Goal: Task Accomplishment & Management: Manage account settings

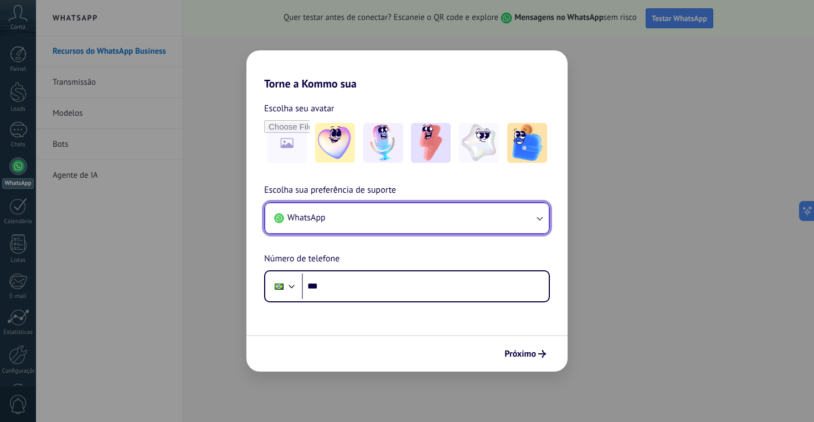
click at [405, 221] on button "WhatsApp" at bounding box center [407, 218] width 284 height 30
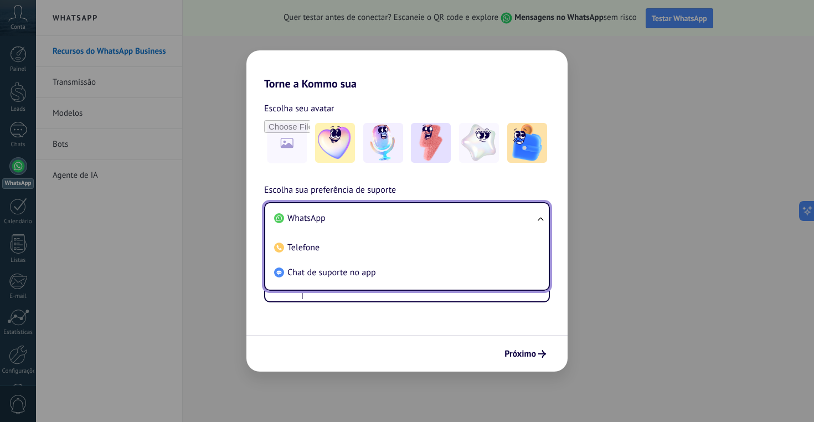
click at [336, 217] on li "WhatsApp" at bounding box center [405, 218] width 270 height 25
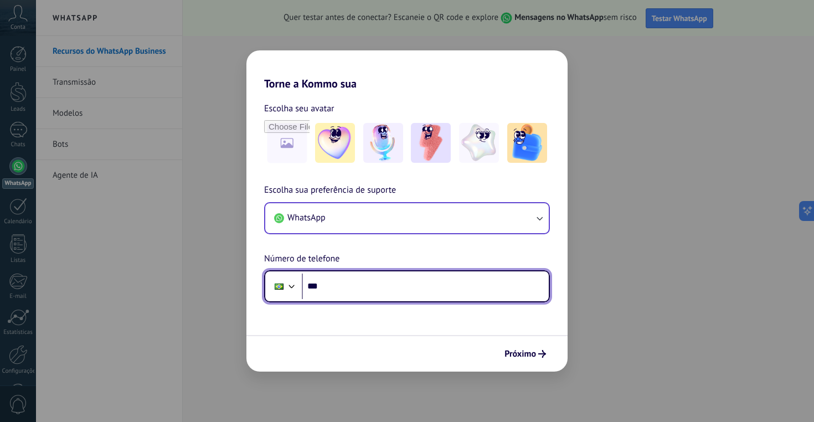
click at [373, 292] on input "***" at bounding box center [425, 286] width 247 height 25
type input "**********"
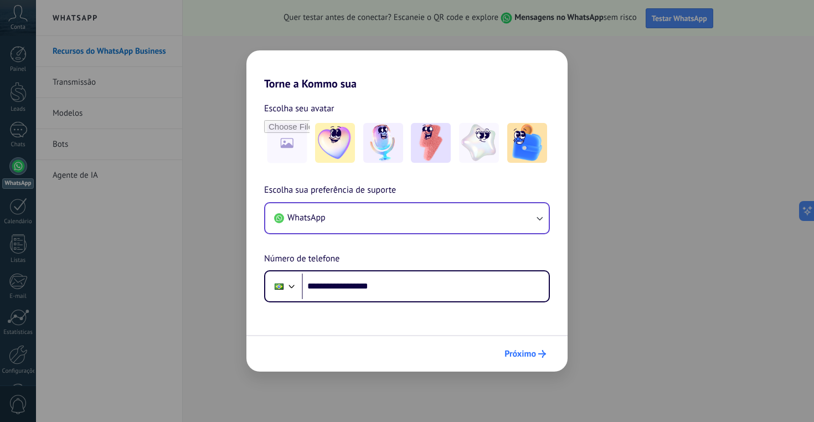
click at [530, 357] on span "Próximo" at bounding box center [520, 354] width 32 height 8
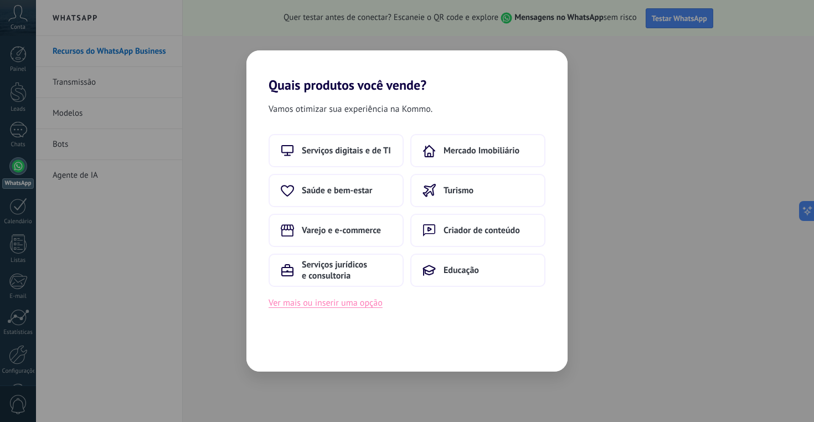
click at [359, 308] on button "Ver mais ou inserir uma opção" at bounding box center [326, 303] width 114 height 14
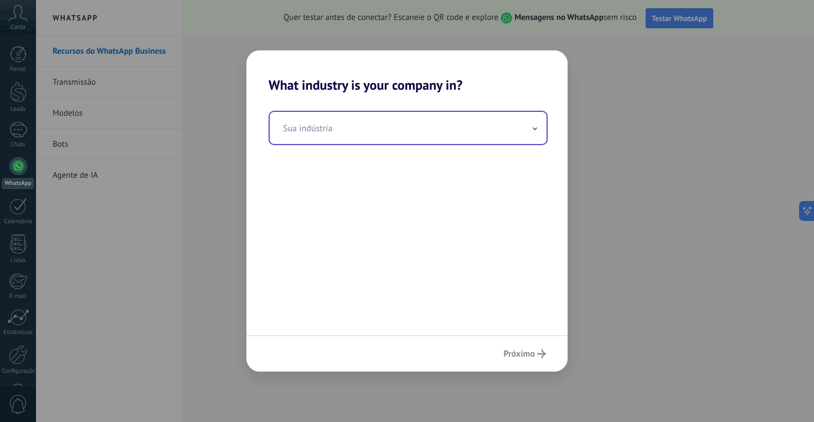
click at [364, 125] on input "text" at bounding box center [408, 128] width 277 height 32
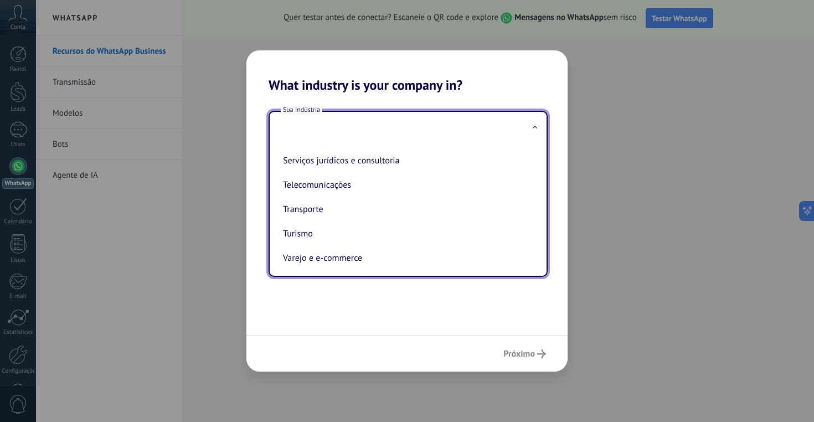
scroll to position [303, 0]
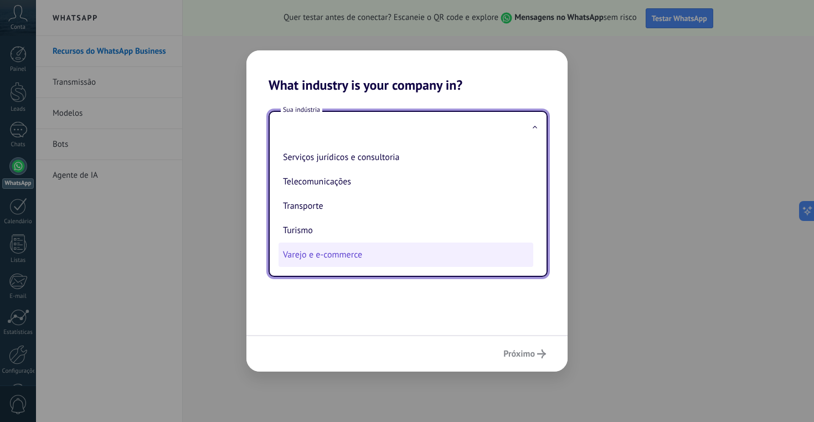
click at [364, 260] on li "Varejo e e-commerce" at bounding box center [406, 255] width 255 height 24
type input "**********"
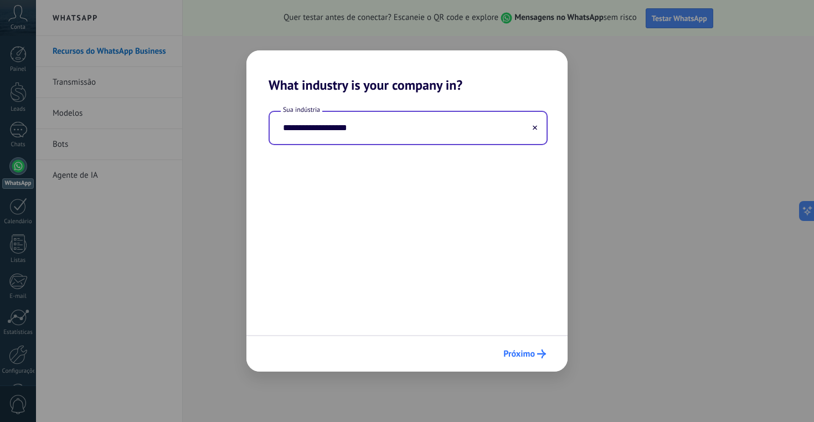
click at [525, 355] on span "Próximo" at bounding box center [519, 354] width 32 height 8
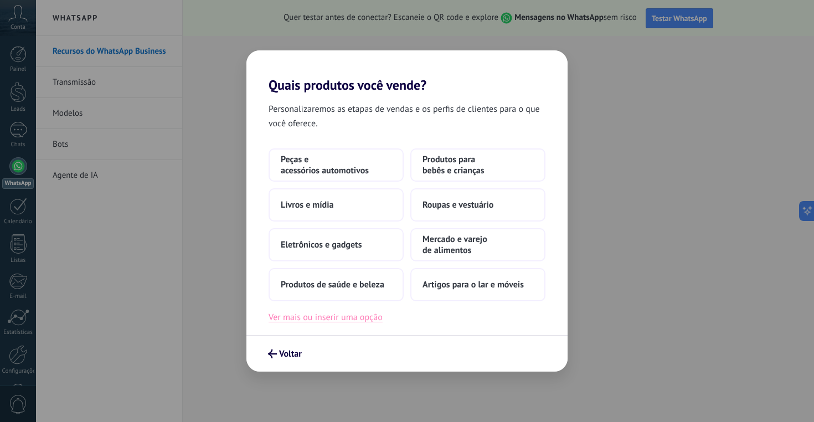
click at [349, 318] on button "Ver mais ou inserir uma opção" at bounding box center [326, 317] width 114 height 14
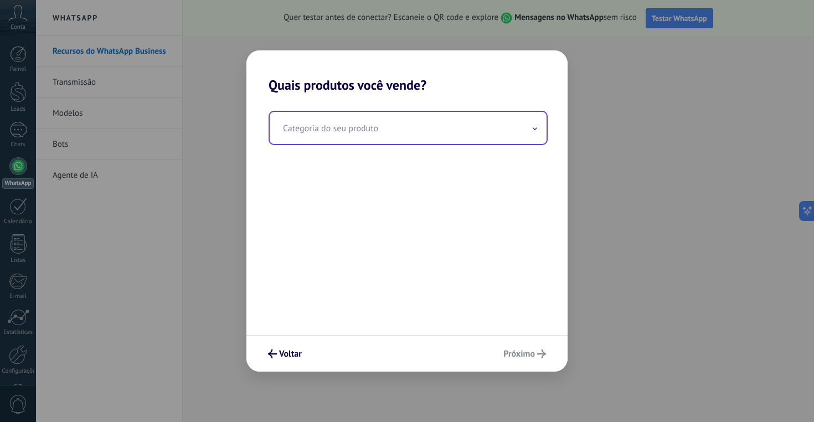
click at [427, 125] on input "text" at bounding box center [408, 128] width 277 height 32
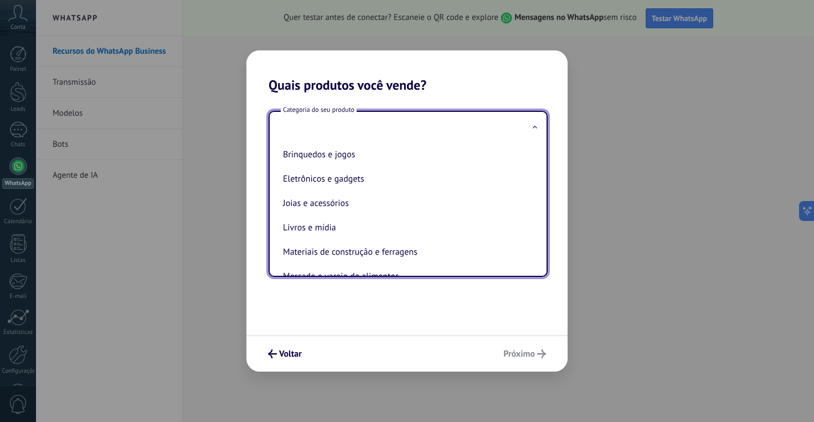
scroll to position [78, 0]
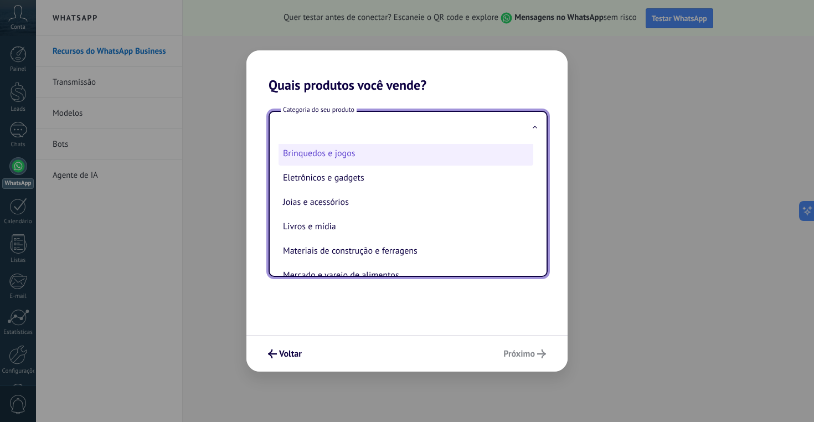
click at [375, 156] on li "Brinquedos e jogos" at bounding box center [406, 153] width 255 height 24
type input "**********"
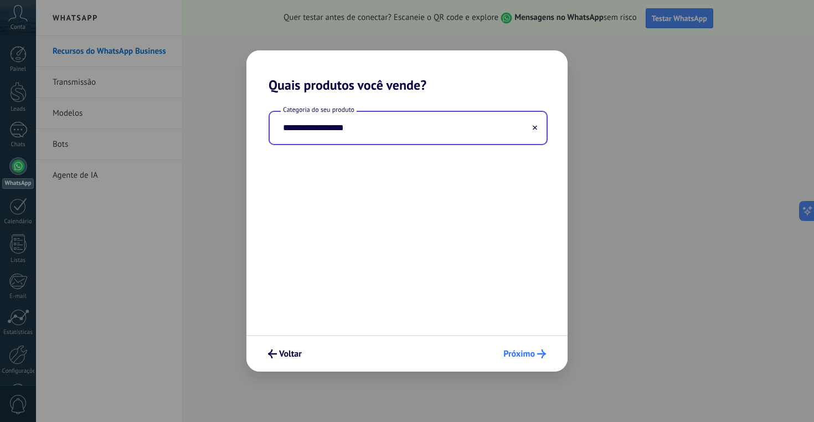
click at [533, 357] on span "Próximo" at bounding box center [519, 354] width 32 height 8
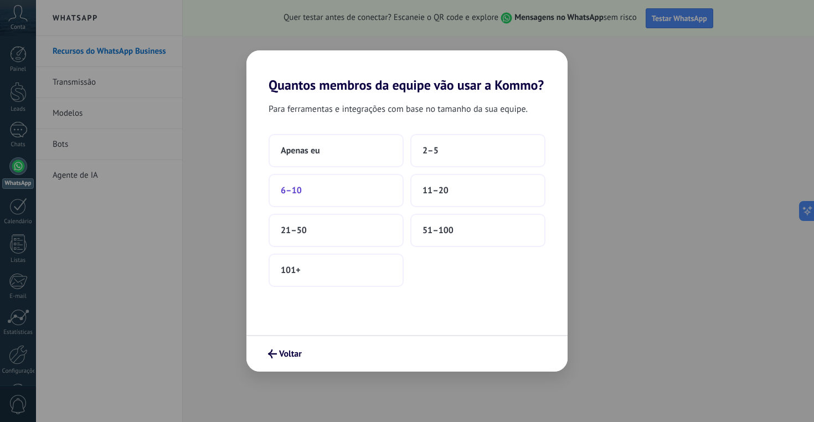
click at [360, 193] on button "6–10" at bounding box center [336, 190] width 135 height 33
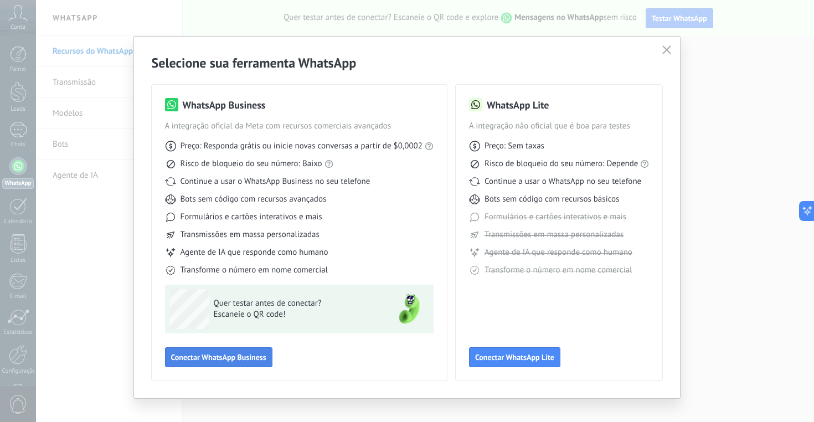
click at [236, 355] on span "Conectar WhatsApp Business" at bounding box center [218, 357] width 95 height 8
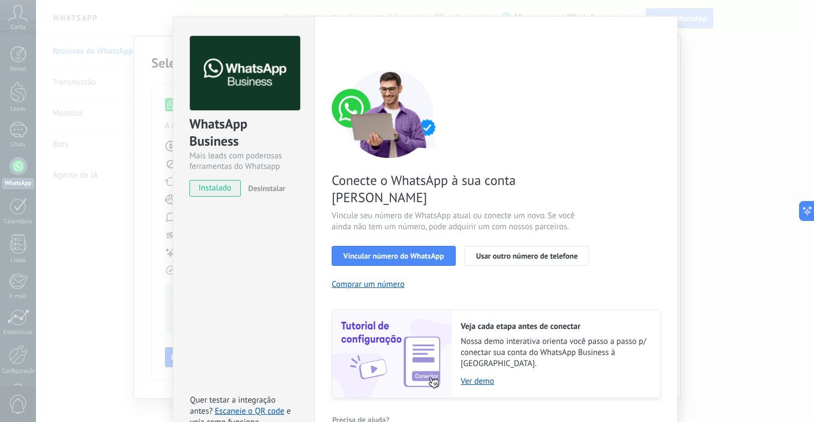
scroll to position [0, 0]
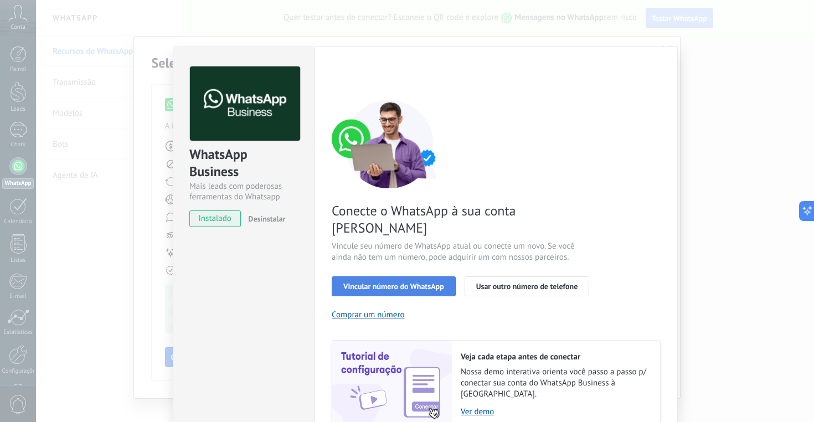
click at [390, 282] on span "Vincular número do WhatsApp" at bounding box center [393, 286] width 101 height 8
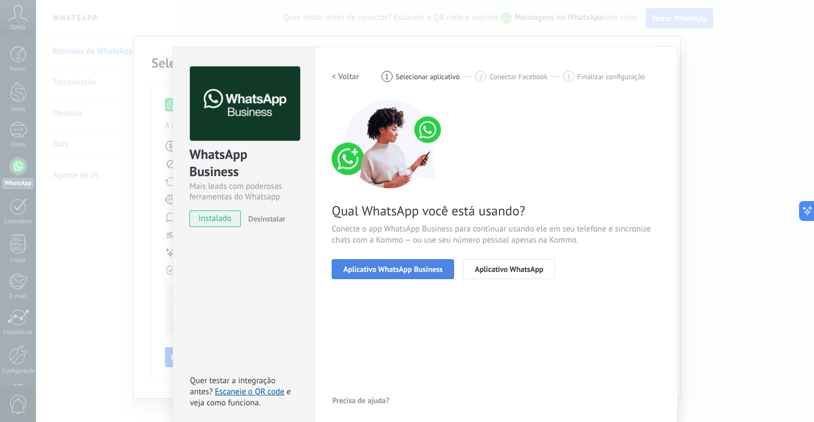
click at [385, 272] on span "Aplicativo WhatsApp Business" at bounding box center [392, 269] width 99 height 8
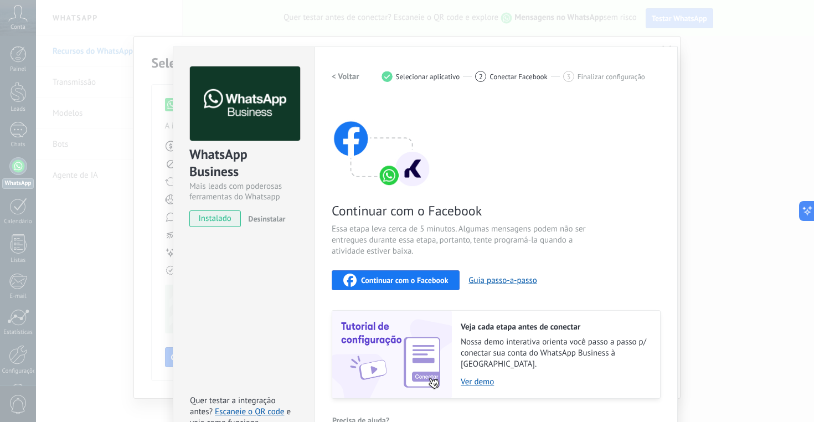
scroll to position [18, 0]
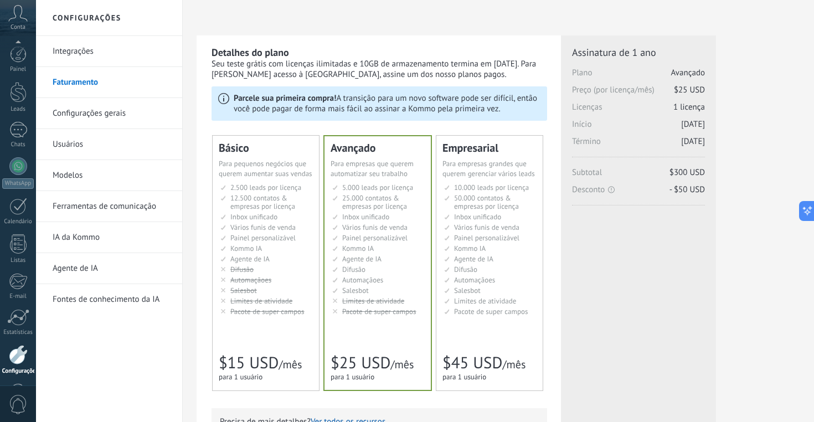
scroll to position [39, 0]
click at [18, 92] on div at bounding box center [18, 91] width 18 height 16
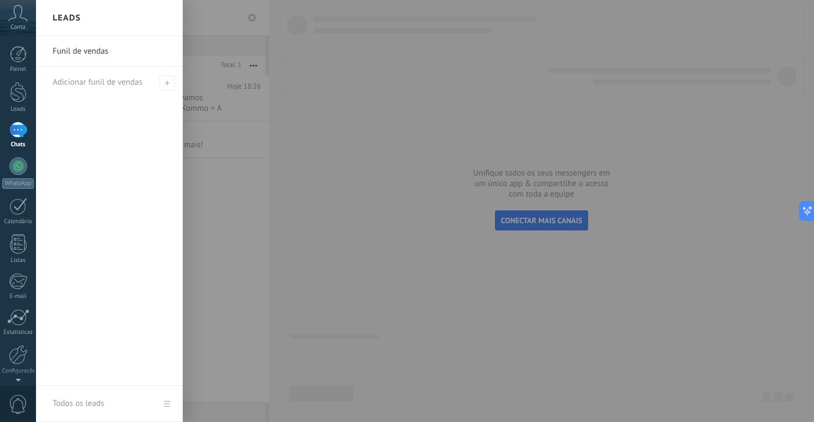
click at [189, 100] on div at bounding box center [443, 211] width 814 height 422
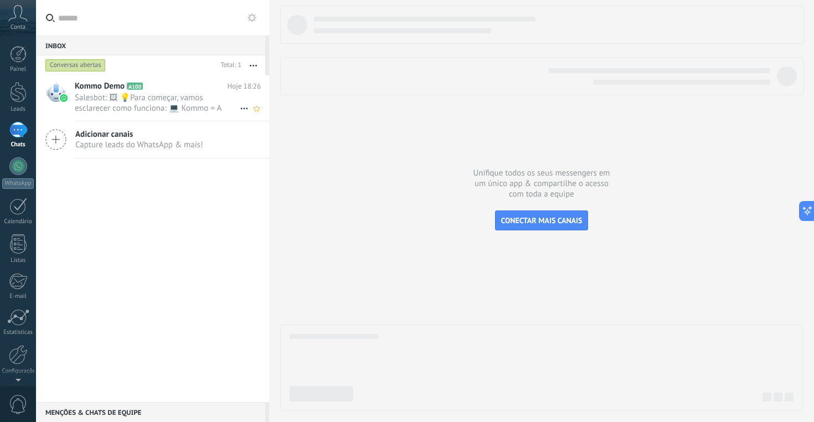
click at [187, 109] on span "Salesbot: 🖼 💡Para começar, vamos esclarecer como funciona: 💻 Kommo = A visão do…" at bounding box center [157, 102] width 165 height 21
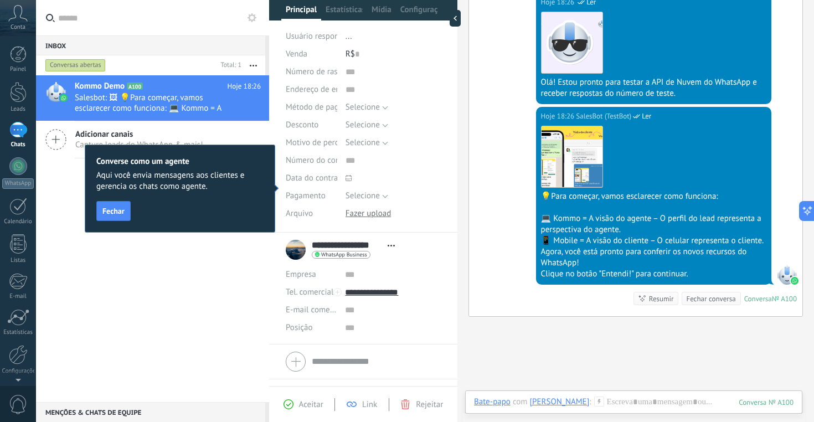
scroll to position [86, 0]
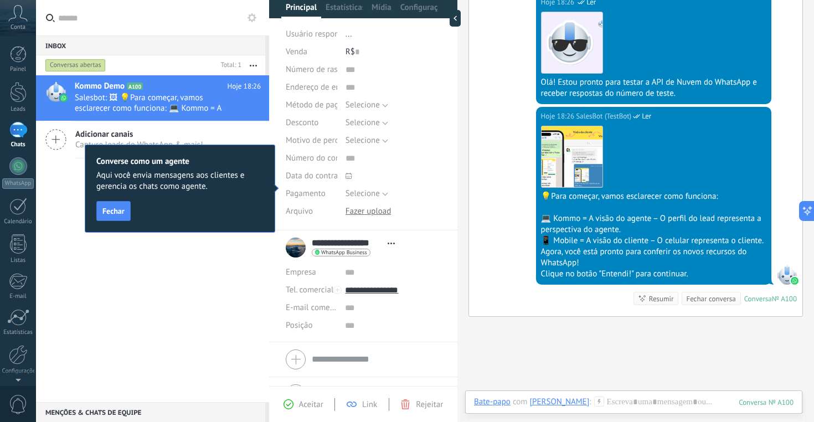
click at [207, 309] on div "Kommo Demo A100 Hoje 18:26 Salesbot: 🖼 💡Para começar, vamos esclarecer como fun…" at bounding box center [152, 238] width 233 height 327
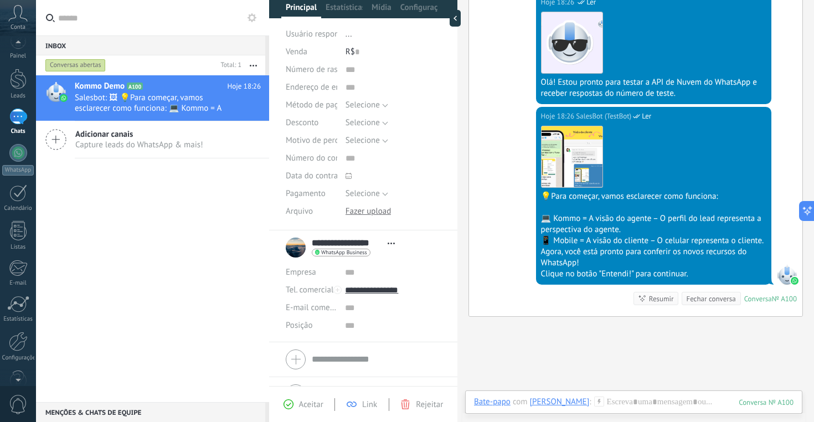
scroll to position [39, 0]
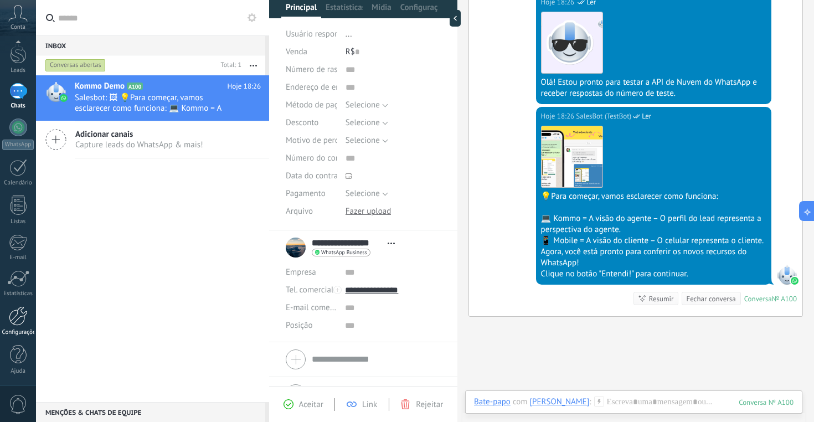
click at [16, 326] on link "Configurações" at bounding box center [18, 321] width 36 height 30
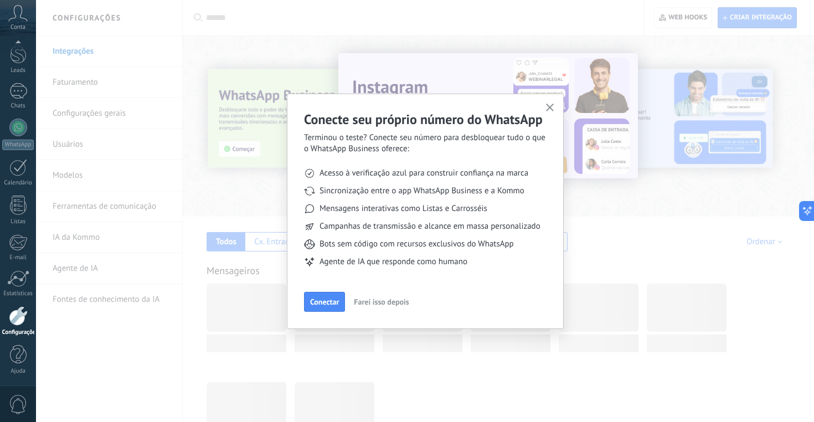
click at [373, 302] on span "Farei isso depois" at bounding box center [381, 302] width 55 height 8
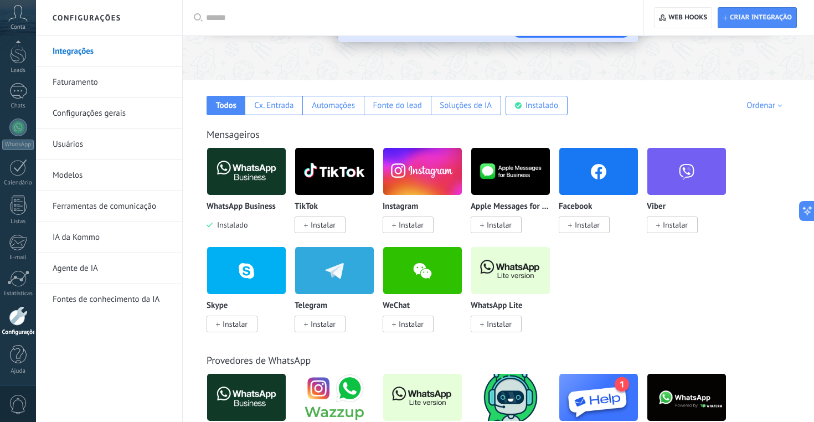
scroll to position [137, 0]
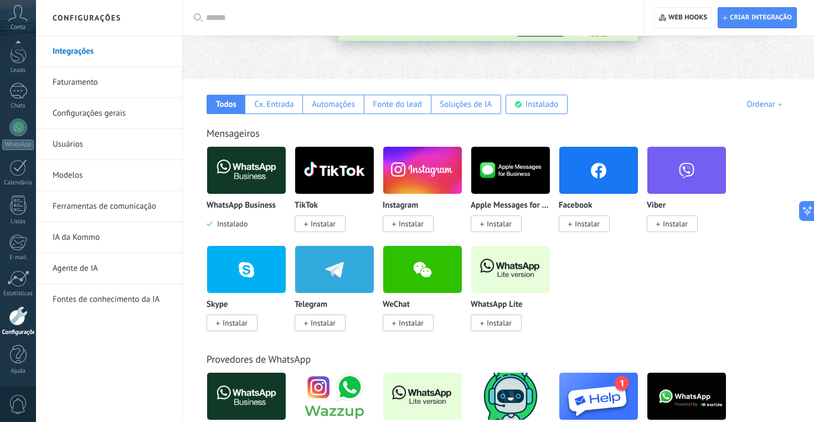
click at [113, 116] on link "Configurações gerais" at bounding box center [112, 113] width 118 height 31
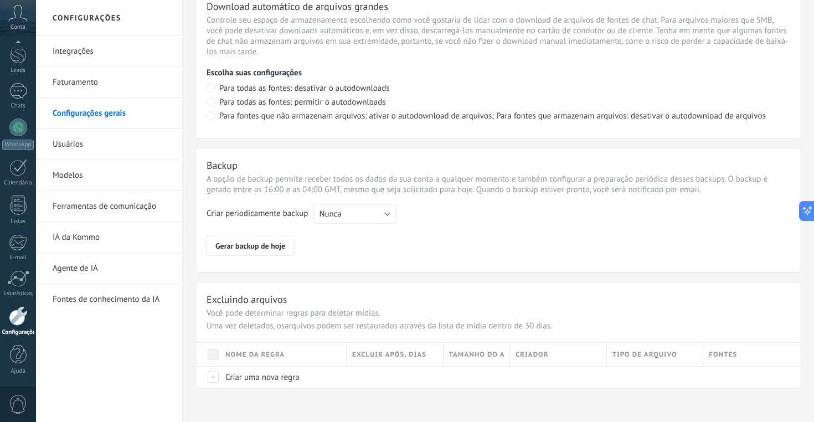
scroll to position [805, 0]
click at [73, 151] on link "Usuários" at bounding box center [112, 144] width 118 height 31
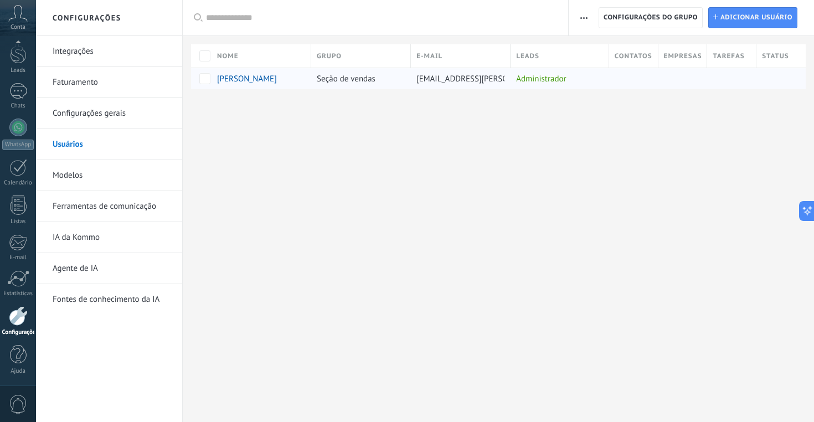
click at [239, 81] on span "[PERSON_NAME]" at bounding box center [247, 79] width 60 height 11
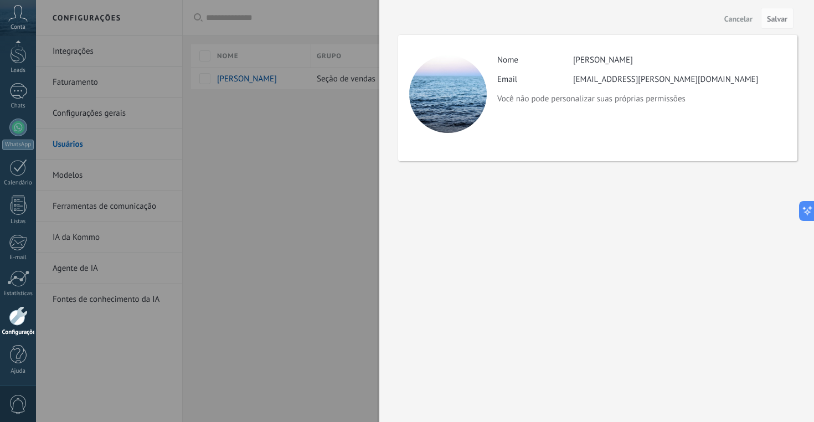
click at [291, 155] on div at bounding box center [407, 211] width 814 height 422
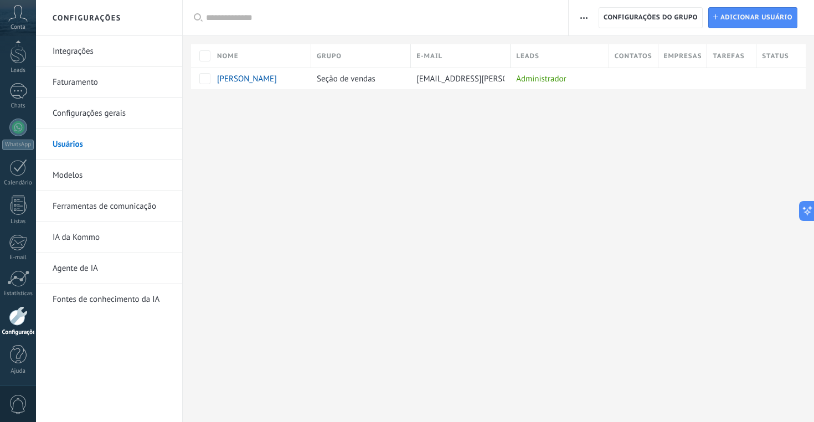
click at [73, 55] on link "Integrações" at bounding box center [112, 51] width 118 height 31
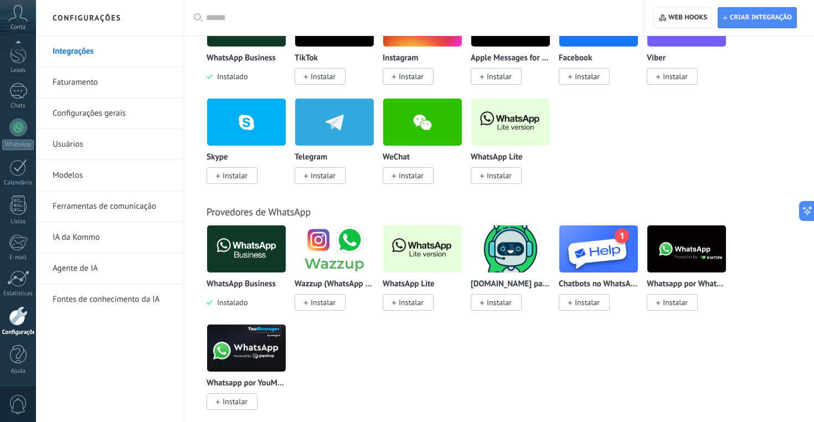
scroll to position [312, 0]
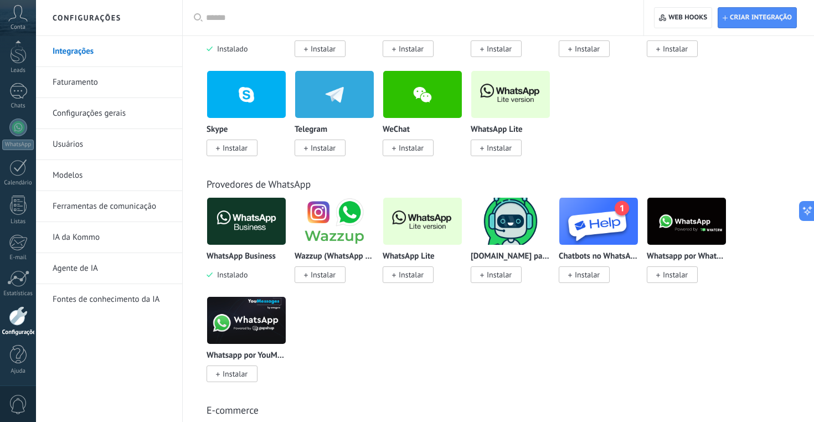
click at [416, 278] on span "Instalar" at bounding box center [411, 275] width 25 height 10
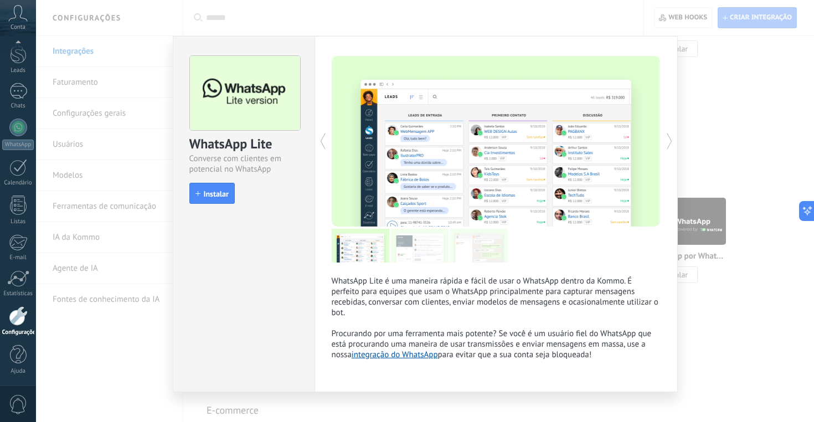
scroll to position [14, 0]
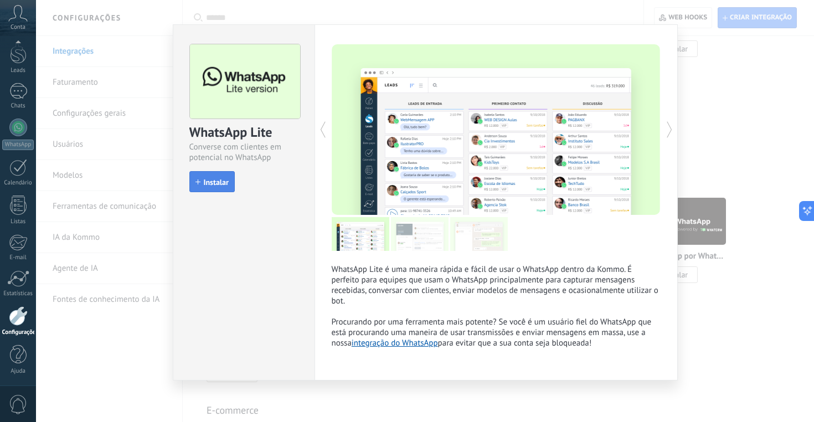
click at [212, 181] on span "Instalar" at bounding box center [216, 182] width 25 height 8
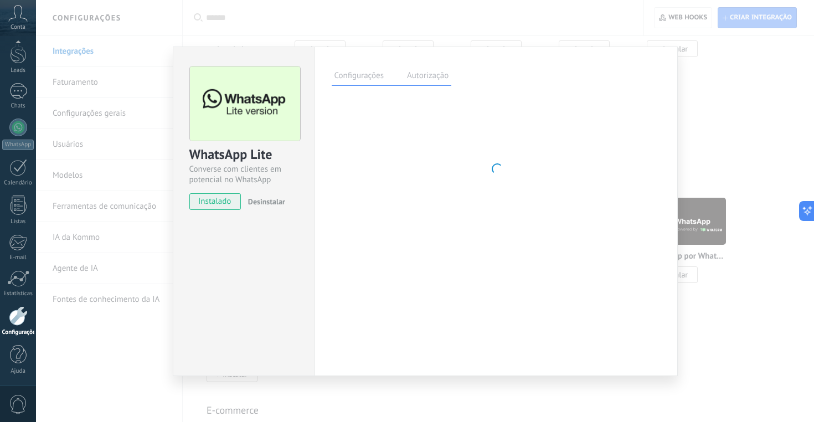
scroll to position [0, 0]
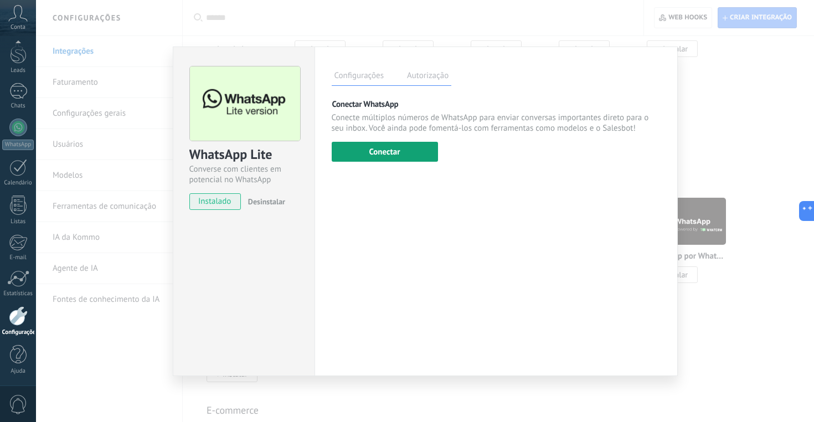
click at [403, 156] on button "Conectar" at bounding box center [385, 152] width 106 height 20
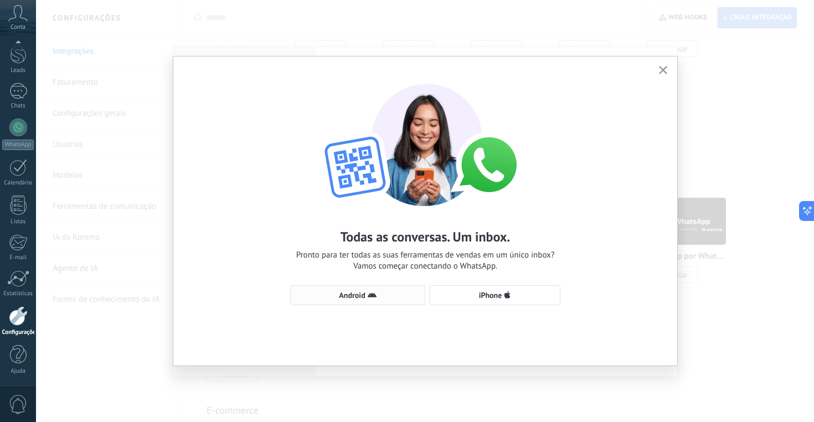
click at [380, 292] on span "Android" at bounding box center [357, 295] width 123 height 9
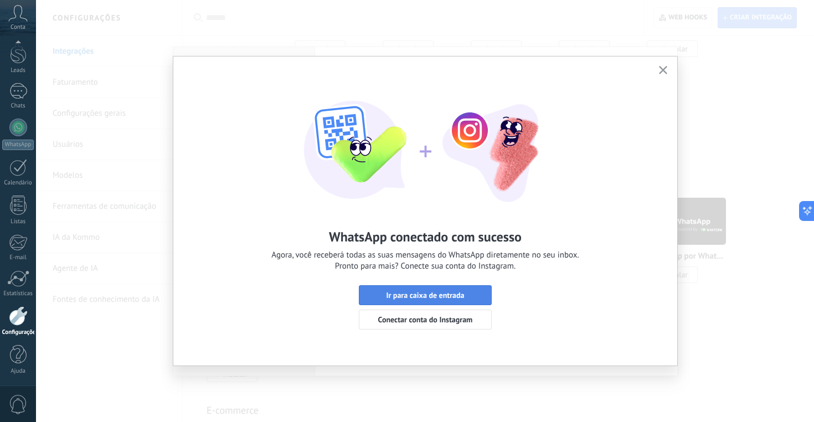
click at [455, 292] on span "Ir para caixa de entrada" at bounding box center [425, 295] width 78 height 8
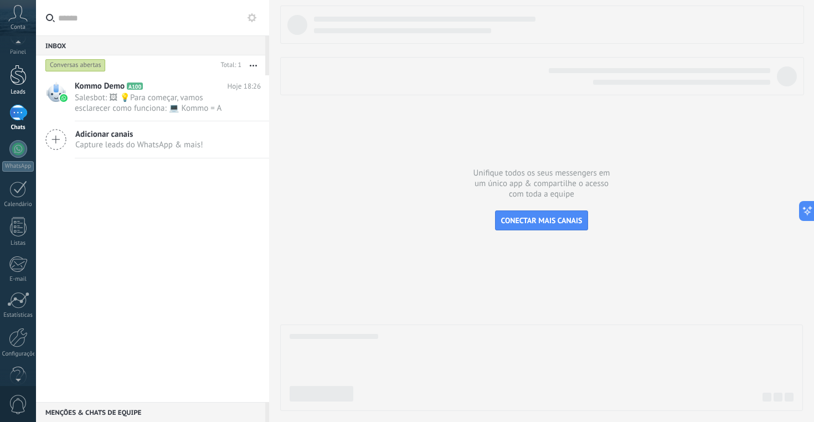
scroll to position [20, 0]
click at [20, 109] on div at bounding box center [18, 109] width 18 height 16
click at [25, 175] on link "WhatsApp" at bounding box center [18, 173] width 36 height 32
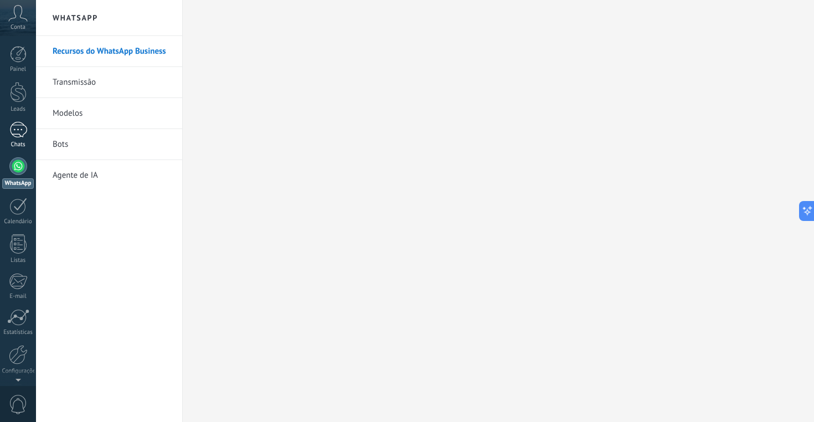
click at [17, 137] on div at bounding box center [18, 130] width 18 height 16
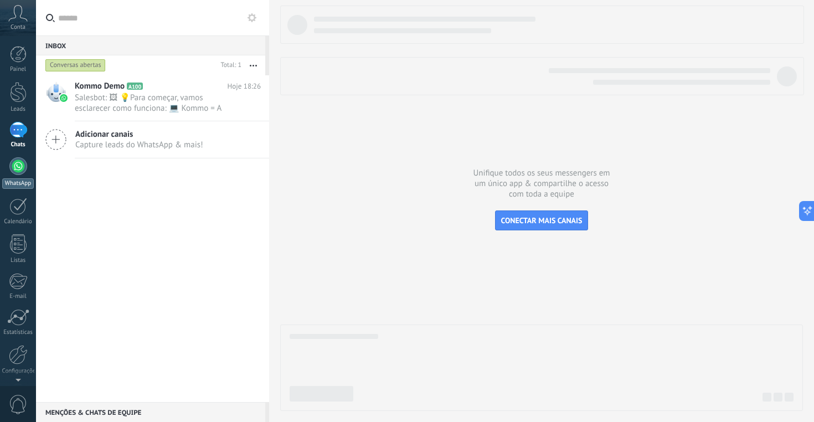
click at [19, 176] on link "WhatsApp" at bounding box center [18, 173] width 36 height 32
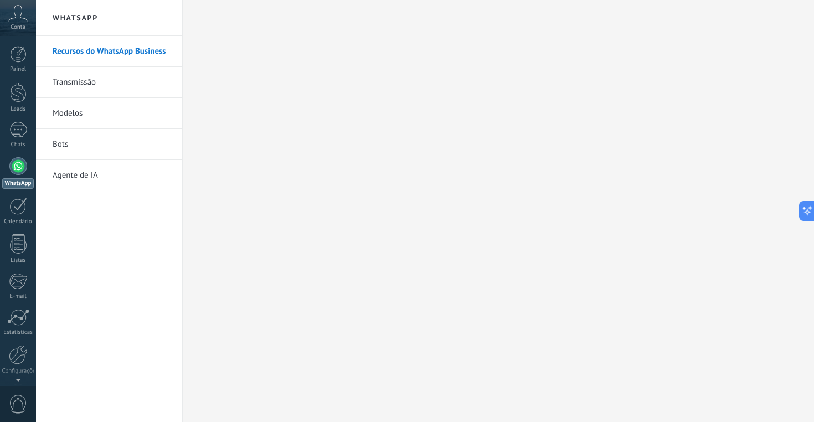
click at [20, 12] on icon at bounding box center [17, 13] width 19 height 17
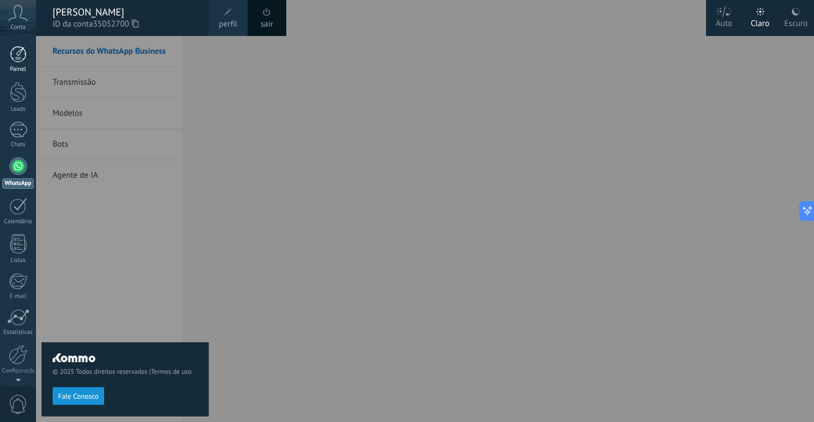
click at [23, 52] on div at bounding box center [18, 54] width 17 height 17
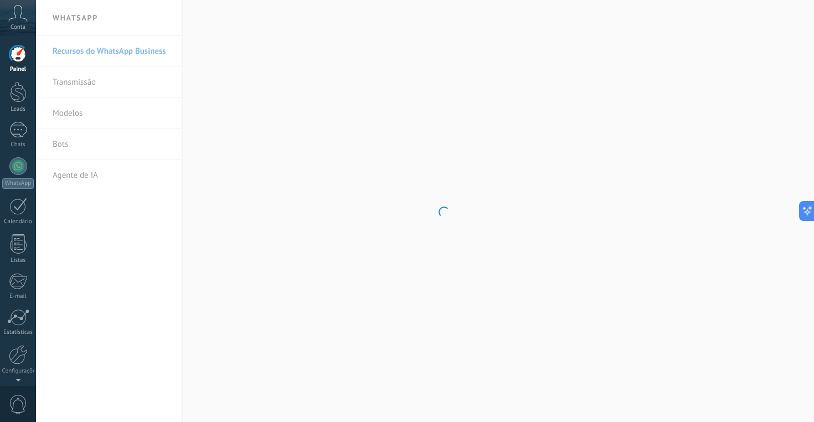
click at [23, 52] on div at bounding box center [18, 54] width 17 height 17
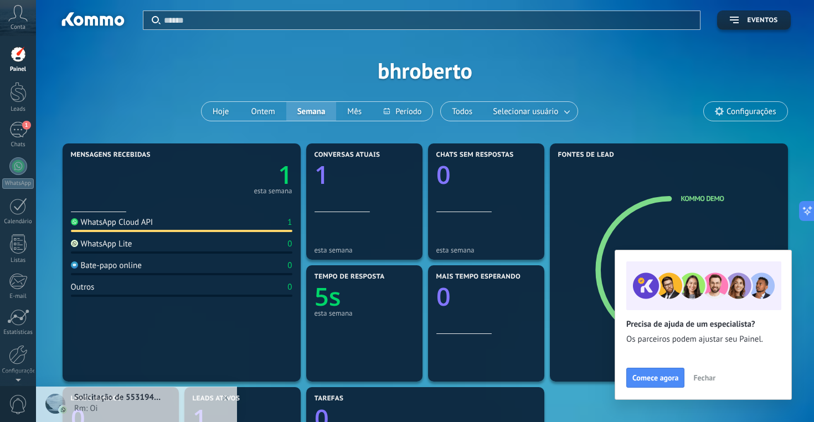
click at [135, 219] on div "WhatsApp Cloud API" at bounding box center [112, 222] width 83 height 11
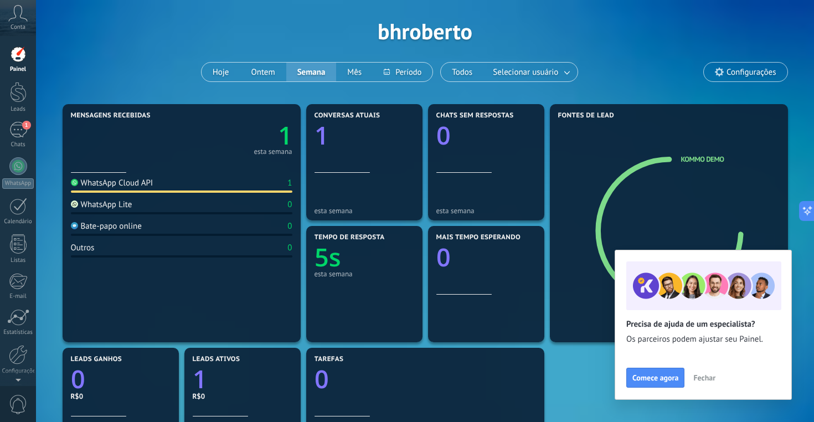
scroll to position [71, 0]
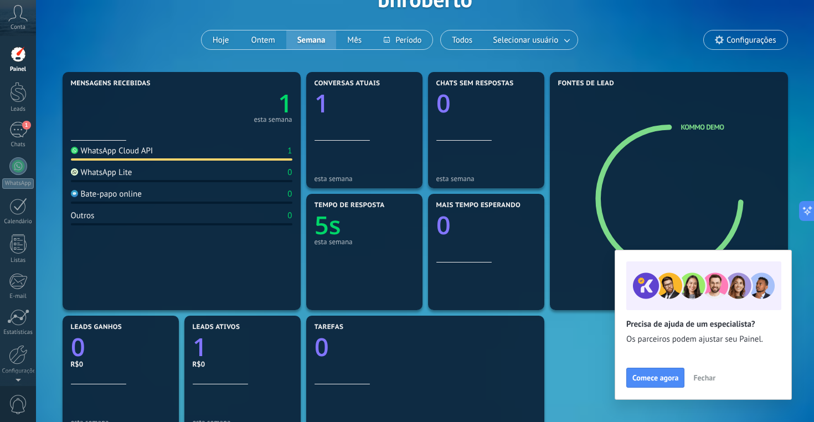
click at [90, 174] on div "WhatsApp Lite" at bounding box center [101, 172] width 61 height 11
click at [13, 122] on div "1" at bounding box center [18, 130] width 18 height 16
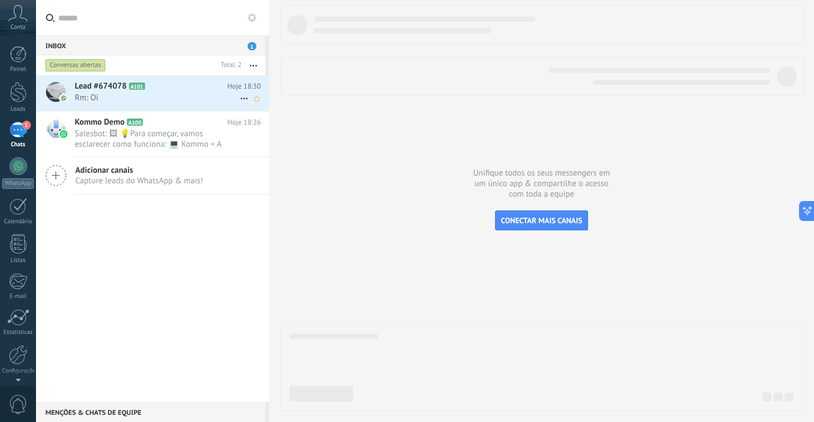
click at [120, 98] on span "Rm: Oi" at bounding box center [157, 97] width 165 height 11
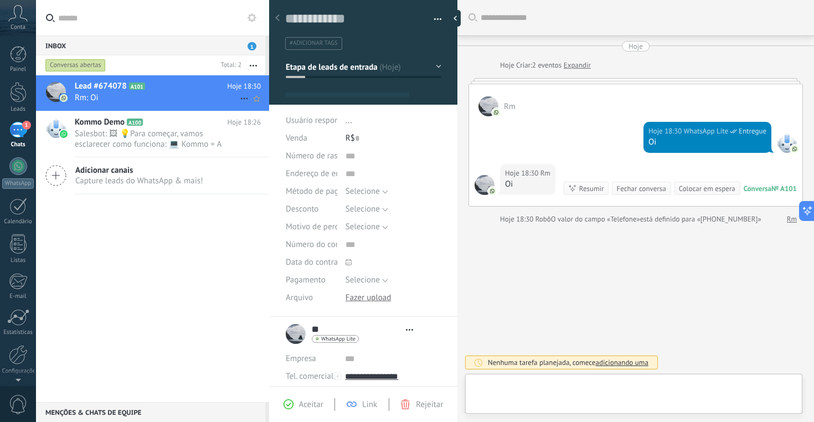
type textarea "**********"
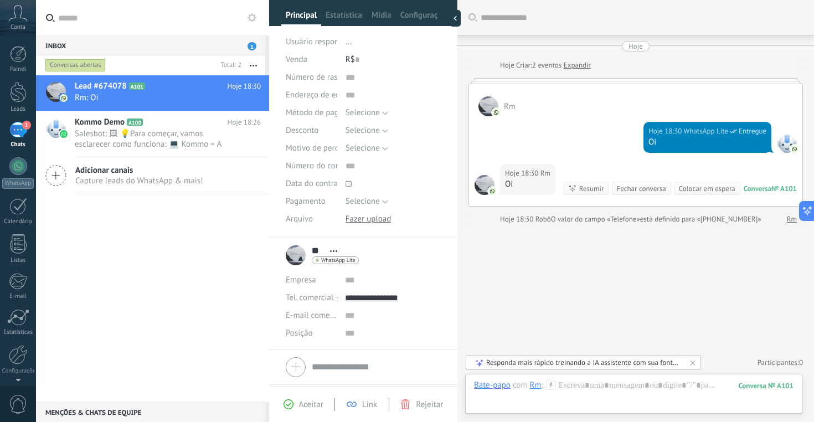
scroll to position [79, 0]
click at [336, 296] on div at bounding box center [337, 297] width 8 height 8
click at [382, 297] on input "**********" at bounding box center [393, 297] width 96 height 18
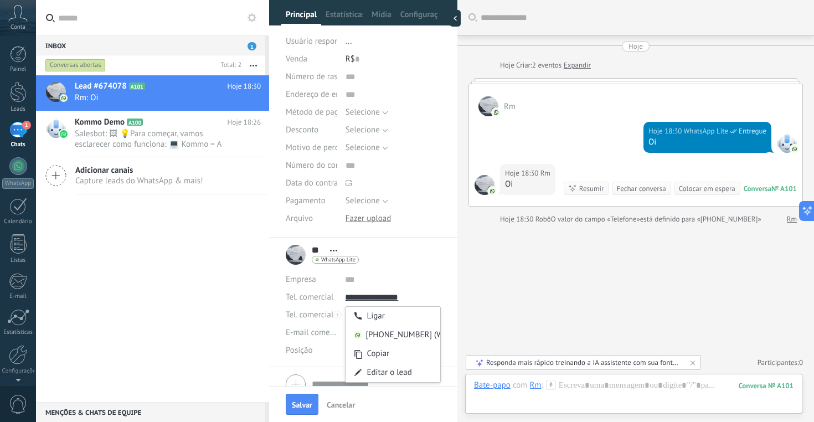
type input "**********"
click at [594, 297] on div "Buscar Carregar mais Hoje Hoje Criar: 2 eventos Expandir Rm Hoje 18:30 WhatsApp…" at bounding box center [635, 211] width 357 height 422
click at [130, 95] on span "Rm: Oi" at bounding box center [157, 97] width 165 height 11
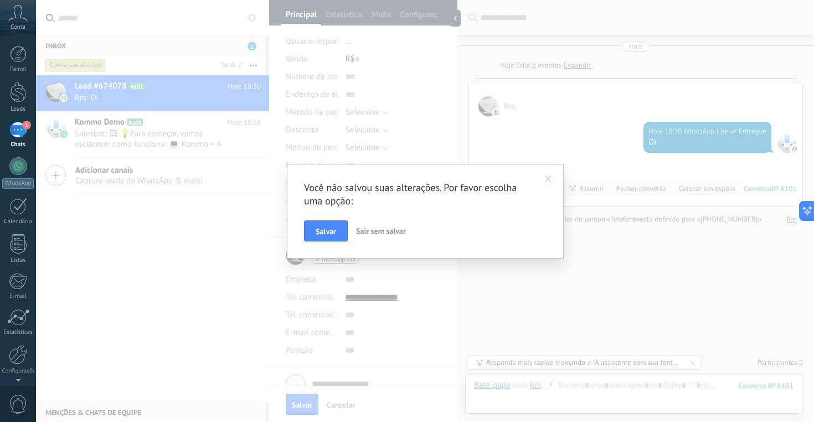
click at [544, 181] on span at bounding box center [548, 179] width 18 height 19
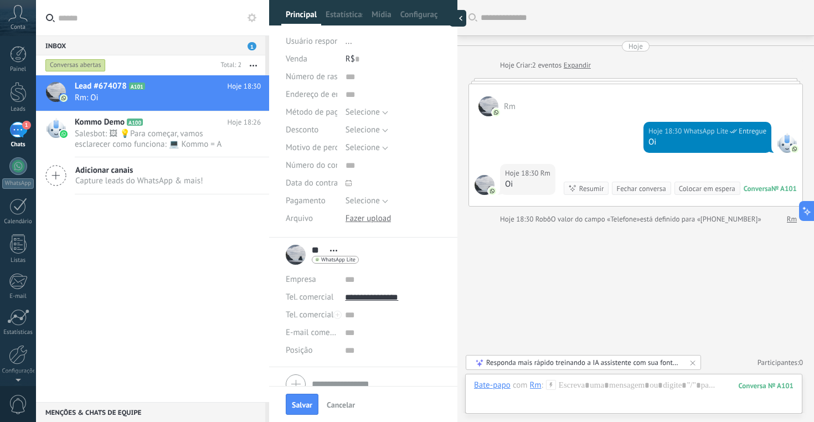
click at [456, 19] on div at bounding box center [458, 18] width 17 height 17
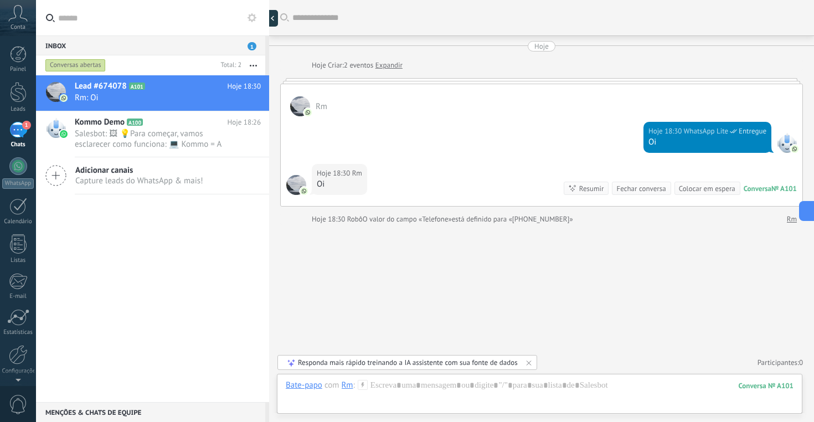
type textarea "**********"
click at [20, 317] on div at bounding box center [18, 315] width 19 height 19
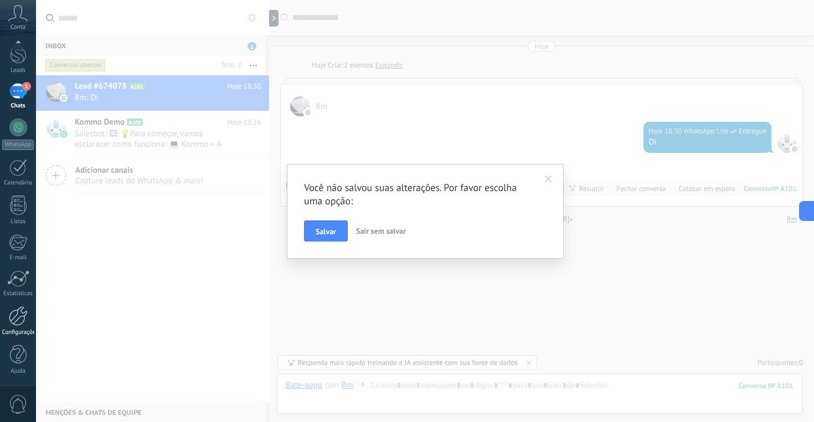
scroll to position [0, 0]
click at [374, 235] on span "Sair sem salvar" at bounding box center [381, 231] width 50 height 10
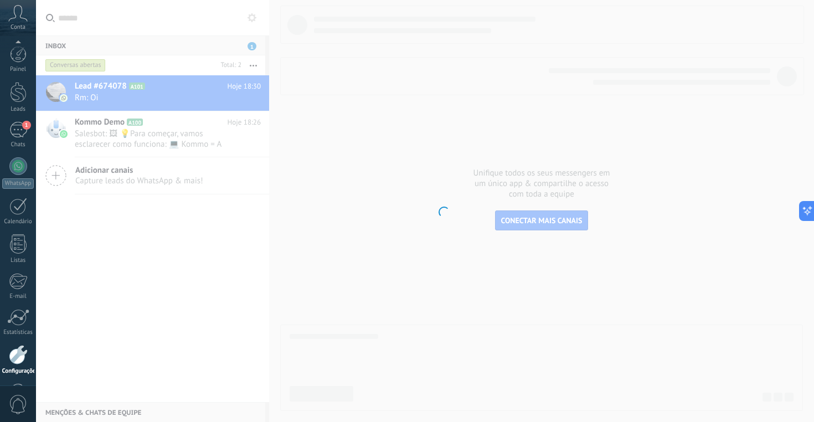
scroll to position [39, 0]
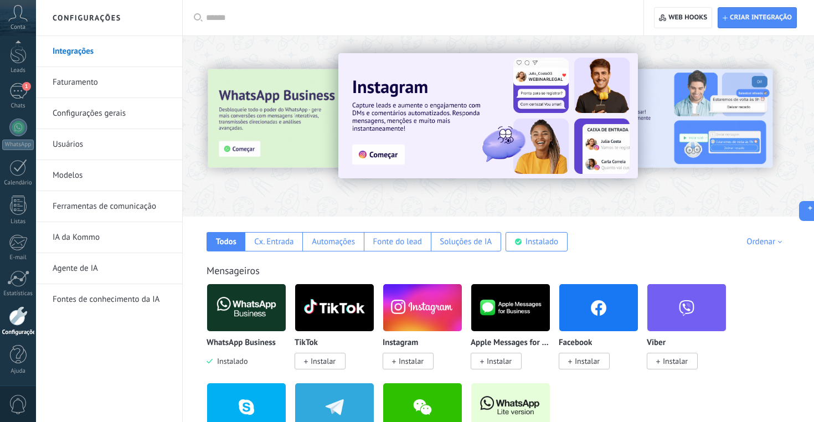
click at [86, 86] on link "Faturamento" at bounding box center [112, 82] width 118 height 31
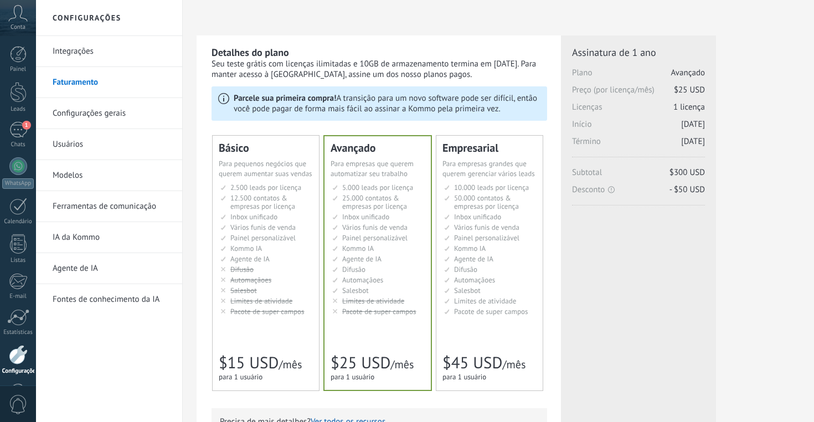
click at [94, 125] on link "Configurações gerais" at bounding box center [112, 113] width 118 height 31
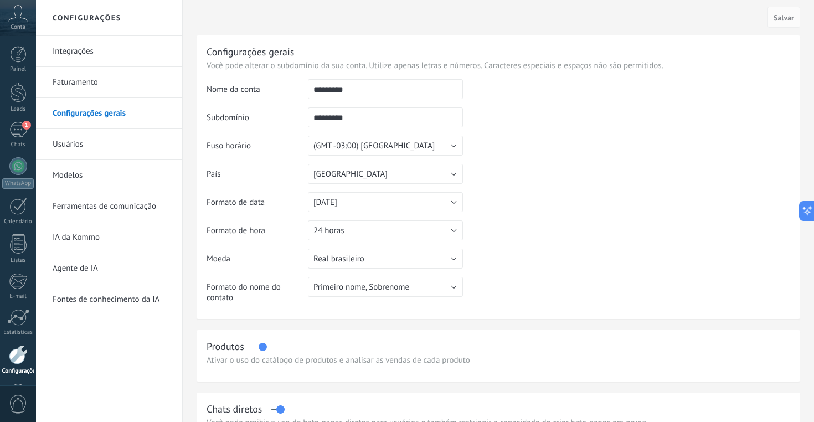
click at [66, 153] on link "Usuários" at bounding box center [112, 144] width 118 height 31
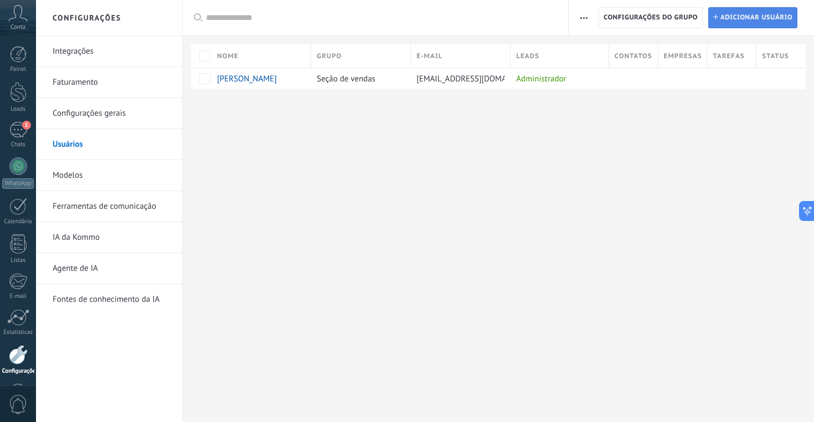
click at [733, 19] on span "Adicionar usuário" at bounding box center [756, 18] width 72 height 20
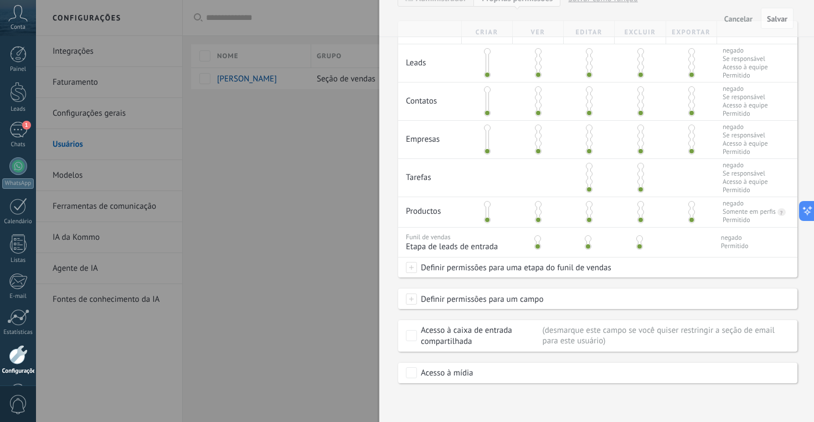
scroll to position [236, 0]
click at [404, 305] on div "Definir permissões para um campo Lead: Número de rastreamento Lead: Endereço de…" at bounding box center [597, 299] width 399 height 20
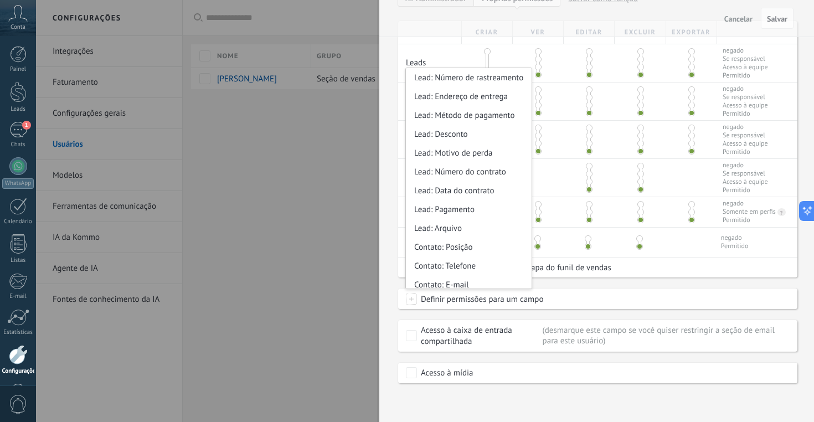
click at [409, 305] on span at bounding box center [411, 298] width 11 height 11
click at [478, 269] on div "Contato: Telefone" at bounding box center [469, 265] width 126 height 19
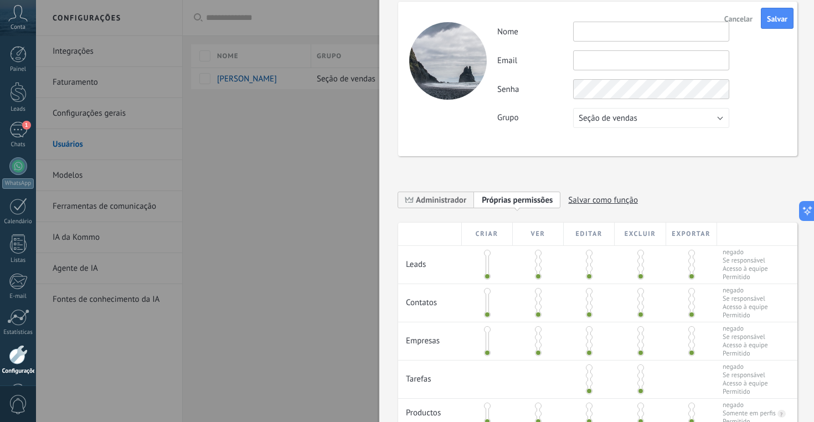
scroll to position [0, 0]
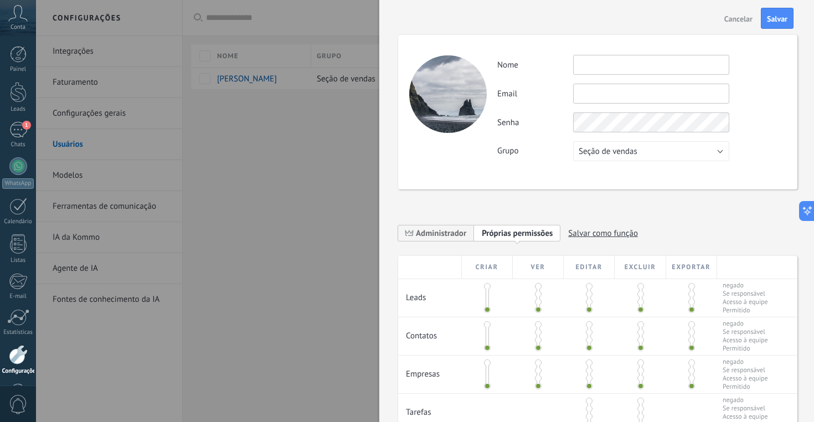
click at [610, 66] on input "text" at bounding box center [651, 65] width 156 height 20
type input "*****"
type input "*"
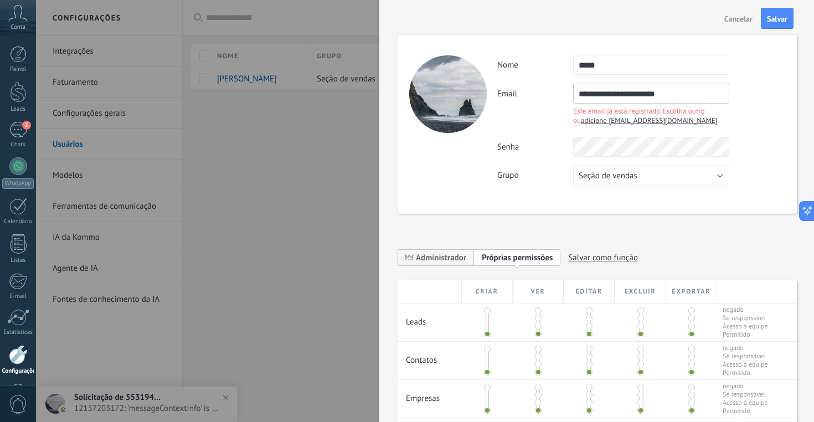
click at [682, 95] on input "**********" at bounding box center [651, 94] width 156 height 20
type input "**********"
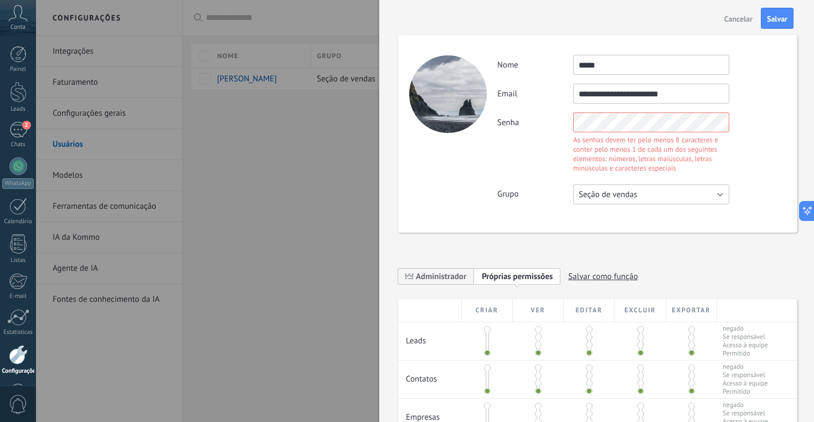
click at [602, 155] on div "**********" at bounding box center [641, 130] width 288 height 150
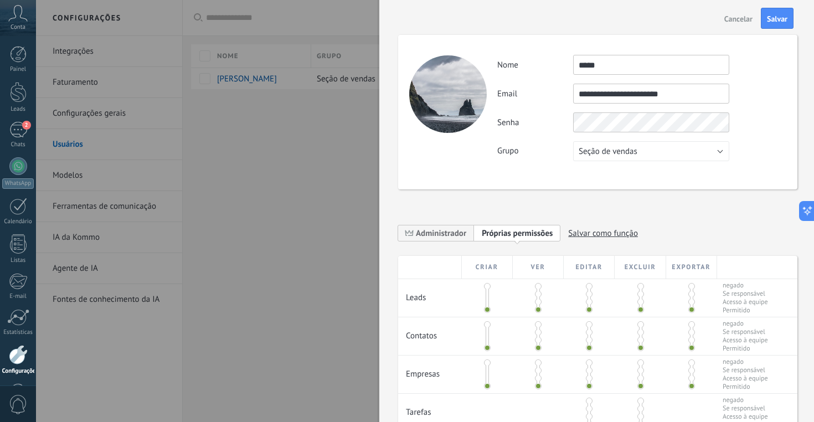
click at [787, 100] on div "**********" at bounding box center [597, 112] width 399 height 154
click at [676, 161] on div "**********" at bounding box center [597, 112] width 399 height 154
click at [671, 153] on button "Seção de vendas" at bounding box center [651, 151] width 156 height 20
click at [671, 153] on span "Seção de vendas" at bounding box center [645, 151] width 159 height 11
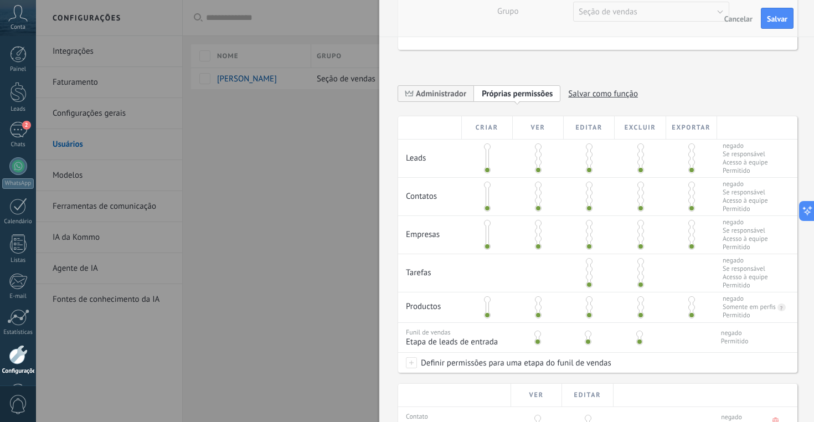
scroll to position [293, 0]
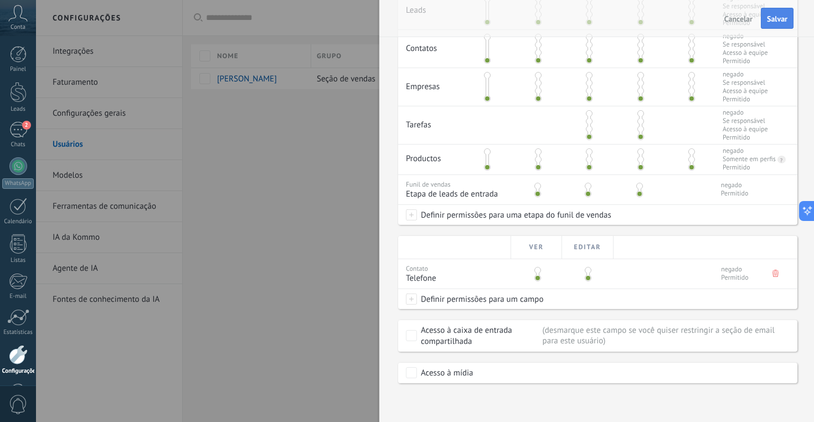
click at [782, 17] on span "Salvar" at bounding box center [777, 19] width 20 height 8
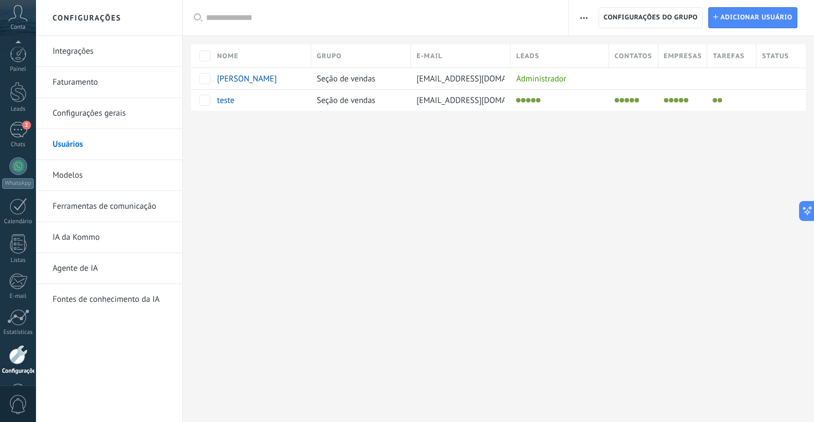
scroll to position [39, 0]
click at [23, 100] on link "2 Chats" at bounding box center [18, 96] width 36 height 27
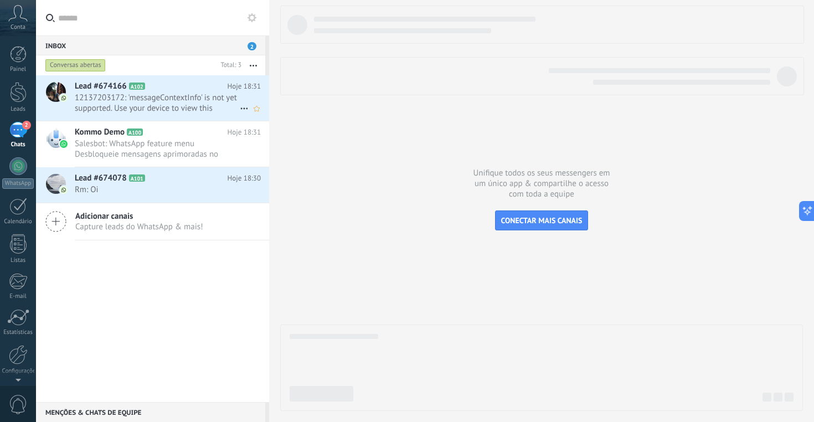
click at [193, 110] on span "12137203172: 'messageContextInfo' is not yet supported. Use your device to view…" at bounding box center [157, 102] width 165 height 21
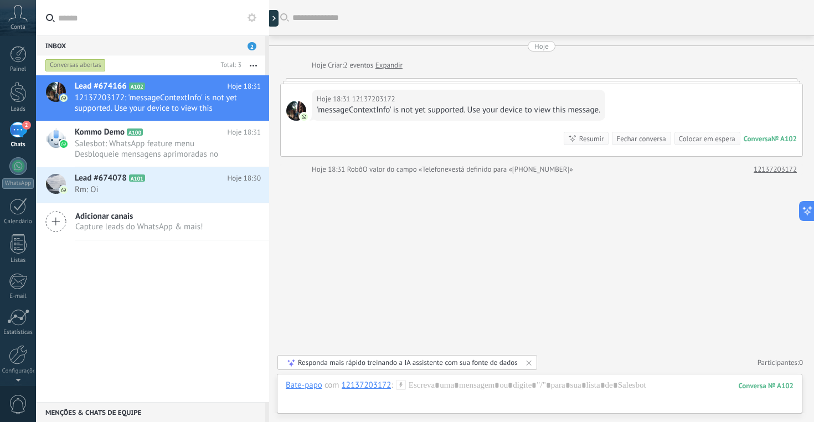
click at [18, 18] on icon at bounding box center [17, 13] width 19 height 17
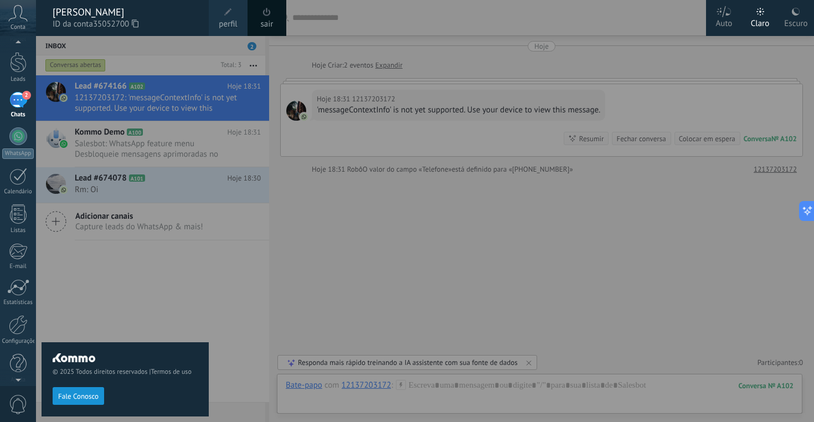
scroll to position [39, 0]
click at [95, 395] on span "Fale Conosco" at bounding box center [78, 397] width 40 height 8
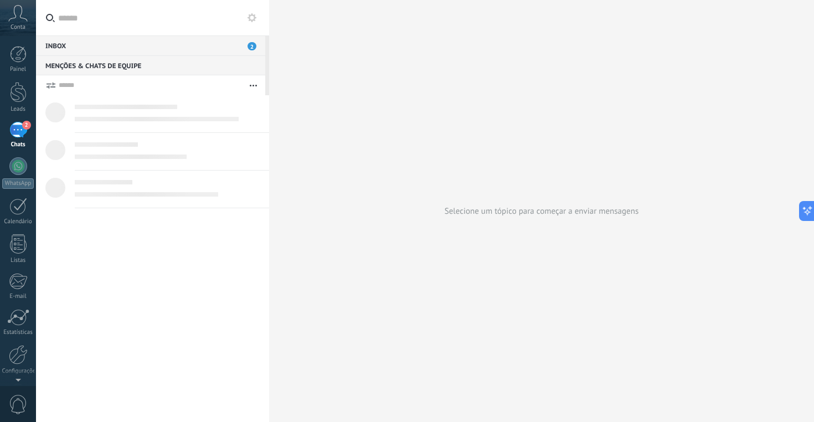
type textarea "********"
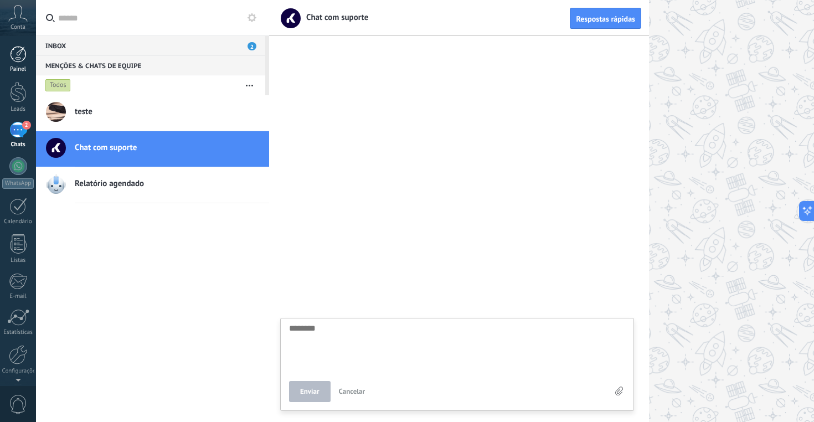
click at [16, 51] on div at bounding box center [18, 54] width 17 height 17
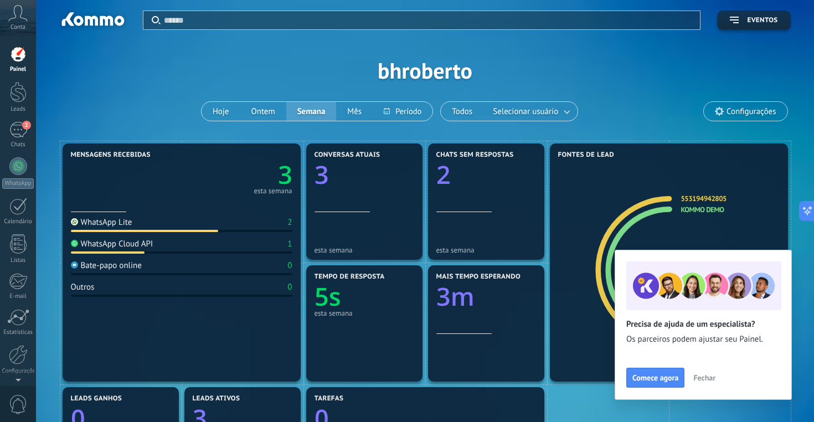
click at [22, 26] on span "Conta" at bounding box center [18, 27] width 15 height 7
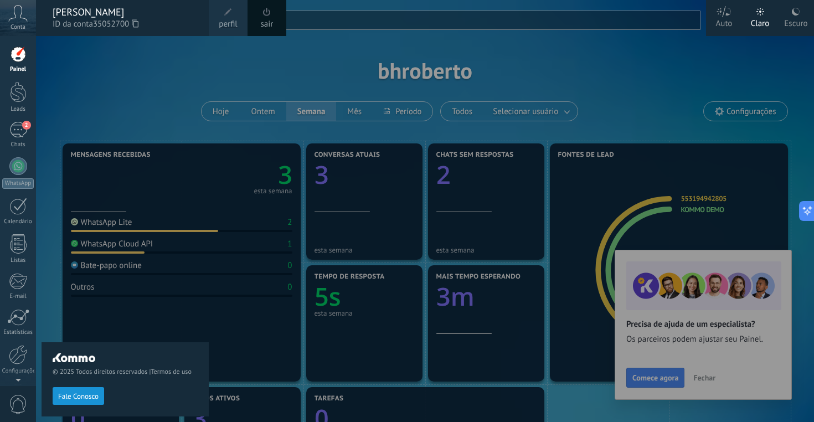
click at [269, 15] on span at bounding box center [267, 12] width 8 height 8
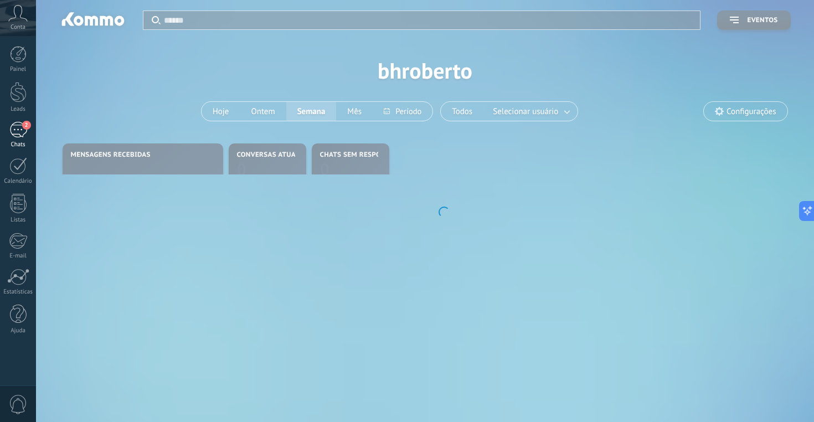
click at [31, 131] on link "2 Chats" at bounding box center [18, 135] width 36 height 27
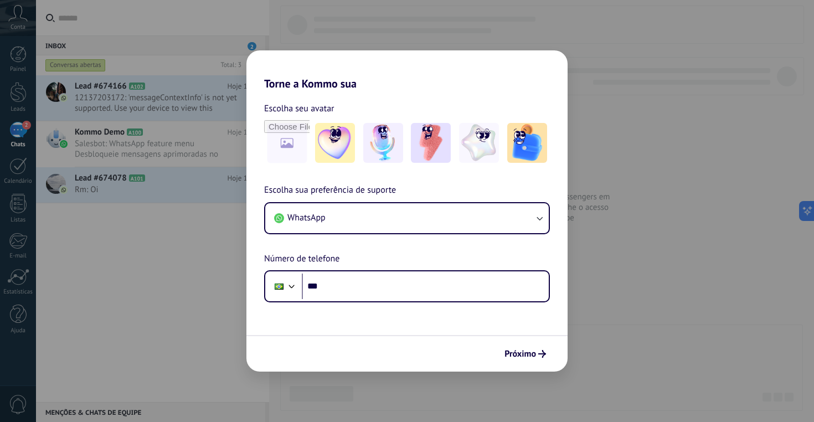
click at [620, 287] on div "Torne a Kommo sua Escolha seu avatar Escolha sua preferência de suporte WhatsAp…" at bounding box center [407, 211] width 814 height 422
click at [314, 368] on div "Próximo" at bounding box center [406, 353] width 321 height 37
click at [320, 385] on div "Torne a Kommo sua Escolha seu avatar Escolha sua preferência de suporte WhatsAp…" at bounding box center [407, 211] width 814 height 422
click at [340, 141] on img at bounding box center [335, 143] width 40 height 40
click at [527, 353] on span "Próximo" at bounding box center [520, 354] width 32 height 8
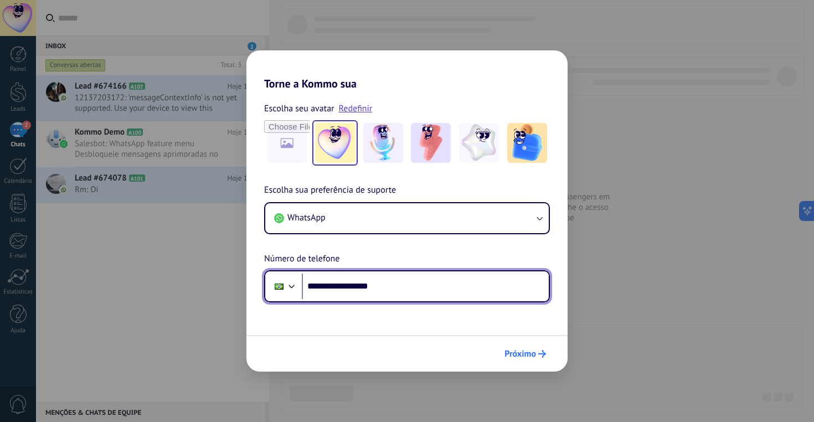
type input "**********"
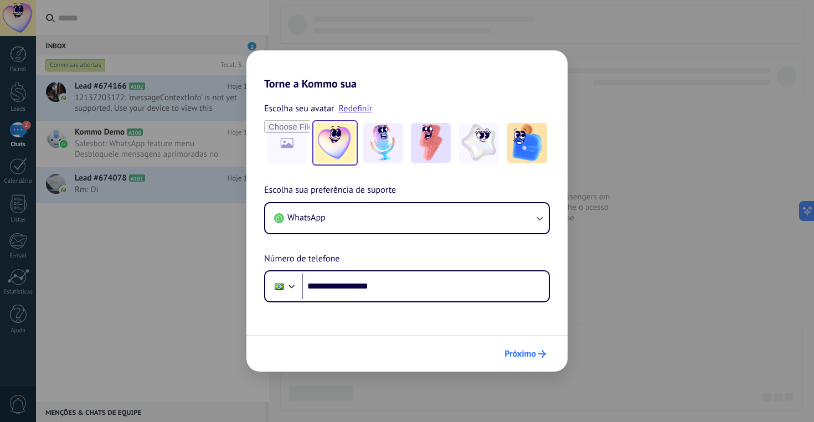
click at [526, 353] on span "Próximo" at bounding box center [520, 354] width 32 height 8
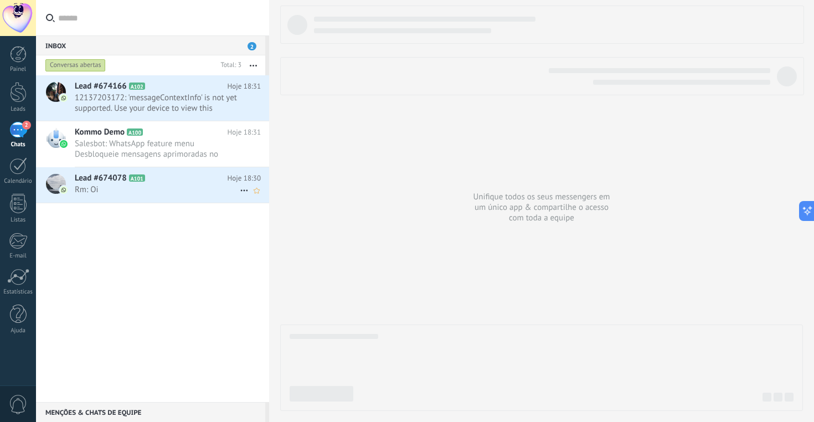
click at [142, 185] on span "Rm: Oi" at bounding box center [157, 189] width 165 height 11
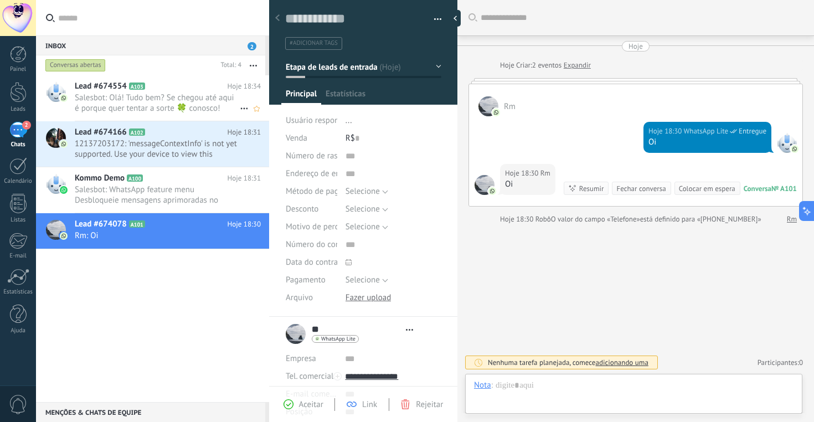
scroll to position [17, 0]
click at [188, 97] on span "Salesbot: Olá! Tudo bem? Se chegou até aqui é porque quer tentar a sorte 🍀 cono…" at bounding box center [157, 102] width 165 height 21
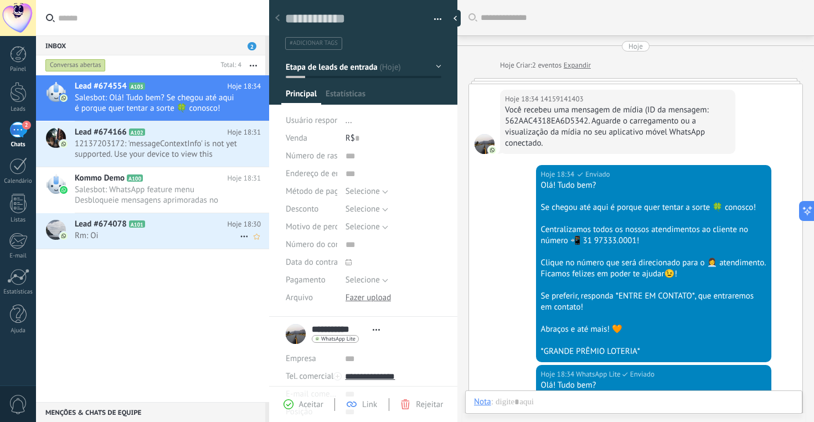
scroll to position [268, 0]
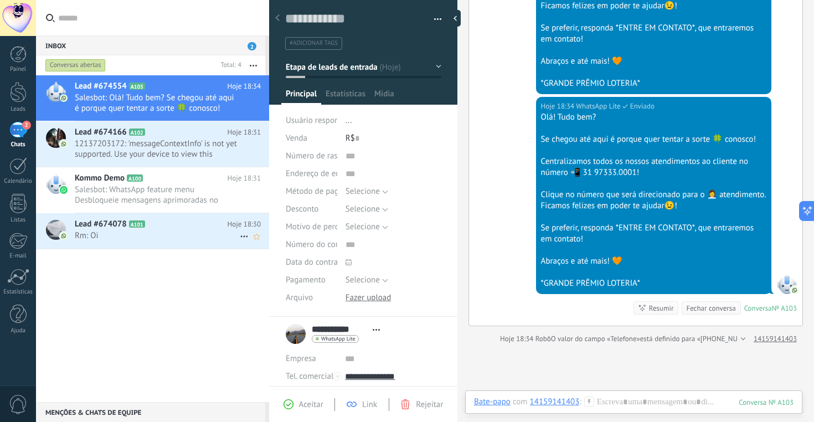
click at [181, 239] on span "Rm: Oi" at bounding box center [157, 235] width 165 height 11
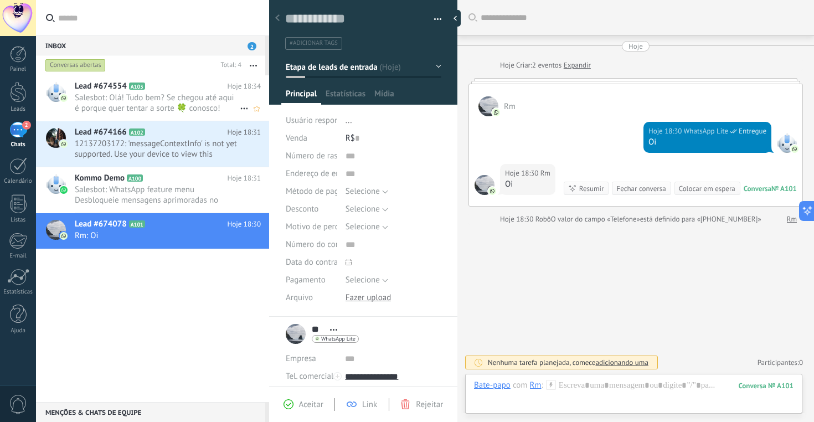
click at [158, 99] on span "Salesbot: Olá! Tudo bem? Se chegou até aqui é porque quer tentar a sorte 🍀 cono…" at bounding box center [157, 102] width 165 height 21
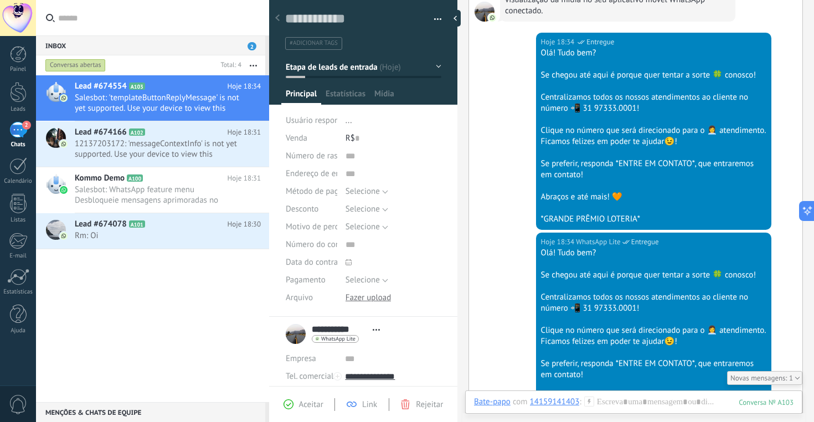
scroll to position [508, 0]
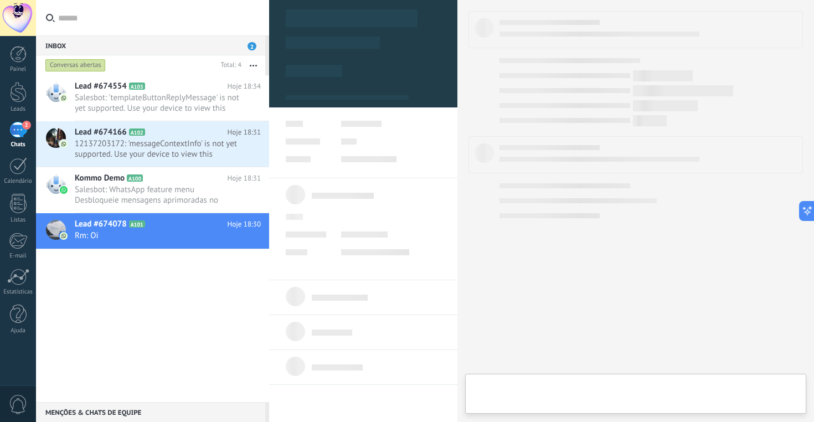
type textarea "**********"
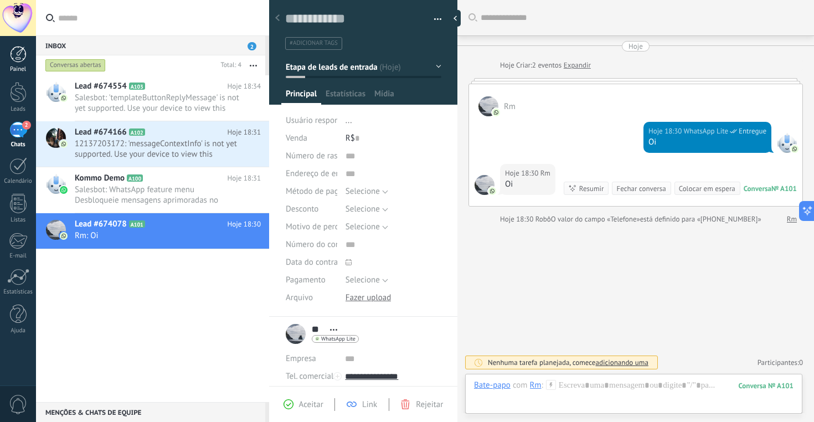
click at [20, 59] on div at bounding box center [18, 54] width 17 height 17
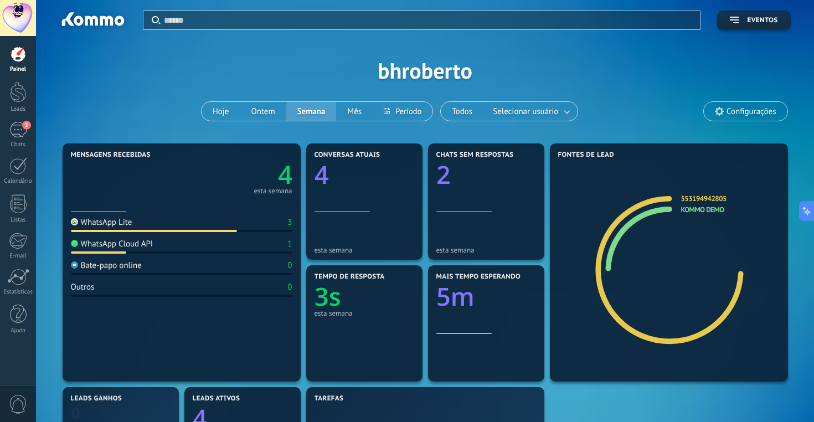
click at [100, 22] on div at bounding box center [91, 21] width 71 height 19
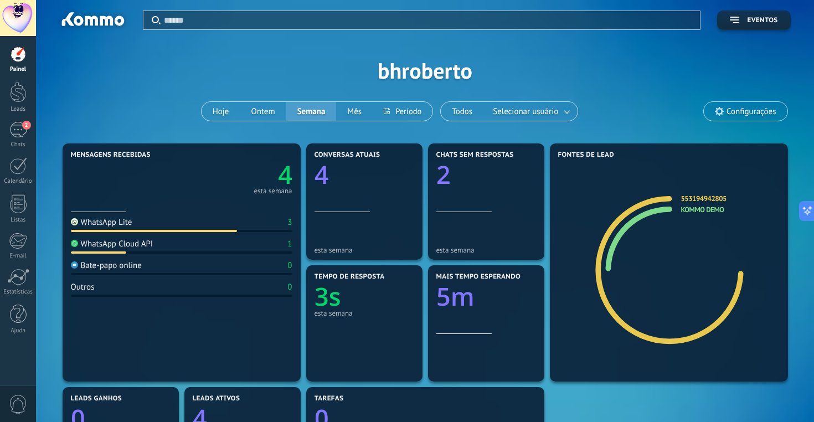
click at [17, 18] on div at bounding box center [18, 18] width 36 height 36
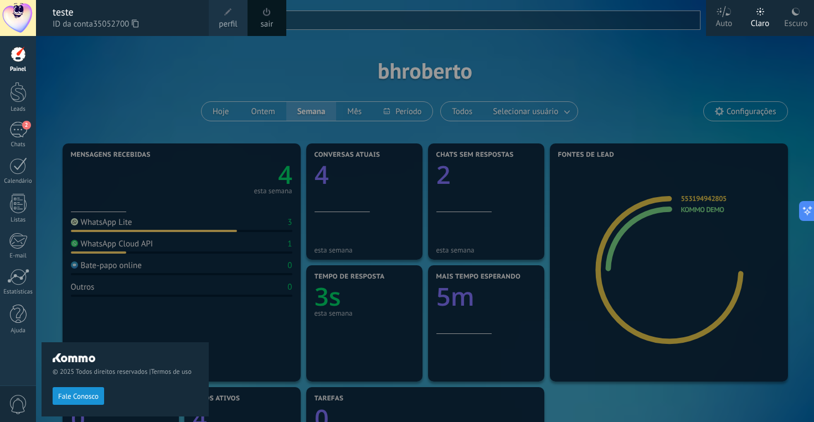
click at [266, 14] on span at bounding box center [267, 12] width 8 height 8
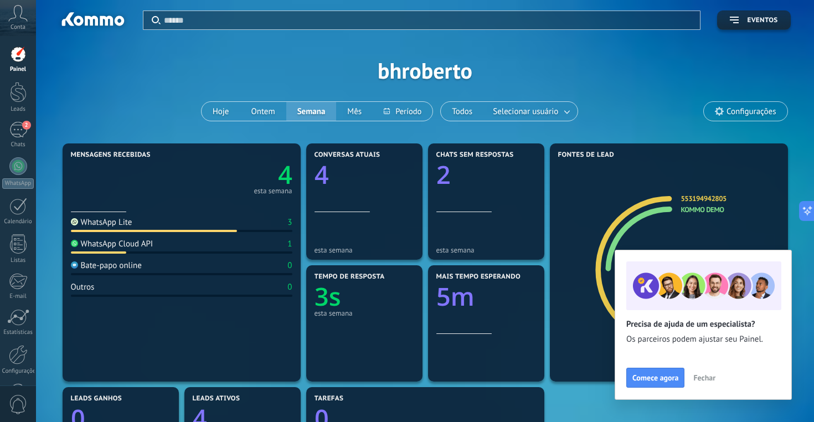
click at [128, 249] on div "WhatsApp Cloud API" at bounding box center [112, 244] width 83 height 11
click at [97, 221] on div "WhatsApp Lite" at bounding box center [101, 222] width 61 height 11
click at [17, 132] on div "2" at bounding box center [18, 130] width 18 height 16
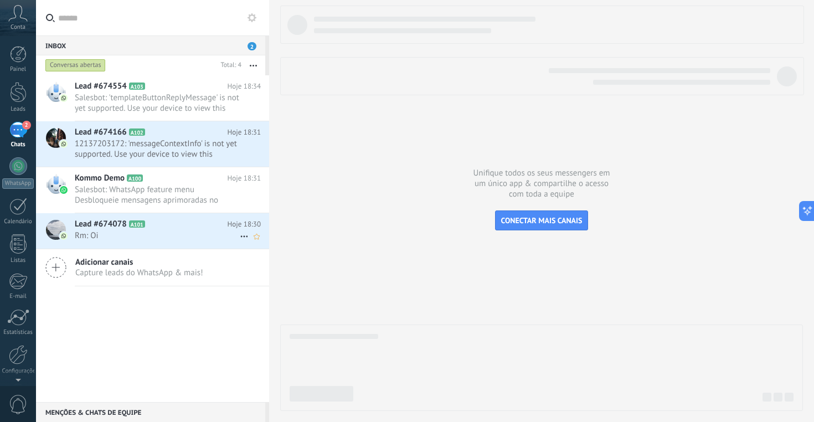
click at [131, 232] on span "Rm: Oi" at bounding box center [157, 235] width 165 height 11
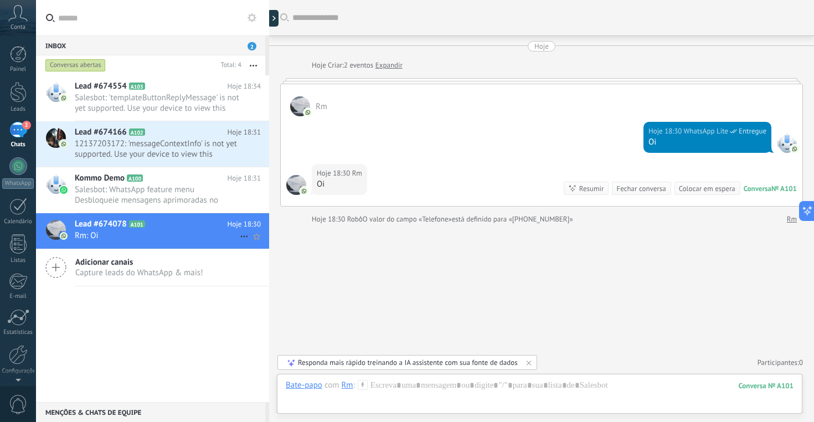
click at [106, 226] on span "Lead #674078" at bounding box center [101, 224] width 52 height 11
click at [55, 230] on div at bounding box center [56, 230] width 20 height 20
click at [296, 115] on div at bounding box center [300, 106] width 20 height 20
click at [300, 105] on div at bounding box center [300, 106] width 20 height 20
click at [301, 189] on img at bounding box center [304, 191] width 8 height 8
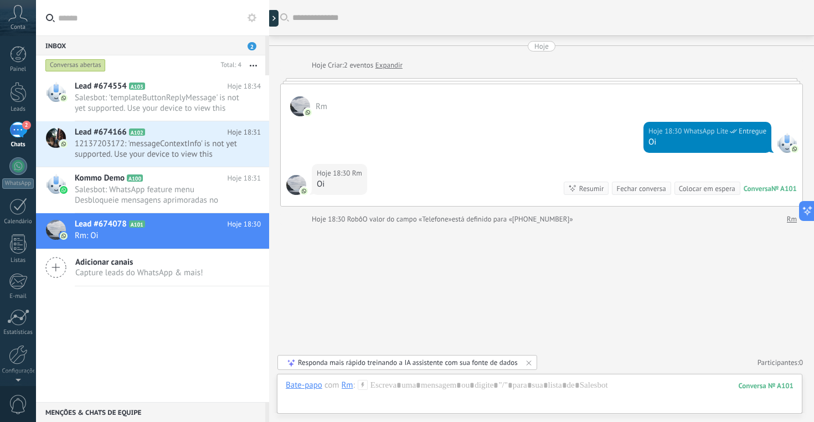
click at [297, 189] on div at bounding box center [296, 185] width 20 height 20
click at [221, 235] on span "Rm: Oi" at bounding box center [157, 235] width 165 height 11
click at [437, 393] on div at bounding box center [540, 396] width 508 height 33
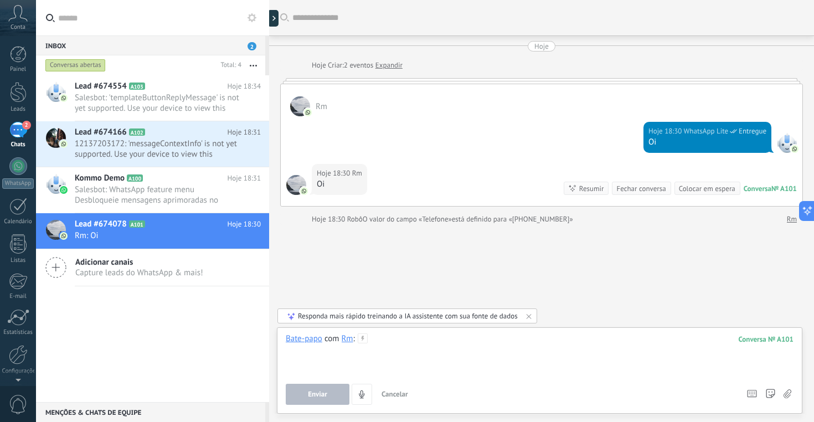
click at [451, 346] on div at bounding box center [540, 354] width 508 height 42
click at [323, 387] on button "Enviar" at bounding box center [318, 394] width 64 height 21
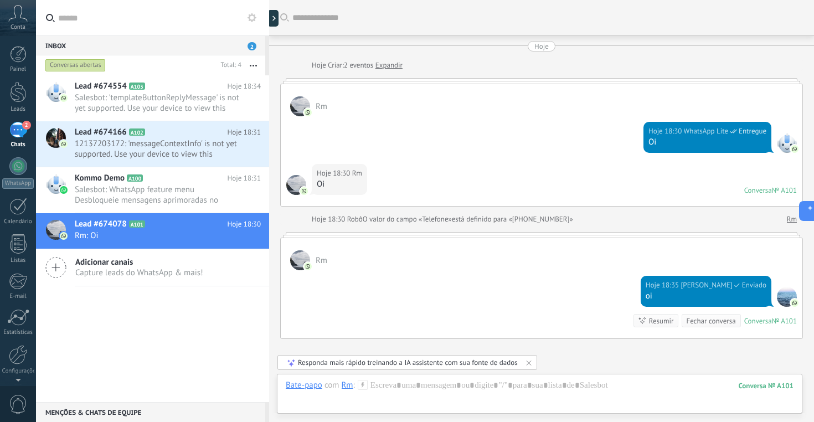
scroll to position [110, 0]
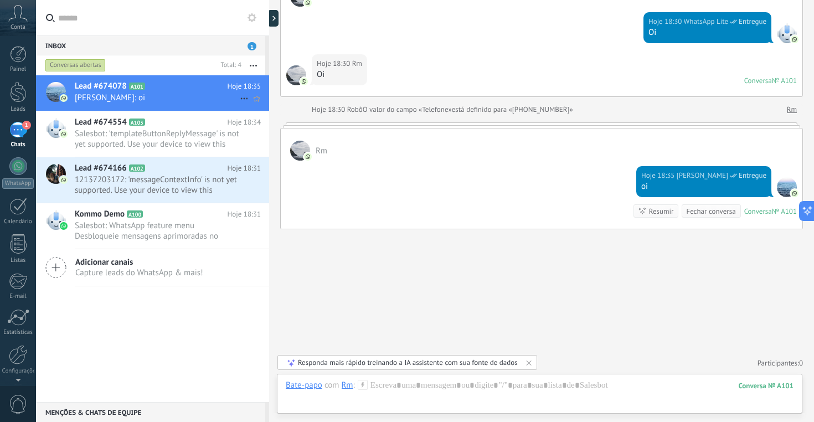
click at [100, 85] on span "Lead #674078" at bounding box center [101, 86] width 52 height 11
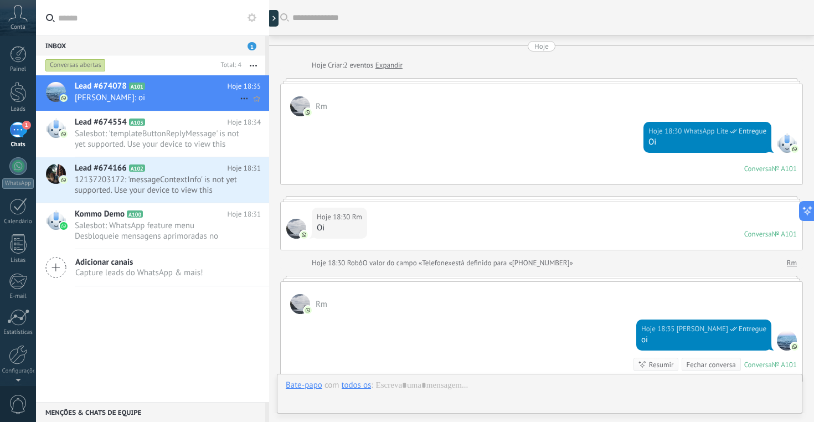
scroll to position [118, 0]
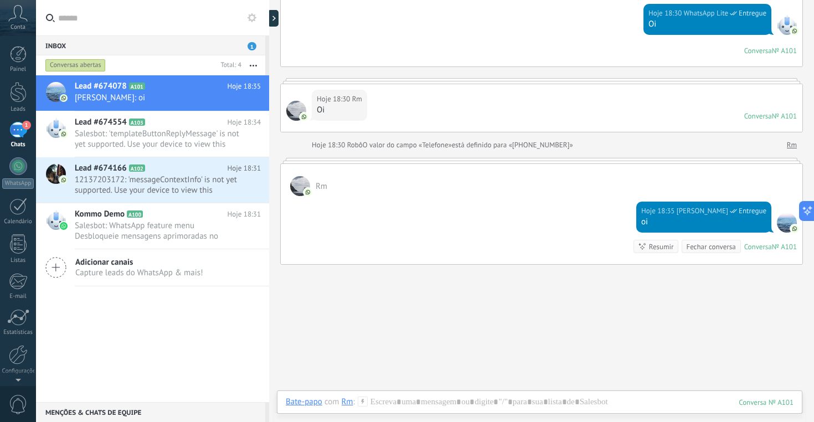
click at [301, 113] on img at bounding box center [304, 117] width 8 height 8
click at [140, 133] on span "Salesbot: 'templateButtonReplyMessage' is not yet supported. Use your device to…" at bounding box center [157, 138] width 165 height 21
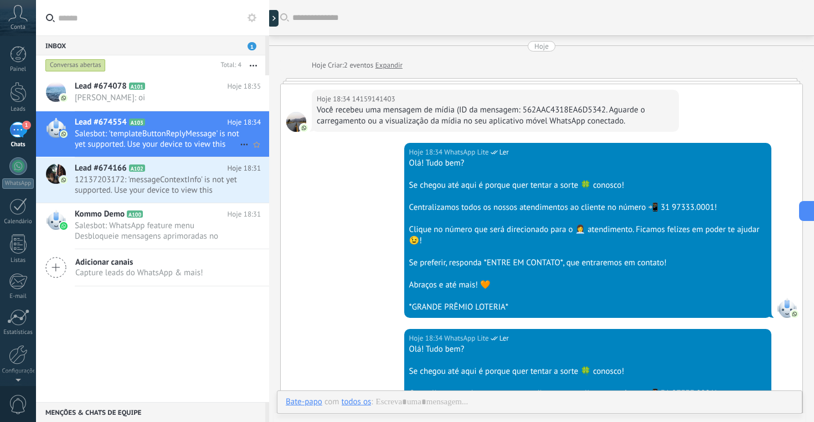
scroll to position [404, 0]
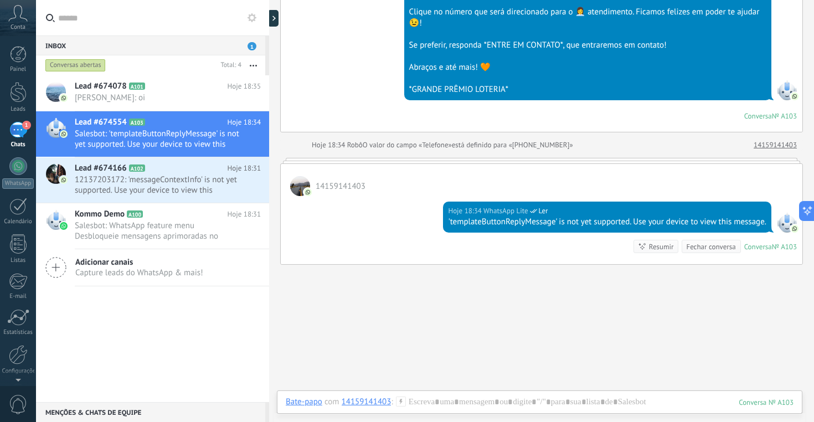
click at [307, 185] on div at bounding box center [300, 186] width 20 height 20
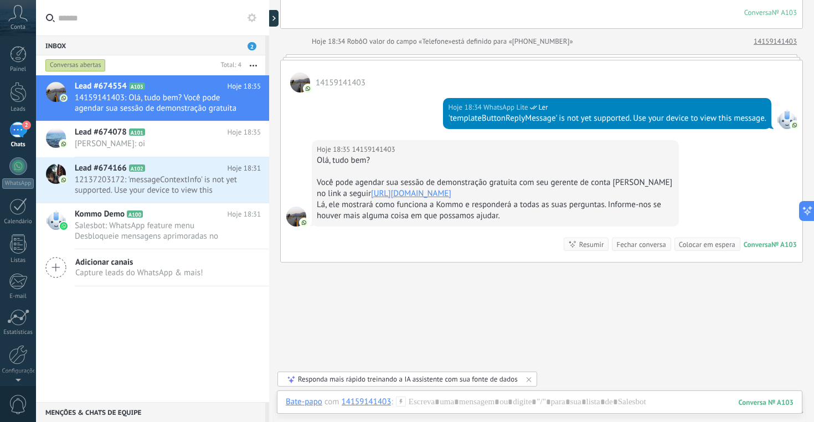
click at [336, 190] on div "Você pode agendar sua sessão de demonstração gratuita com seu gerente de conta …" at bounding box center [495, 188] width 357 height 22
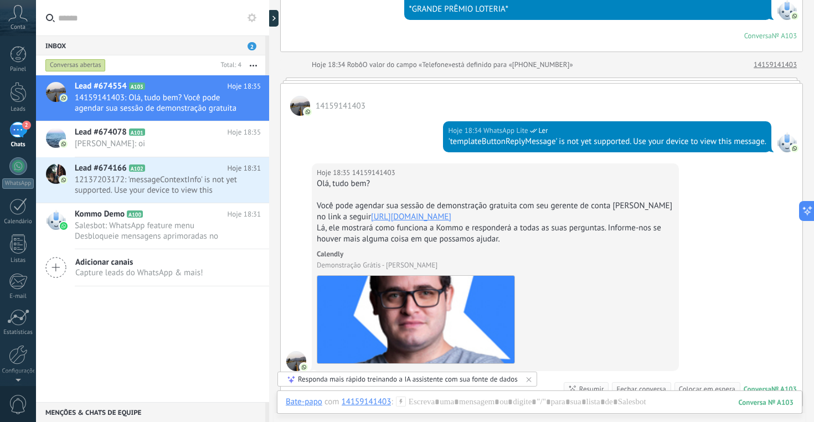
scroll to position [491, 0]
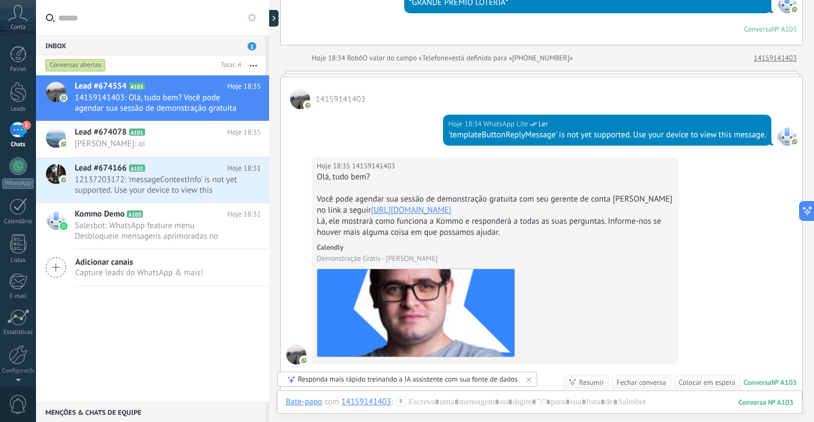
click at [451, 213] on link "https://calendly.com/pedromoacir/30min" at bounding box center [411, 210] width 80 height 11
click at [123, 136] on span "Lead #674078" at bounding box center [101, 132] width 52 height 11
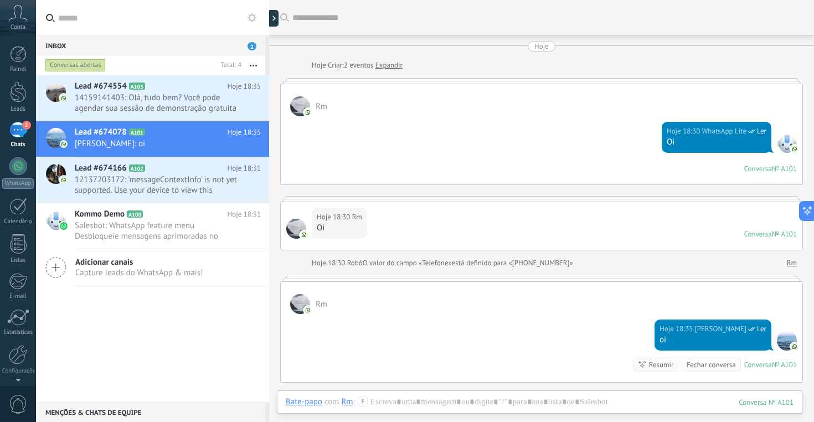
click at [323, 302] on span "Rm" at bounding box center [322, 304] width 12 height 11
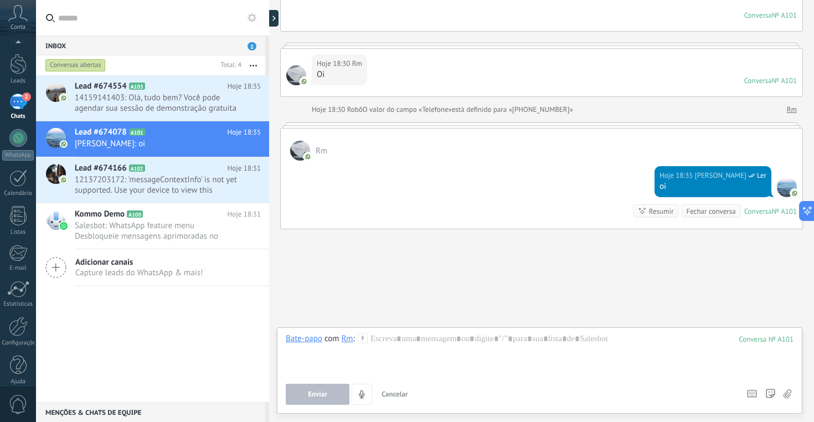
scroll to position [39, 0]
click at [17, 322] on div at bounding box center [18, 315] width 19 height 19
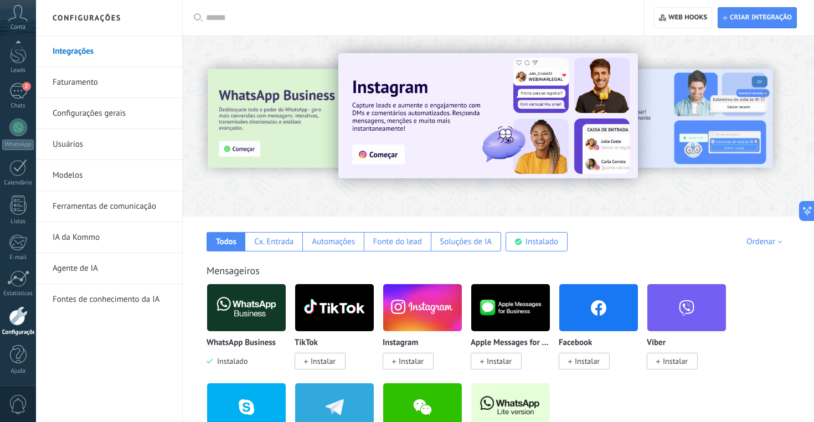
click at [71, 143] on link "Usuários" at bounding box center [112, 144] width 118 height 31
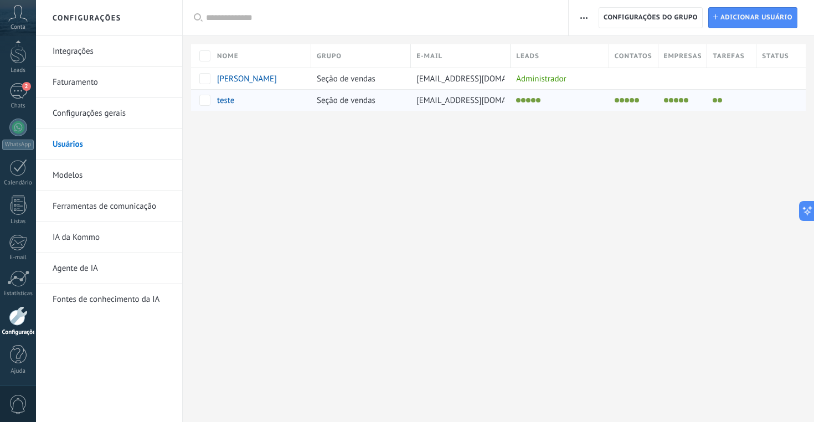
click at [225, 100] on span "teste" at bounding box center [225, 100] width 17 height 11
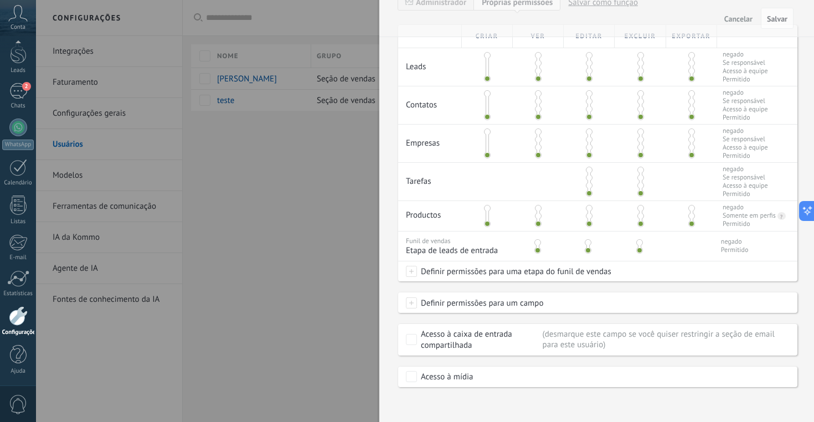
scroll to position [260, 0]
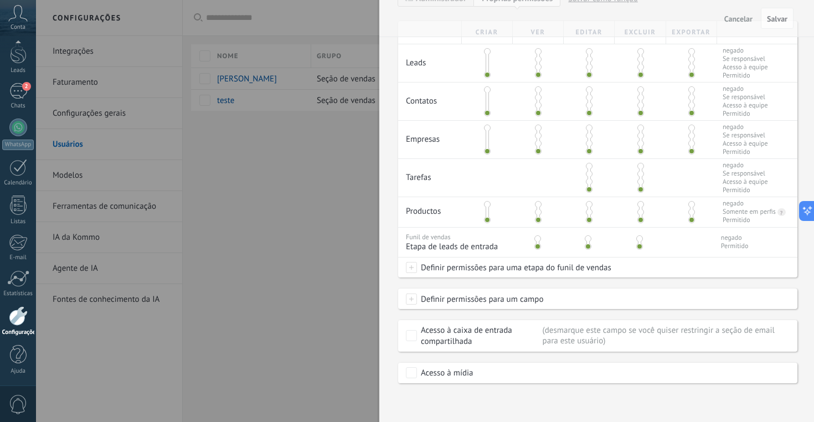
click at [410, 267] on span at bounding box center [411, 267] width 11 height 11
click at [410, 267] on label at bounding box center [489, 268] width 168 height 19
click at [388, 268] on div at bounding box center [425, 211] width 778 height 422
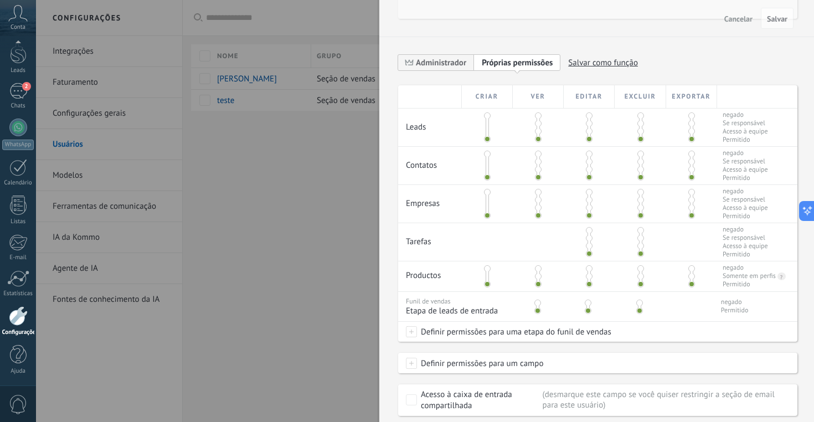
scroll to position [260, 0]
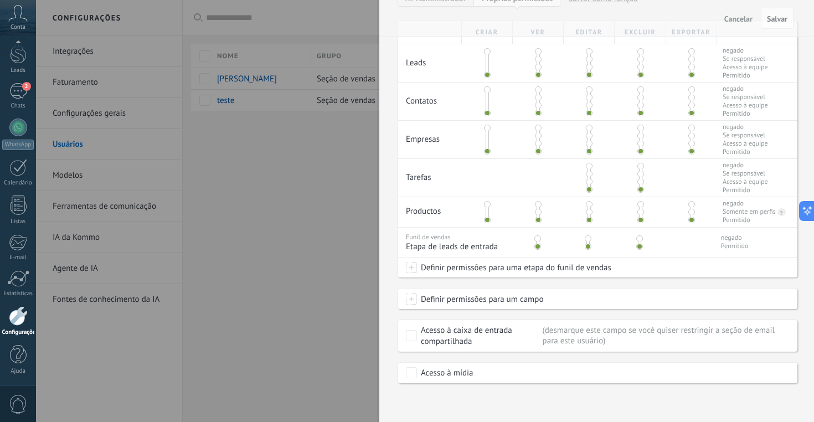
click at [412, 298] on span at bounding box center [411, 298] width 11 height 11
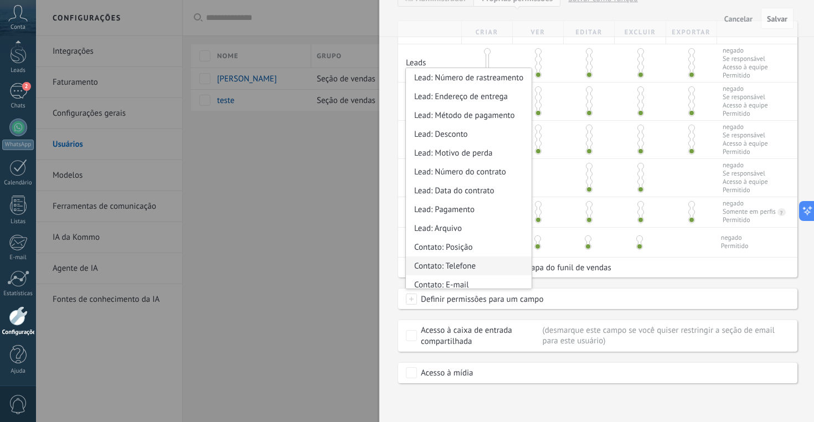
click at [478, 269] on div "Contato: Telefone" at bounding box center [469, 265] width 126 height 19
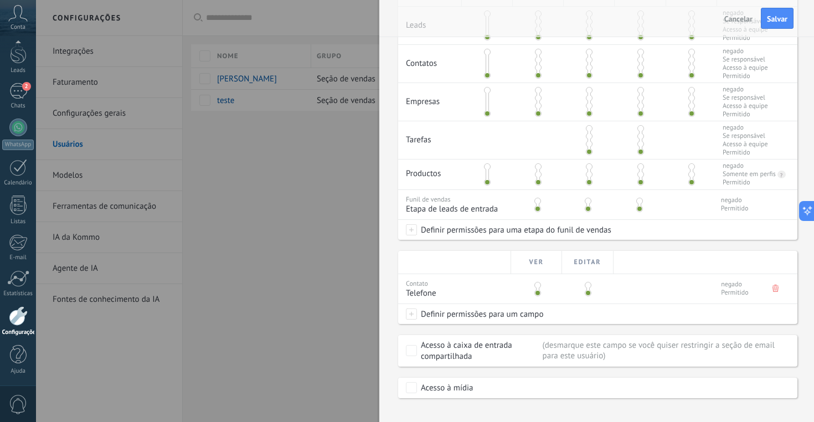
scroll to position [313, 0]
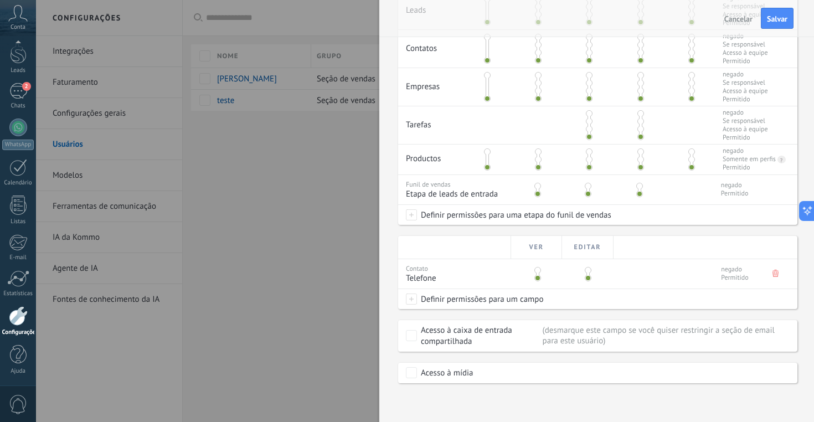
click at [414, 297] on span at bounding box center [411, 298] width 11 height 11
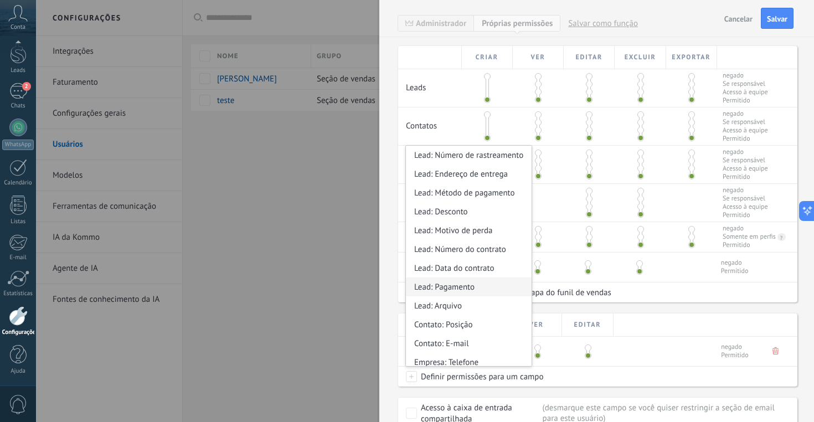
scroll to position [209, 0]
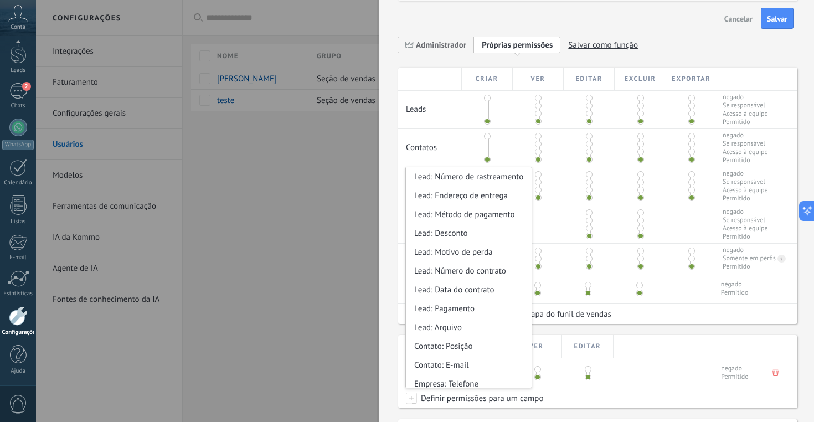
click at [787, 46] on div "**********" at bounding box center [597, 48] width 399 height 39
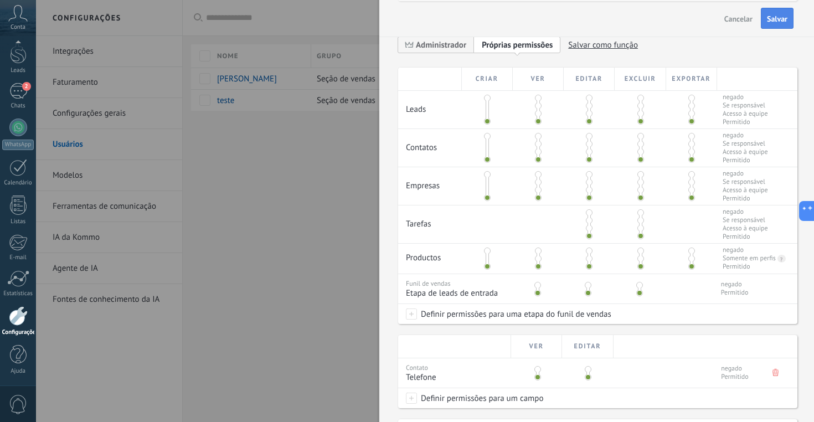
click at [782, 16] on span "Salvar" at bounding box center [777, 19] width 20 height 8
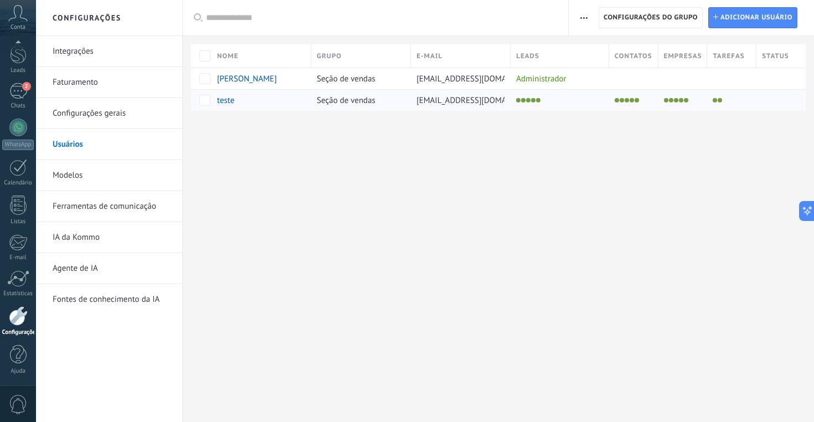
click at [230, 100] on span "teste" at bounding box center [225, 100] width 17 height 11
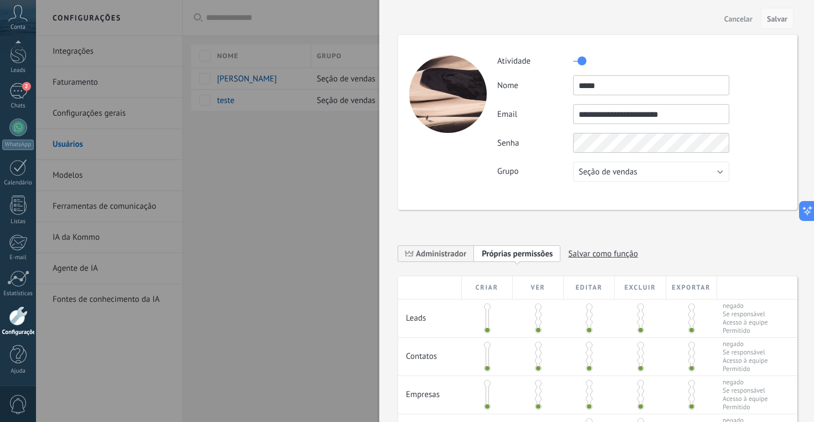
click at [779, 25] on button "Salvar" at bounding box center [777, 18] width 33 height 21
click at [781, 19] on span "Salvar" at bounding box center [777, 19] width 20 height 8
click at [480, 20] on div "Cancelar Salvar" at bounding box center [596, 18] width 435 height 37
click at [225, 20] on div at bounding box center [407, 211] width 814 height 422
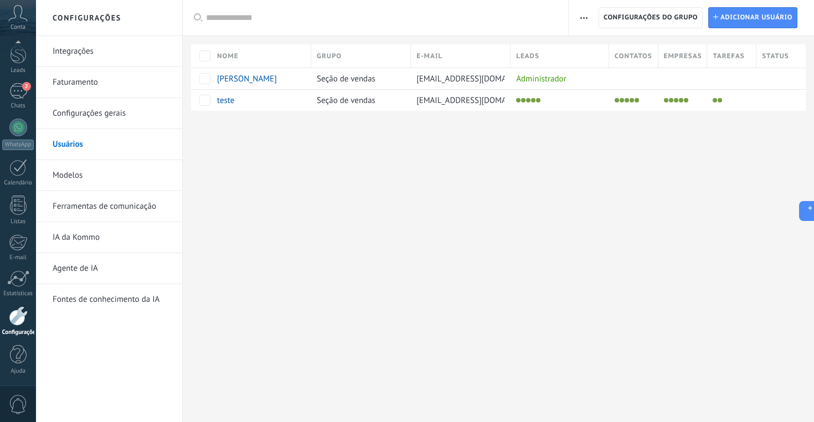
click at [24, 19] on icon at bounding box center [17, 13] width 19 height 17
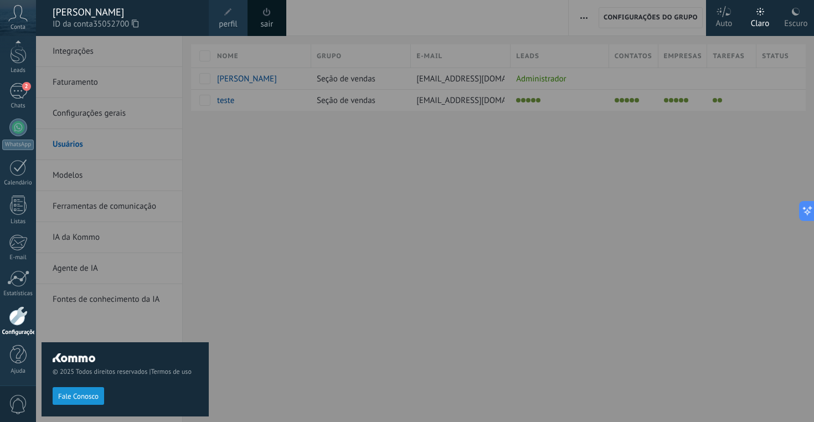
click at [271, 17] on span at bounding box center [267, 12] width 12 height 12
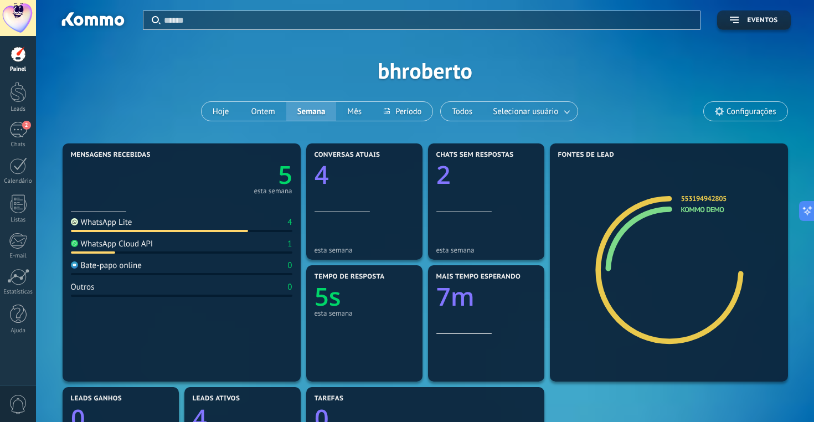
click at [629, 75] on div "Aplicar Eventos [GEOGRAPHIC_DATA] Hoje Ontem Semana Mês" at bounding box center [425, 70] width 745 height 141
click at [24, 131] on div "2" at bounding box center [18, 130] width 18 height 16
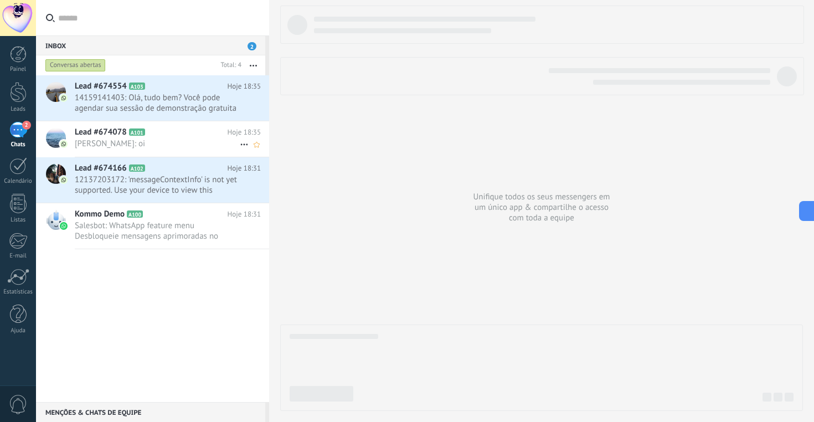
click at [109, 138] on span "[PERSON_NAME]: oi" at bounding box center [157, 143] width 165 height 11
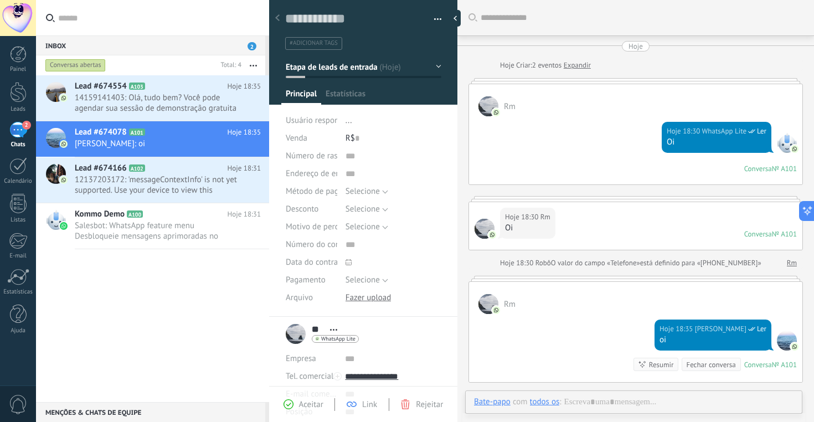
scroll to position [118, 0]
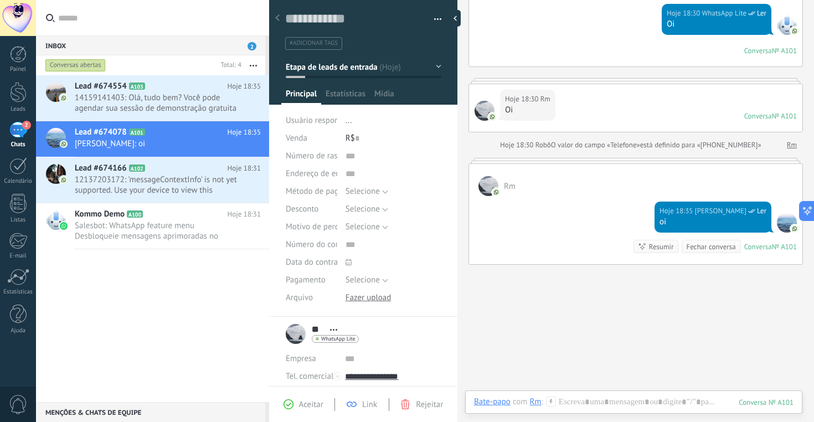
click at [278, 22] on div at bounding box center [278, 19] width 16 height 22
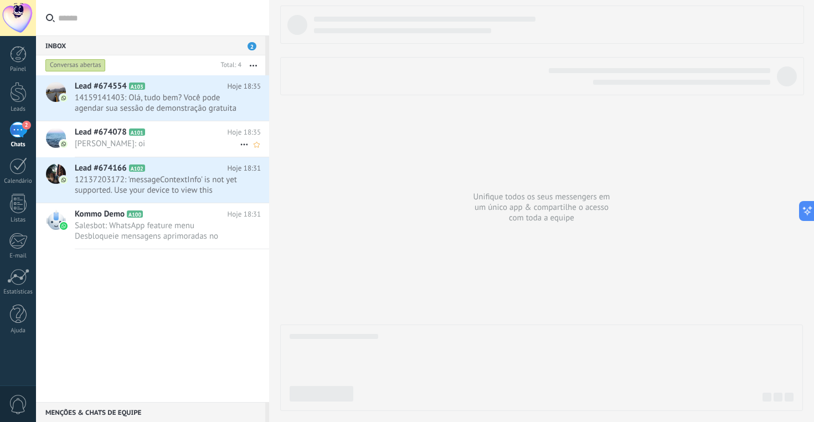
click at [100, 131] on span "Lead #674078" at bounding box center [101, 132] width 52 height 11
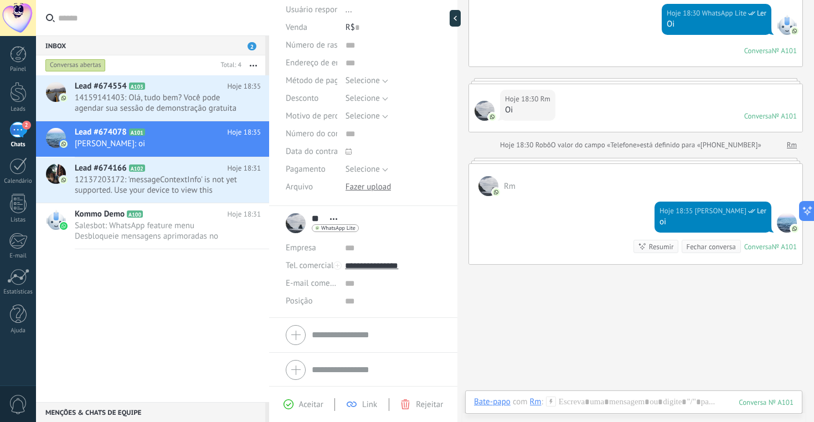
scroll to position [112, 0]
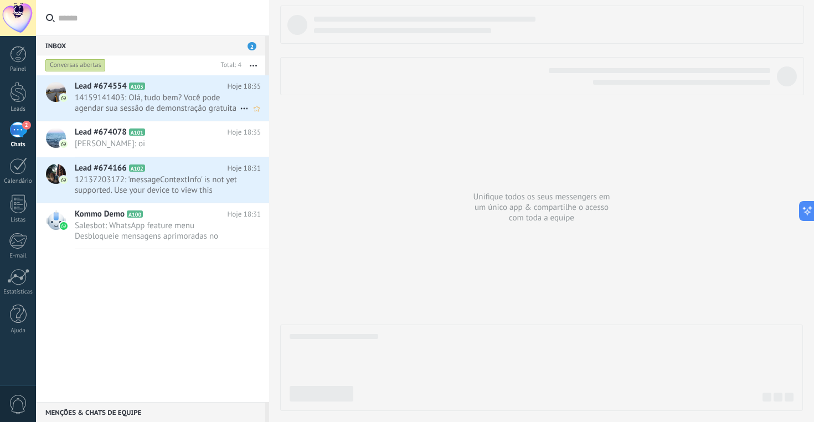
click at [193, 81] on h2 "Lead #674554 A103" at bounding box center [151, 86] width 153 height 11
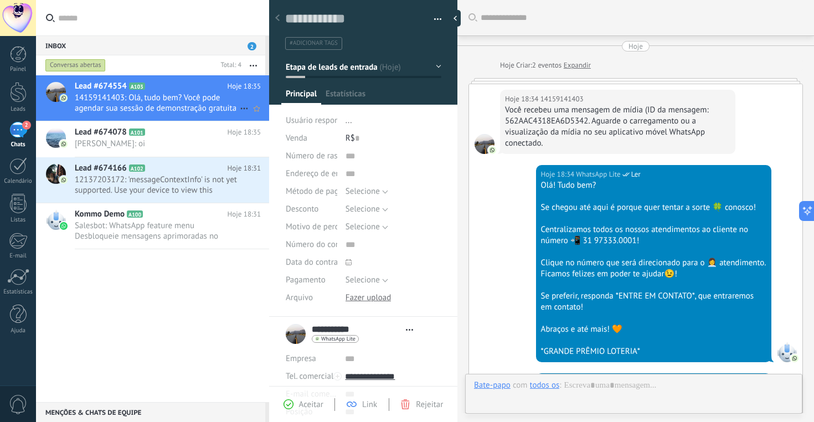
scroll to position [585, 0]
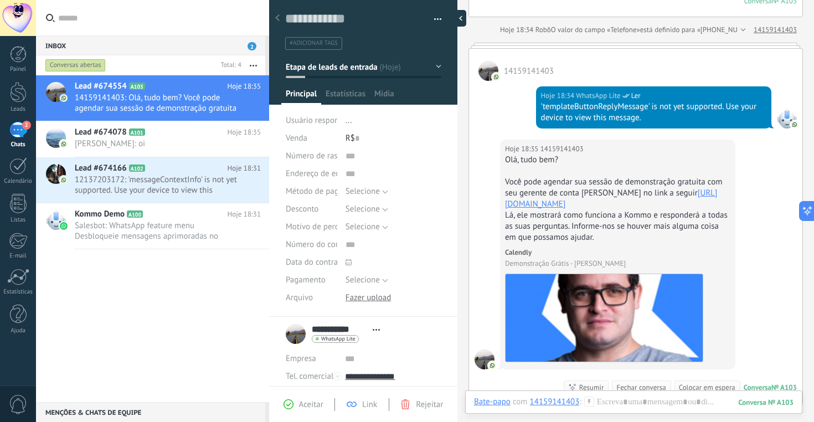
click at [456, 17] on div at bounding box center [458, 18] width 17 height 17
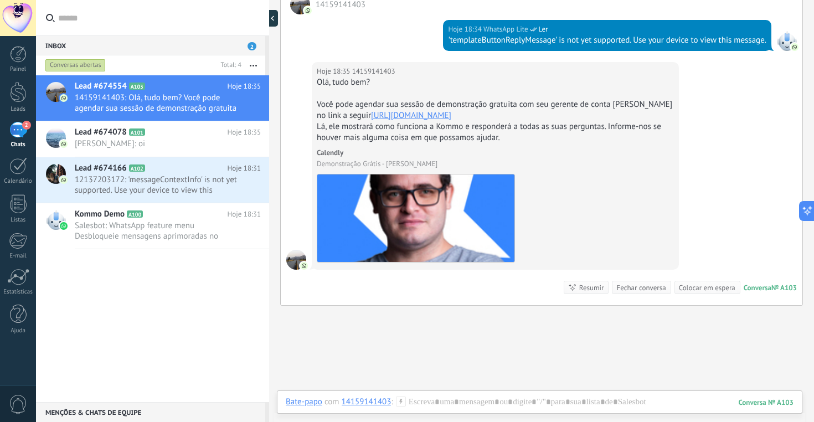
scroll to position [11, 0]
click at [276, 21] on div at bounding box center [275, 18] width 17 height 17
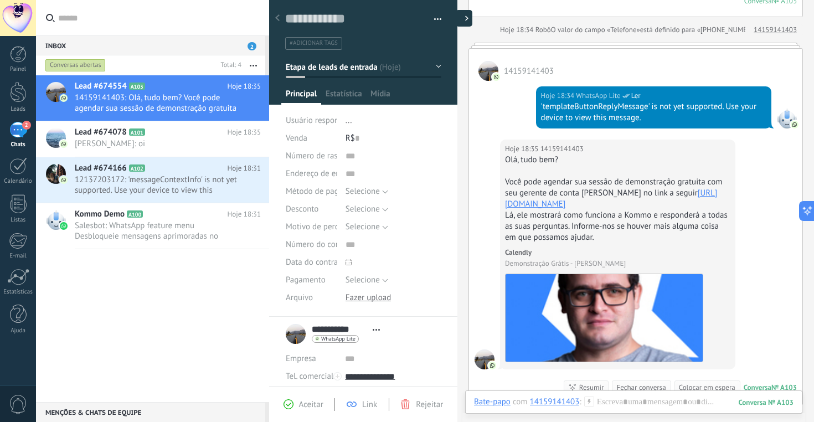
type textarea "**********"
click at [13, 15] on div at bounding box center [18, 18] width 36 height 36
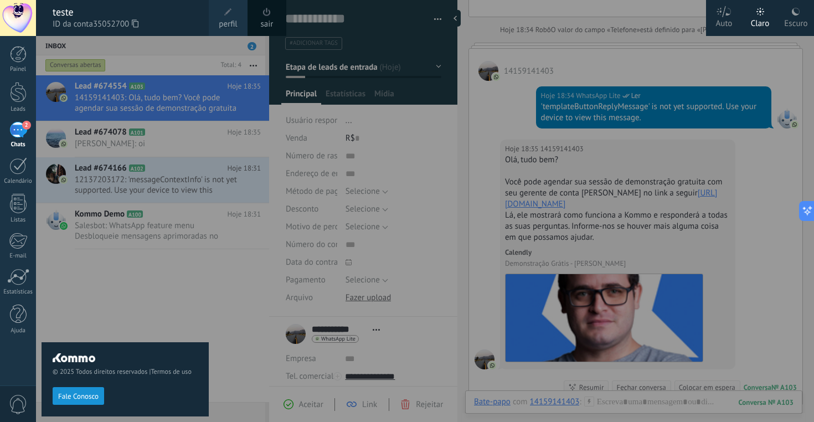
click at [263, 20] on link "sair" at bounding box center [267, 24] width 13 height 12
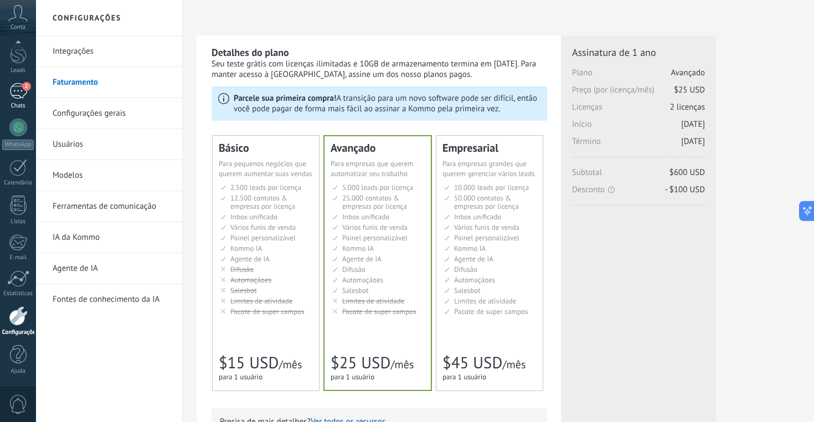
click at [14, 95] on div "2" at bounding box center [18, 91] width 18 height 16
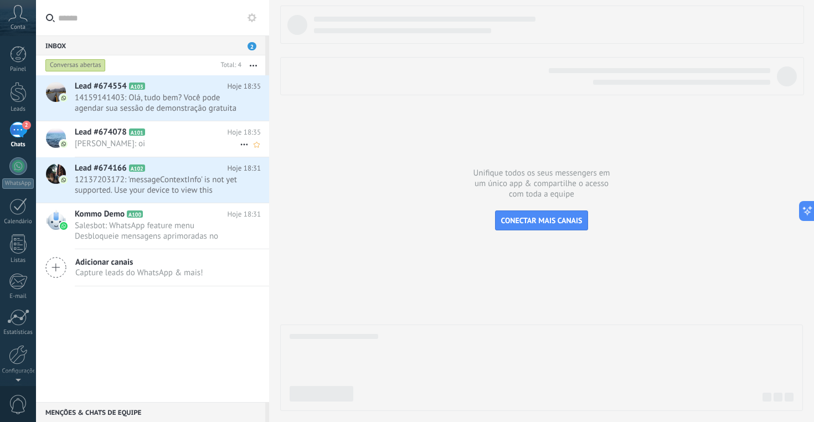
click at [130, 142] on span "[PERSON_NAME]: oi" at bounding box center [157, 143] width 165 height 11
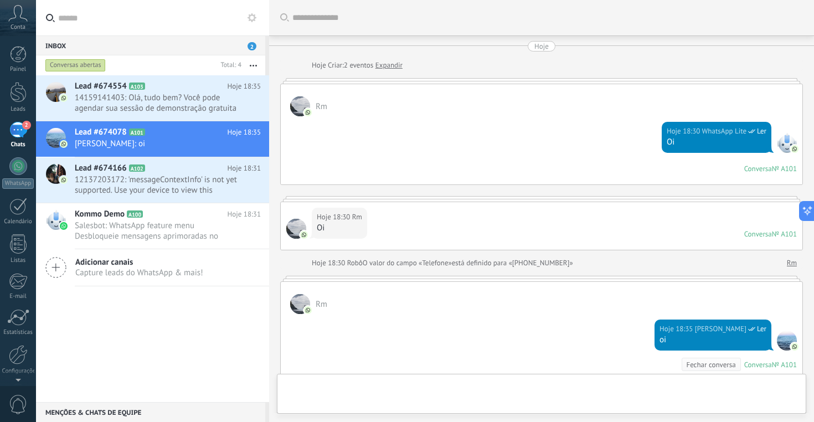
scroll to position [153, 0]
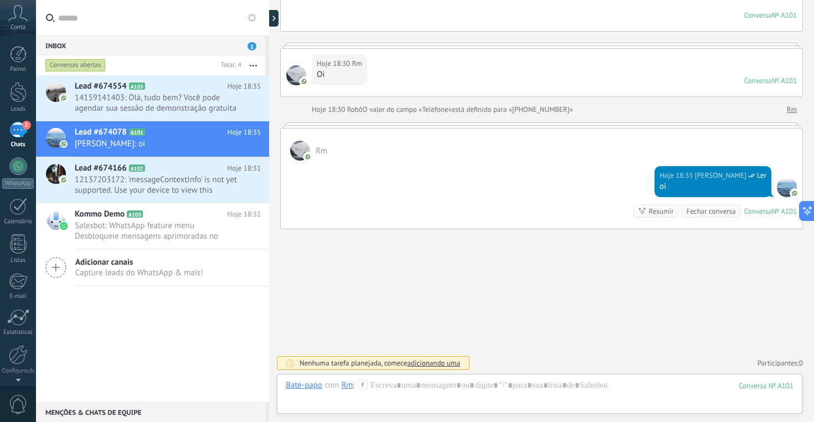
click at [269, 18] on div at bounding box center [269, 211] width 0 height 422
click at [278, 19] on use at bounding box center [278, 18] width 3 height 5
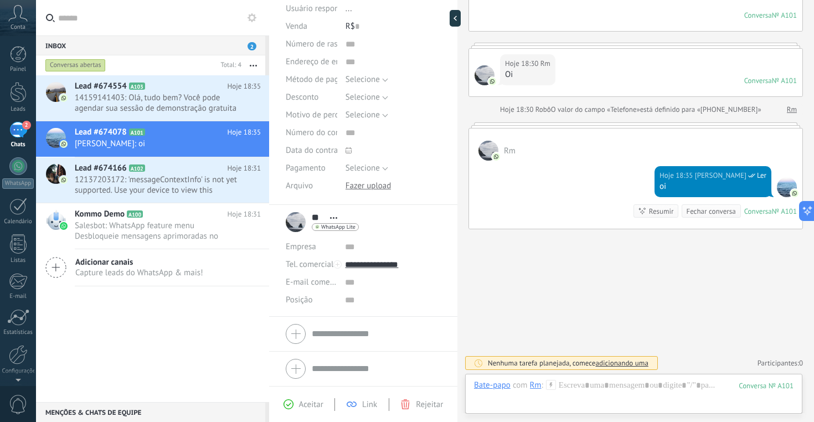
scroll to position [112, 0]
click at [18, 369] on div at bounding box center [18, 377] width 36 height 17
click at [19, 321] on div at bounding box center [18, 315] width 19 height 19
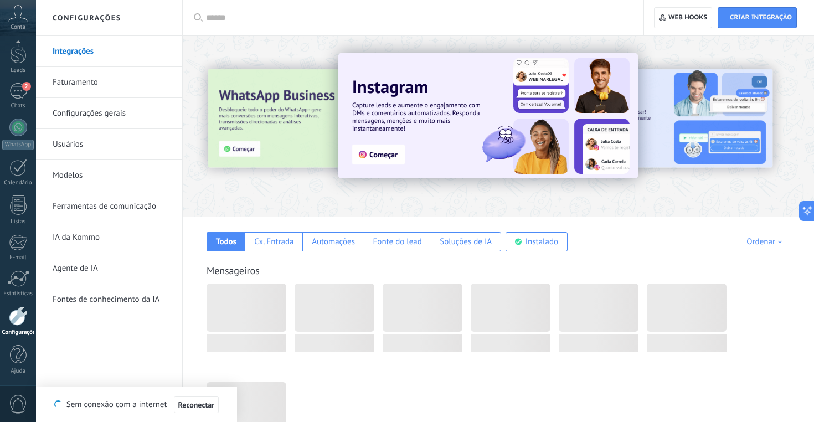
click at [76, 140] on link "Usuários" at bounding box center [112, 144] width 118 height 31
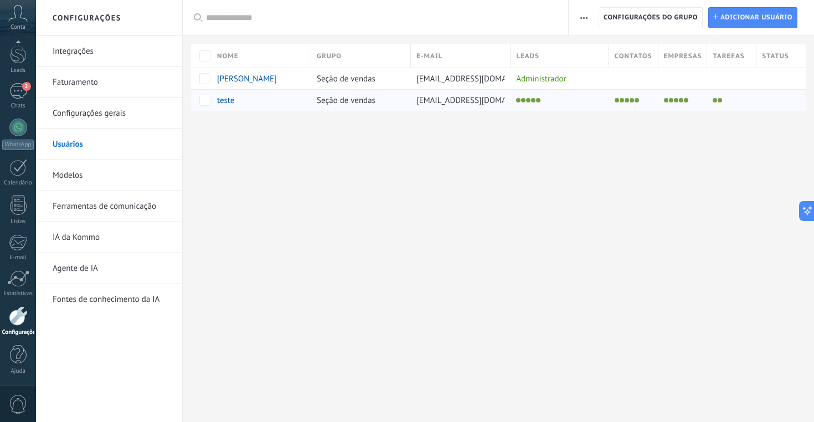
click at [227, 103] on span "teste" at bounding box center [225, 100] width 17 height 11
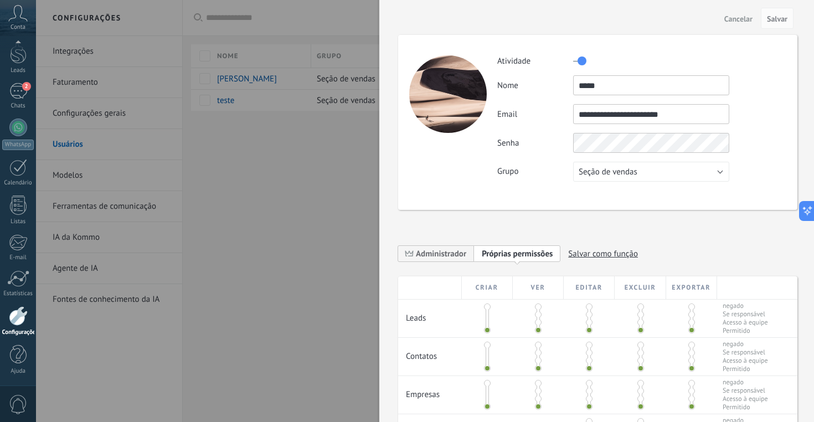
click at [535, 313] on span at bounding box center [538, 314] width 7 height 7
click at [537, 329] on span at bounding box center [538, 330] width 7 height 7
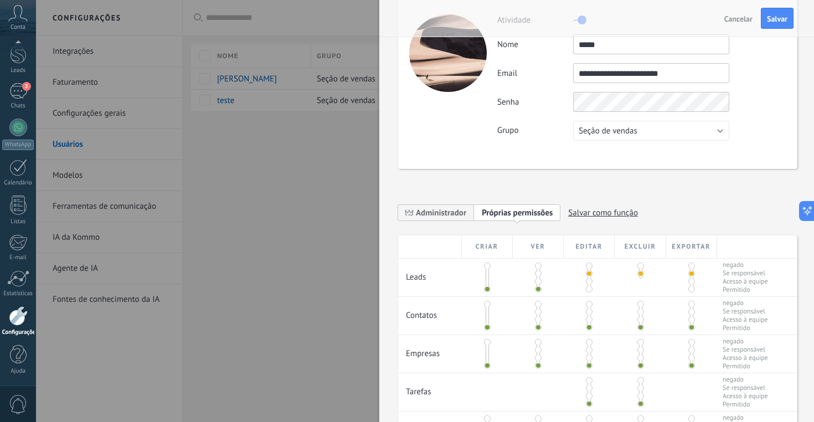
scroll to position [50, 0]
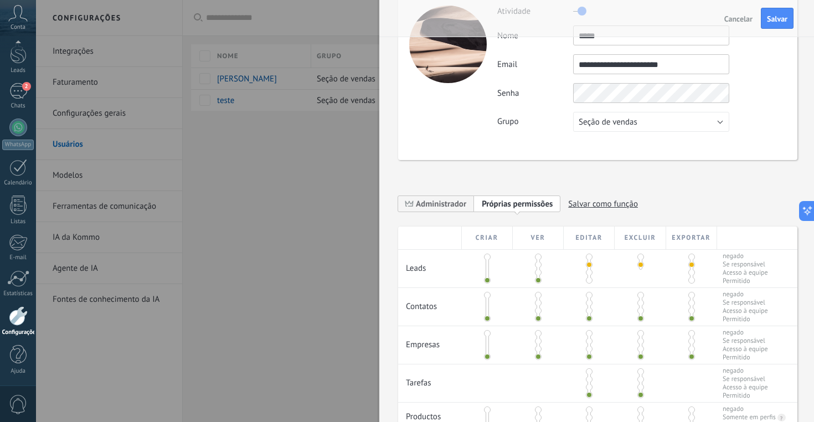
click at [539, 318] on span at bounding box center [538, 318] width 7 height 7
click at [538, 263] on span at bounding box center [538, 264] width 7 height 7
click at [538, 257] on span at bounding box center [538, 257] width 7 height 7
click at [536, 275] on span at bounding box center [538, 272] width 7 height 7
click at [539, 282] on div at bounding box center [538, 269] width 51 height 38
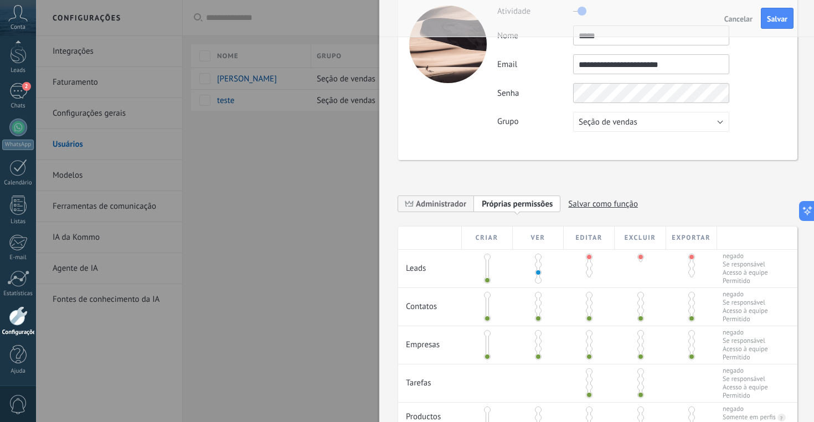
click at [539, 282] on div at bounding box center [538, 269] width 51 height 38
click at [539, 282] on span at bounding box center [538, 280] width 7 height 7
click at [538, 297] on span at bounding box center [538, 295] width 7 height 7
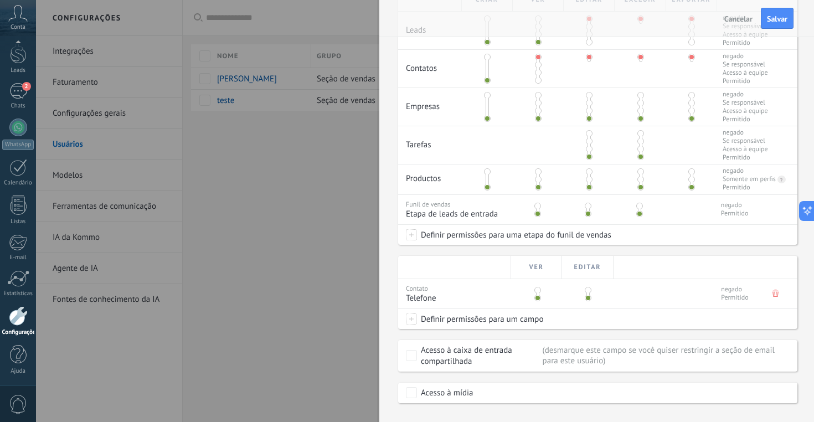
scroll to position [303, 0]
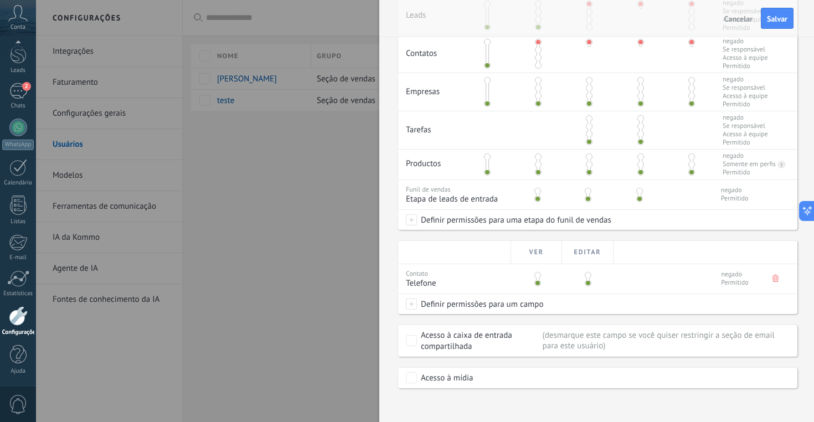
click at [538, 279] on span at bounding box center [537, 275] width 7 height 7
click at [777, 15] on span "Salvar" at bounding box center [777, 19] width 20 height 8
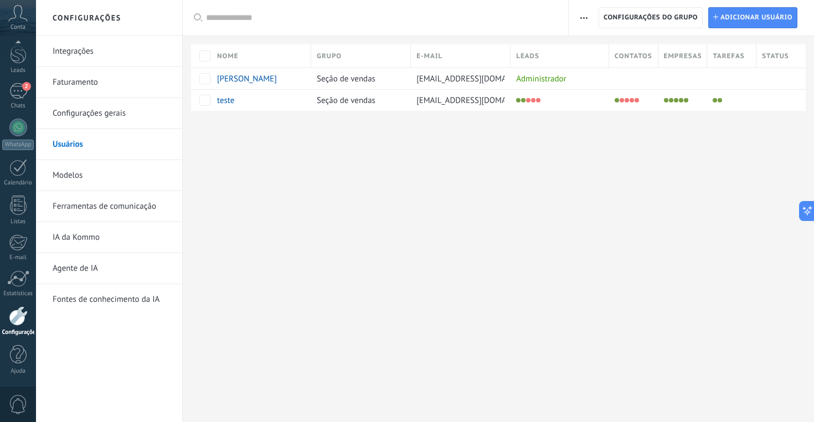
click at [21, 16] on icon at bounding box center [17, 13] width 19 height 17
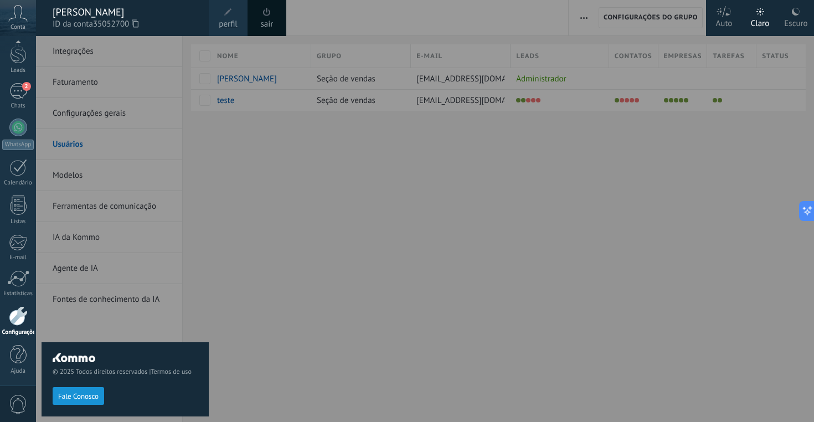
click at [274, 21] on div "sair" at bounding box center [267, 18] width 39 height 36
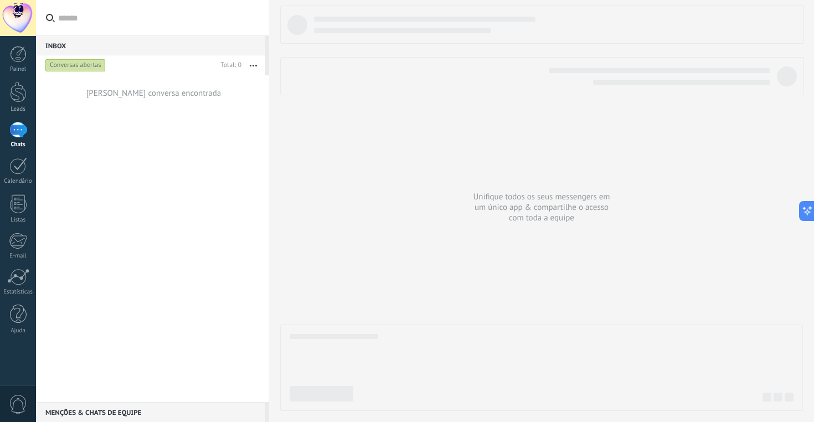
click at [20, 137] on div at bounding box center [18, 130] width 18 height 16
click at [15, 18] on div at bounding box center [18, 18] width 36 height 36
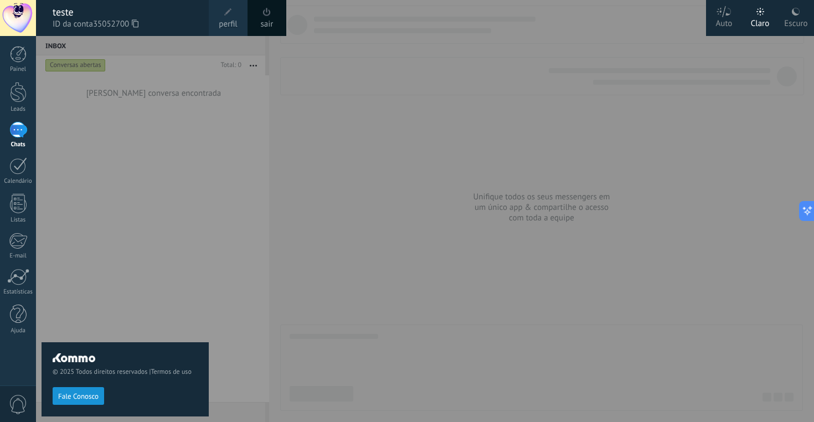
click at [275, 9] on div "sair" at bounding box center [267, 18] width 39 height 36
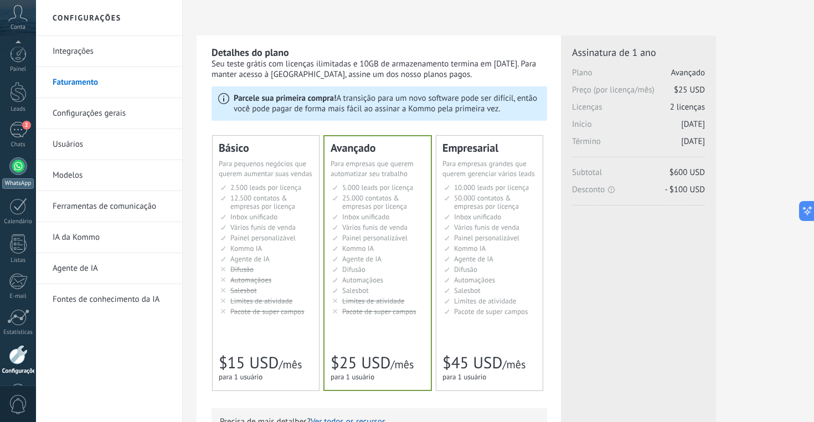
scroll to position [39, 0]
click at [76, 146] on link "Usuários" at bounding box center [112, 144] width 118 height 31
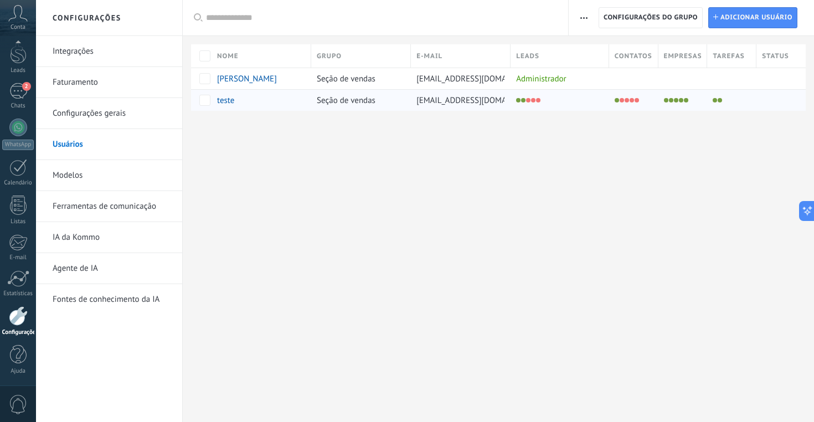
click at [230, 100] on span "teste" at bounding box center [225, 100] width 17 height 11
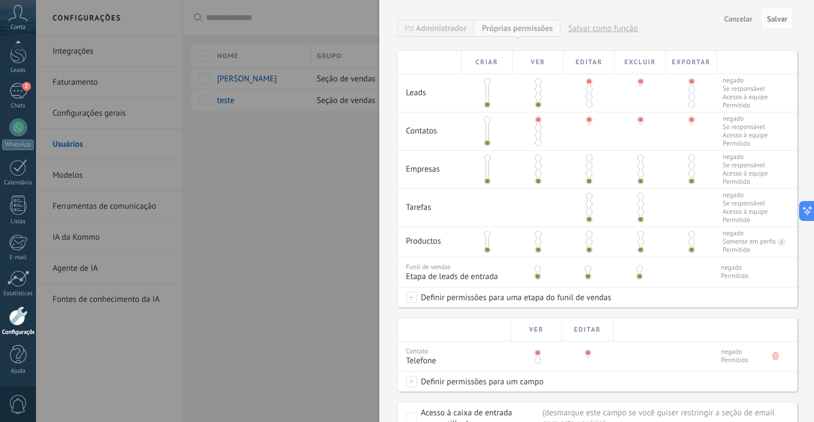
scroll to position [224, 0]
click at [589, 106] on span at bounding box center [589, 105] width 7 height 7
click at [638, 107] on span at bounding box center [640, 105] width 7 height 7
click at [638, 84] on span at bounding box center [640, 82] width 7 height 7
click at [688, 107] on span at bounding box center [691, 105] width 7 height 7
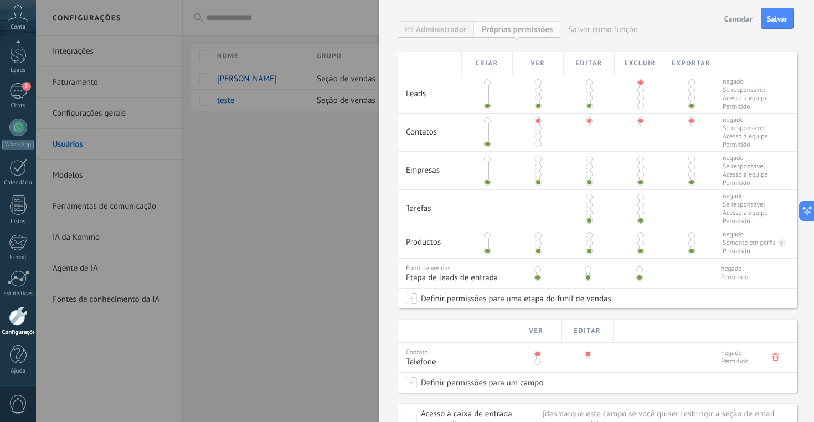
click at [535, 147] on span at bounding box center [538, 144] width 7 height 7
click at [588, 146] on span at bounding box center [589, 144] width 7 height 7
click at [639, 145] on span at bounding box center [640, 144] width 7 height 7
click at [639, 123] on span at bounding box center [640, 120] width 7 height 7
click at [774, 15] on span "Salvar" at bounding box center [777, 19] width 20 height 8
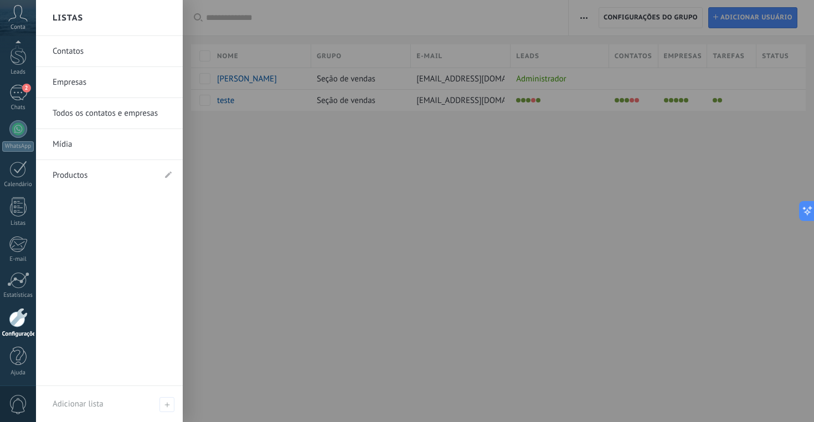
scroll to position [39, 0]
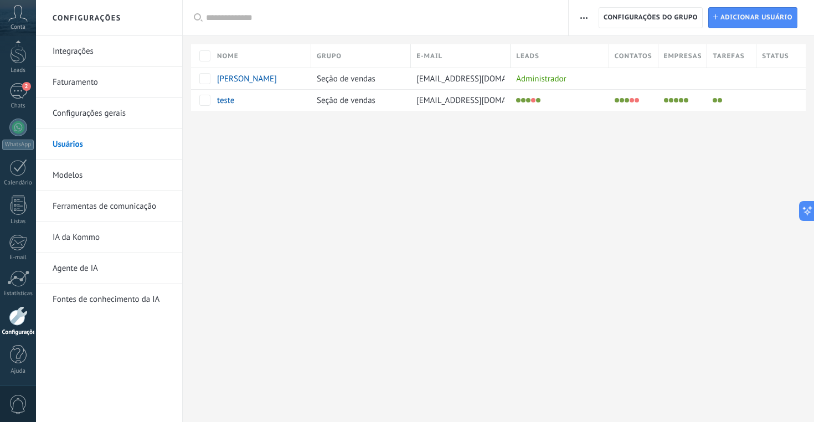
click at [30, 17] on div "Conta" at bounding box center [18, 18] width 36 height 36
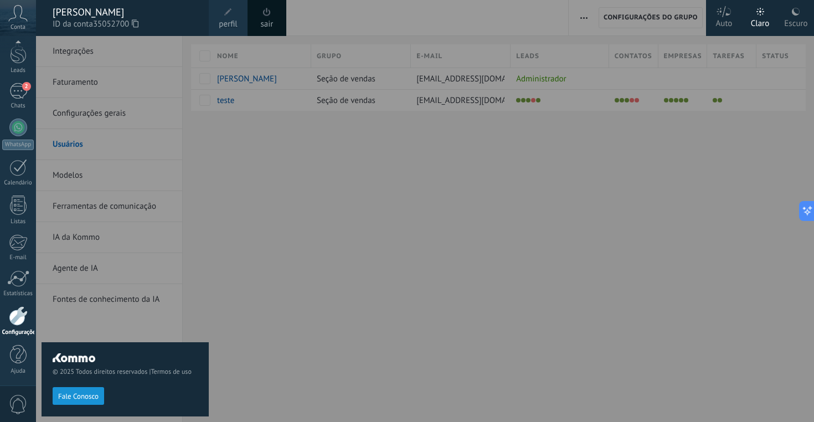
click at [271, 13] on span at bounding box center [267, 12] width 12 height 12
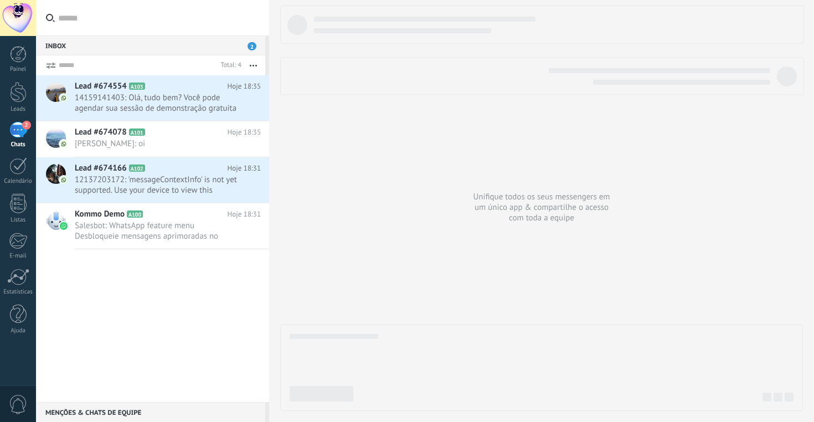
click at [17, 134] on div "2" at bounding box center [18, 130] width 18 height 16
click at [145, 138] on span "[PERSON_NAME]: oi" at bounding box center [157, 143] width 165 height 11
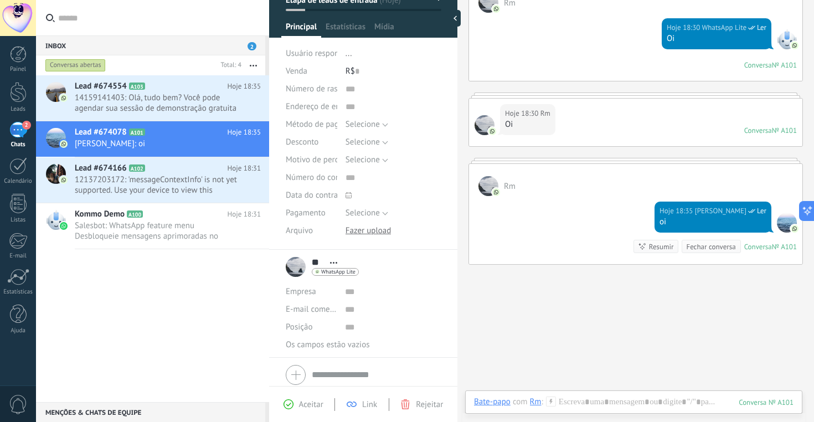
scroll to position [109, 0]
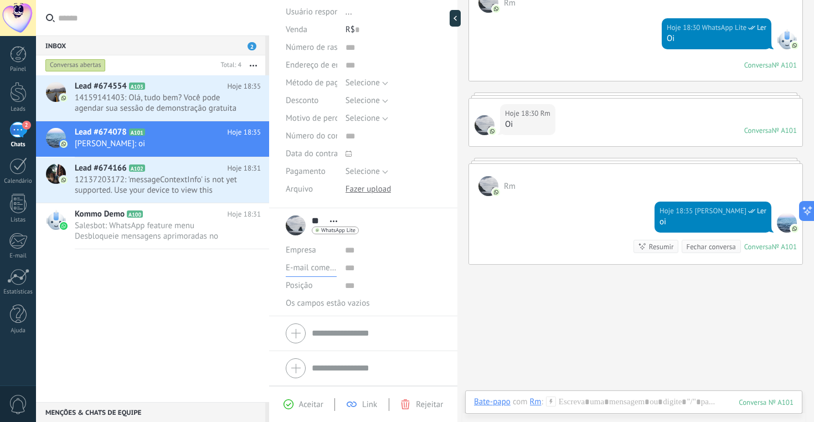
click at [327, 271] on span "E-mail comercial" at bounding box center [315, 267] width 59 height 11
click at [380, 259] on input "text" at bounding box center [393, 268] width 96 height 18
click at [433, 230] on div "** Rm ** Rm Sobrenome Abrir detalhes Copiar nome Desvincular" at bounding box center [363, 226] width 155 height 28
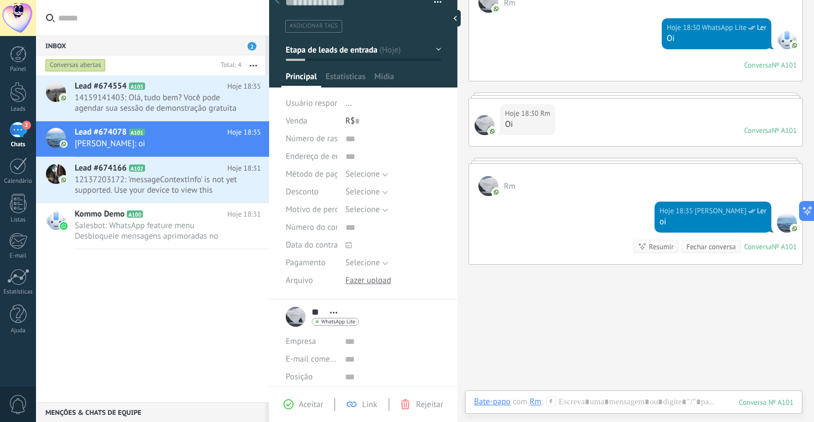
scroll to position [0, 0]
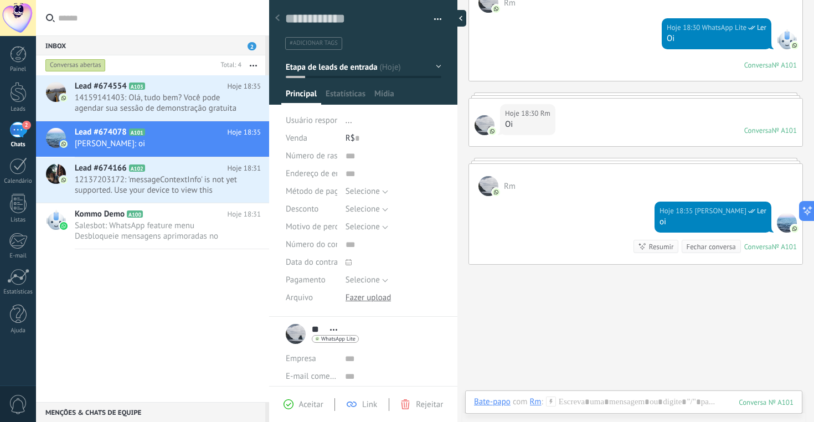
click at [458, 19] on div at bounding box center [458, 18] width 17 height 17
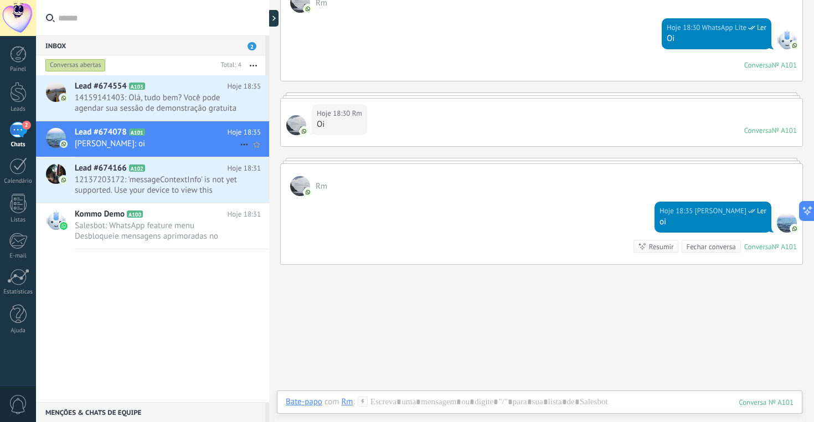
click at [166, 144] on span "[PERSON_NAME]: oi" at bounding box center [157, 143] width 165 height 11
click at [578, 225] on div "Hoje 18:35 [PERSON_NAME] Ler oi Conversa № A101 Conversa № A101 Resumir Resumir…" at bounding box center [542, 230] width 522 height 68
click at [466, 403] on div at bounding box center [540, 412] width 508 height 33
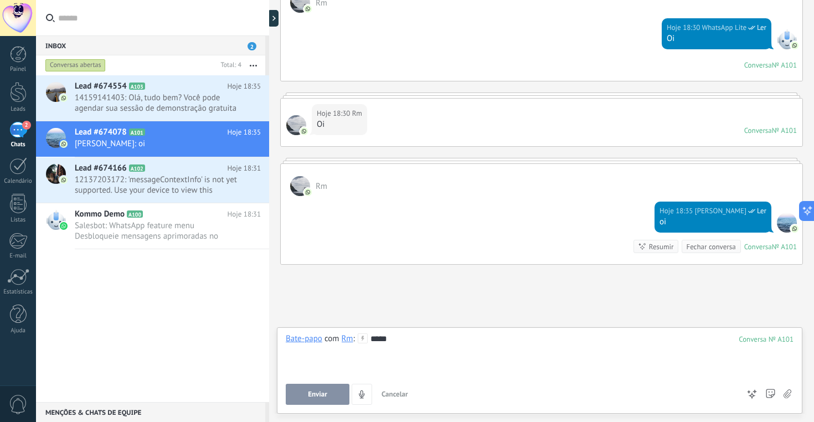
click at [327, 394] on button "Enviar" at bounding box center [318, 394] width 64 height 21
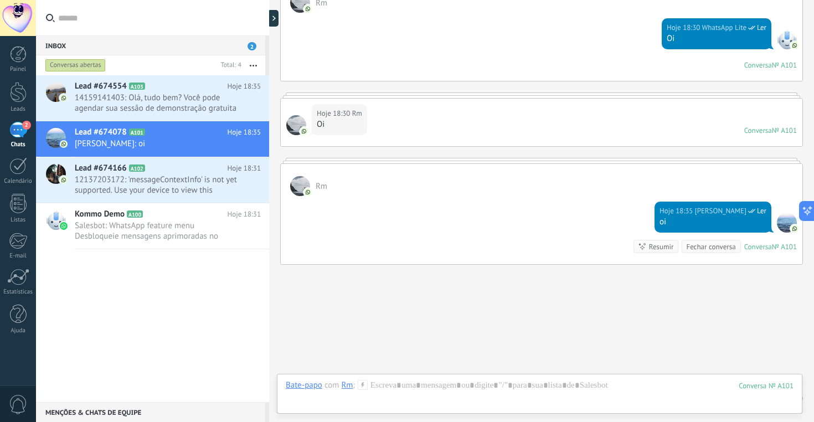
scroll to position [181, 0]
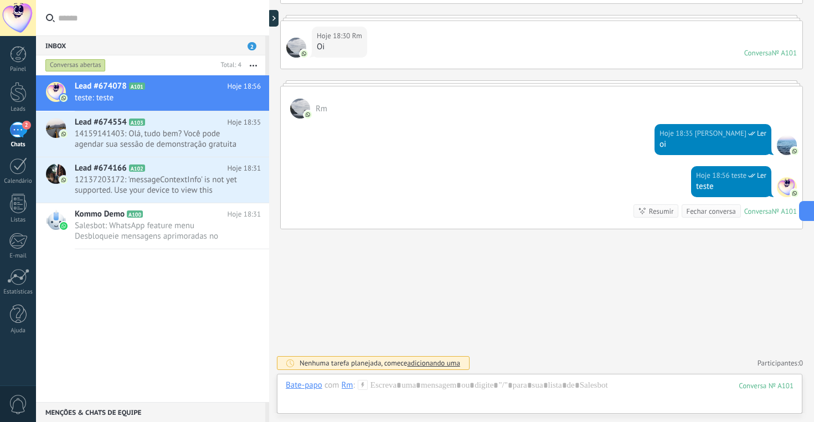
click at [16, 19] on div at bounding box center [18, 18] width 36 height 36
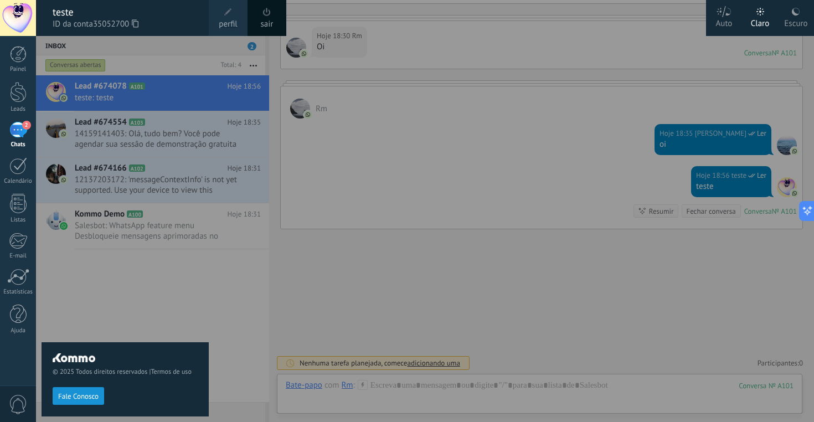
click at [272, 15] on span at bounding box center [267, 12] width 12 height 12
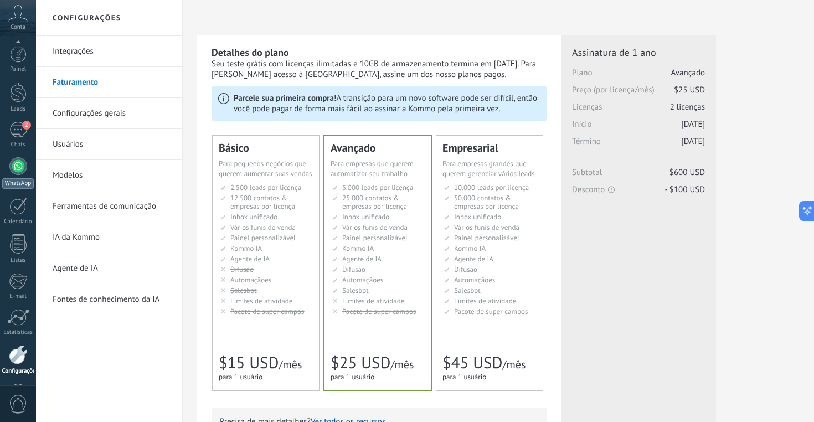
scroll to position [39, 0]
click at [21, 131] on div at bounding box center [18, 127] width 18 height 18
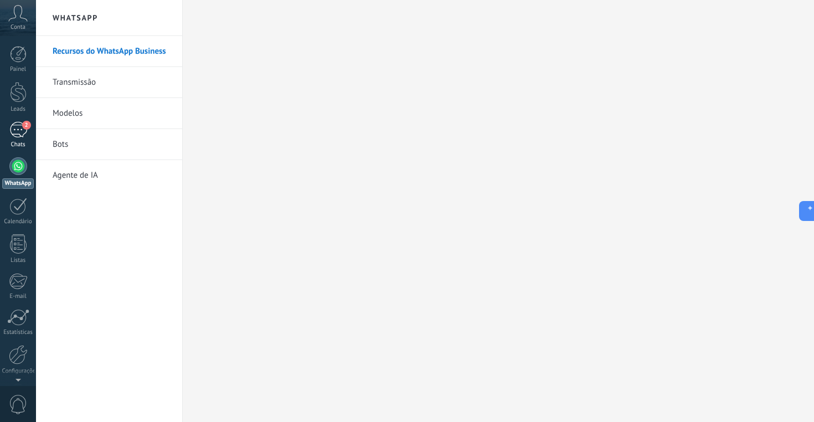
click at [20, 130] on div "2" at bounding box center [18, 130] width 18 height 16
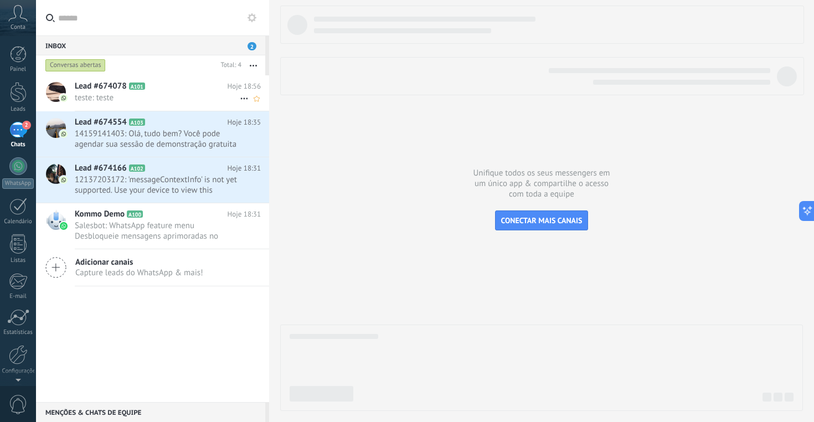
click at [171, 97] on span "teste: teste" at bounding box center [157, 97] width 165 height 11
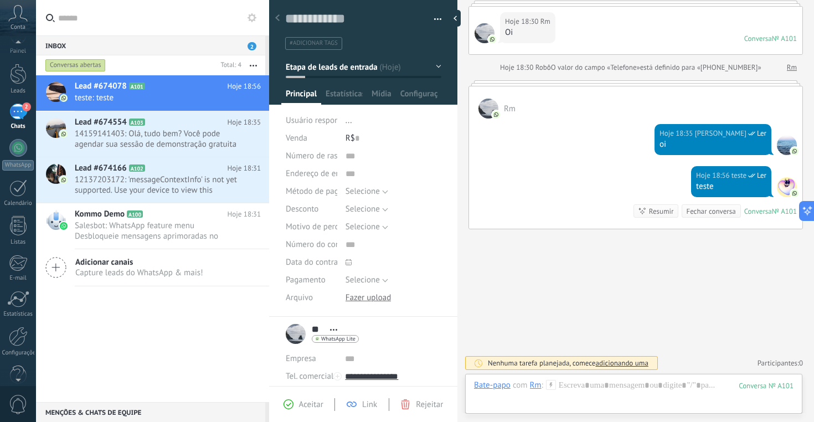
scroll to position [39, 0]
click at [17, 320] on div at bounding box center [18, 315] width 19 height 19
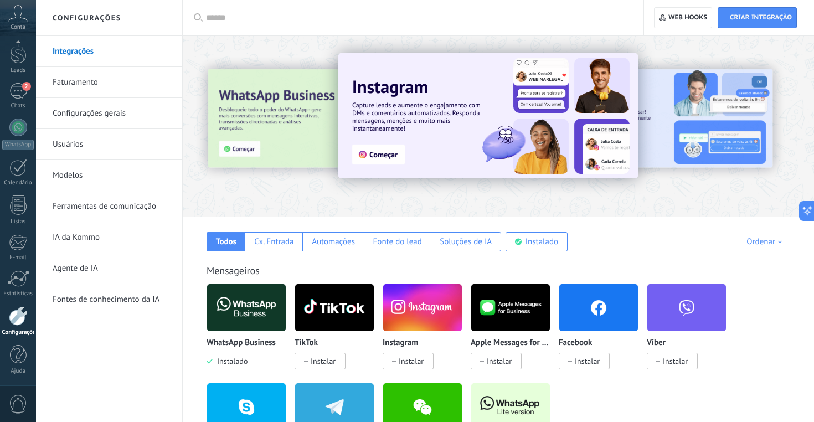
click at [70, 144] on link "Usuários" at bounding box center [112, 144] width 118 height 31
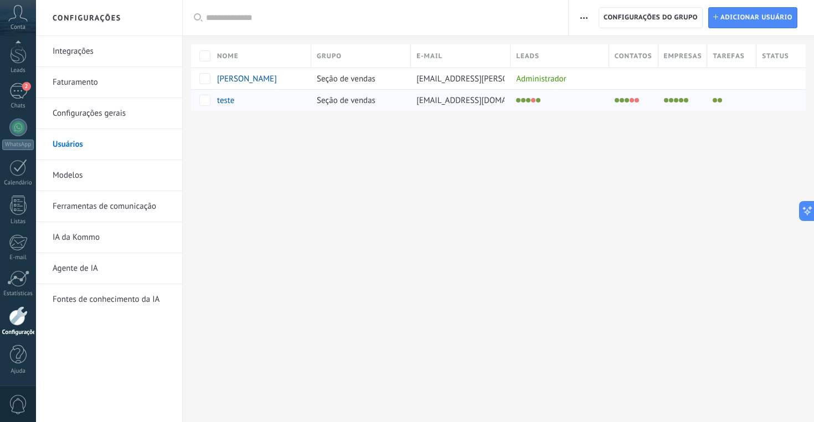
click at [224, 102] on span "teste" at bounding box center [225, 100] width 17 height 11
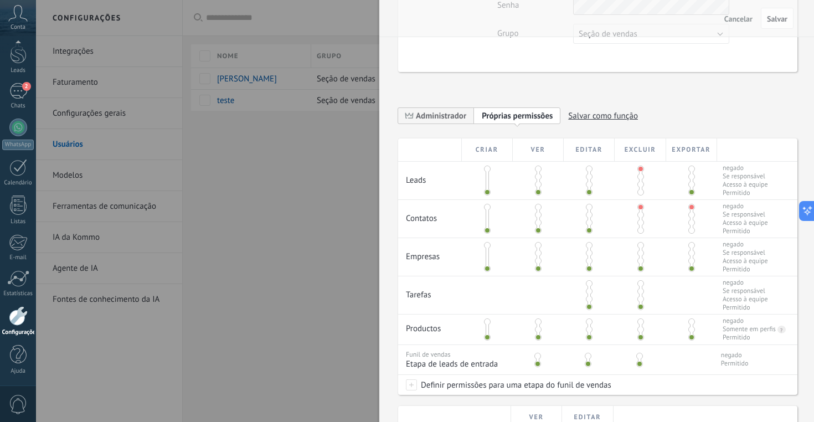
scroll to position [131, 0]
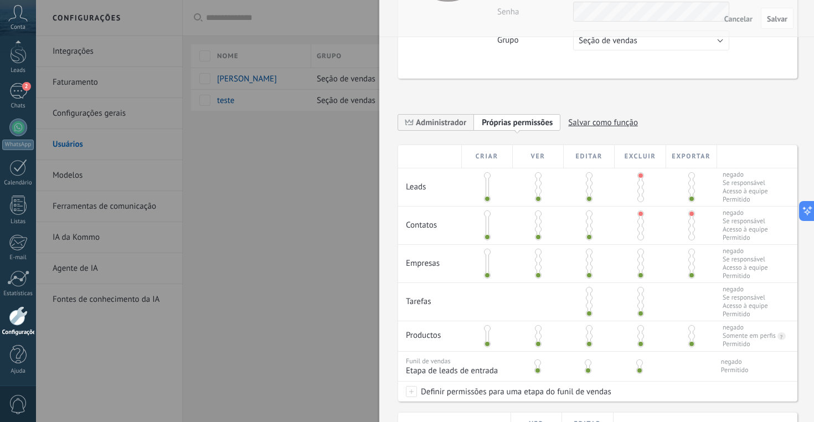
click at [297, 188] on div at bounding box center [407, 211] width 814 height 422
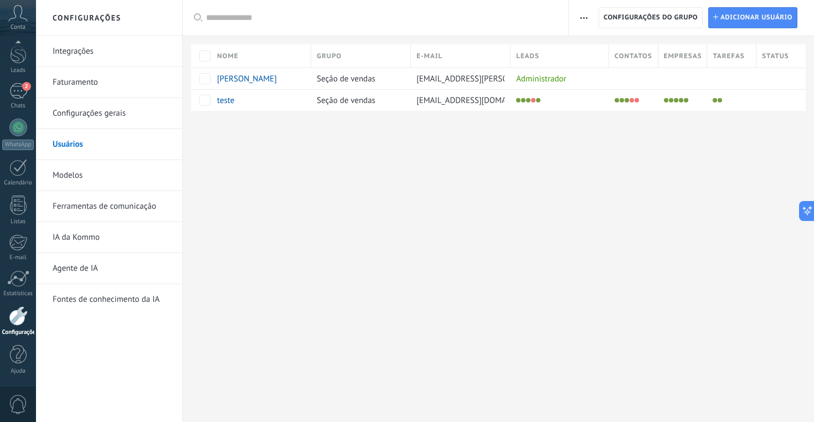
scroll to position [0, 0]
click at [14, 95] on div "2" at bounding box center [18, 91] width 18 height 16
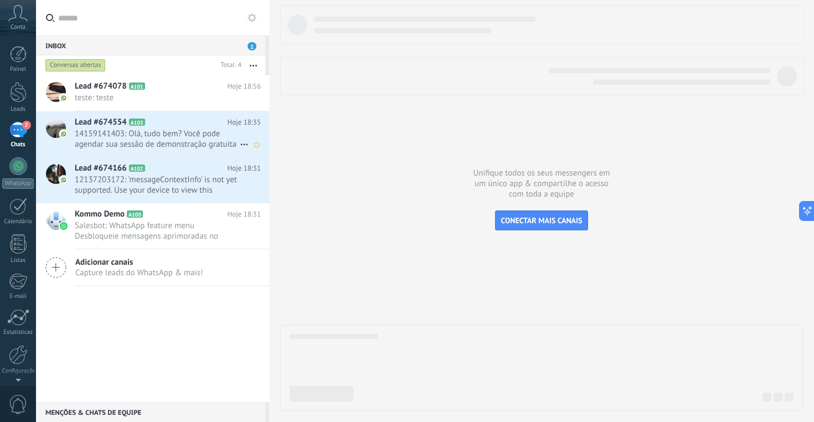
click at [149, 140] on span "14159141403: Olá, tudo bem? Você pode agendar sua sessão de demonstração gratui…" at bounding box center [157, 138] width 165 height 21
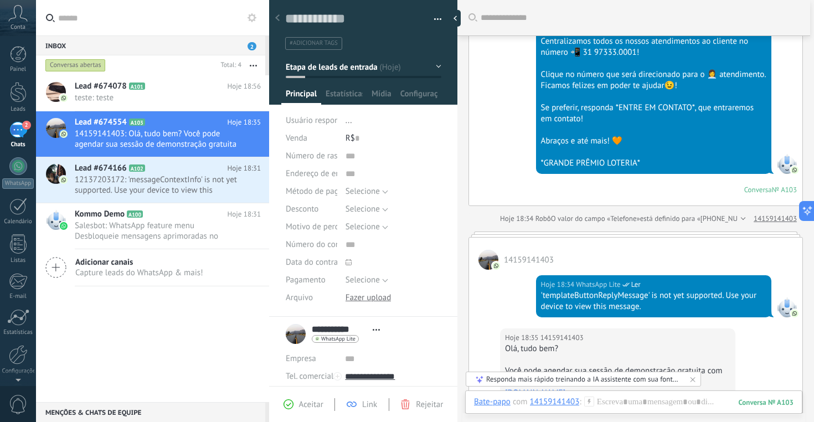
scroll to position [134, 0]
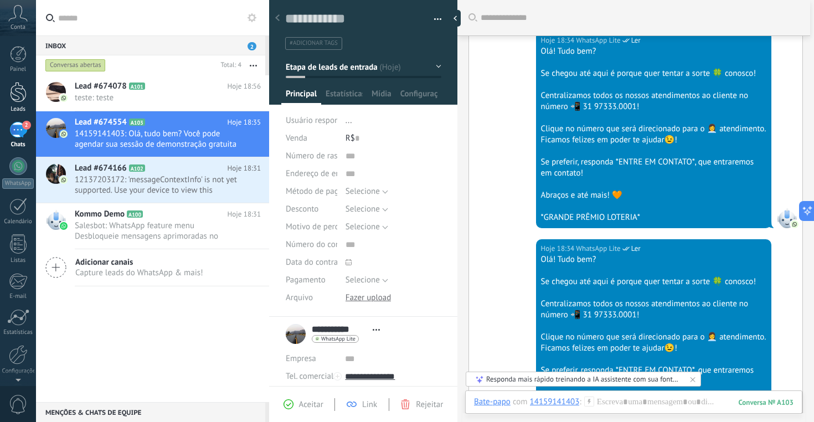
click at [24, 101] on div at bounding box center [18, 92] width 17 height 20
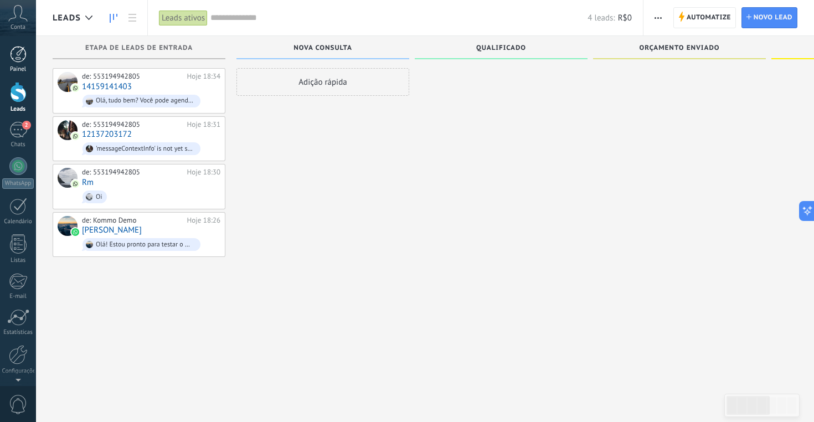
click at [20, 53] on div at bounding box center [18, 54] width 17 height 17
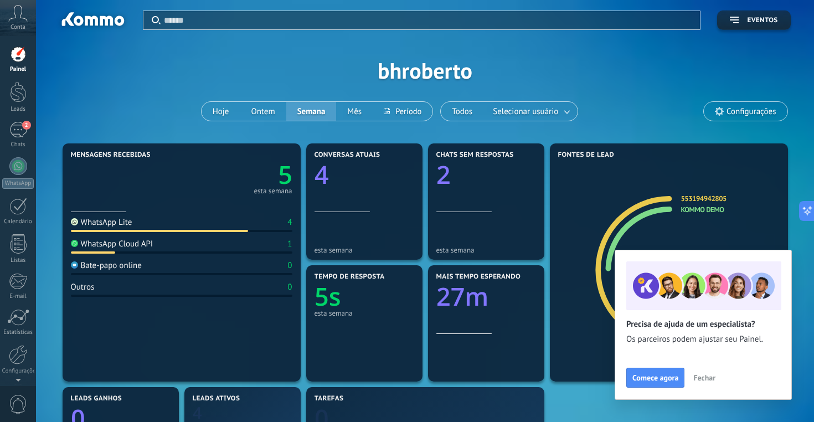
click at [145, 253] on div "WhatsApp Cloud API 1" at bounding box center [181, 246] width 221 height 15
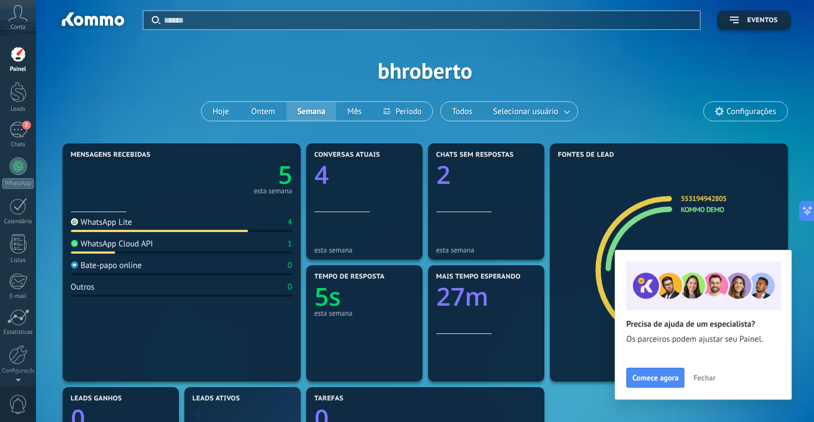
click at [138, 243] on div "WhatsApp Cloud API" at bounding box center [112, 244] width 83 height 11
click at [744, 97] on div "Aplicar Eventos bhroberto Hoje Ontem Semana Mês Todos Selecionar usuário Config…" at bounding box center [425, 70] width 745 height 141
click at [743, 111] on span "Configurações" at bounding box center [750, 111] width 49 height 9
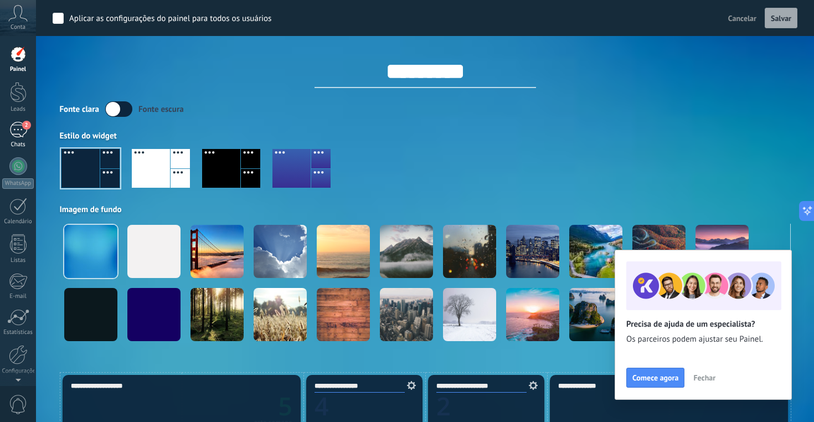
click at [21, 137] on div "2" at bounding box center [18, 130] width 18 height 16
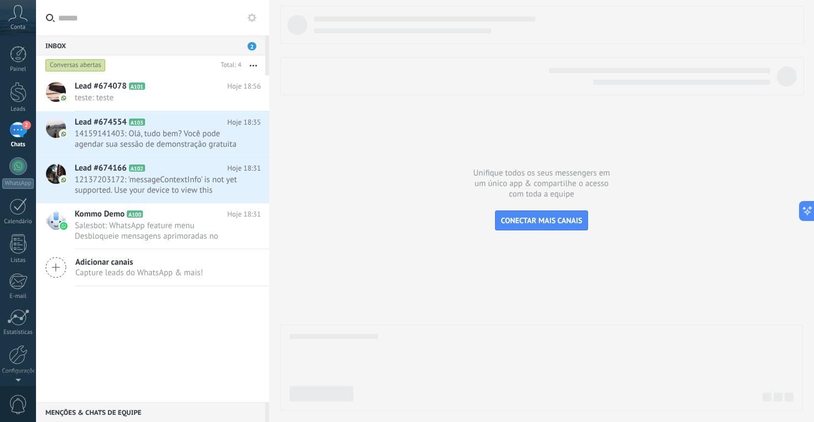
click at [247, 42] on div "Inbox 2" at bounding box center [150, 45] width 229 height 20
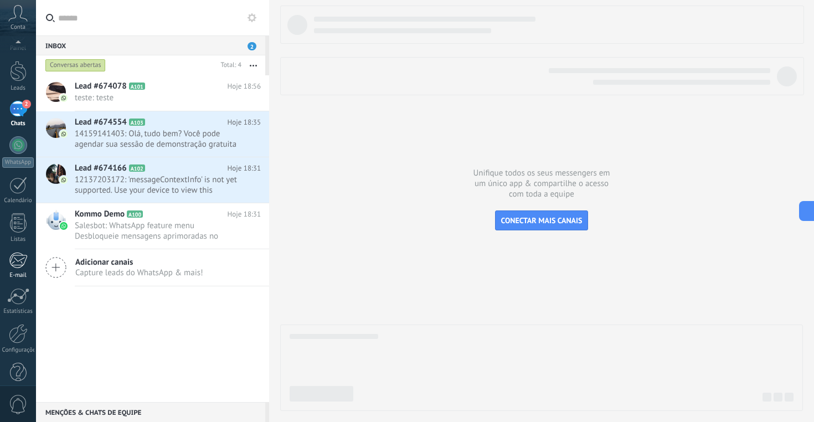
scroll to position [39, 0]
click at [18, 316] on div at bounding box center [18, 315] width 19 height 19
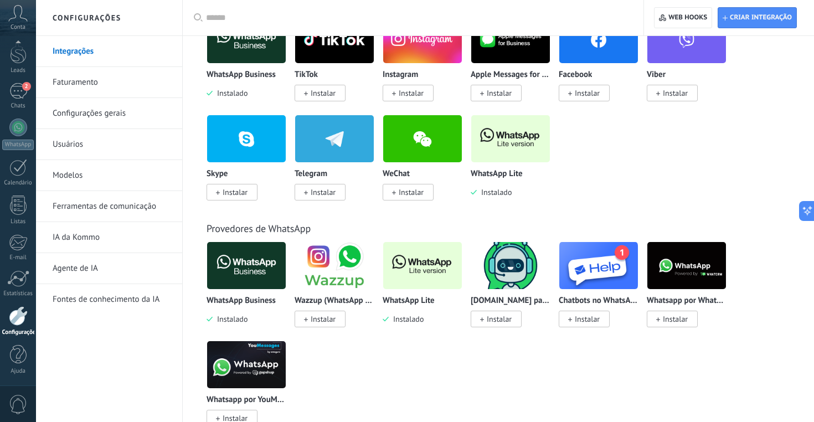
scroll to position [272, 0]
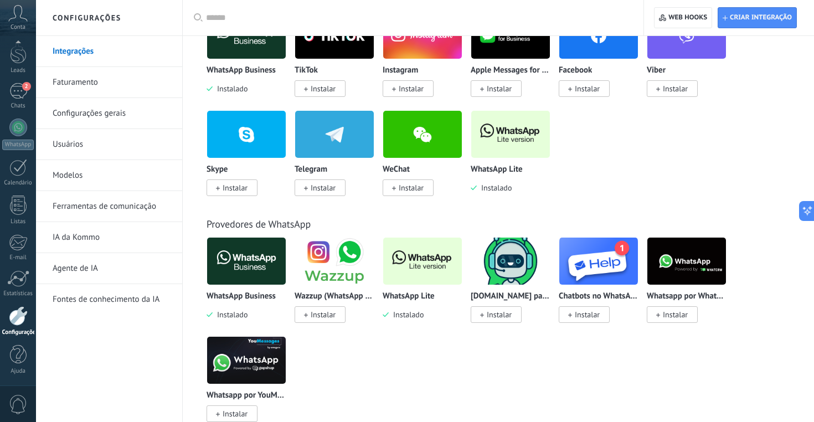
click at [420, 255] on img at bounding box center [422, 261] width 79 height 54
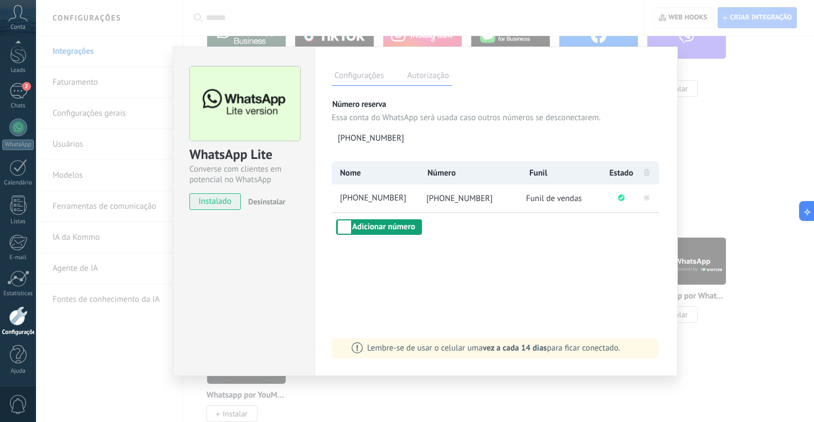
click at [388, 229] on button "Adicionar número" at bounding box center [379, 227] width 86 height 16
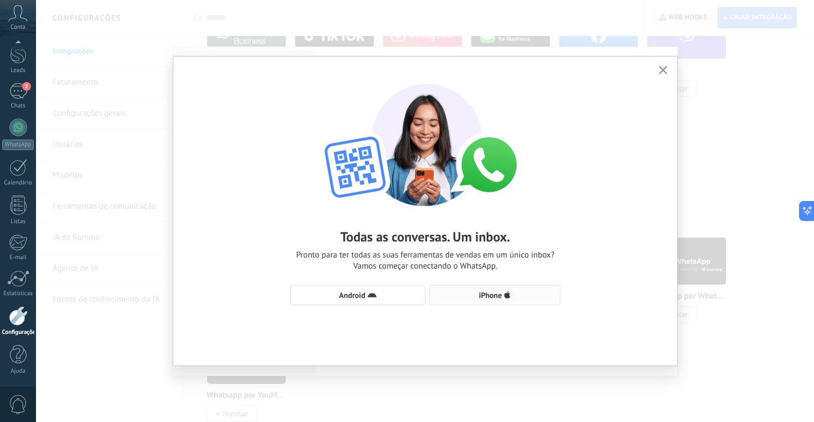
click at [503, 295] on span "iPhone" at bounding box center [494, 295] width 119 height 9
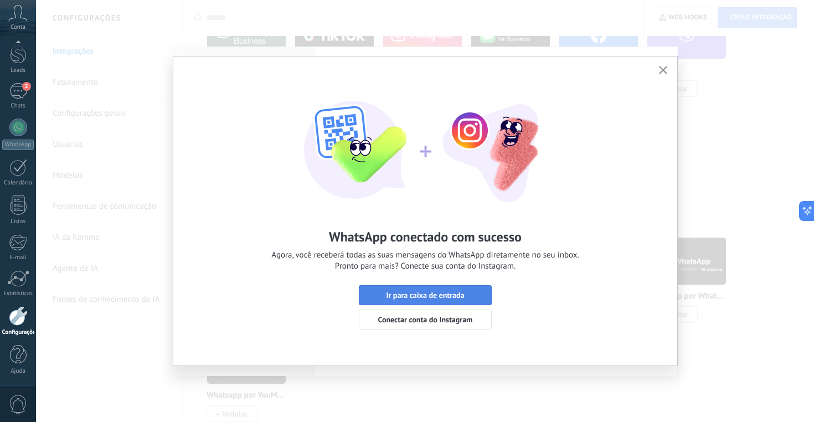
click at [454, 293] on span "Ir para caixa de entrada" at bounding box center [425, 295] width 78 height 8
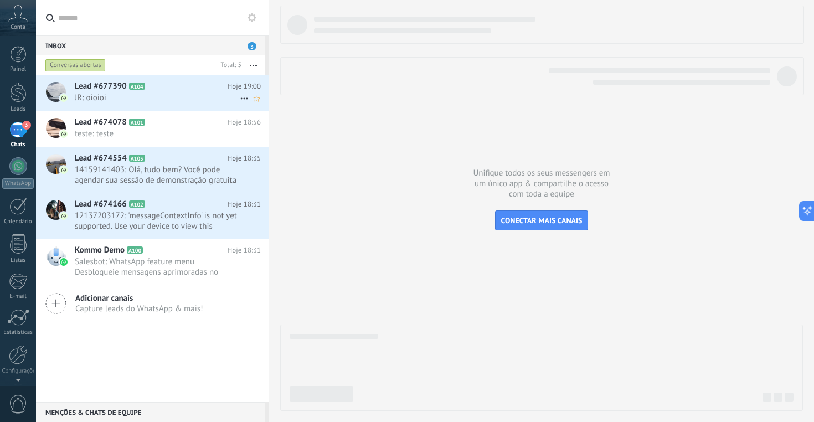
click at [128, 91] on h2 "Lead #677390 A104" at bounding box center [151, 86] width 153 height 11
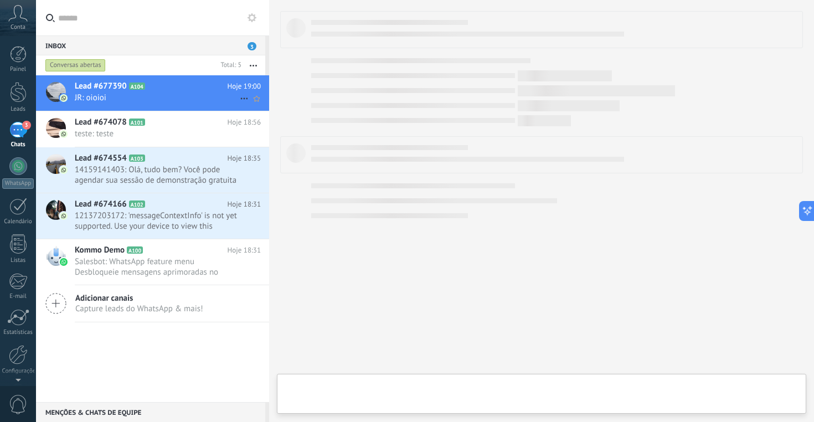
type textarea "**********"
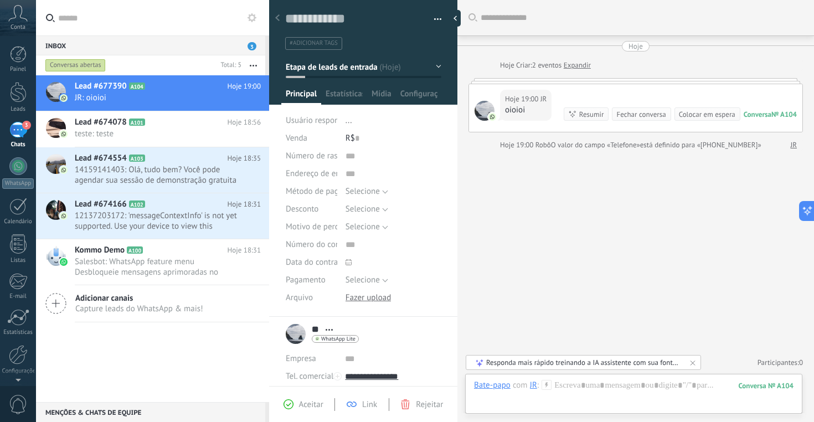
scroll to position [112, 0]
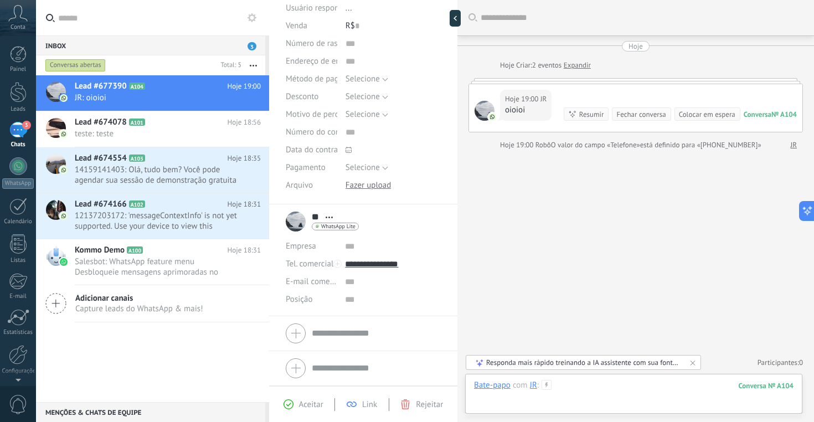
click at [591, 389] on div at bounding box center [634, 396] width 320 height 33
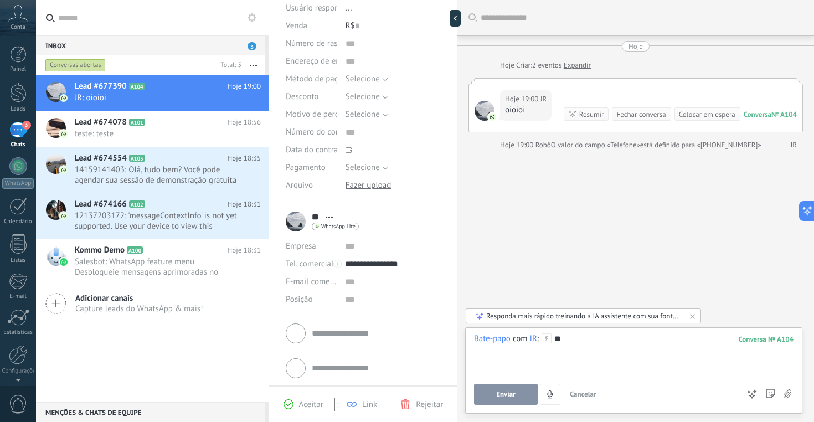
click at [506, 398] on span "Enviar" at bounding box center [505, 394] width 19 height 8
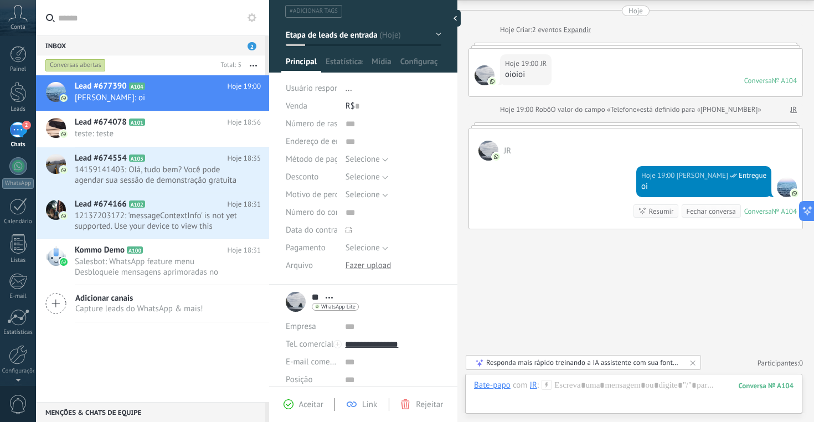
scroll to position [0, 0]
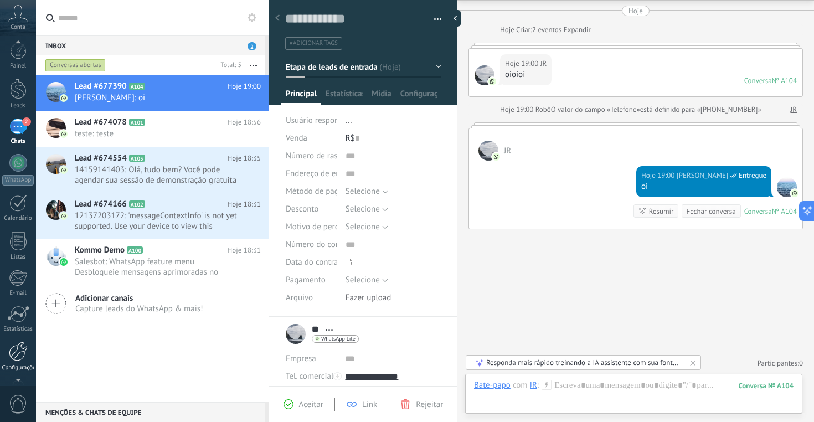
click at [21, 357] on div at bounding box center [18, 351] width 19 height 19
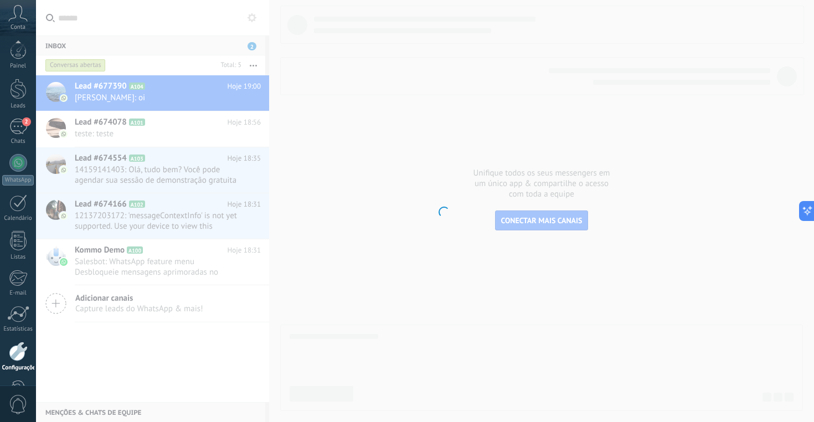
scroll to position [39, 0]
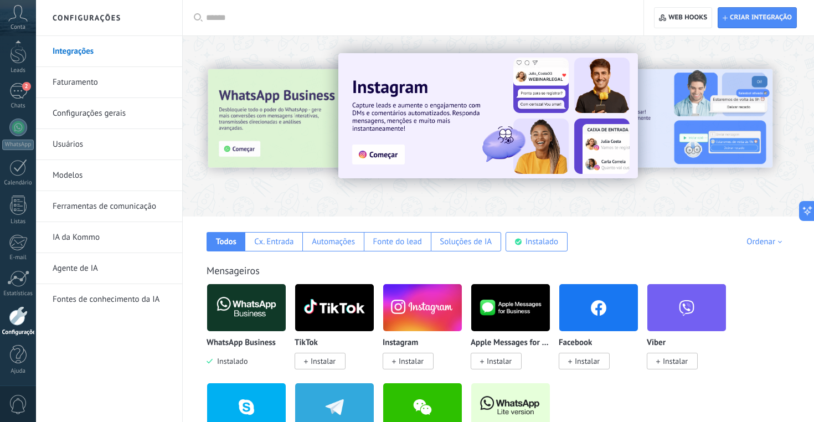
click at [76, 142] on link "Usuários" at bounding box center [112, 144] width 118 height 31
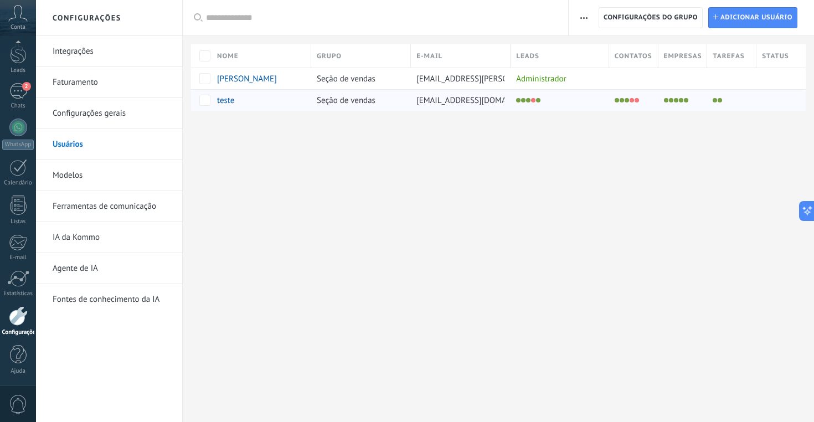
click at [228, 100] on span "teste" at bounding box center [225, 100] width 17 height 11
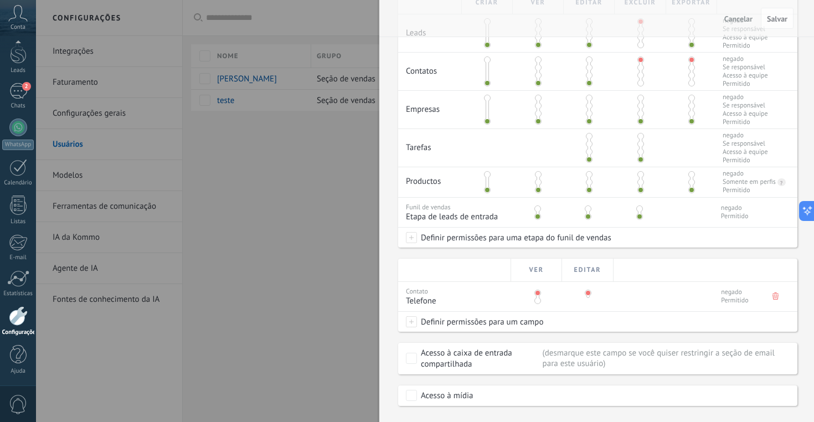
scroll to position [313, 0]
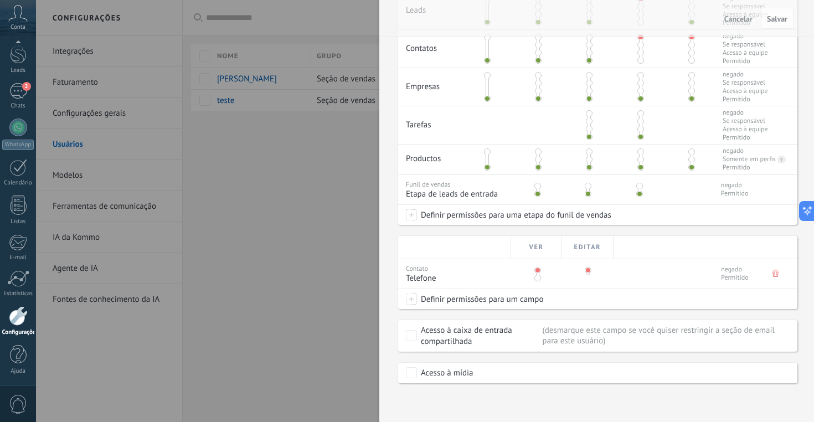
click at [445, 338] on div "Acesso à caixa de entrada compartilhada" at bounding box center [480, 336] width 118 height 22
click at [444, 338] on div "Acesso à caixa de entrada compartilhada" at bounding box center [480, 336] width 118 height 22
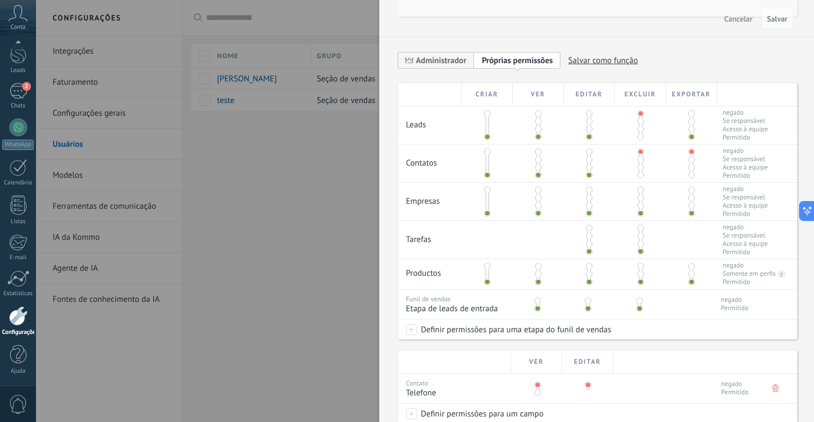
scroll to position [212, 0]
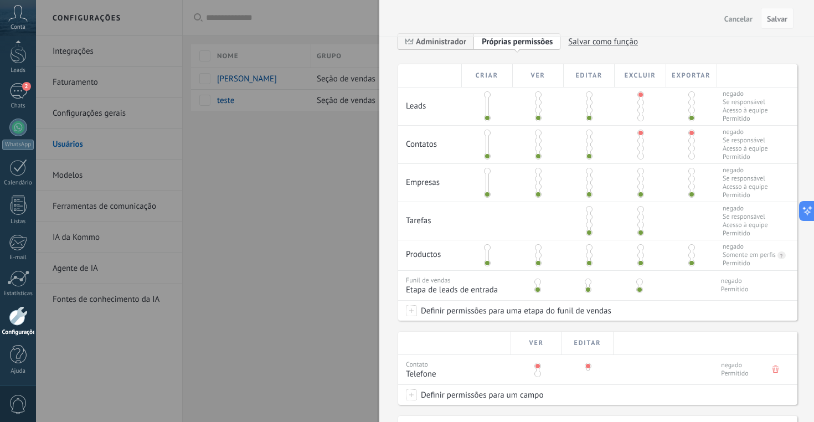
click at [416, 316] on span at bounding box center [411, 310] width 11 height 11
click at [416, 315] on span at bounding box center [435, 315] width 48 height 9
click at [688, 308] on div at bounding box center [425, 211] width 778 height 422
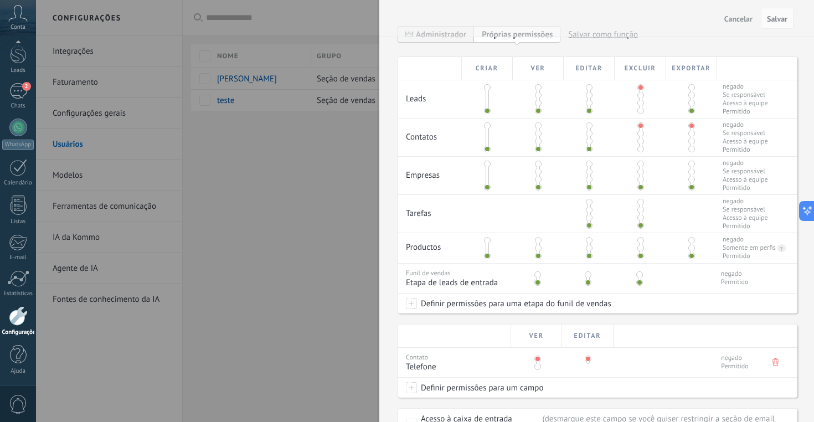
scroll to position [142, 0]
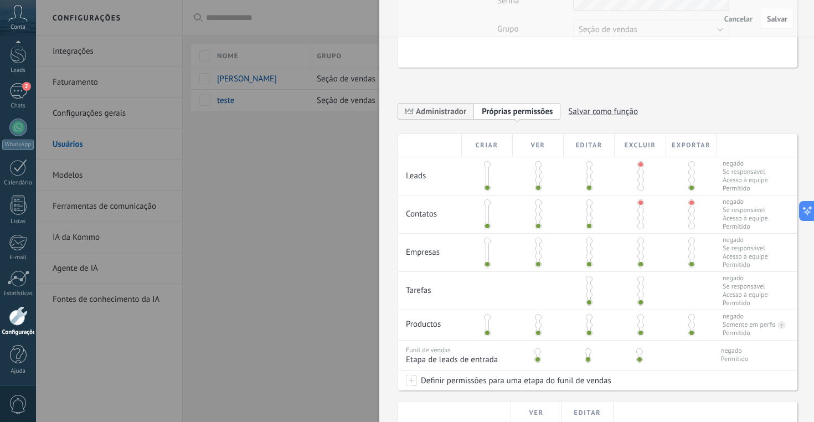
click at [258, 166] on div at bounding box center [407, 211] width 814 height 422
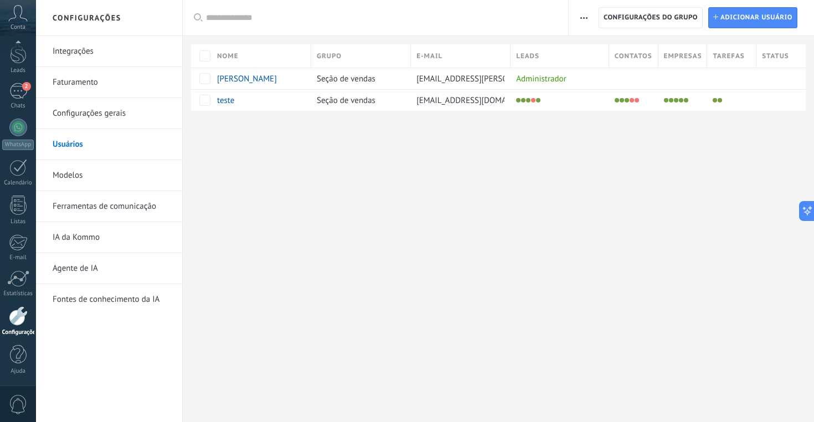
click at [121, 115] on link "Configurações gerais" at bounding box center [112, 113] width 118 height 31
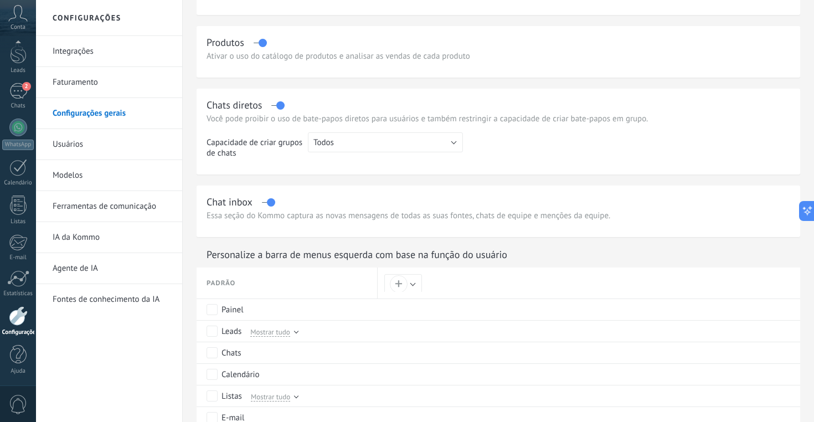
scroll to position [308, 0]
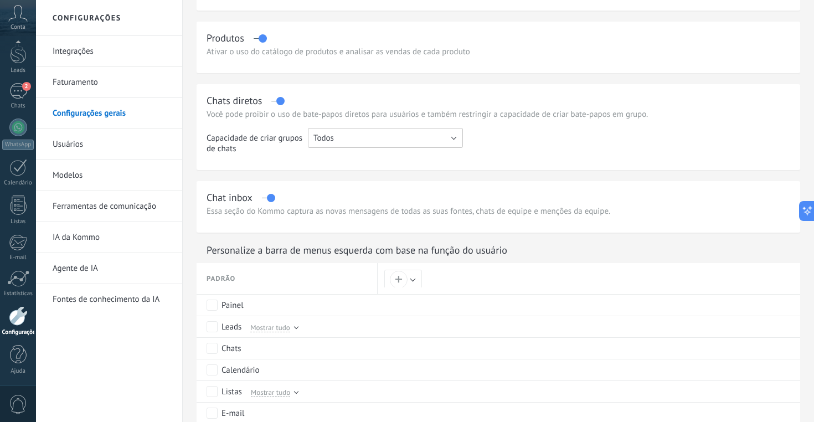
click at [374, 138] on button "Todos" at bounding box center [385, 138] width 155 height 20
click at [374, 138] on span "Todos" at bounding box center [380, 138] width 158 height 11
click at [369, 138] on button "Todos" at bounding box center [385, 138] width 155 height 20
click at [358, 159] on span "Administrador" at bounding box center [380, 157] width 158 height 11
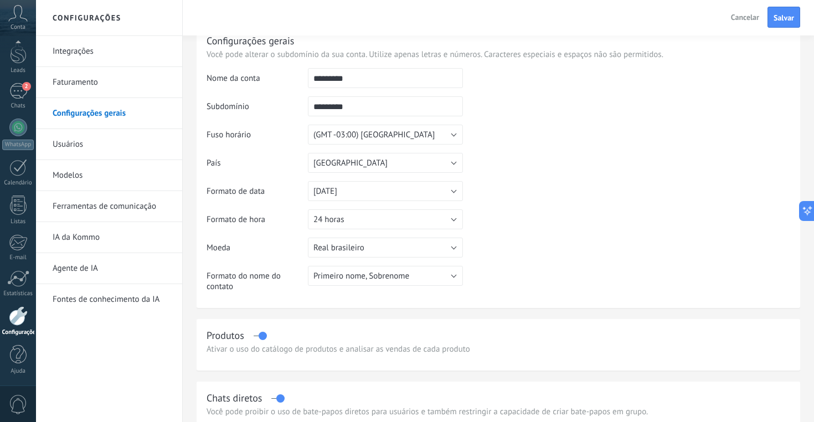
scroll to position [0, 0]
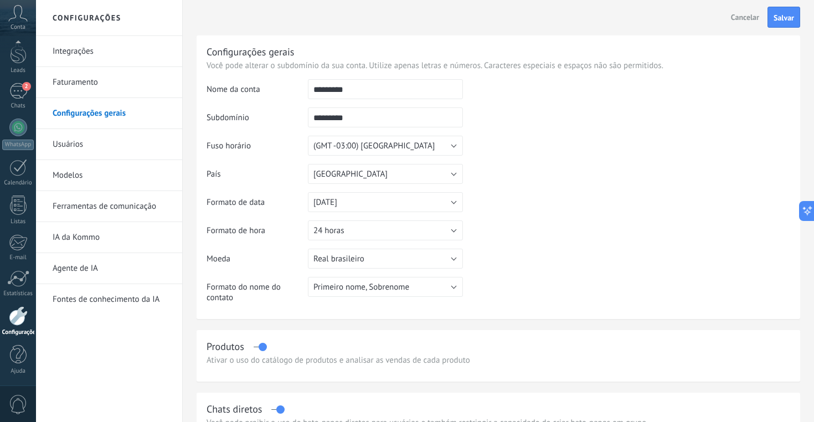
click at [76, 50] on link "Integrações" at bounding box center [112, 51] width 118 height 31
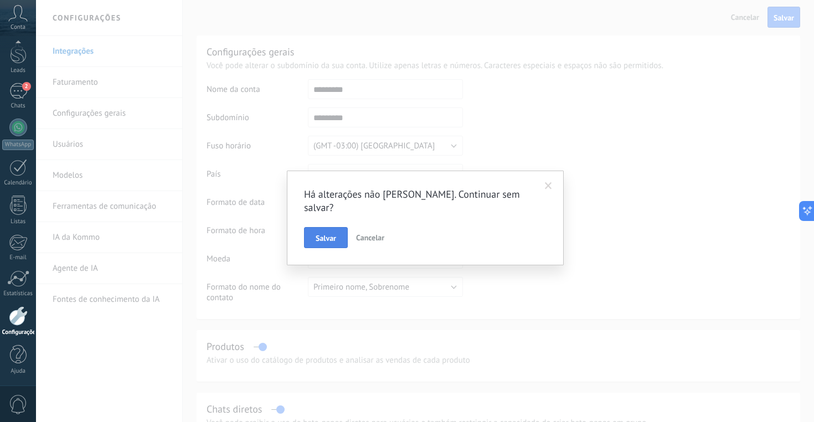
click at [333, 234] on span "Salvar" at bounding box center [326, 238] width 20 height 8
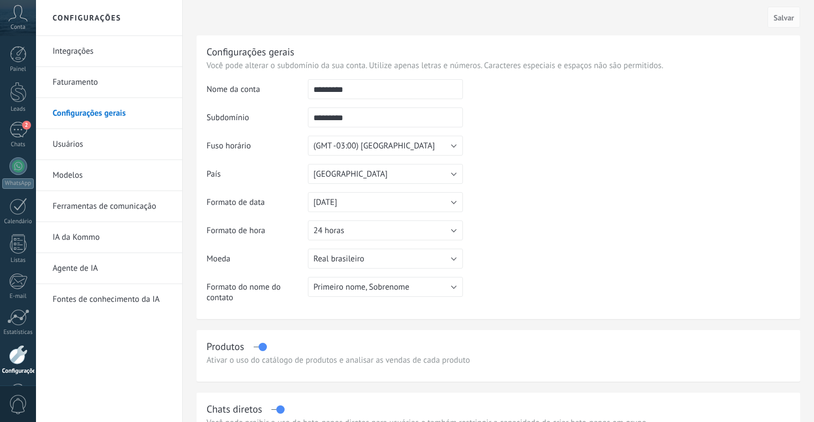
click at [78, 48] on link "Integrações" at bounding box center [112, 51] width 118 height 31
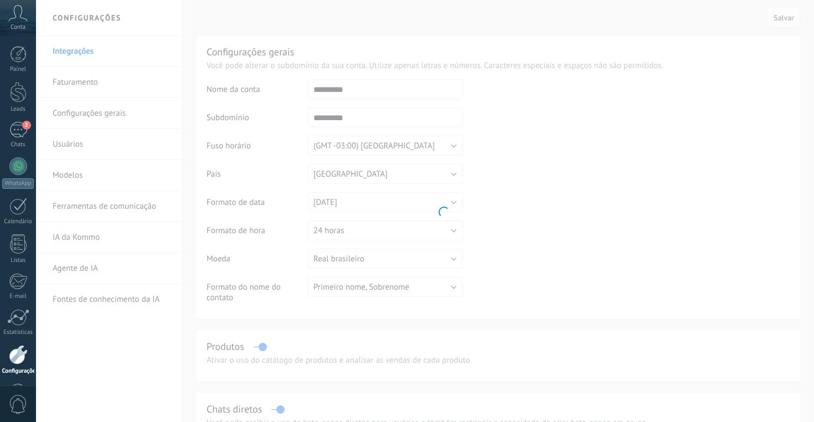
scroll to position [39, 0]
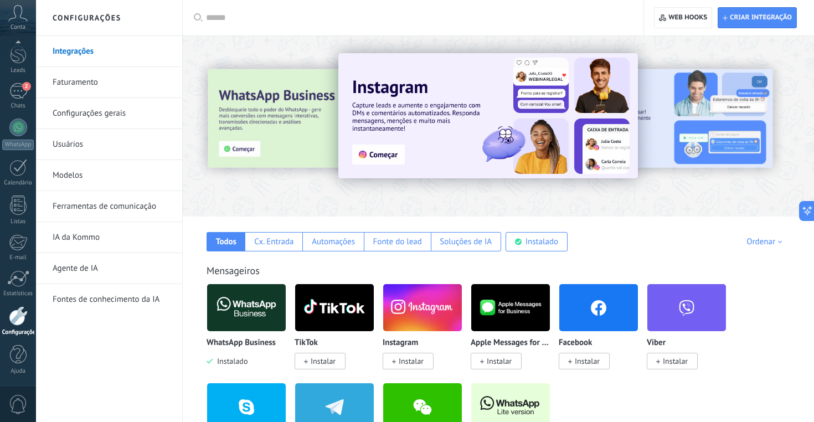
click at [112, 203] on link "Ferramentas de comunicação" at bounding box center [112, 206] width 118 height 31
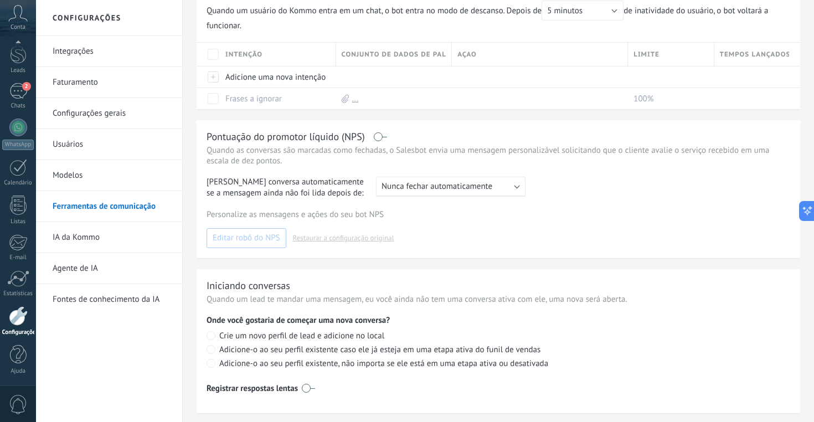
scroll to position [439, 0]
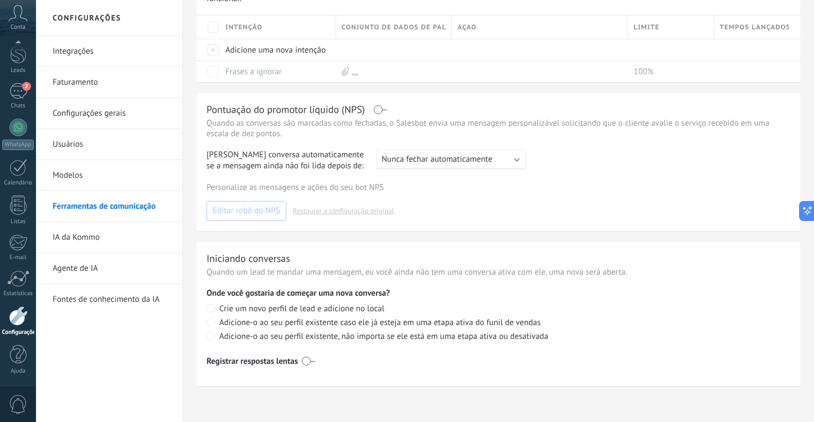
click at [57, 173] on link "Modelos" at bounding box center [112, 175] width 118 height 31
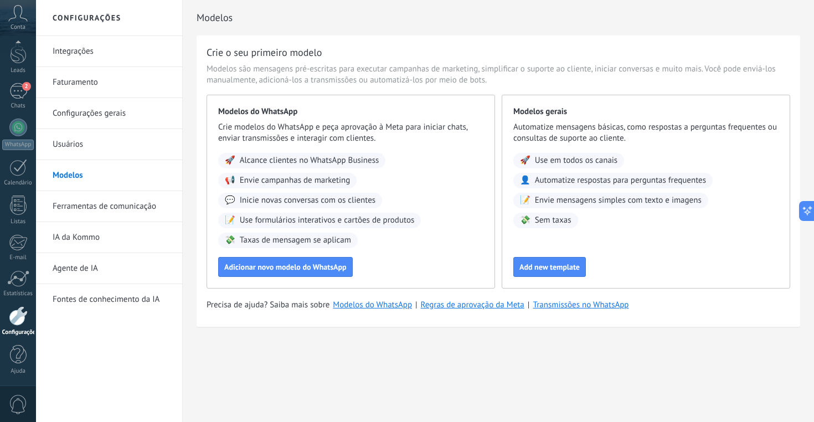
click at [68, 141] on link "Usuários" at bounding box center [112, 144] width 118 height 31
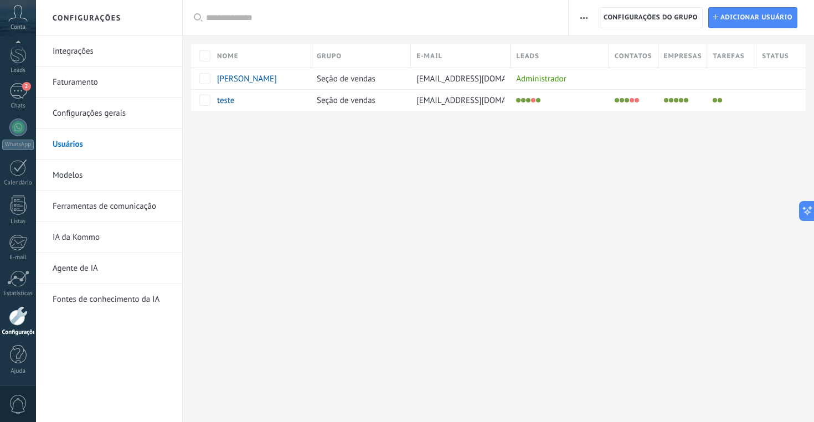
click at [81, 116] on link "Configurações gerais" at bounding box center [112, 113] width 118 height 31
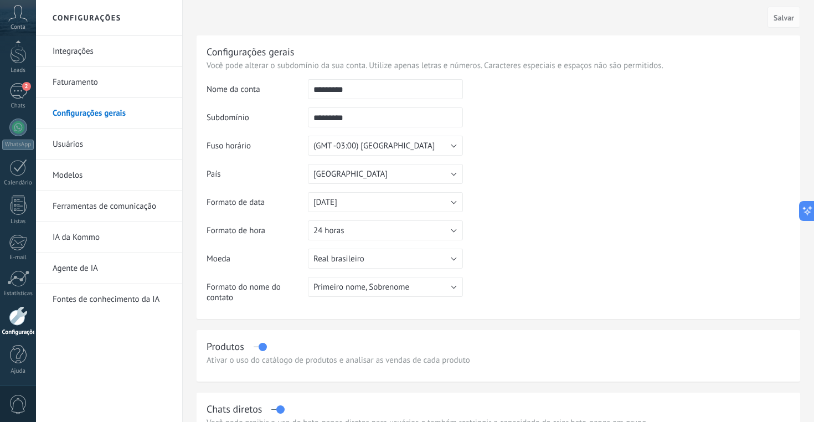
click at [75, 81] on link "Faturamento" at bounding box center [112, 82] width 118 height 31
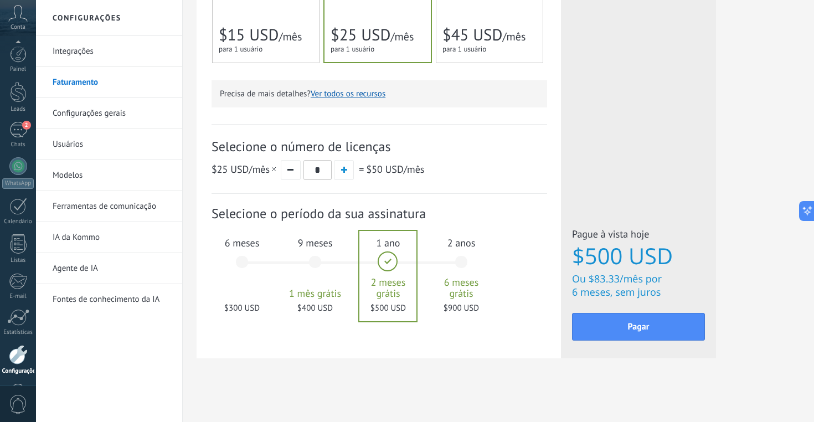
scroll to position [39, 0]
click at [18, 14] on icon at bounding box center [17, 13] width 19 height 17
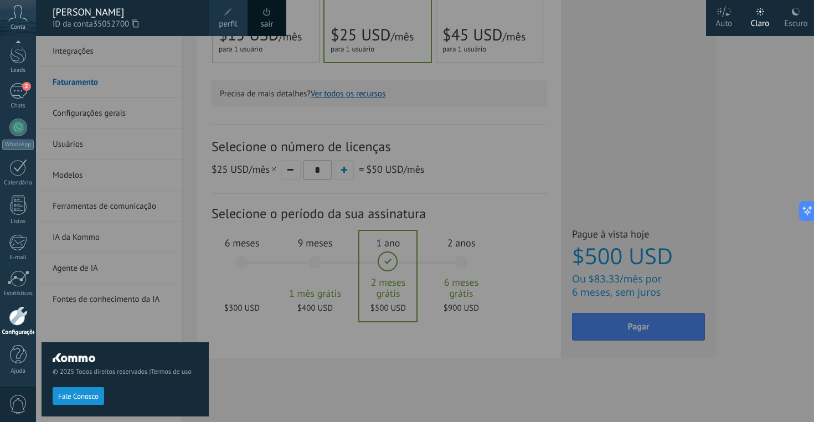
click at [270, 11] on span at bounding box center [267, 12] width 8 height 8
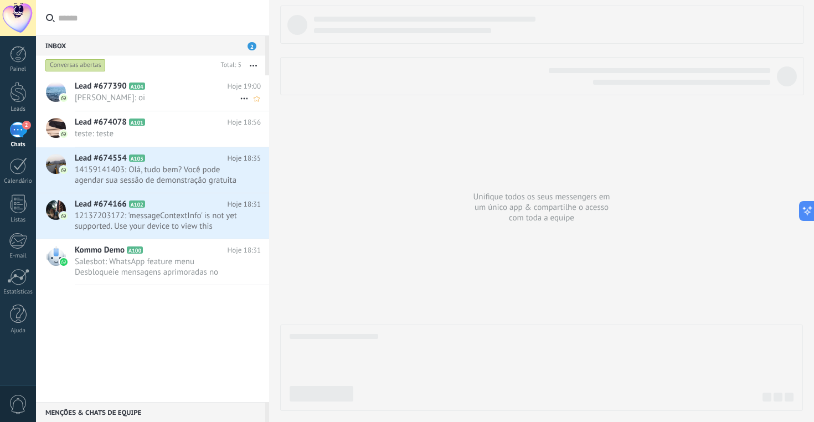
click at [169, 102] on span "[PERSON_NAME]: oi" at bounding box center [157, 97] width 165 height 11
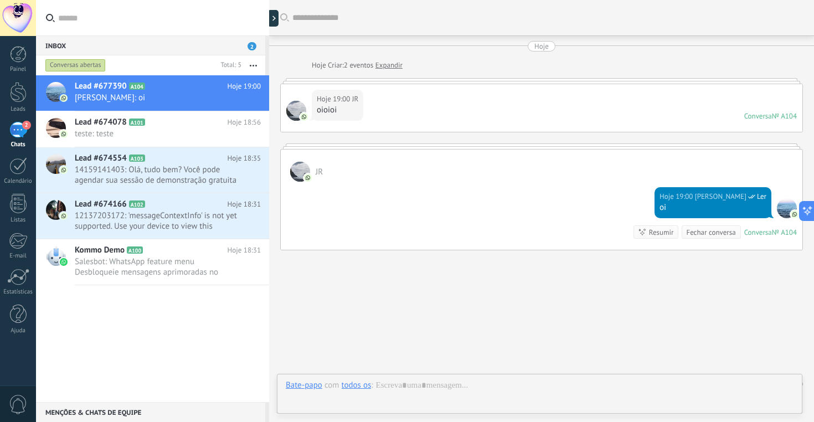
scroll to position [21, 0]
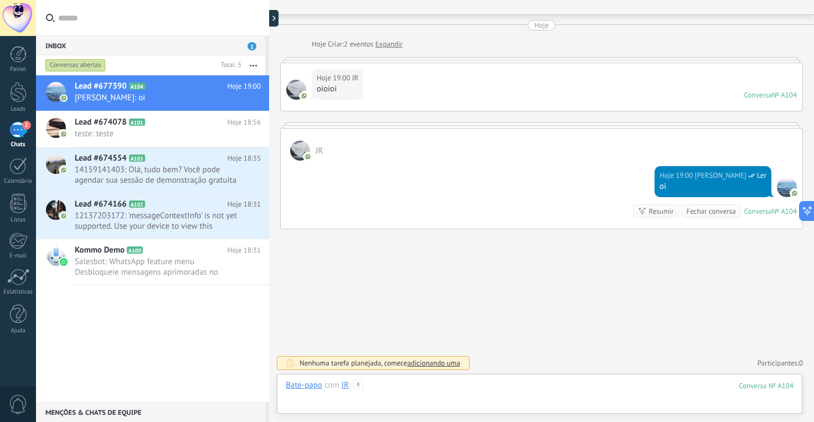
click at [386, 390] on div at bounding box center [540, 396] width 508 height 33
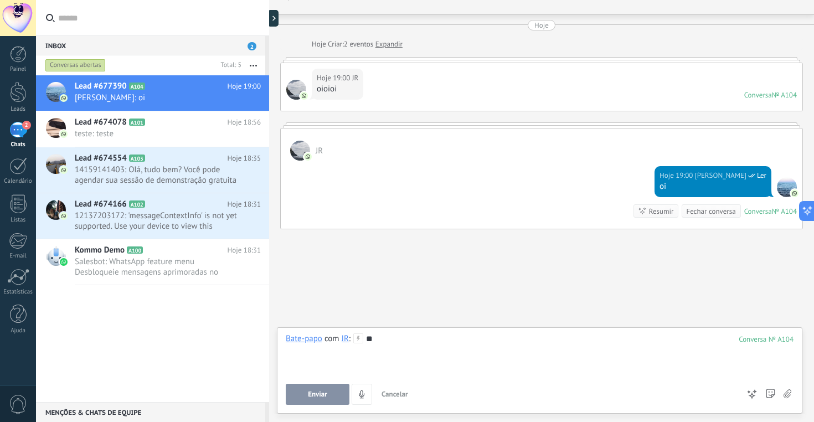
click at [322, 395] on span "Enviar" at bounding box center [317, 394] width 19 height 8
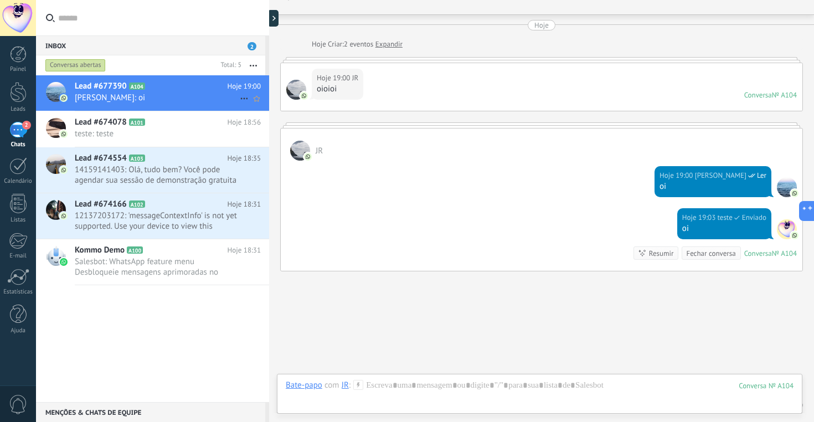
scroll to position [63, 0]
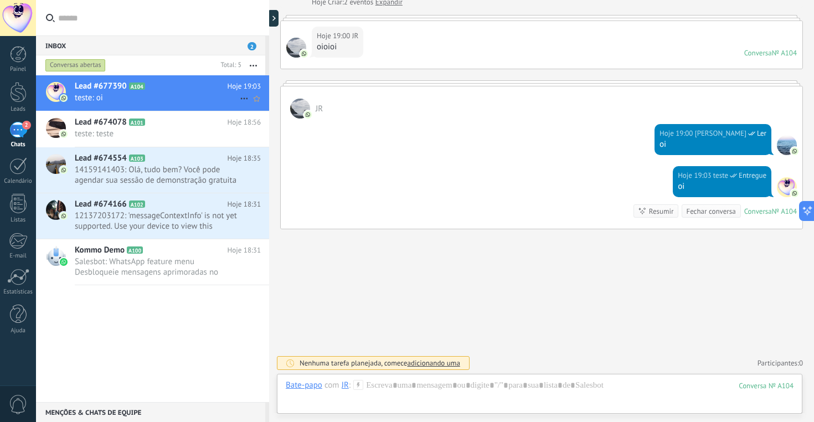
click at [98, 85] on span "Lead #677390" at bounding box center [101, 86] width 52 height 11
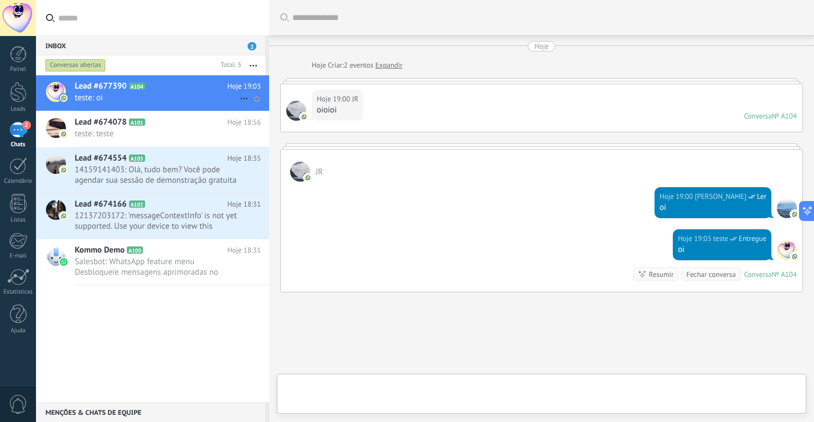
scroll to position [63, 0]
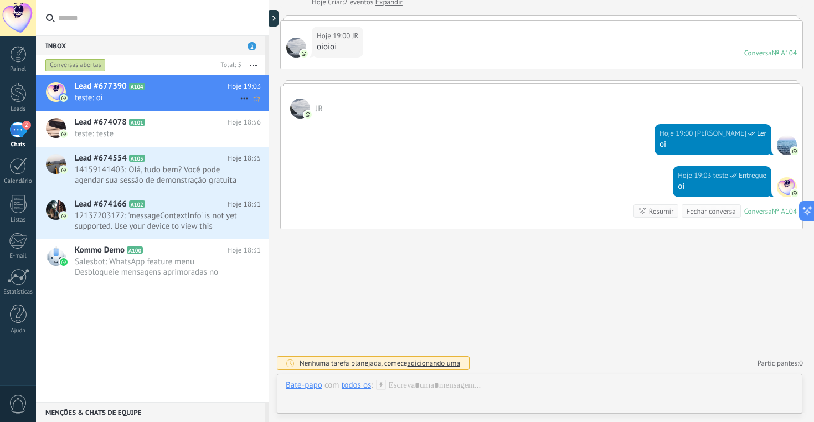
click at [98, 85] on span "Lead #677390" at bounding box center [101, 86] width 52 height 11
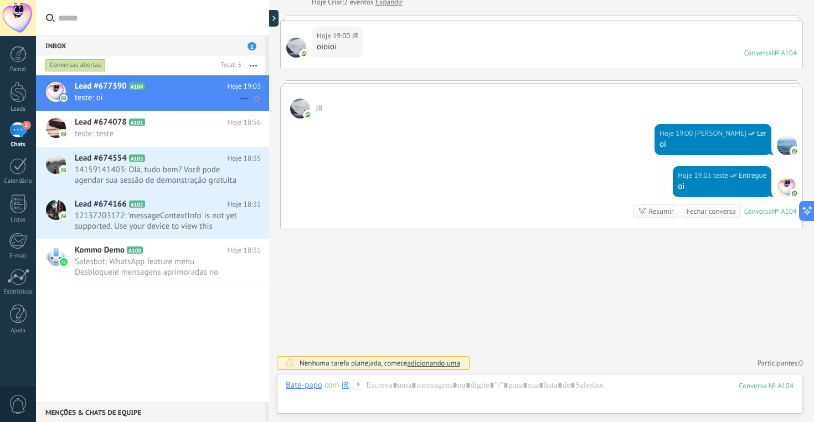
click at [243, 96] on icon at bounding box center [244, 98] width 13 height 13
click at [181, 92] on div at bounding box center [407, 211] width 814 height 422
click at [262, 82] on div "Lead #677390 A104 Hoje 19:03 teste: oi" at bounding box center [172, 92] width 194 height 35
click at [56, 90] on div at bounding box center [56, 92] width 20 height 20
click at [130, 98] on span "teste: oi" at bounding box center [157, 97] width 165 height 11
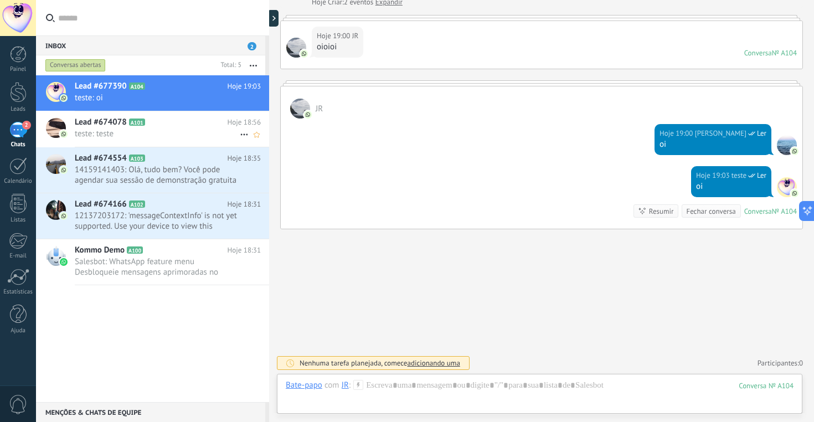
click at [100, 127] on span "Lead #674078" at bounding box center [101, 122] width 52 height 11
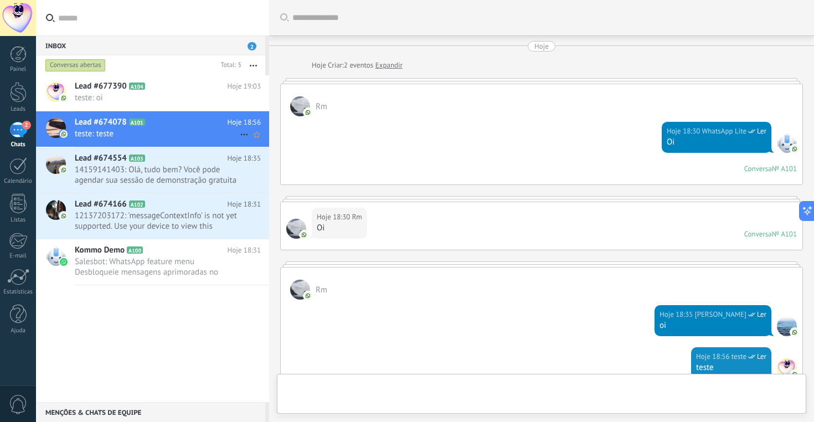
scroll to position [181, 0]
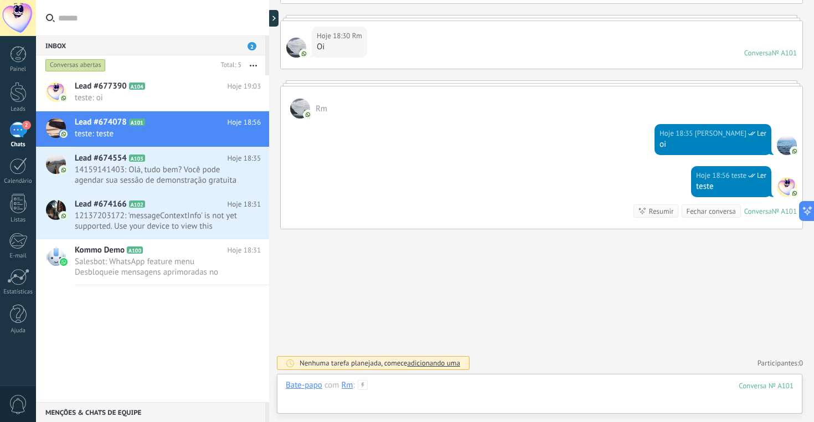
click at [402, 388] on div at bounding box center [540, 396] width 508 height 33
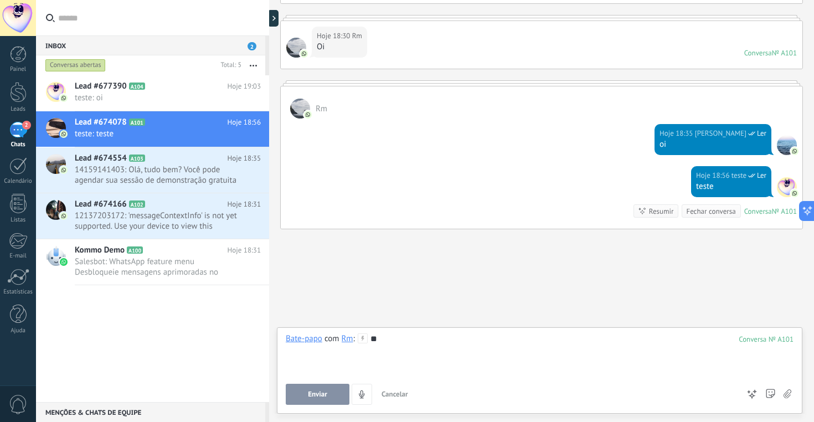
click at [315, 385] on button "Enviar" at bounding box center [318, 394] width 64 height 21
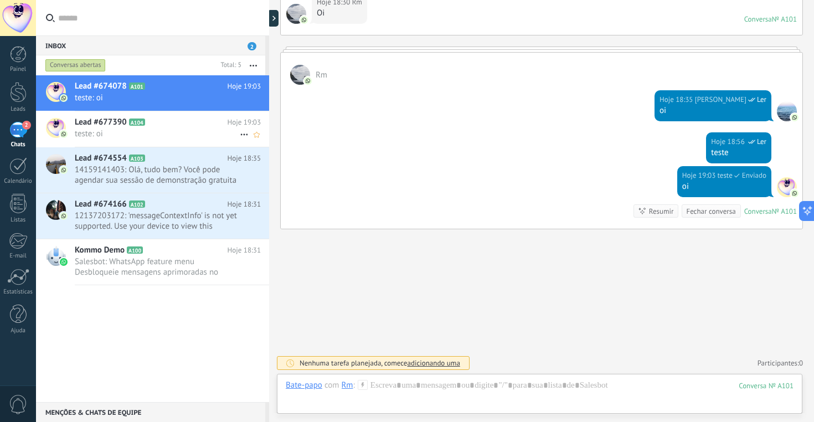
click at [179, 122] on h2 "Lead #677390 A104" at bounding box center [151, 122] width 153 height 11
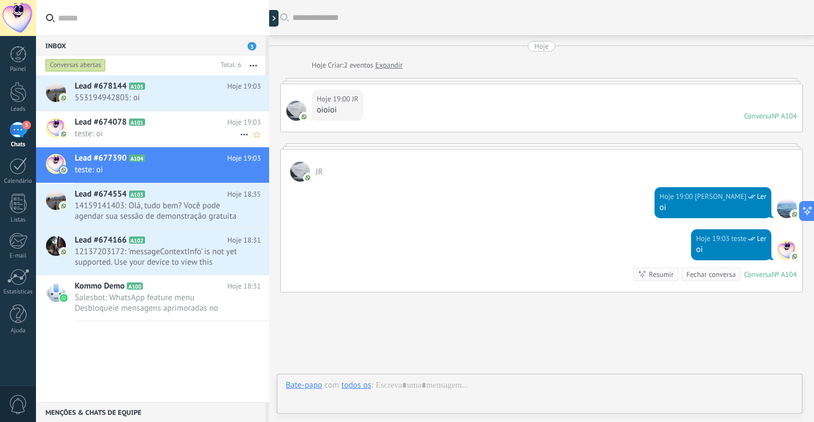
scroll to position [63, 0]
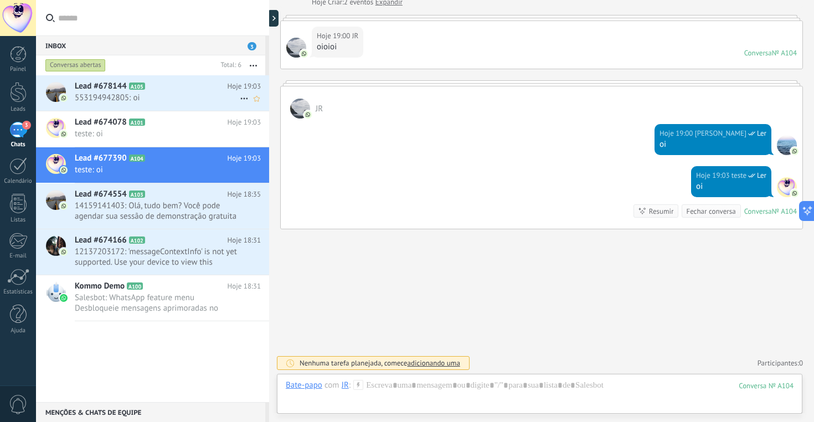
click at [165, 86] on h2 "Lead #678144 A105" at bounding box center [151, 86] width 153 height 11
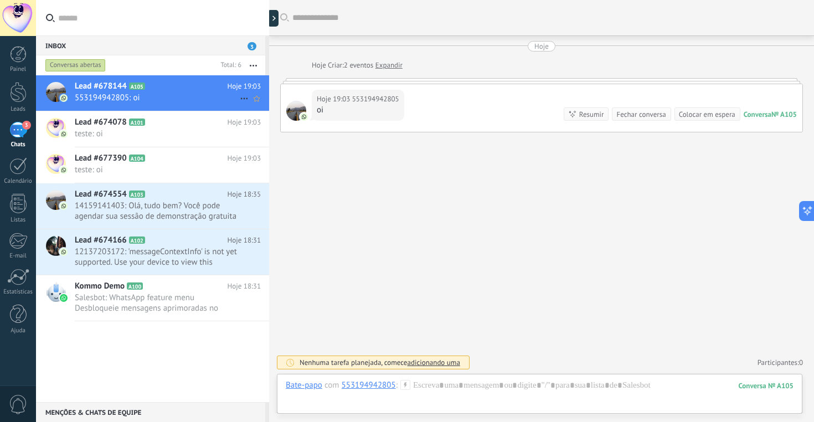
click at [172, 94] on span "553194942805: oi" at bounding box center [157, 97] width 165 height 11
click at [470, 104] on div "Hoje 19:03 553194942805 oi Conversa № A105 Conversa № A105 Resumir Resumir Fech…" at bounding box center [542, 108] width 522 height 48
click at [240, 100] on icon at bounding box center [244, 98] width 13 height 13
click at [154, 85] on div at bounding box center [407, 211] width 814 height 422
click at [525, 95] on div "Hoje 19:03 553194942805 oi Conversa № A105 Conversa № A105 Resumir Resumir Fech…" at bounding box center [542, 108] width 522 height 48
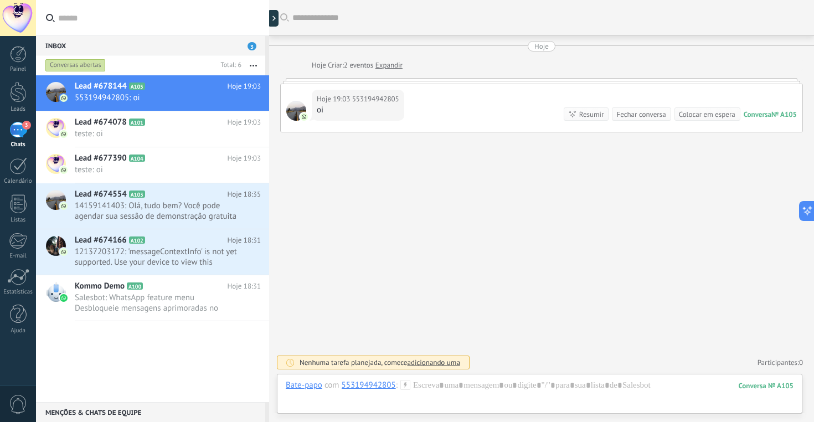
click at [395, 61] on link "Expandir" at bounding box center [388, 65] width 27 height 11
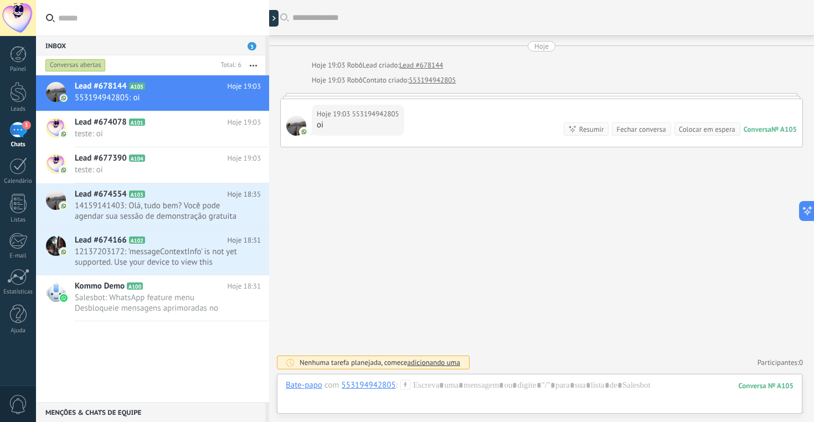
click at [404, 107] on div "Hoje 19:03 553194942805 oi" at bounding box center [358, 120] width 92 height 31
click at [777, 128] on div "№ A105" at bounding box center [783, 129] width 25 height 9
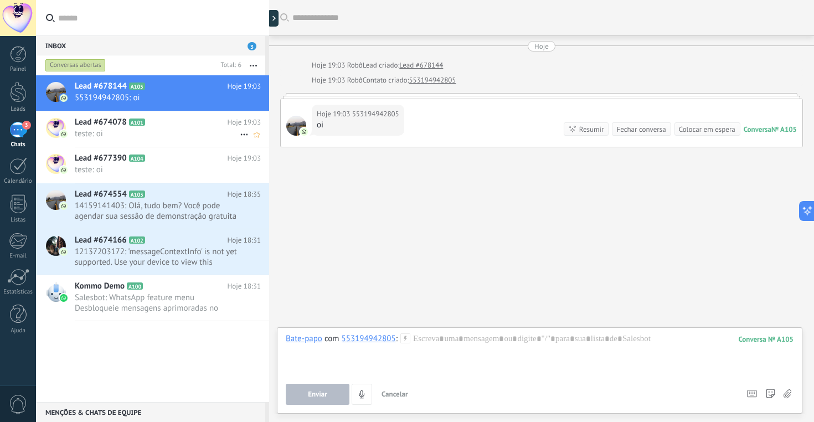
click at [128, 133] on span "teste: oi" at bounding box center [157, 133] width 165 height 11
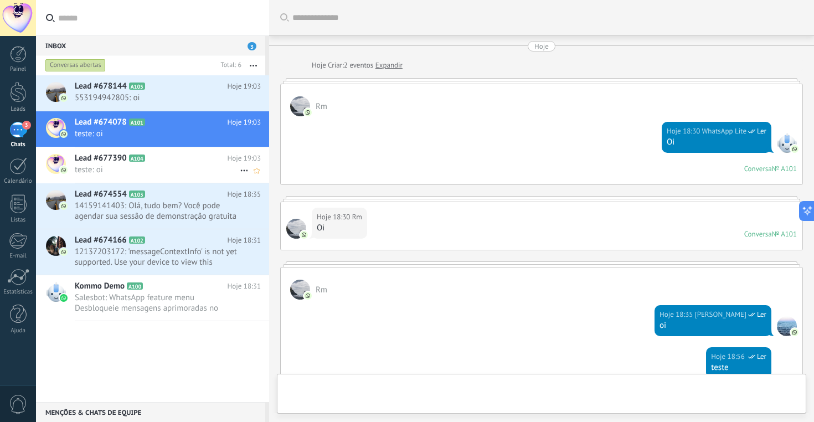
scroll to position [215, 0]
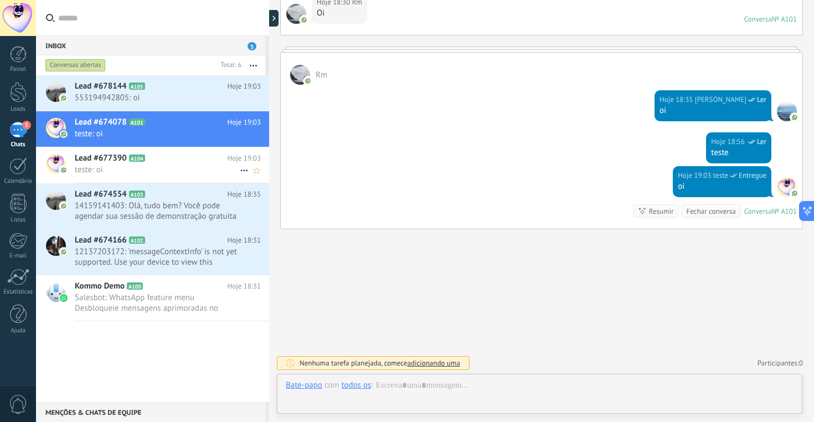
click at [167, 170] on span "teste: oi" at bounding box center [157, 169] width 165 height 11
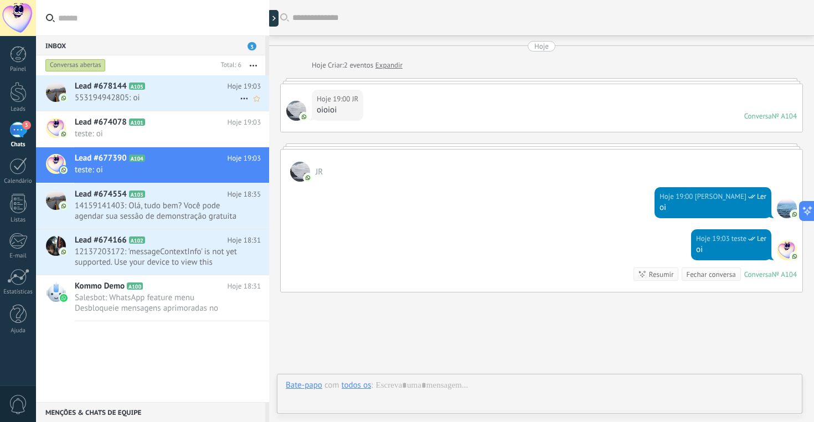
scroll to position [63, 0]
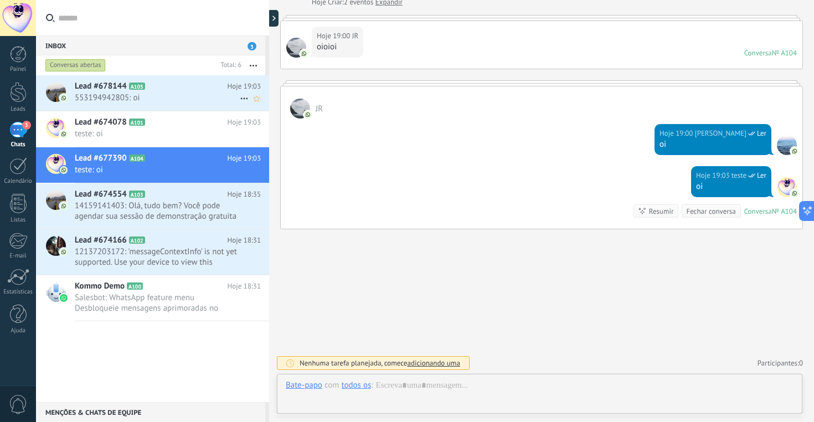
click at [166, 92] on span "553194942805: oi" at bounding box center [157, 97] width 165 height 11
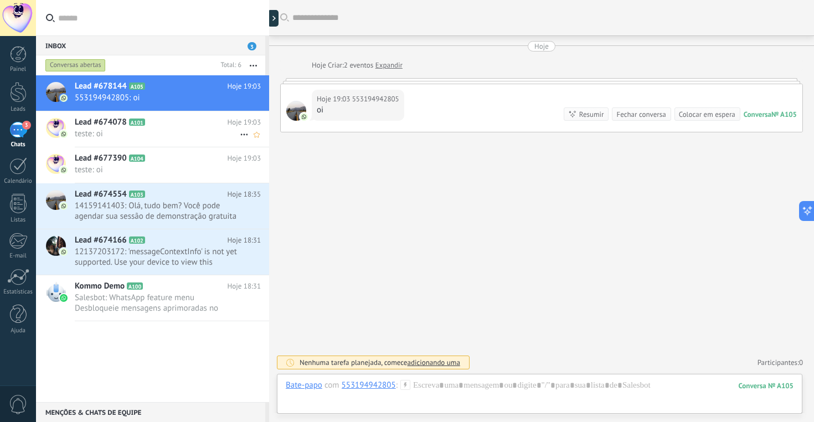
click at [182, 136] on span "teste: oi" at bounding box center [157, 133] width 165 height 11
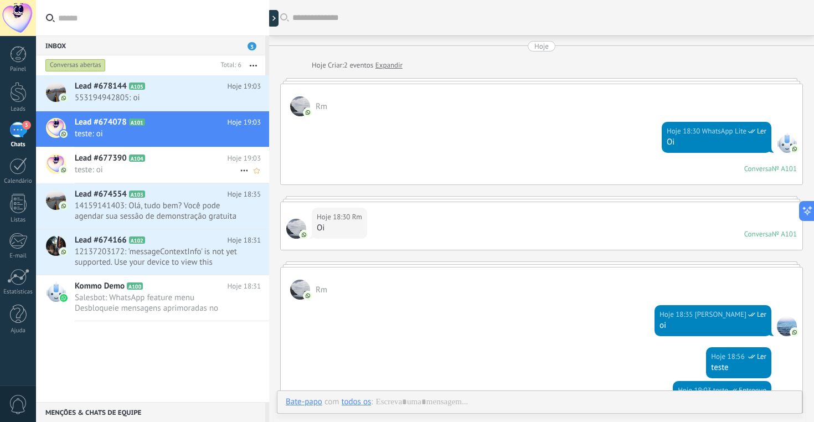
scroll to position [201, 0]
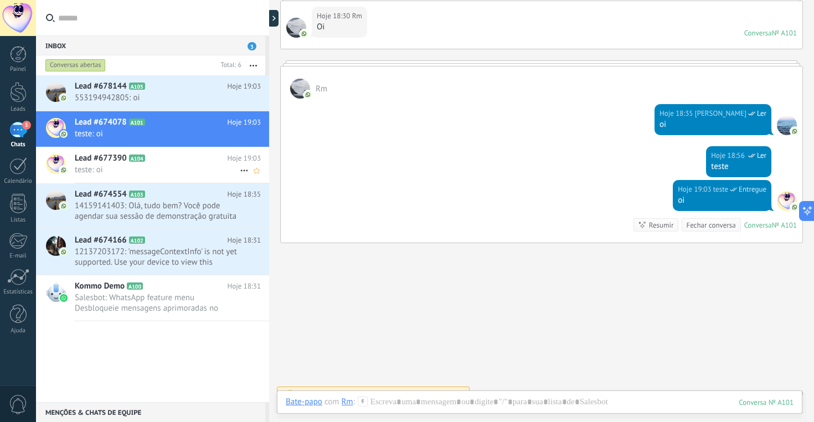
click at [179, 169] on span "teste: oi" at bounding box center [157, 169] width 165 height 11
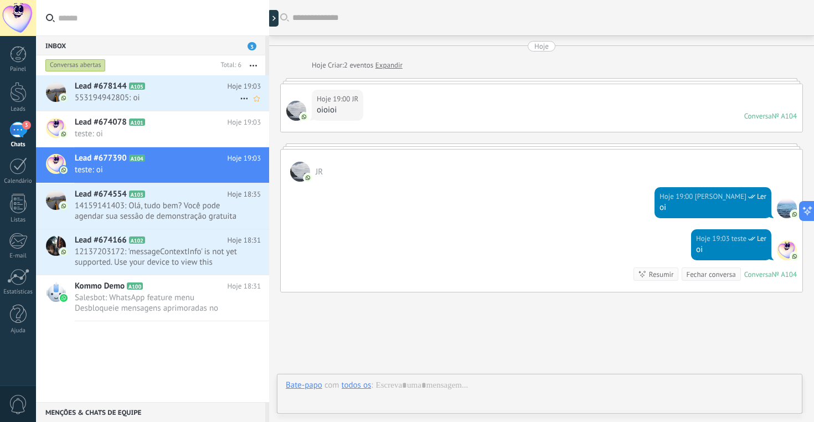
scroll to position [63, 0]
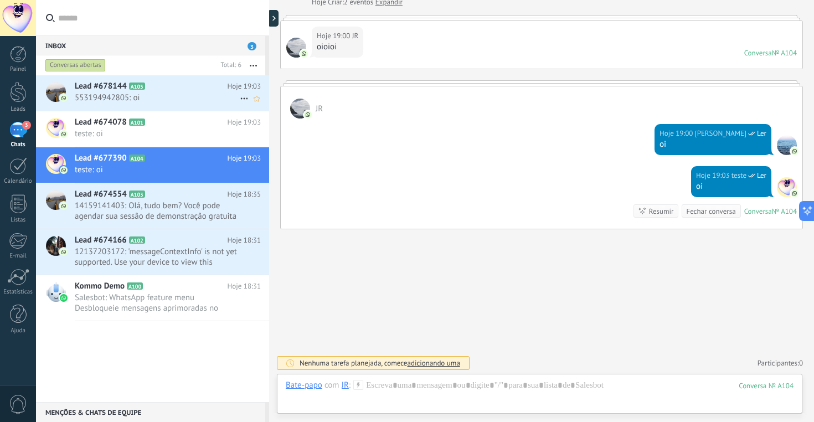
click at [172, 91] on h2 "Lead #678144 A105" at bounding box center [151, 86] width 153 height 11
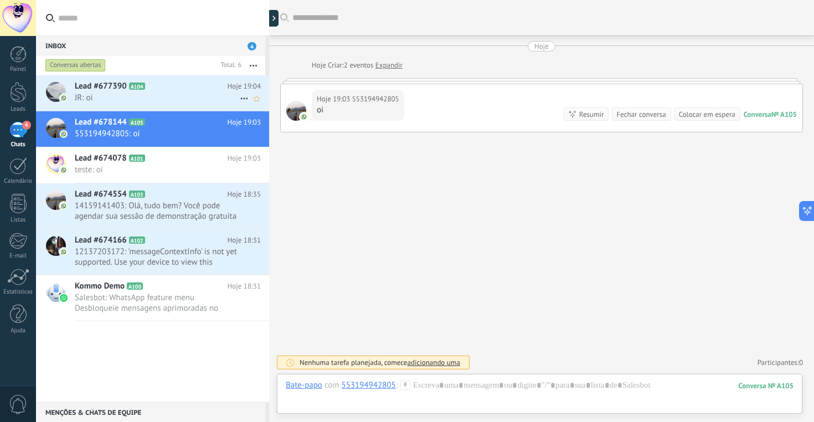
click at [164, 95] on span "JR: oi" at bounding box center [157, 97] width 165 height 11
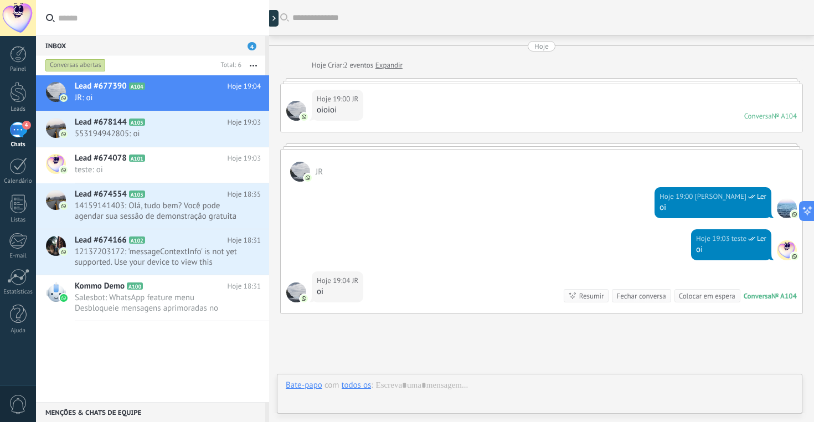
scroll to position [85, 0]
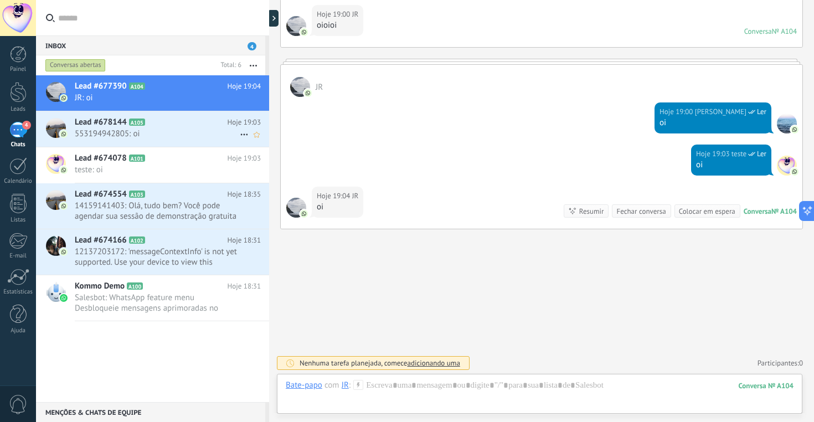
click at [175, 133] on span "553194942805: oi" at bounding box center [157, 133] width 165 height 11
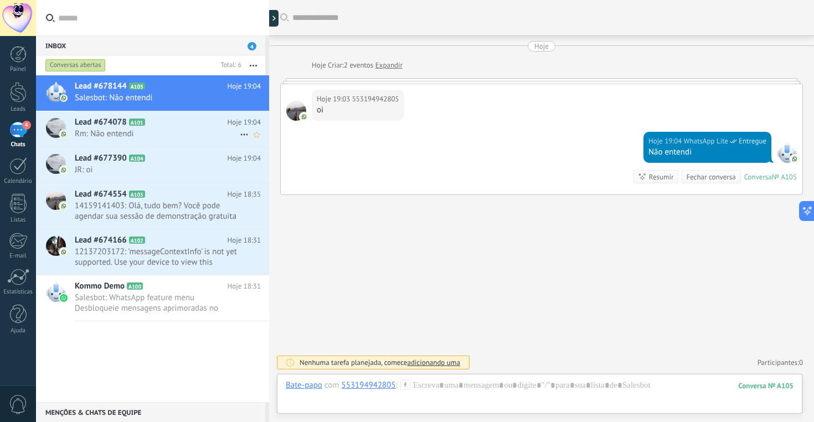
click at [177, 137] on span "Rm: Não entendi" at bounding box center [157, 133] width 165 height 11
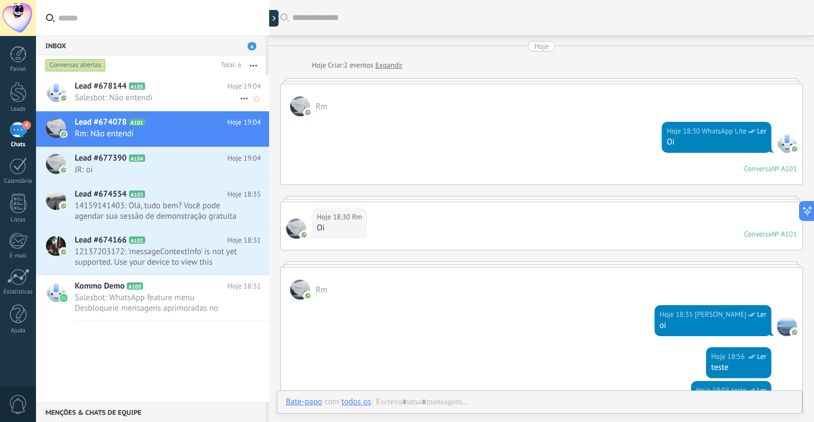
scroll to position [233, 0]
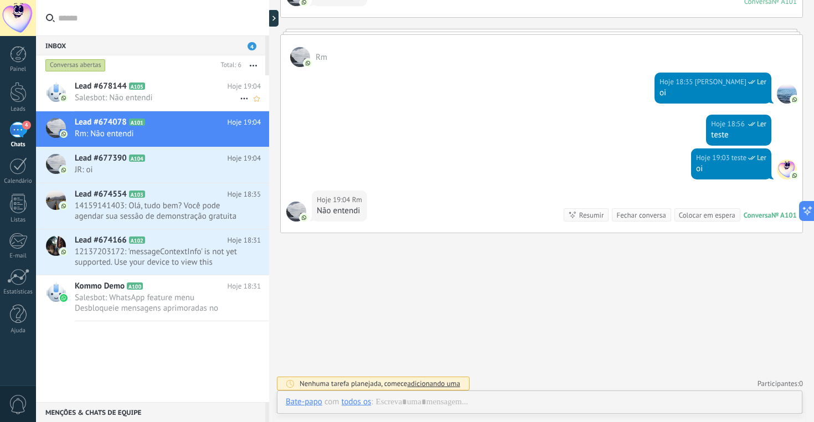
click at [175, 96] on span "Salesbot: Não entendi" at bounding box center [157, 97] width 165 height 11
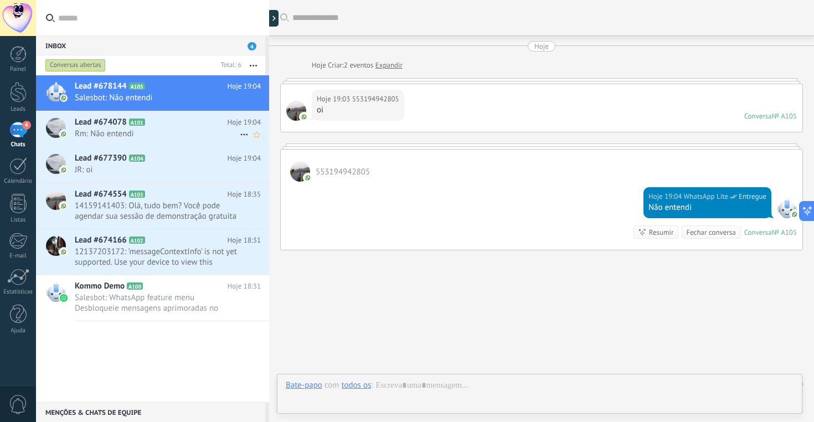
scroll to position [21, 0]
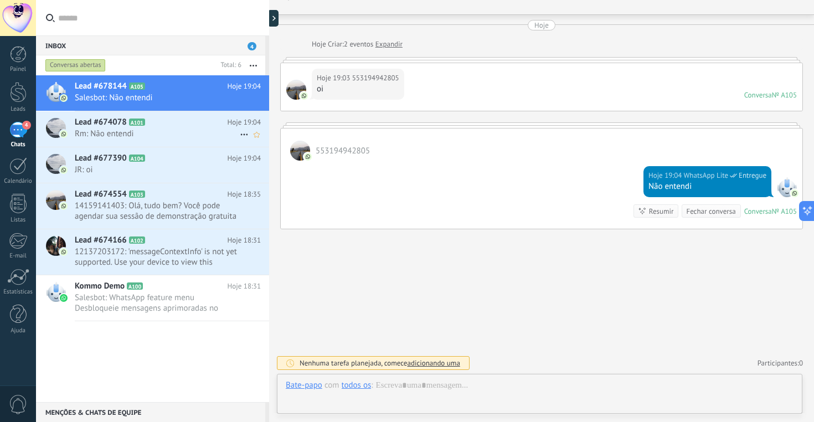
click at [174, 130] on span "Rm: Não entendi" at bounding box center [157, 133] width 165 height 11
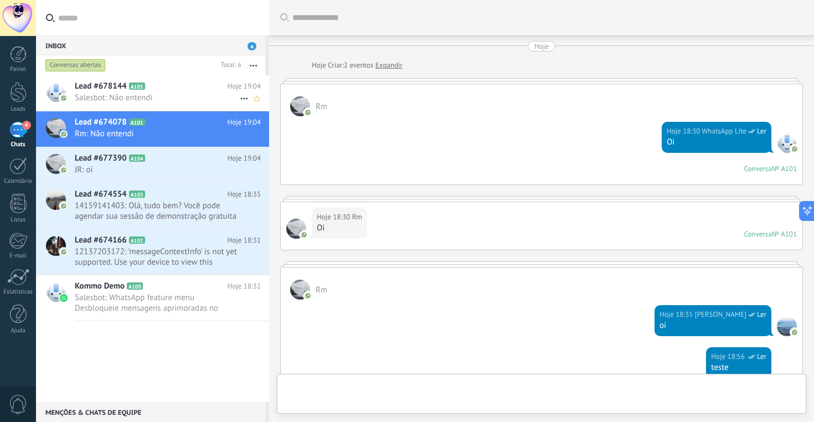
scroll to position [236, 0]
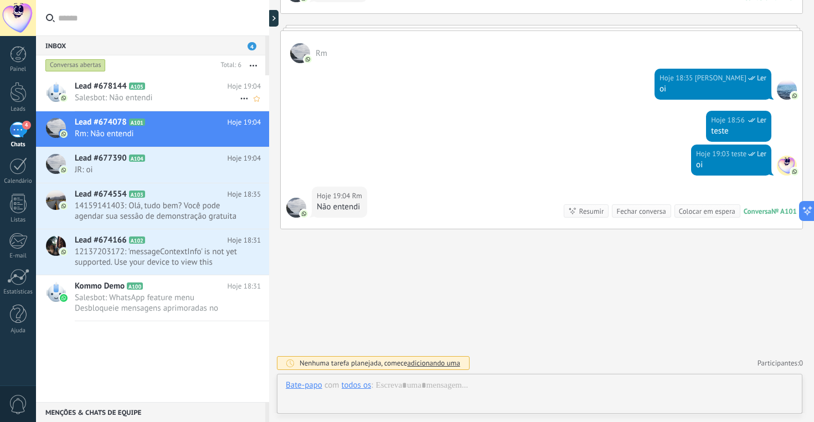
click at [166, 94] on span "Salesbot: Não entendi" at bounding box center [157, 97] width 165 height 11
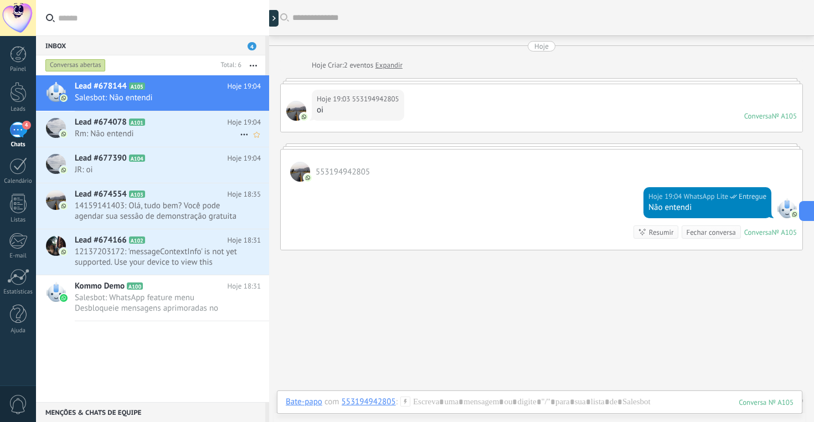
click at [185, 130] on span "Rm: Não entendi" at bounding box center [157, 133] width 165 height 11
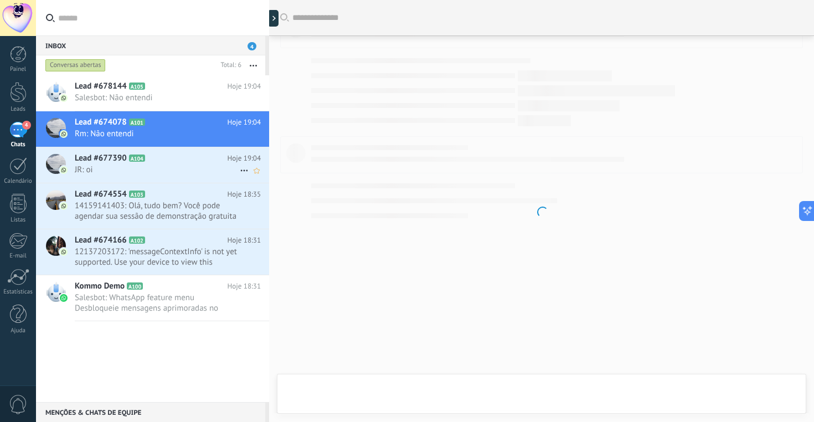
click at [181, 172] on span "JR: oi" at bounding box center [157, 169] width 165 height 11
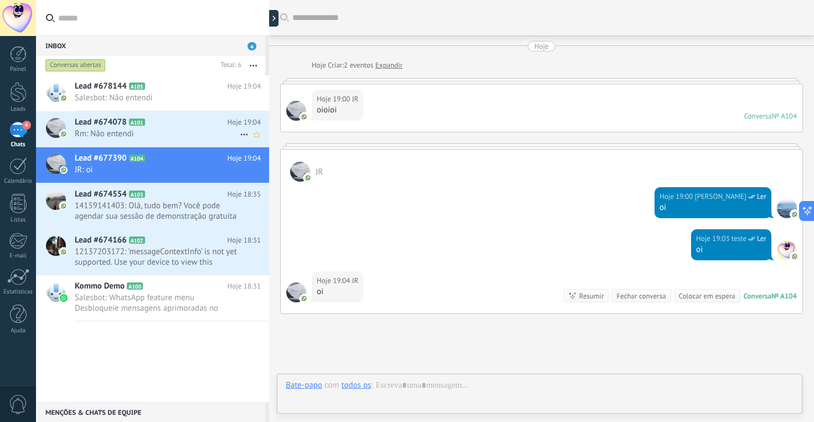
scroll to position [85, 0]
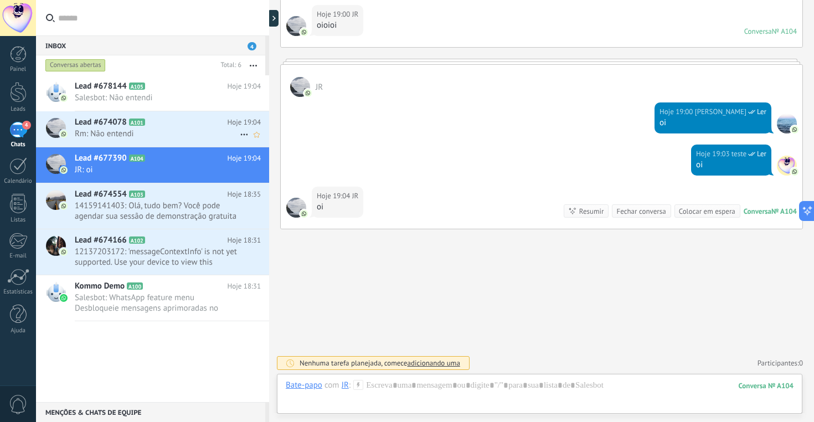
click at [162, 136] on span "Rm: Não entendi" at bounding box center [157, 133] width 165 height 11
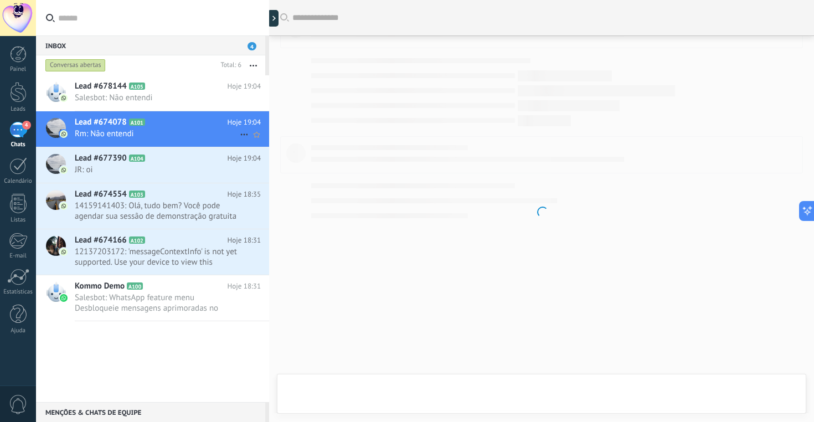
scroll to position [233, 0]
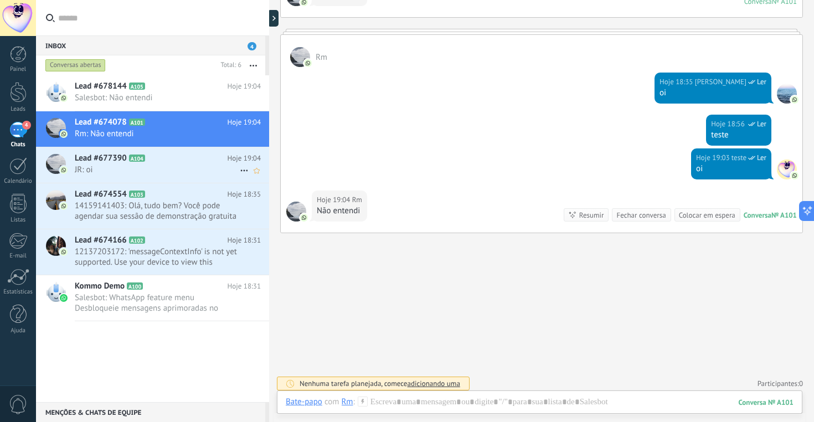
click at [174, 162] on h2 "Lead #677390 A104" at bounding box center [151, 158] width 153 height 11
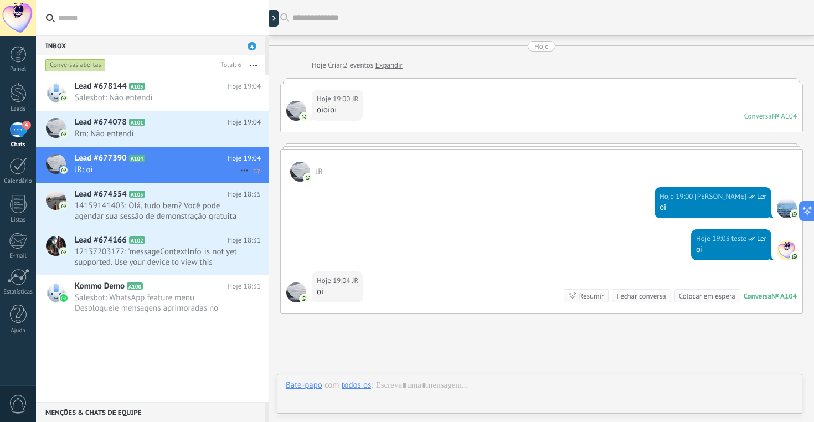
scroll to position [85, 0]
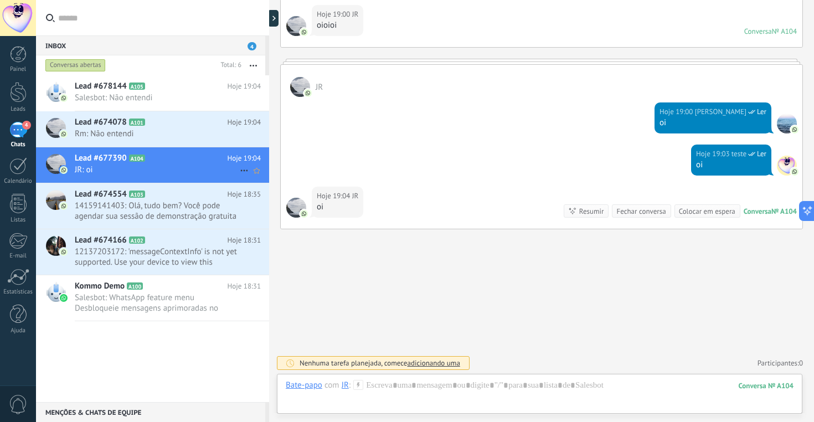
click at [58, 163] on div at bounding box center [56, 164] width 20 height 20
click at [141, 156] on span "A104" at bounding box center [137, 157] width 16 height 7
click at [132, 167] on span "JR: oi" at bounding box center [157, 169] width 165 height 11
click at [128, 168] on span "JR: oi" at bounding box center [157, 169] width 165 height 11
click at [255, 65] on icon "button" at bounding box center [253, 66] width 7 height 2
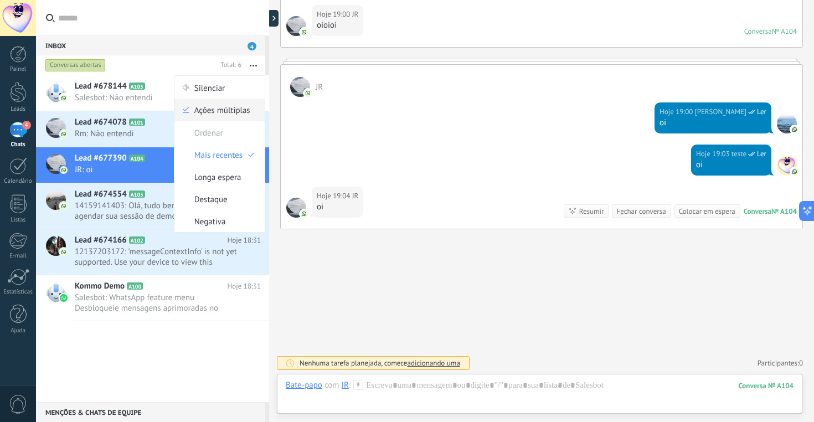
click at [221, 115] on span "Ações múltiplas" at bounding box center [222, 110] width 56 height 22
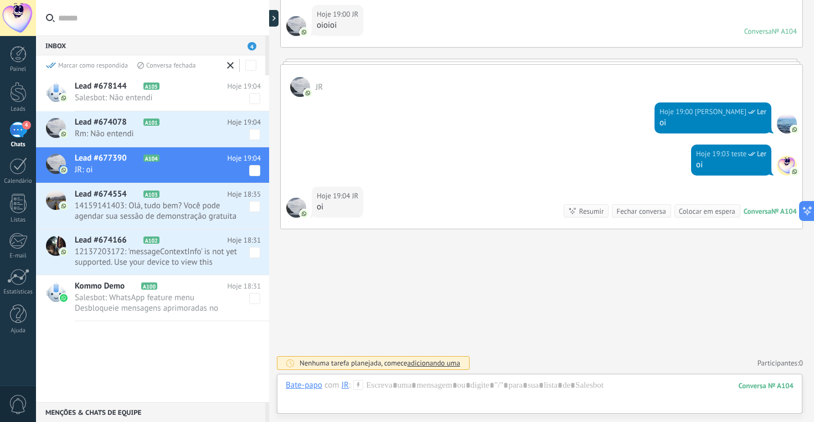
click at [192, 44] on div "Inbox 4" at bounding box center [150, 45] width 229 height 20
click at [233, 66] on icon at bounding box center [230, 65] width 7 height 7
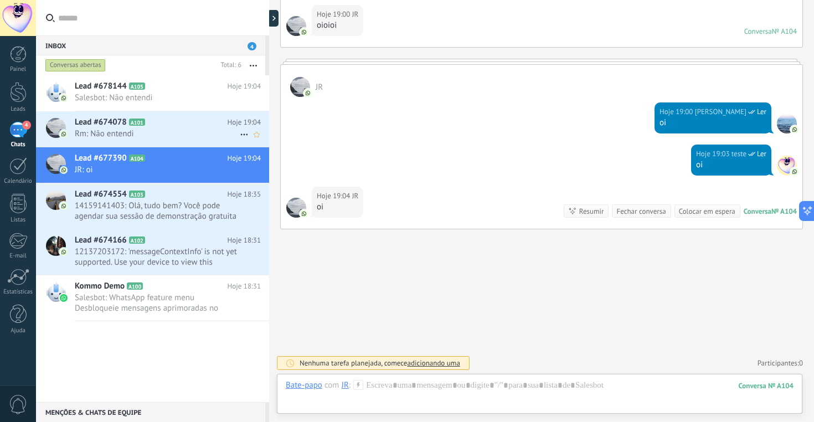
click at [146, 121] on h2 "Lead #674078 A101" at bounding box center [151, 122] width 153 height 11
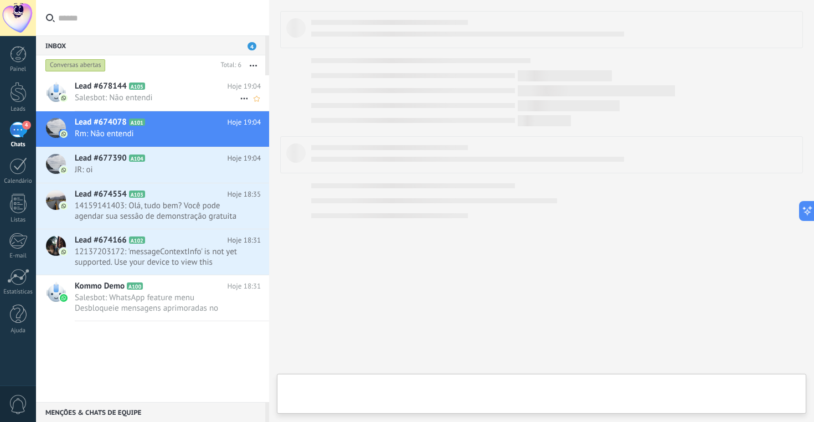
click at [153, 87] on icon at bounding box center [153, 86] width 11 height 11
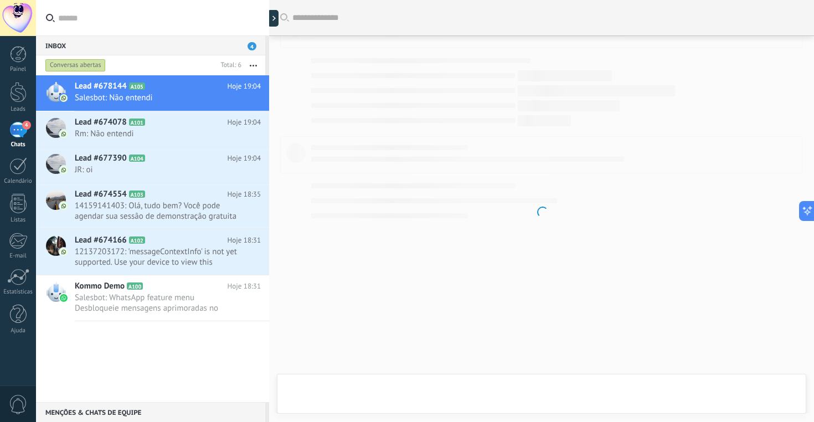
scroll to position [21, 0]
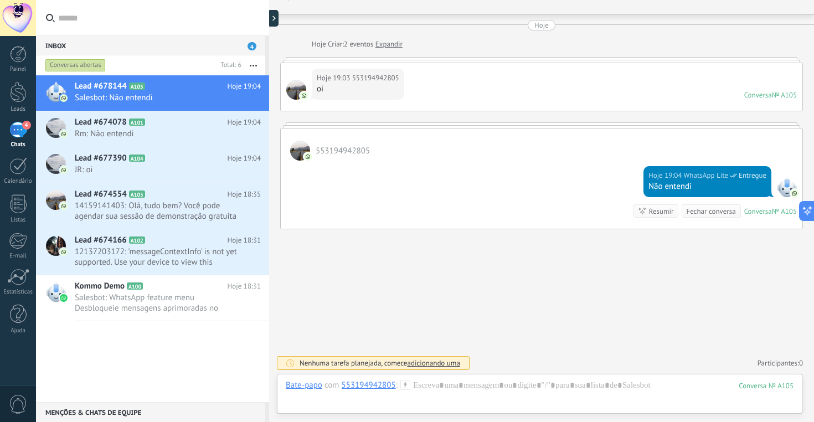
click at [16, 17] on div at bounding box center [18, 18] width 36 height 36
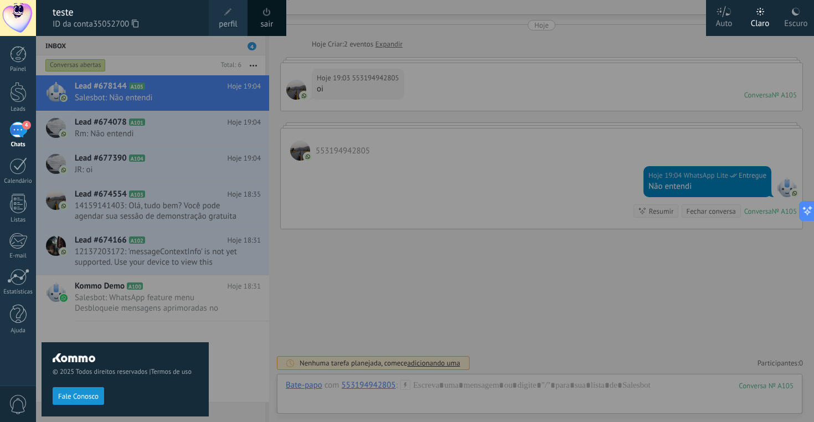
click at [266, 14] on span at bounding box center [267, 12] width 8 height 8
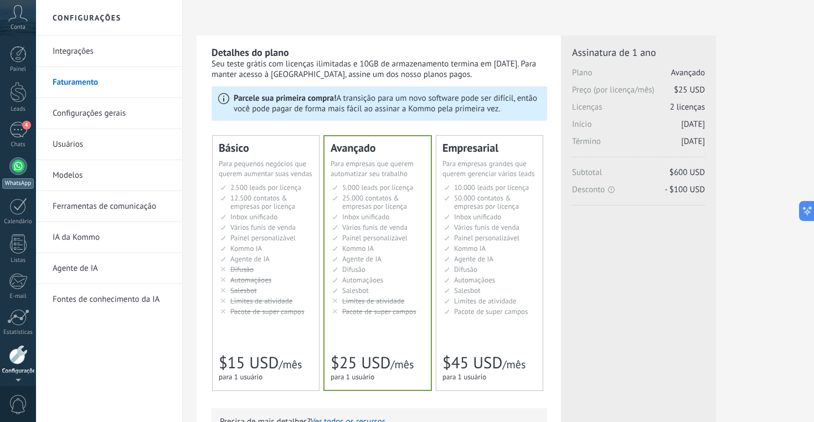
scroll to position [39, 0]
click at [17, 130] on div at bounding box center [18, 127] width 18 height 18
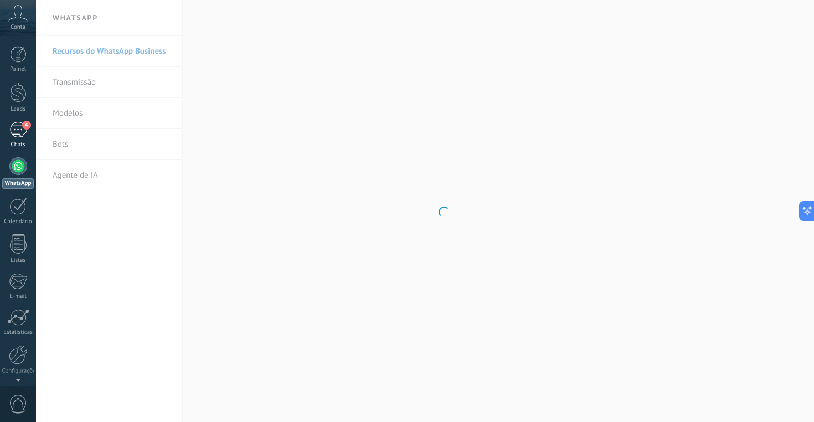
click at [19, 135] on div "4" at bounding box center [18, 130] width 18 height 16
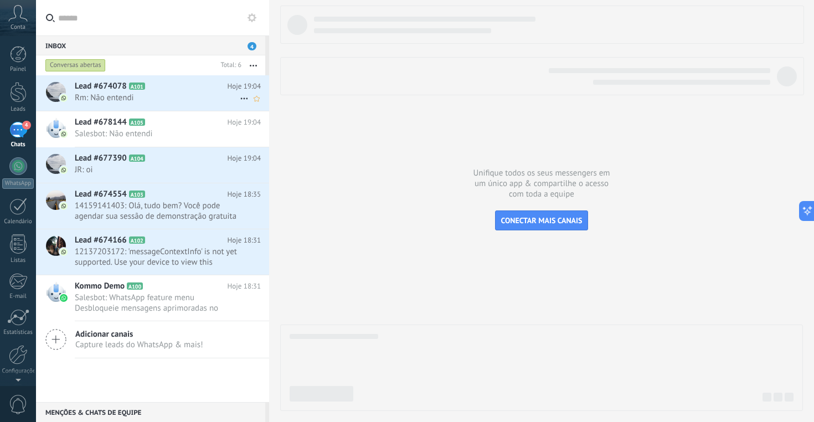
click at [135, 98] on span "Rm: Não entendi" at bounding box center [157, 97] width 165 height 11
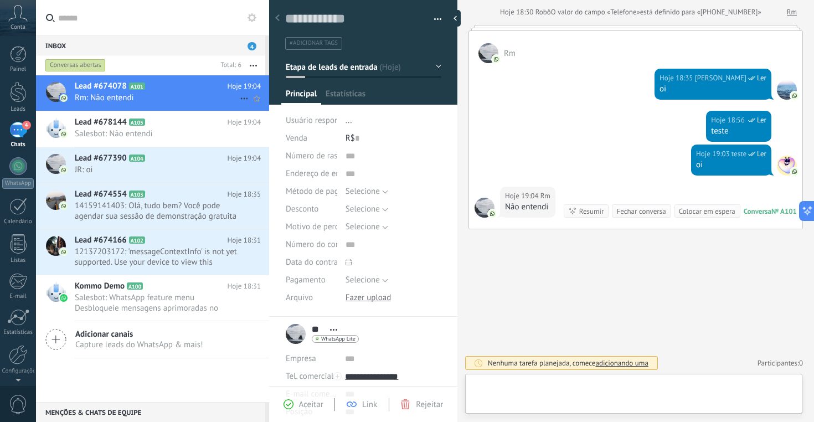
scroll to position [17, 0]
click at [165, 89] on h2 "Lead #674078 A101" at bounding box center [151, 86] width 153 height 11
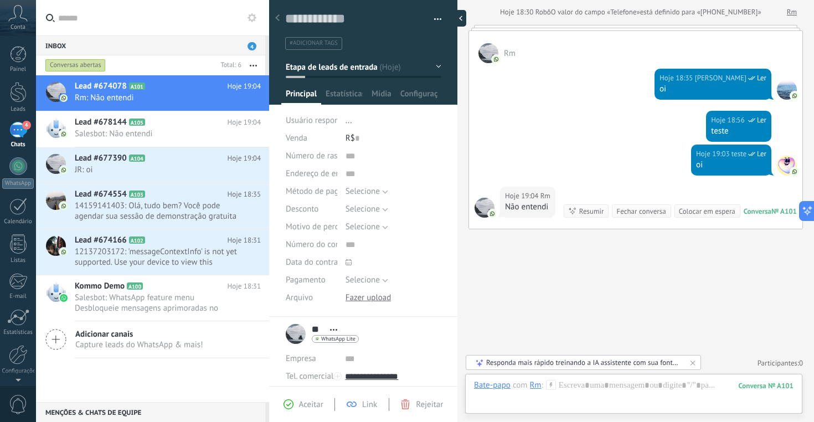
click at [456, 19] on div at bounding box center [458, 18] width 17 height 17
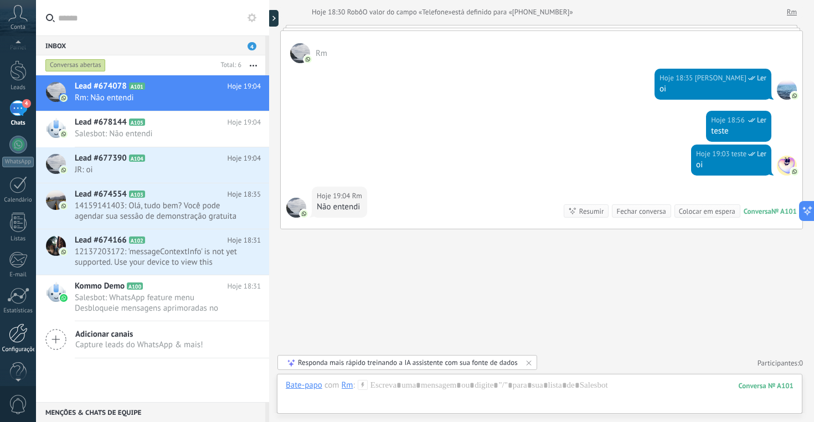
click at [17, 338] on div at bounding box center [18, 332] width 19 height 19
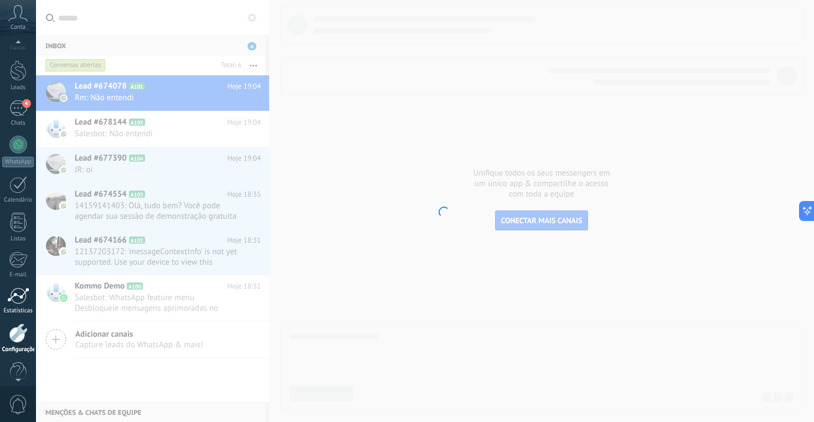
scroll to position [39, 0]
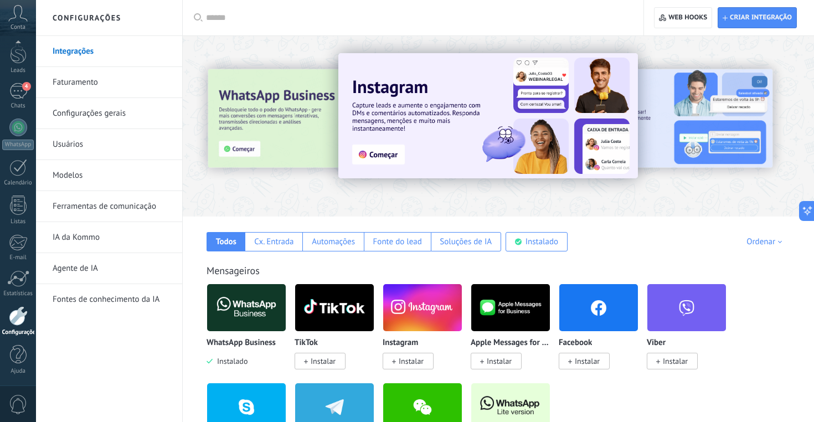
click at [73, 176] on link "Modelos" at bounding box center [112, 175] width 118 height 31
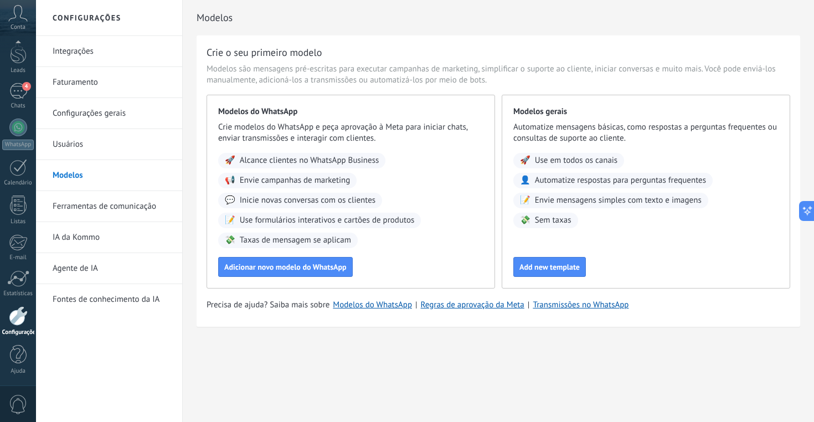
click at [65, 150] on link "Usuários" at bounding box center [112, 144] width 118 height 31
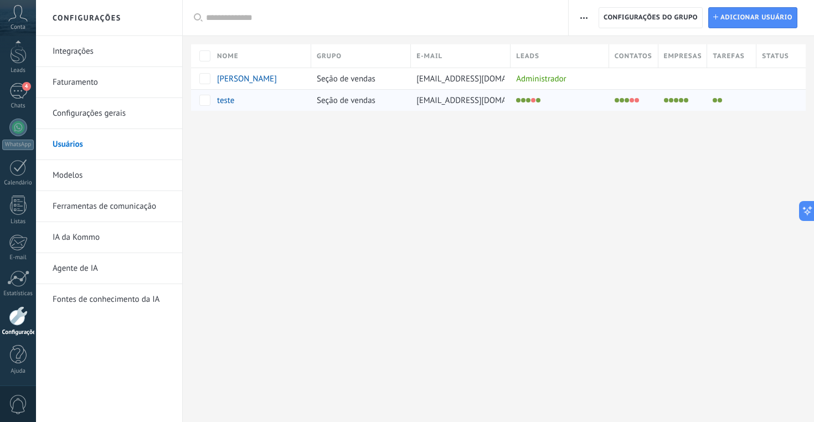
click at [233, 99] on span "teste" at bounding box center [225, 100] width 17 height 11
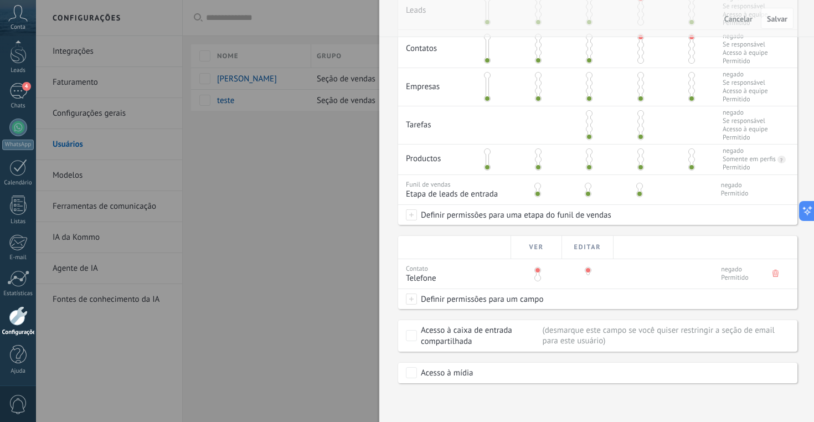
scroll to position [313, 0]
click at [511, 298] on span "Definir permissões para um campo" at bounding box center [480, 299] width 126 height 20
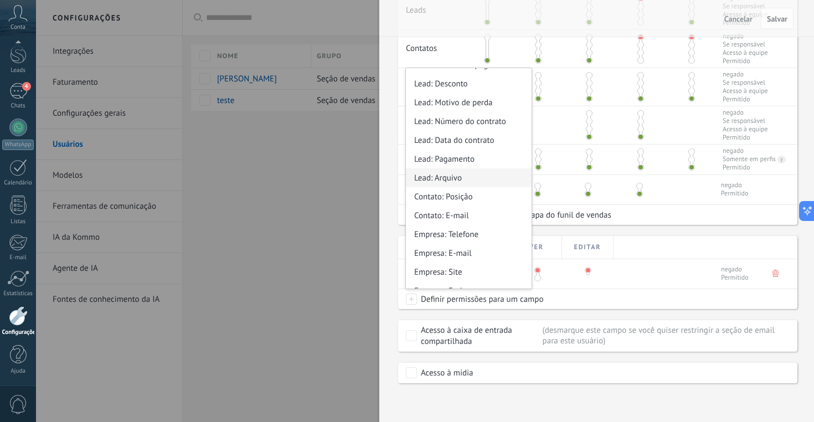
scroll to position [62, 0]
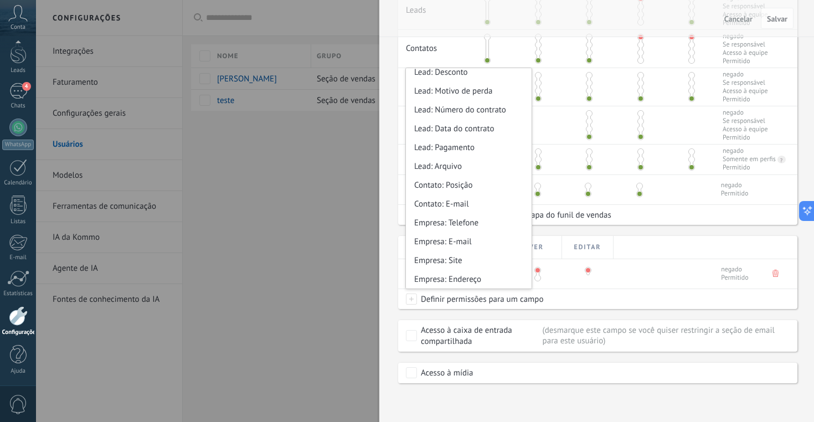
click at [609, 290] on div "Definir permissões para um campo Lead: Número de rastreamento Lead: Endereço de…" at bounding box center [597, 299] width 399 height 20
click at [673, 218] on div "Definir permissões para uma etapa do funil de vendas" at bounding box center [597, 215] width 399 height 20
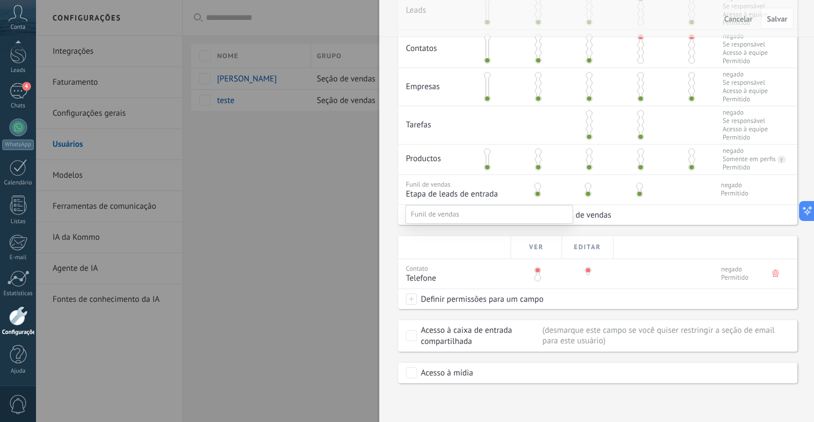
click at [678, 236] on div at bounding box center [425, 211] width 778 height 422
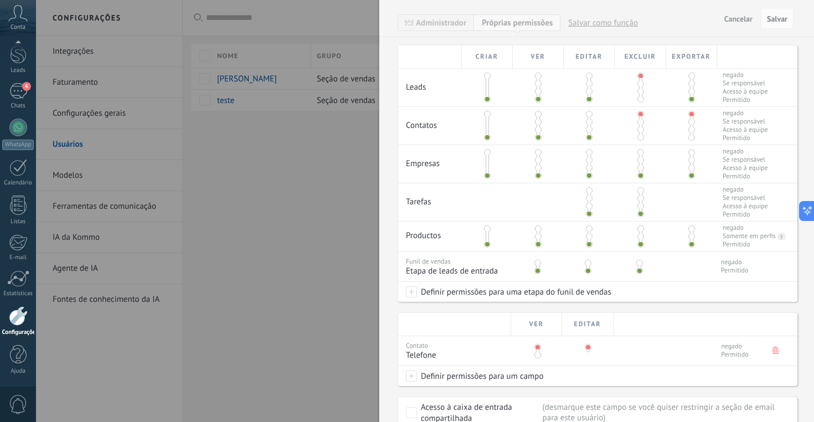
scroll to position [205, 0]
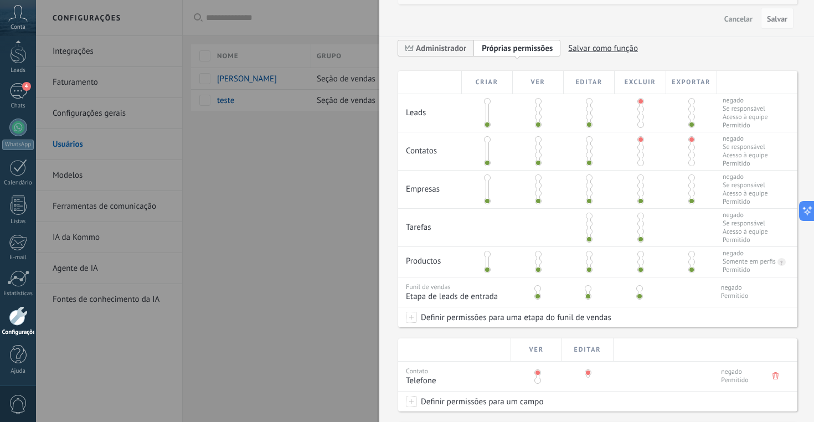
click at [538, 142] on span at bounding box center [538, 139] width 7 height 7
click at [782, 19] on span "Salvar" at bounding box center [777, 19] width 20 height 8
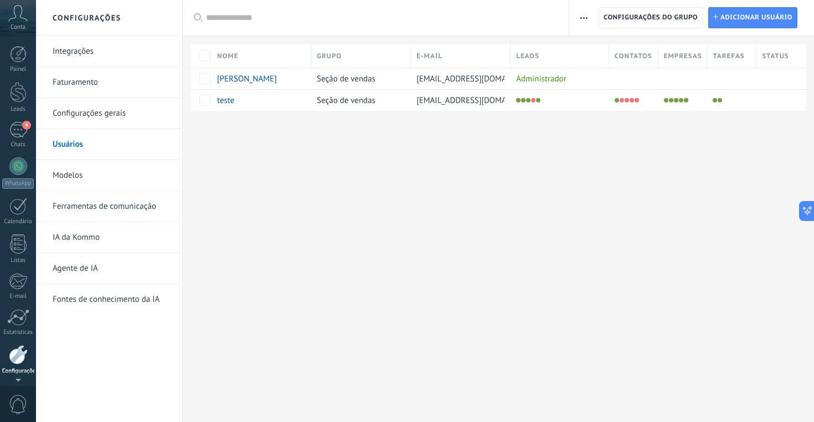
click at [15, 6] on use at bounding box center [18, 13] width 19 height 16
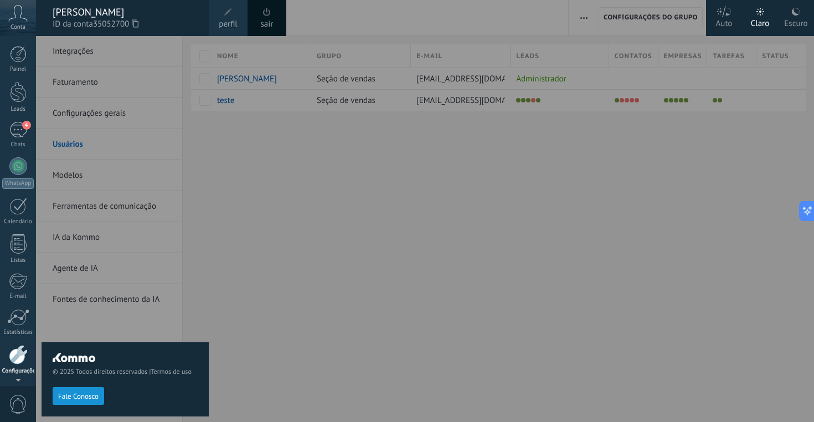
click at [269, 13] on span at bounding box center [267, 12] width 8 height 8
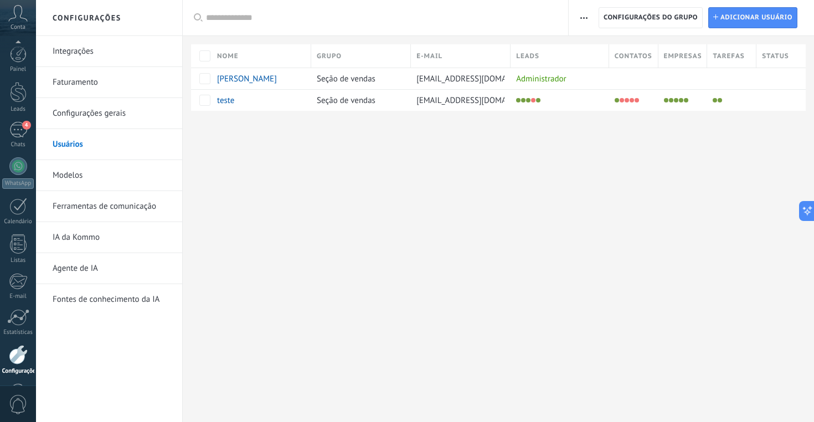
scroll to position [39, 0]
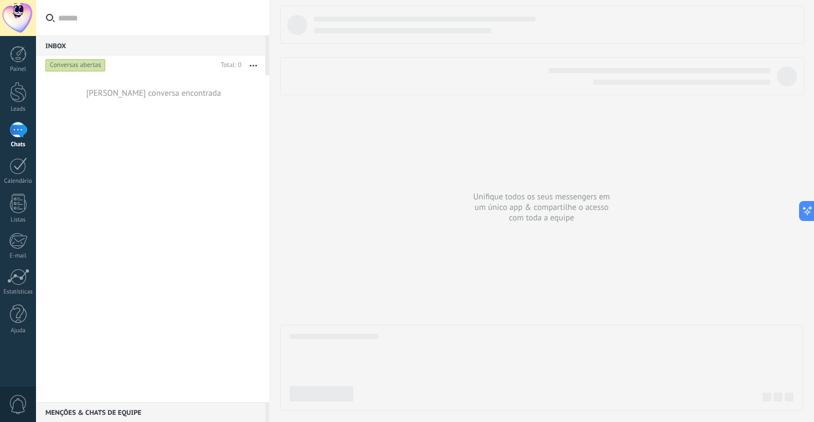
click at [14, 23] on div at bounding box center [18, 18] width 36 height 36
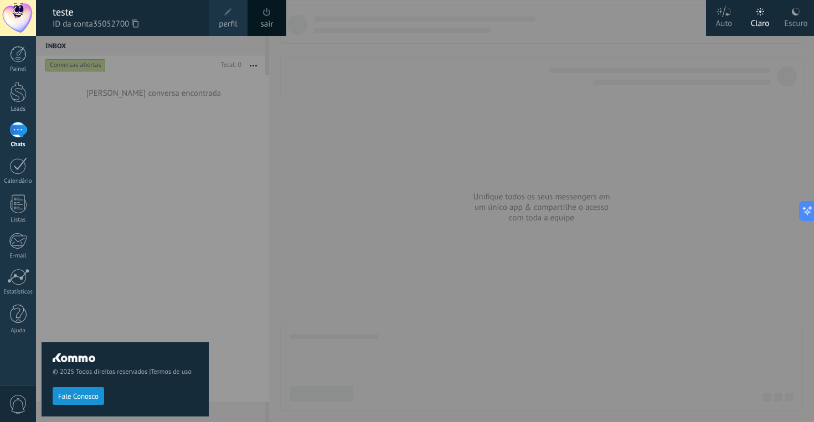
click at [269, 20] on link "sair" at bounding box center [267, 24] width 13 height 12
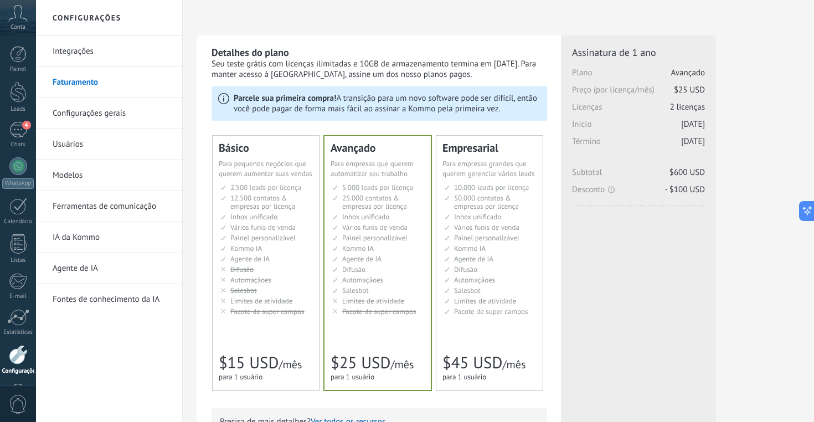
click at [64, 145] on link "Usuários" at bounding box center [112, 144] width 118 height 31
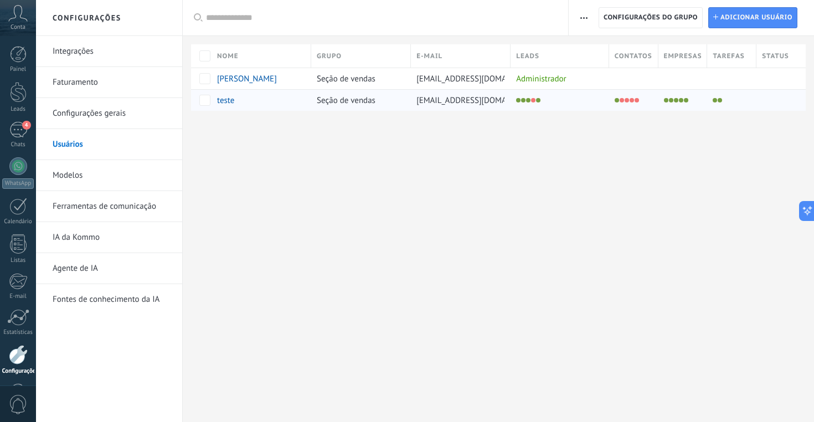
click at [236, 101] on div "teste" at bounding box center [255, 100] width 76 height 10
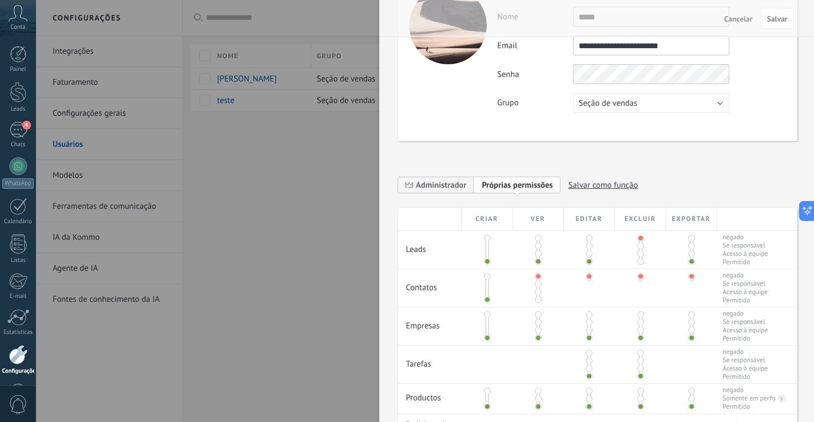
scroll to position [83, 0]
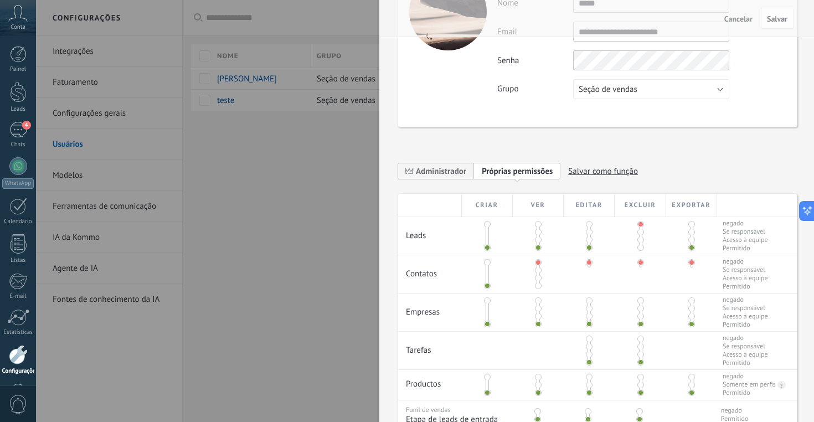
click at [537, 273] on span at bounding box center [538, 270] width 7 height 7
click at [538, 281] on span at bounding box center [538, 278] width 7 height 7
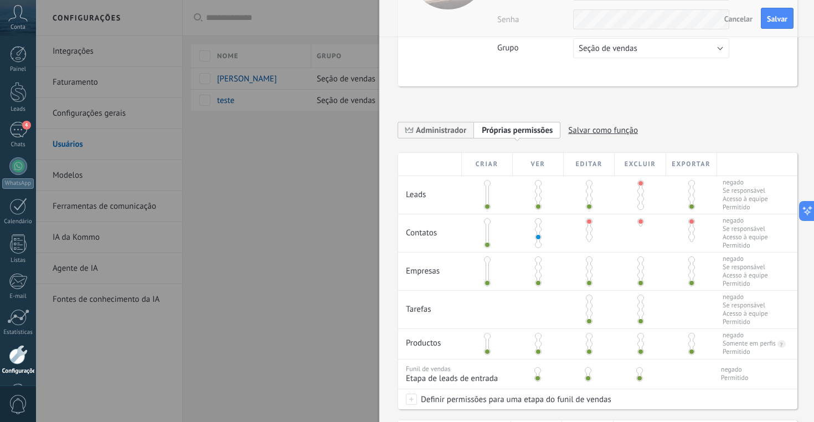
scroll to position [151, 0]
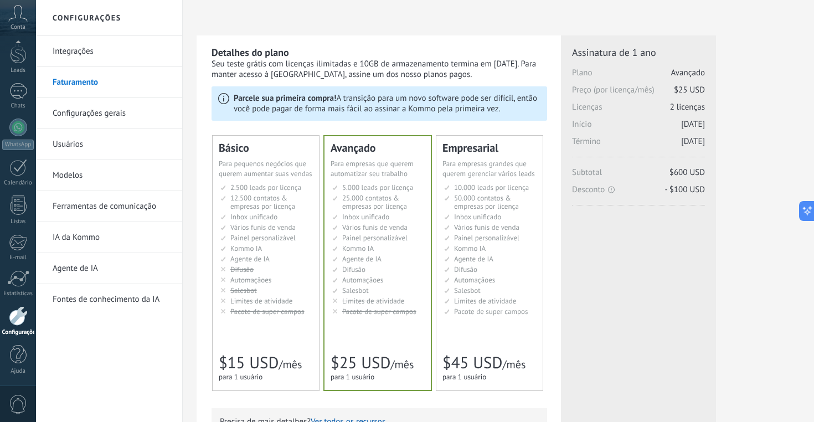
click at [65, 147] on link "Usuários" at bounding box center [112, 144] width 118 height 31
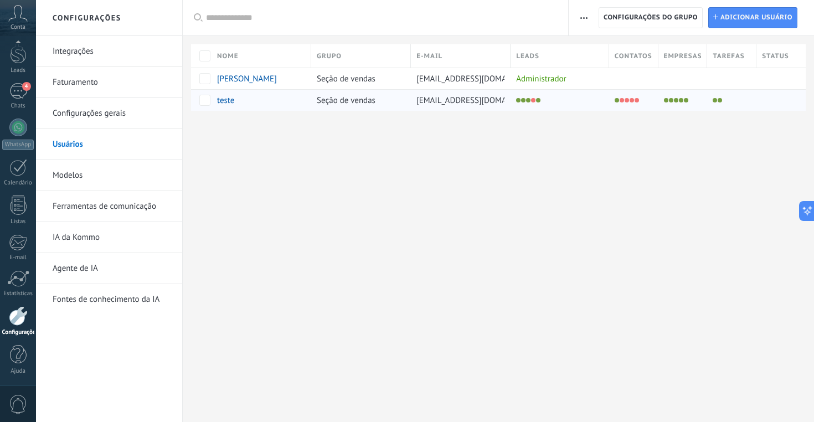
click at [228, 101] on span "teste" at bounding box center [225, 100] width 17 height 11
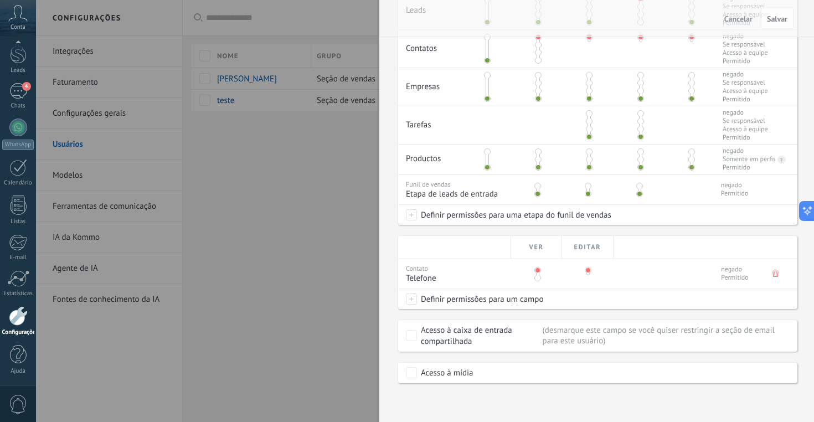
scroll to position [313, 0]
click at [413, 303] on span at bounding box center [411, 298] width 11 height 11
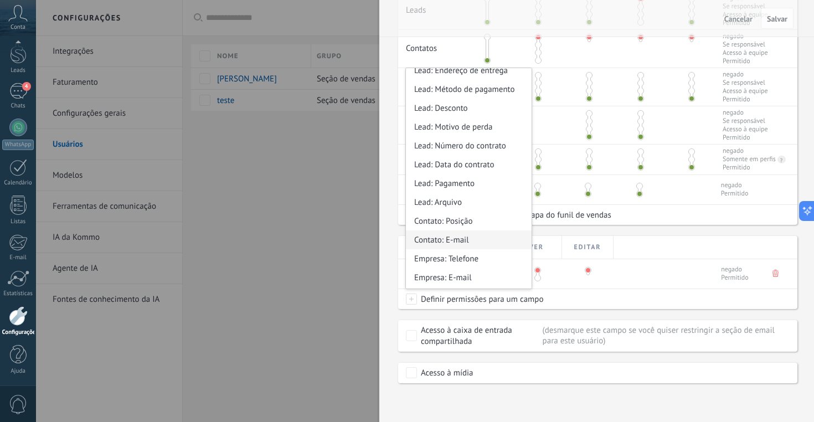
scroll to position [27, 0]
click at [475, 223] on div "Contato: Posição" at bounding box center [469, 220] width 126 height 19
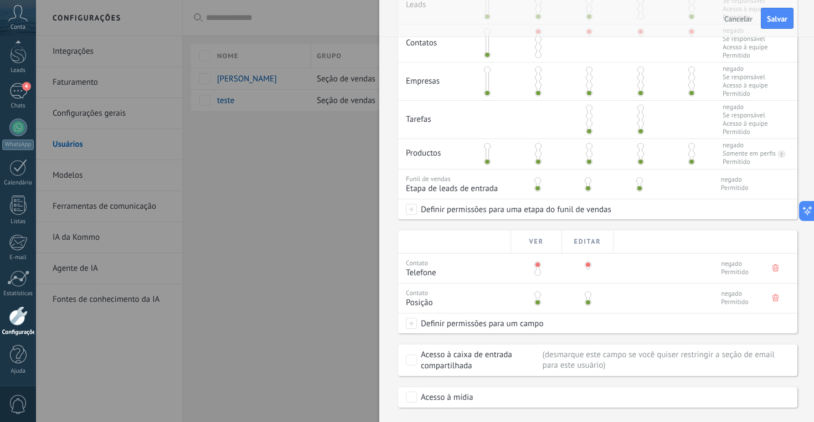
click at [540, 301] on div at bounding box center [536, 297] width 51 height 26
click at [538, 298] on span at bounding box center [537, 294] width 7 height 7
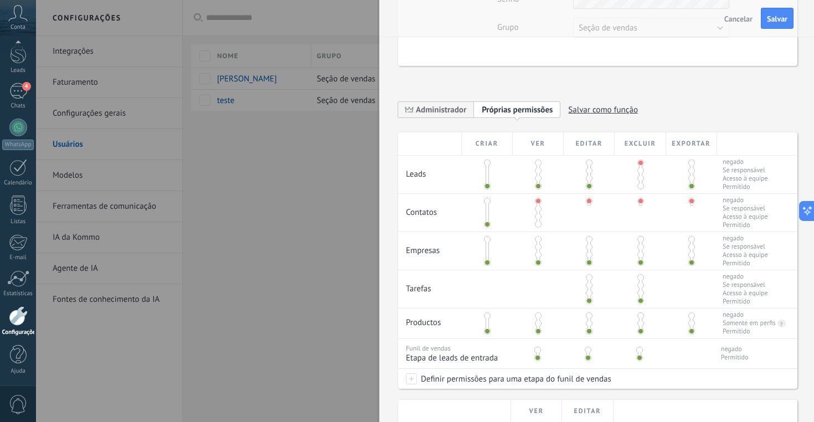
scroll to position [141, 0]
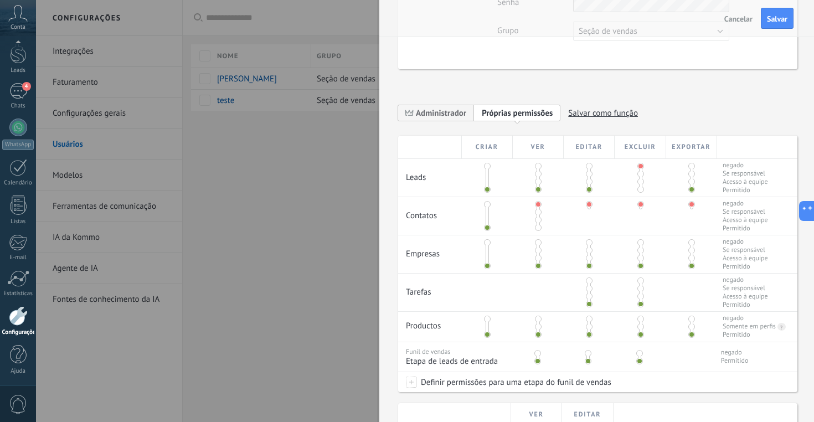
click at [539, 230] on span at bounding box center [538, 227] width 7 height 7
click at [776, 19] on span "Salvar" at bounding box center [777, 19] width 20 height 8
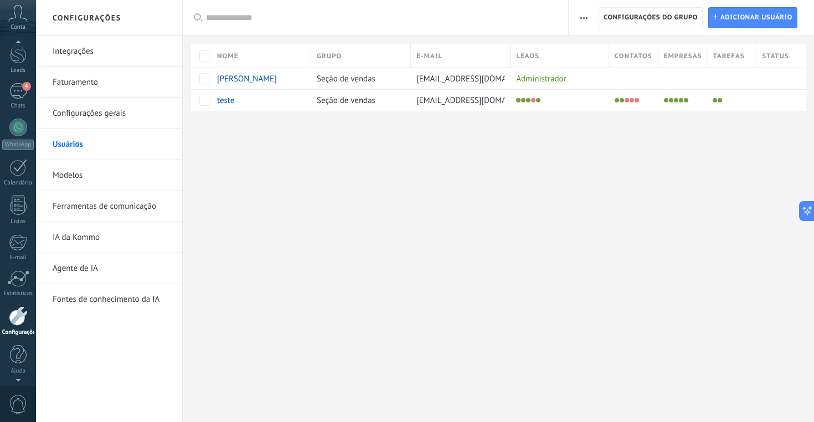
scroll to position [20, 0]
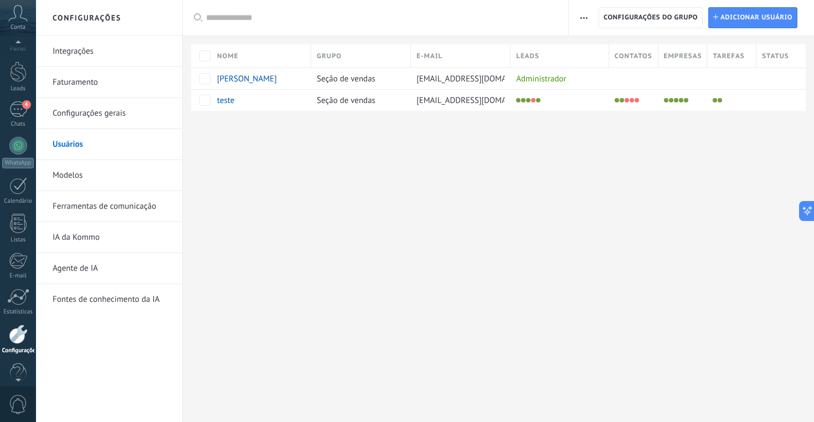
click at [10, 20] on icon at bounding box center [17, 13] width 19 height 17
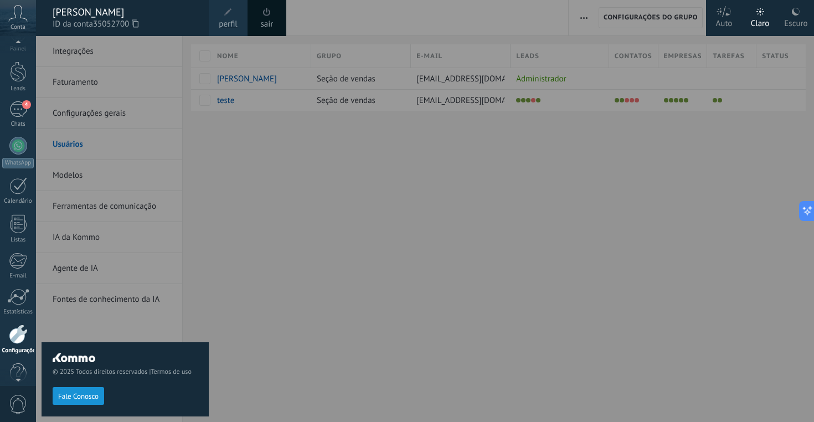
click at [276, 17] on div "sair" at bounding box center [267, 18] width 39 height 36
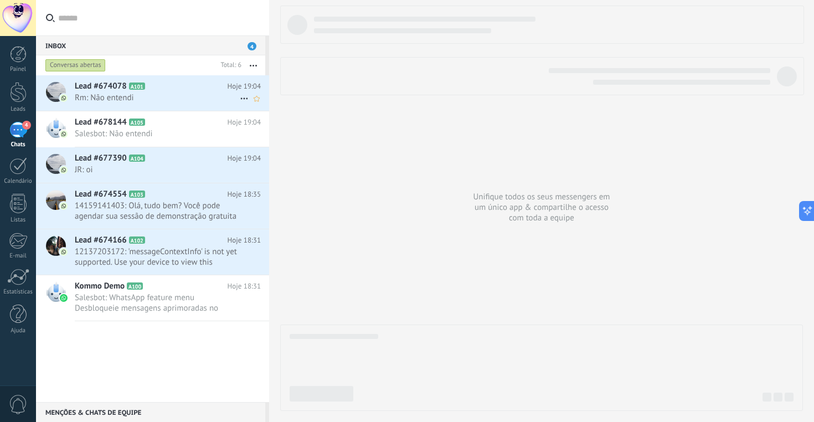
click at [127, 96] on span "Rm: Não entendi" at bounding box center [157, 97] width 165 height 11
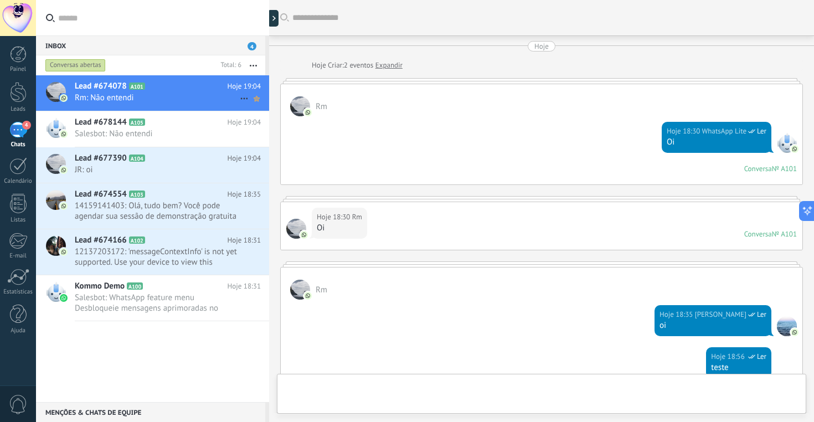
scroll to position [236, 0]
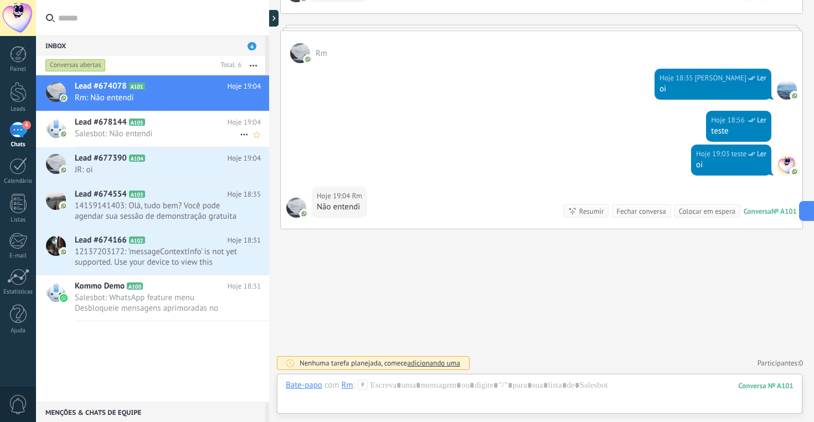
click at [174, 128] on div "Lead #678144 A105 Hoje 19:04 Salesbot: Não entendi" at bounding box center [172, 128] width 194 height 35
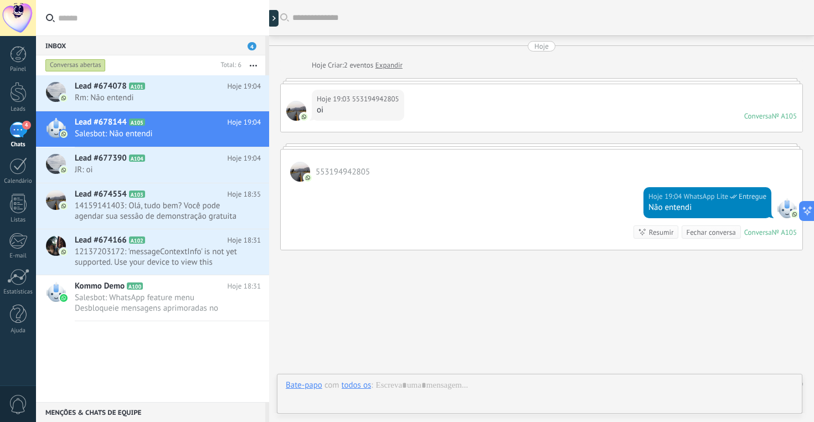
scroll to position [21, 0]
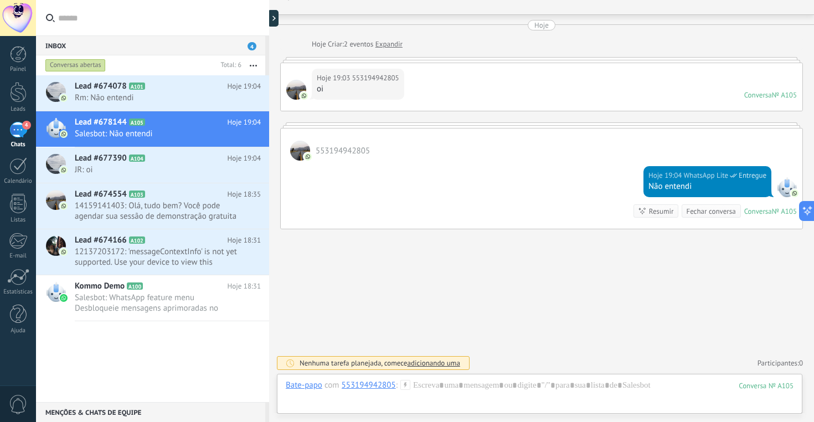
click at [346, 152] on span "553194942805" at bounding box center [343, 151] width 54 height 11
click at [421, 189] on div "Hoje 19:04 WhatsApp Lite Entregue Não entendi Conversa № A105 Conversa № A105 R…" at bounding box center [542, 195] width 522 height 68
click at [193, 153] on h2 "Lead #677390 A104" at bounding box center [151, 158] width 153 height 11
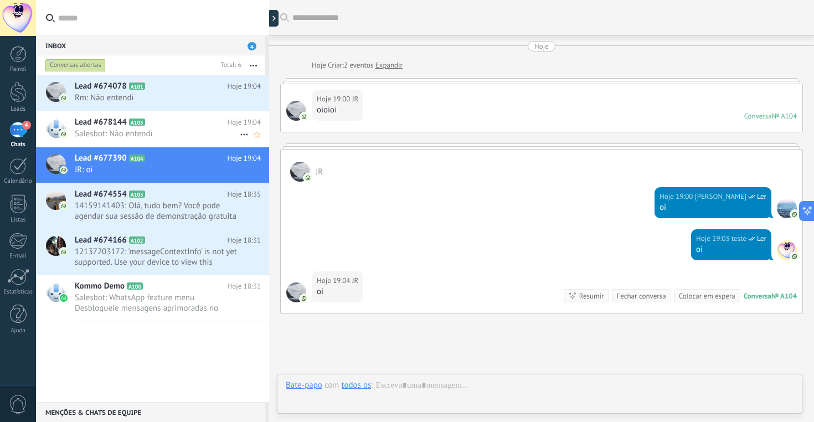
scroll to position [85, 0]
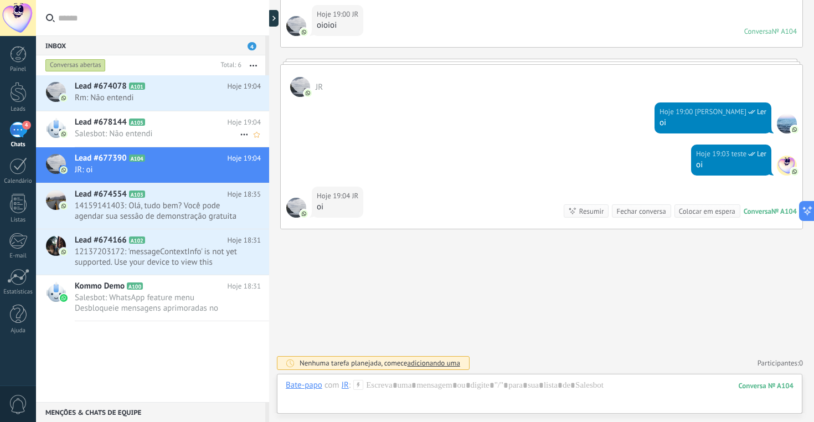
click at [169, 134] on span "Salesbot: Não entendi" at bounding box center [157, 133] width 165 height 11
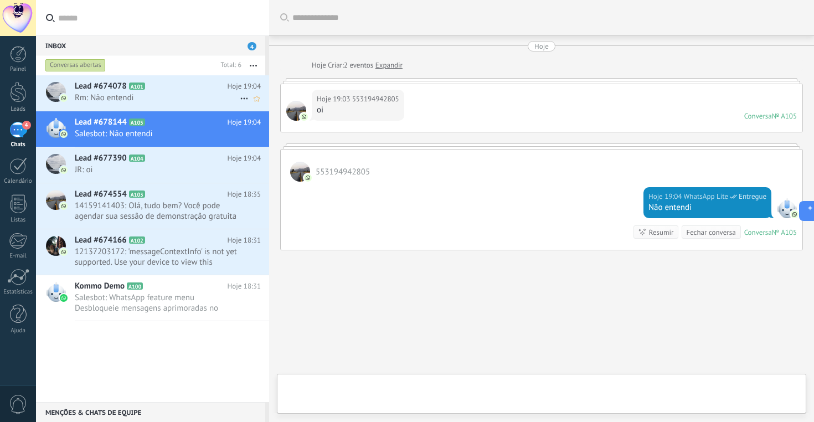
scroll to position [21, 0]
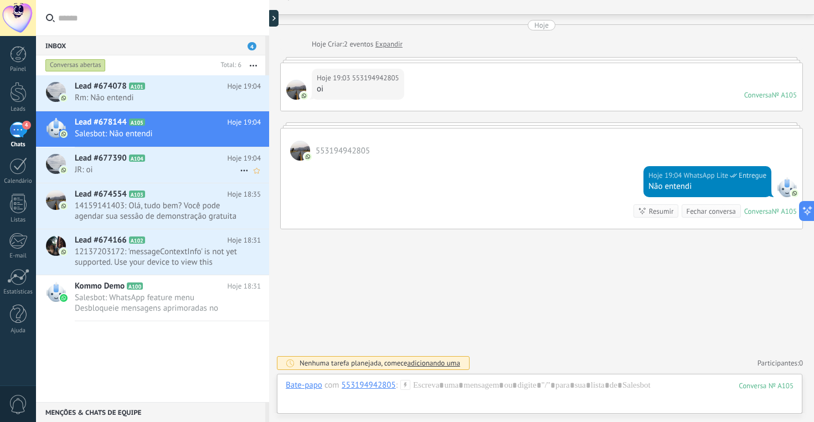
click at [142, 171] on span "JR: oi" at bounding box center [157, 169] width 165 height 11
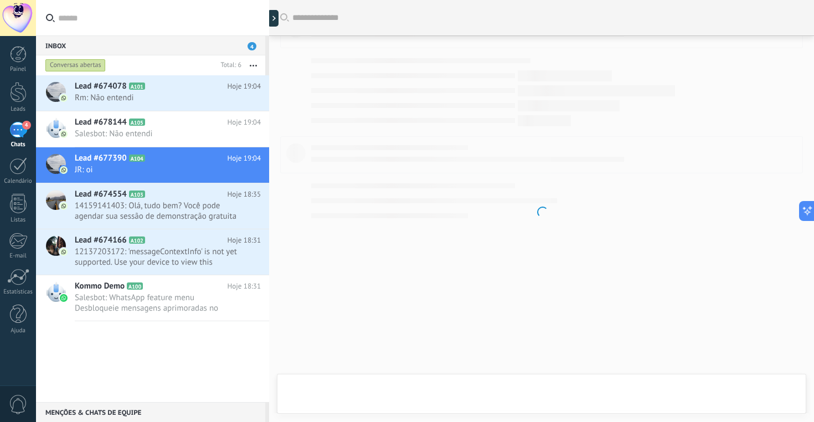
scroll to position [85, 0]
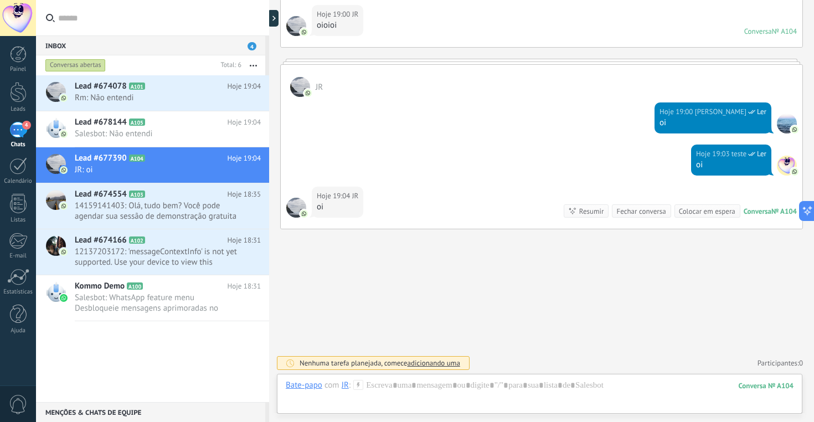
click at [318, 87] on span "JR" at bounding box center [319, 87] width 7 height 11
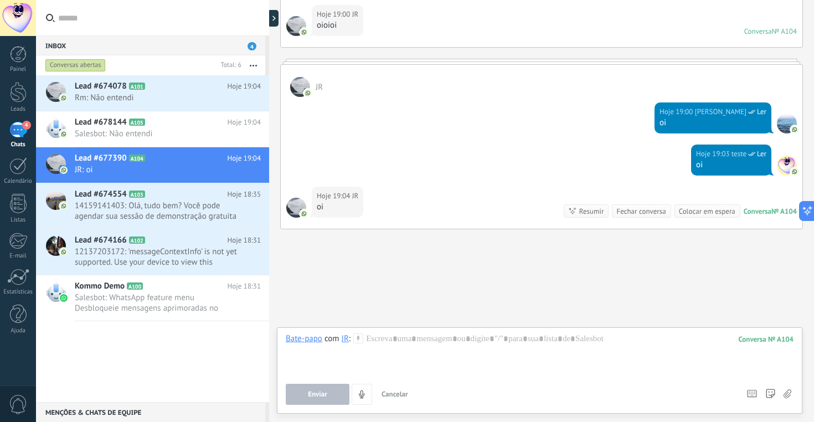
click at [318, 87] on span "JR" at bounding box center [319, 87] width 7 height 11
click at [441, 111] on div "Hoje 19:00 Roberto Magalhaes Ler oi" at bounding box center [542, 121] width 522 height 48
click at [144, 90] on h2 "Lead #674078 A101" at bounding box center [151, 86] width 153 height 11
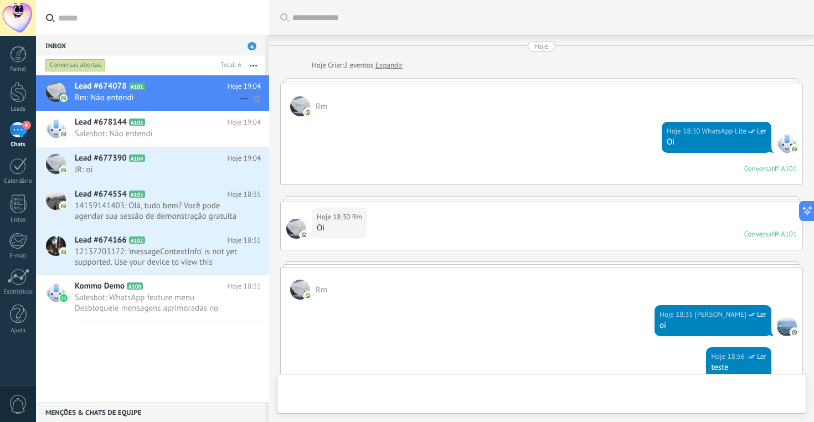
scroll to position [236, 0]
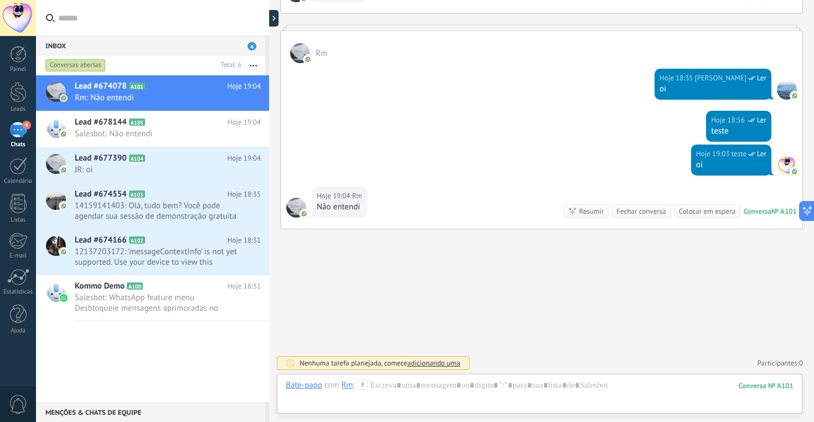
click at [760, 77] on span "Ler" at bounding box center [761, 78] width 9 height 11
click at [725, 76] on span "[PERSON_NAME]" at bounding box center [720, 78] width 51 height 11
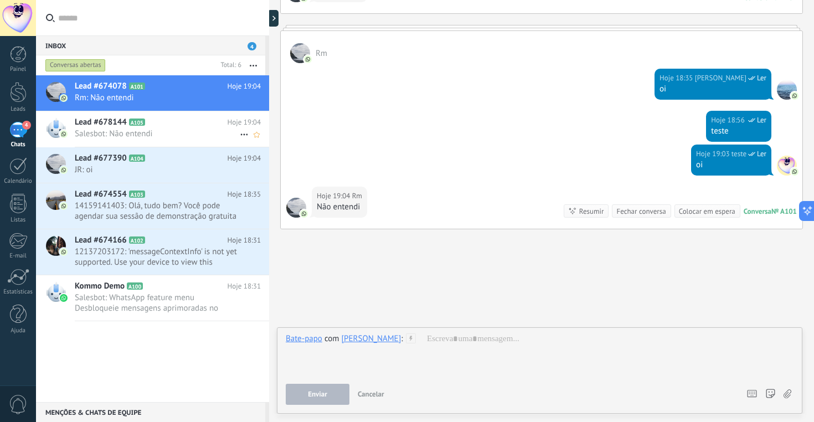
click at [135, 131] on span "Salesbot: Não entendi" at bounding box center [157, 133] width 165 height 11
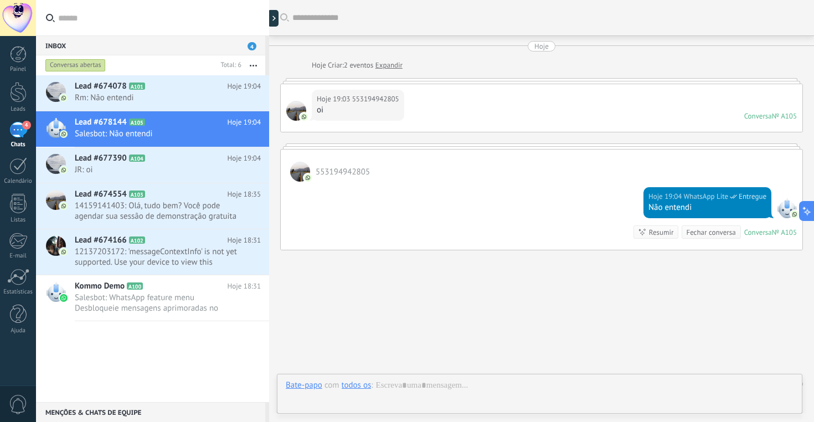
scroll to position [21, 0]
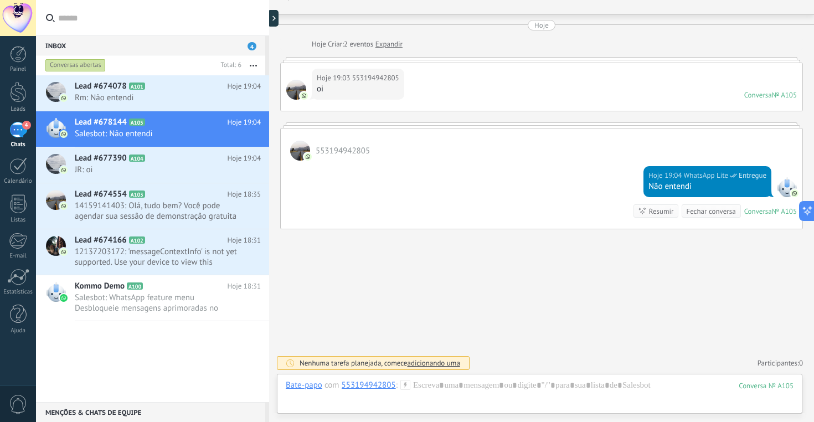
click at [383, 74] on span "553194942805" at bounding box center [375, 78] width 47 height 11
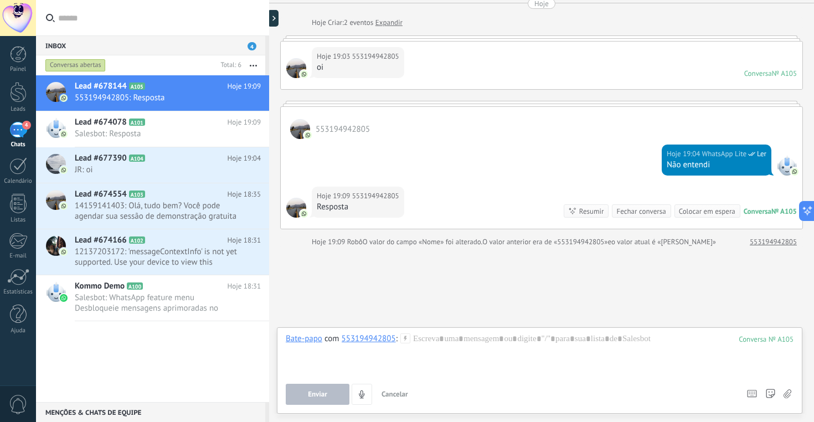
scroll to position [54, 0]
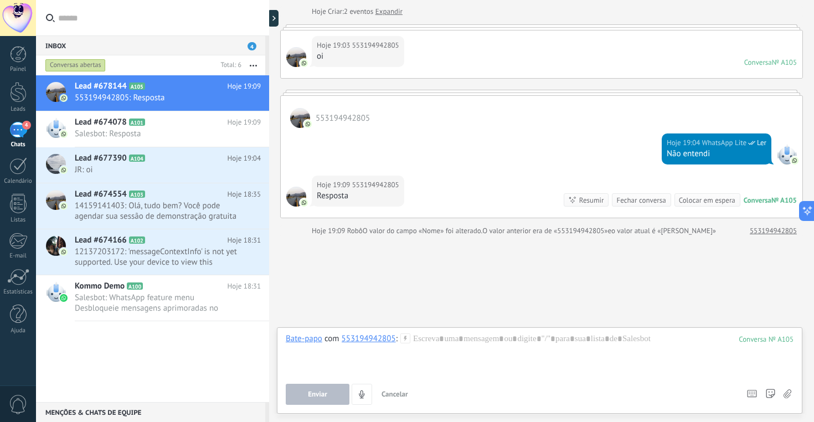
click at [368, 183] on span "553194942805" at bounding box center [375, 184] width 47 height 11
click at [152, 173] on span "JR: oi" at bounding box center [157, 169] width 165 height 11
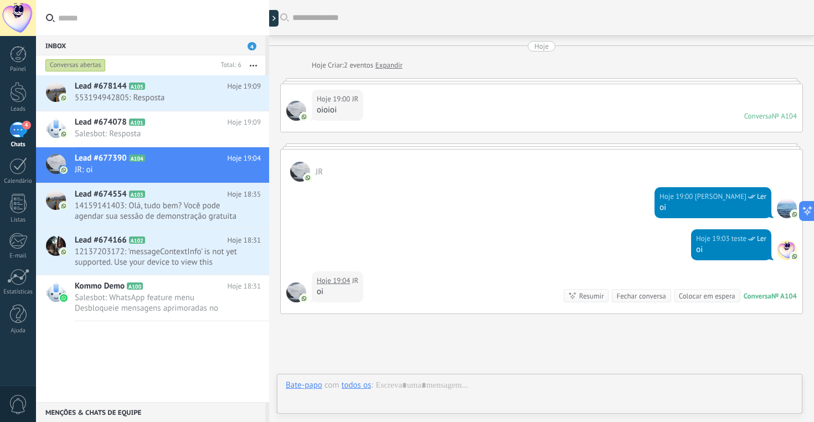
scroll to position [85, 0]
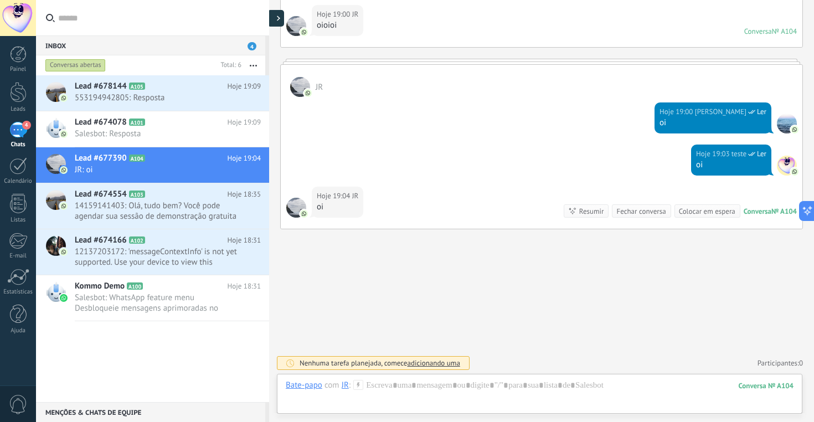
click at [275, 18] on div at bounding box center [275, 18] width 17 height 17
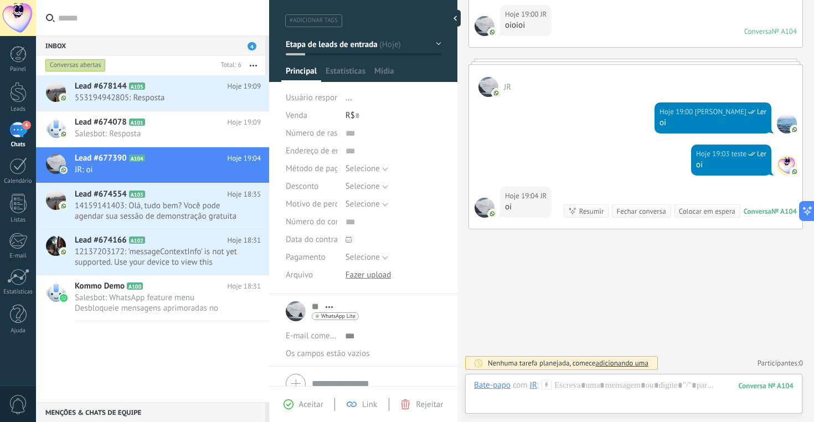
scroll to position [0, 0]
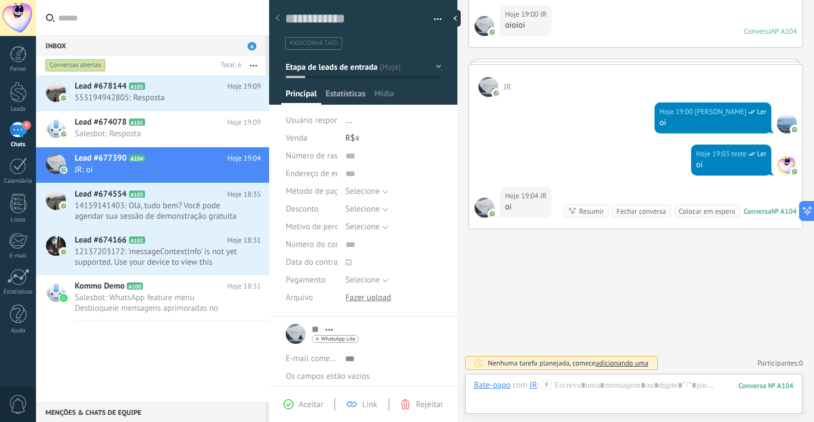
click at [352, 97] on span "Estatísticas" at bounding box center [346, 97] width 40 height 16
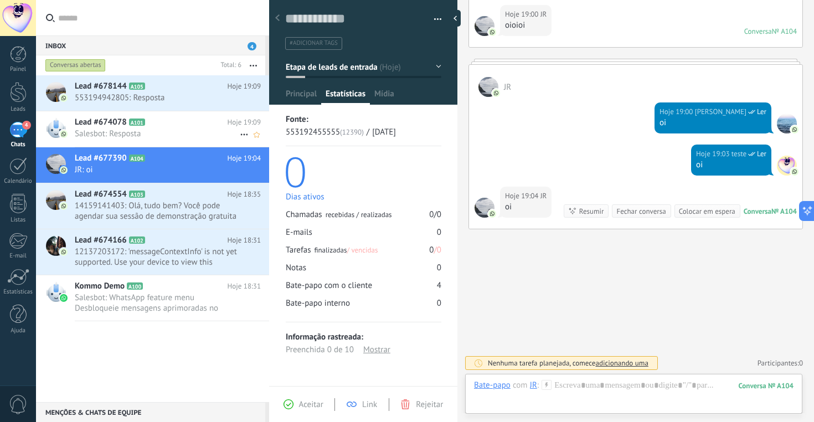
click at [150, 130] on span "Salesbot: Resposta" at bounding box center [157, 133] width 165 height 11
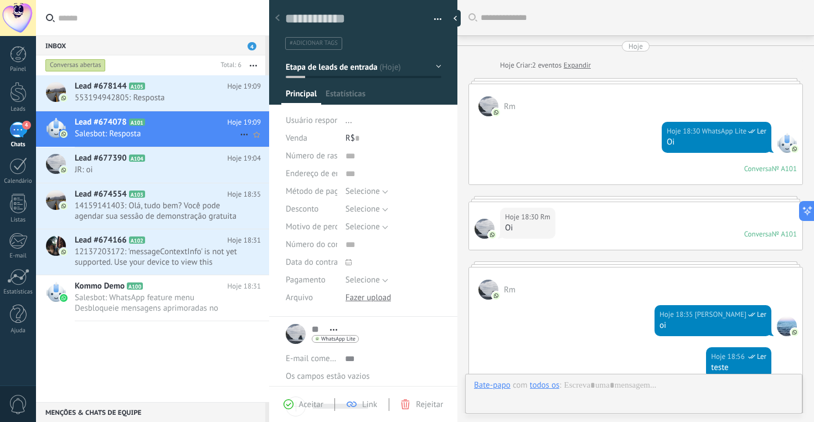
scroll to position [299, 0]
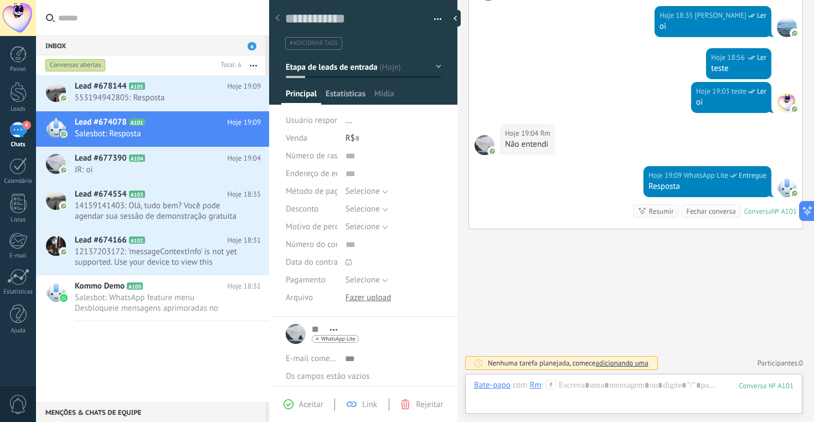
click at [357, 93] on span "Estatísticas" at bounding box center [346, 97] width 40 height 16
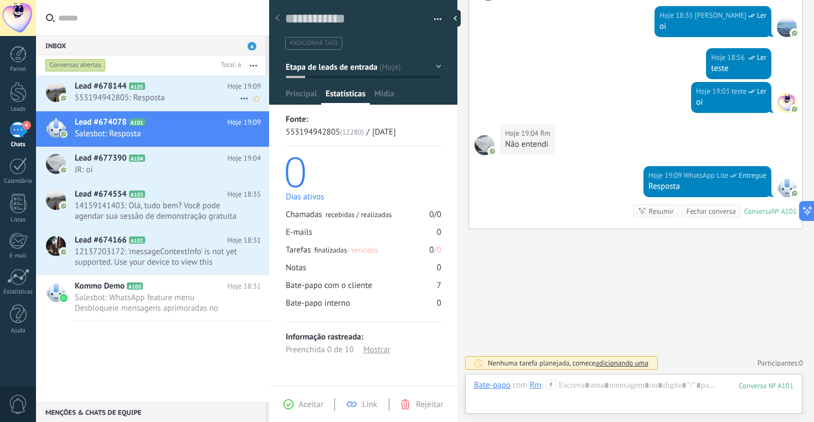
click at [127, 91] on h2 "Lead #678144 A105" at bounding box center [151, 86] width 153 height 11
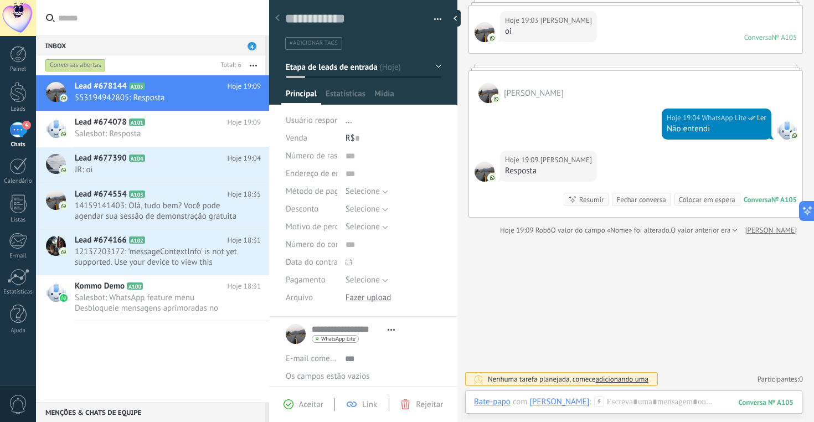
scroll to position [78, 0]
click at [343, 91] on span "Estatísticas" at bounding box center [346, 97] width 40 height 16
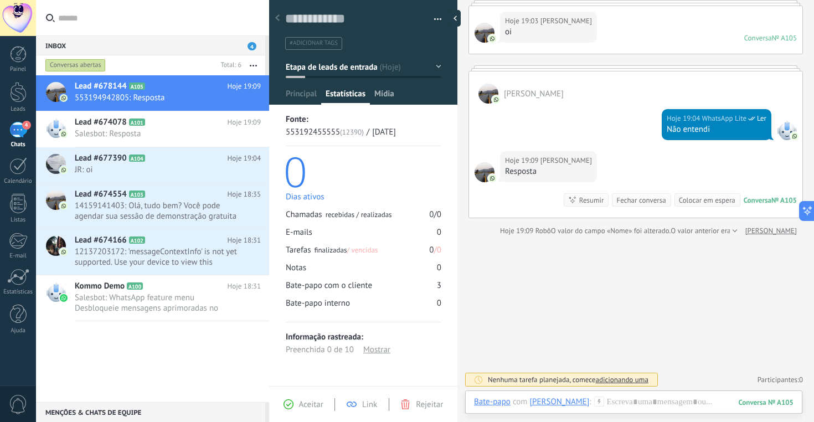
click at [388, 99] on span "Mídia" at bounding box center [384, 97] width 20 height 16
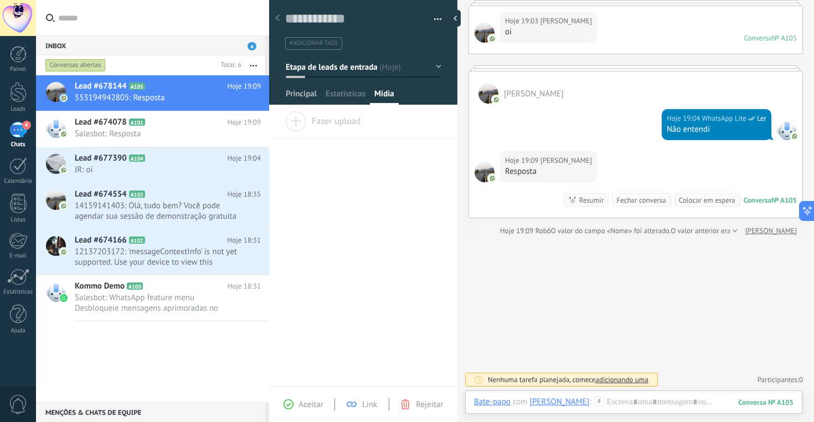
click at [300, 94] on span "Principal" at bounding box center [301, 97] width 31 height 16
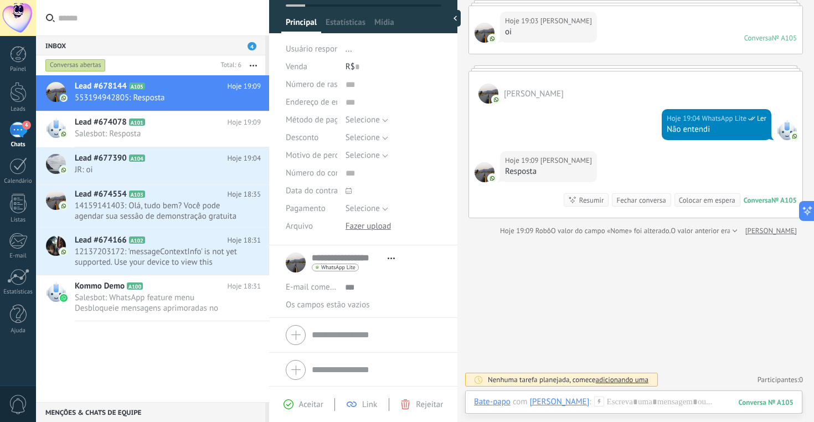
scroll to position [73, 0]
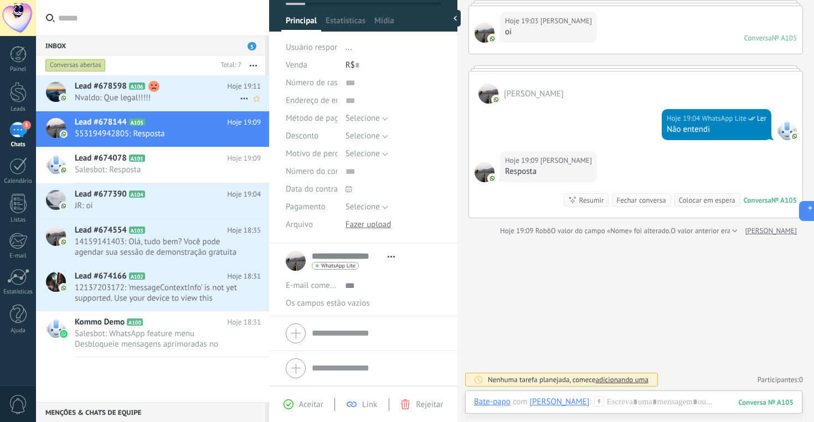
click at [179, 94] on span "Nvaldo: Que legal!!!!!" at bounding box center [157, 97] width 165 height 11
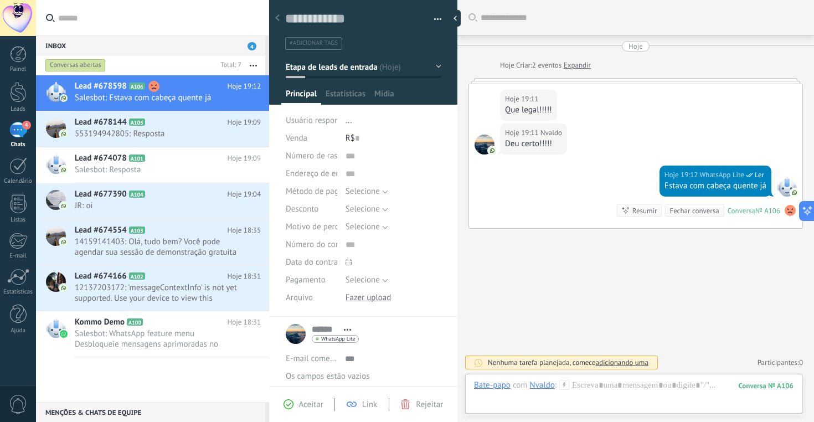
scroll to position [33, 0]
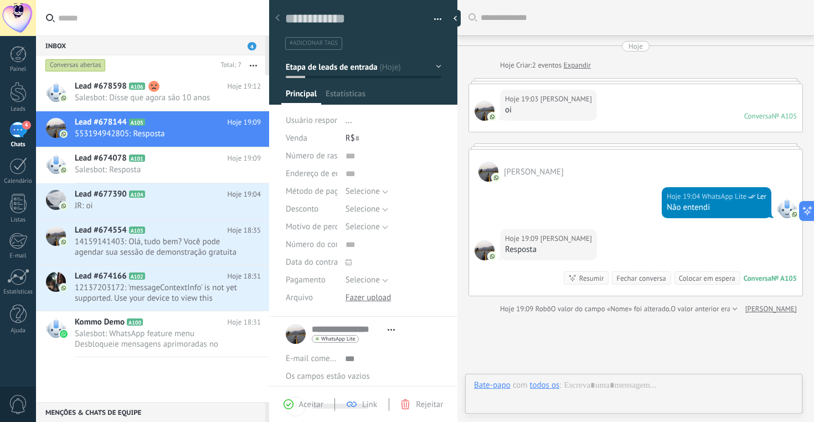
scroll to position [78, 0]
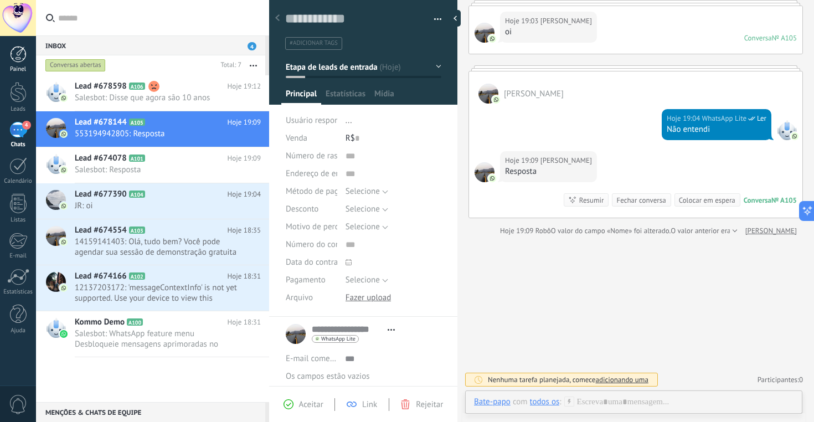
click at [20, 54] on div at bounding box center [18, 54] width 17 height 17
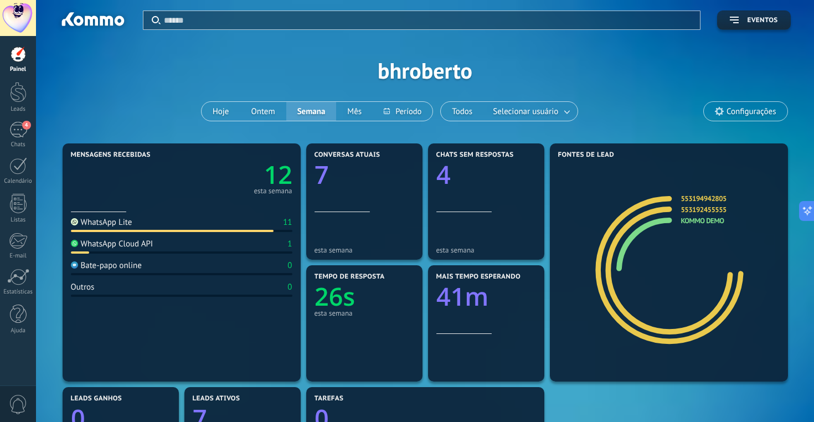
click at [23, 17] on div at bounding box center [18, 18] width 36 height 36
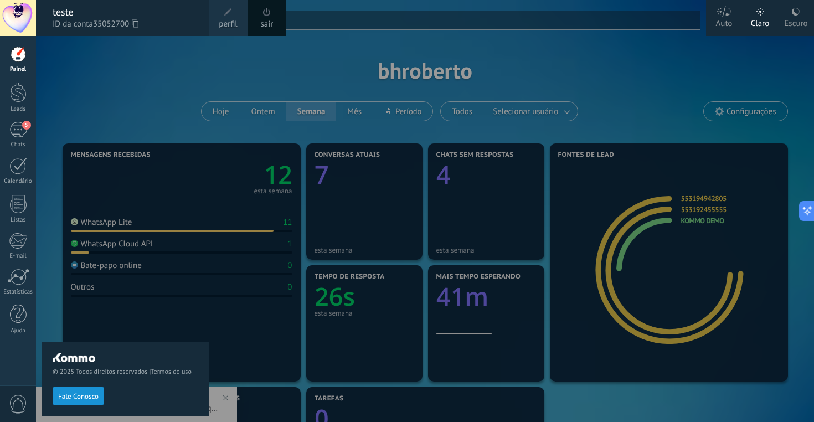
click at [94, 403] on button "Fale Conosco" at bounding box center [78, 396] width 51 height 18
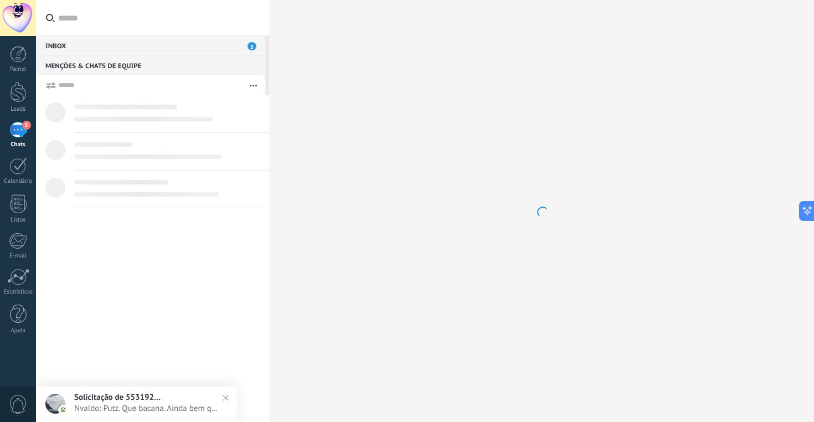
type textarea "********"
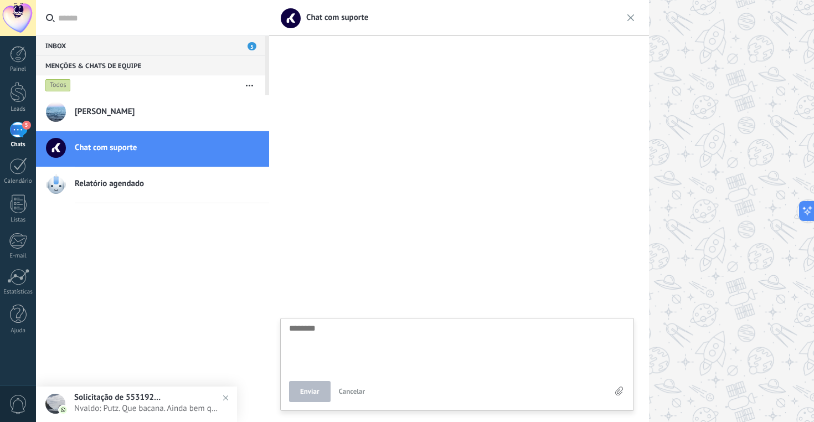
click at [343, 334] on textarea at bounding box center [457, 346] width 336 height 45
click at [27, 21] on div at bounding box center [18, 18] width 36 height 36
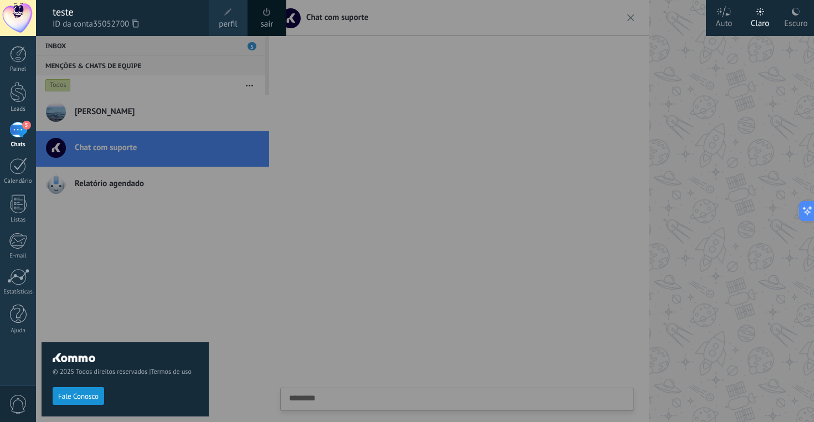
click at [271, 17] on span at bounding box center [267, 12] width 12 height 12
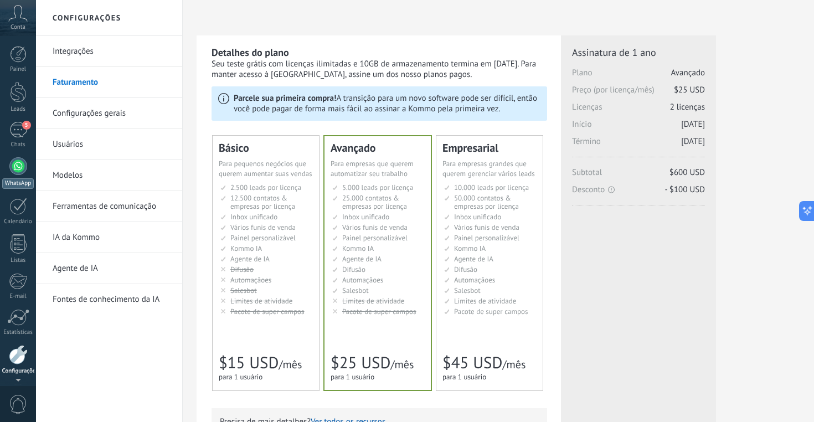
scroll to position [39, 0]
click at [18, 358] on div at bounding box center [18, 354] width 17 height 19
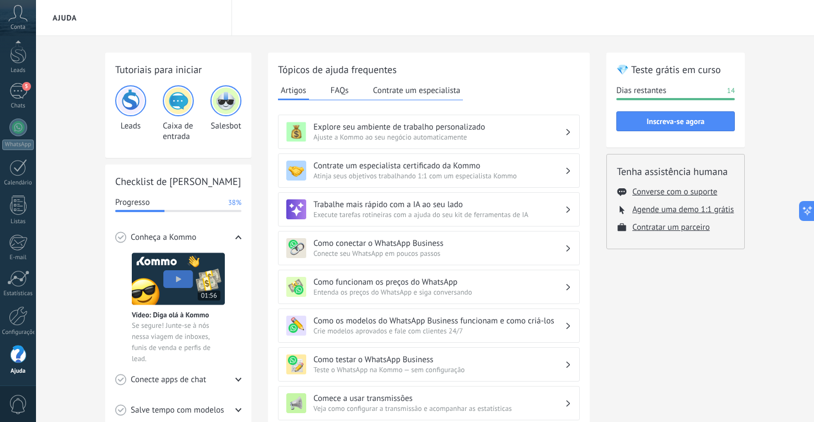
click at [439, 90] on button "Contrate um especialista" at bounding box center [416, 90] width 93 height 17
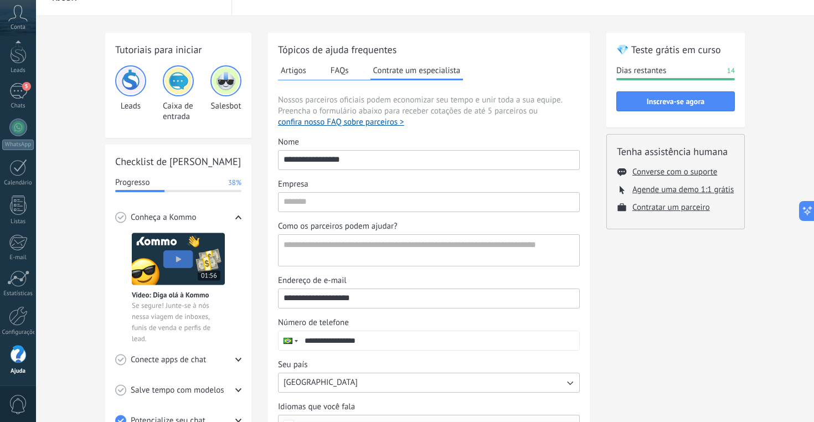
scroll to position [16, 0]
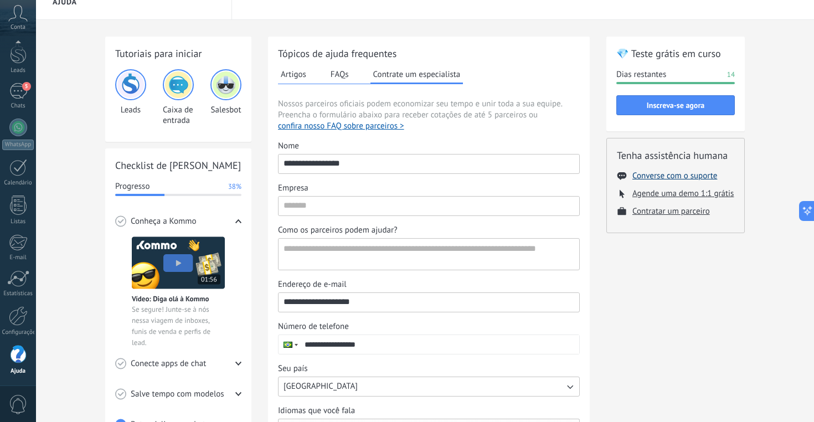
click at [675, 174] on button "Converse com o suporte" at bounding box center [674, 176] width 85 height 11
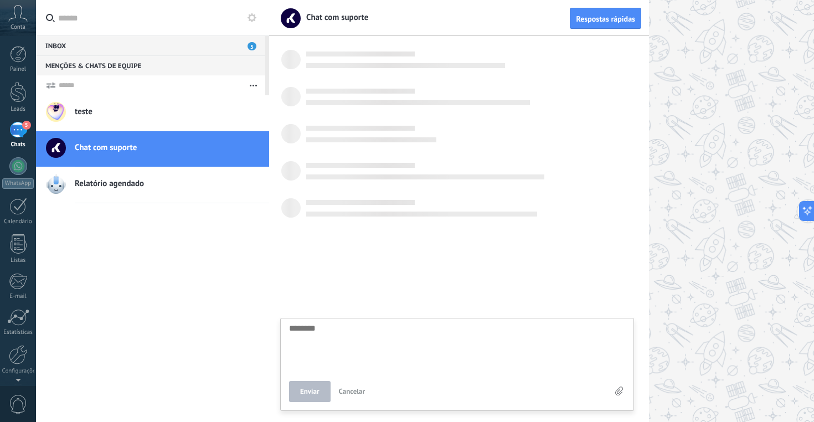
scroll to position [11, 0]
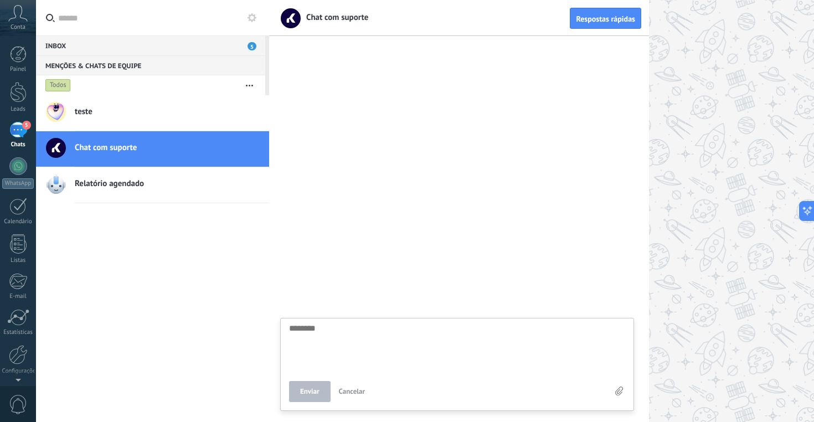
type textarea "*"
type textarea "**"
type textarea "***"
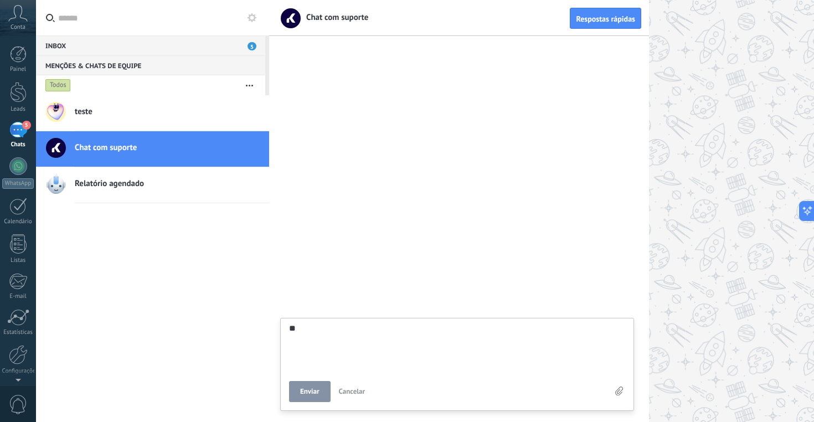
type textarea "***"
type textarea "*****"
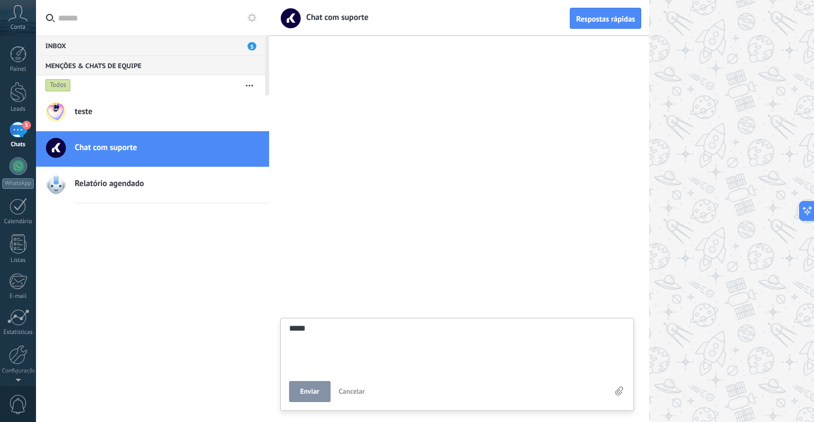
type textarea "******"
type textarea "*******"
type textarea "********"
type textarea "*********"
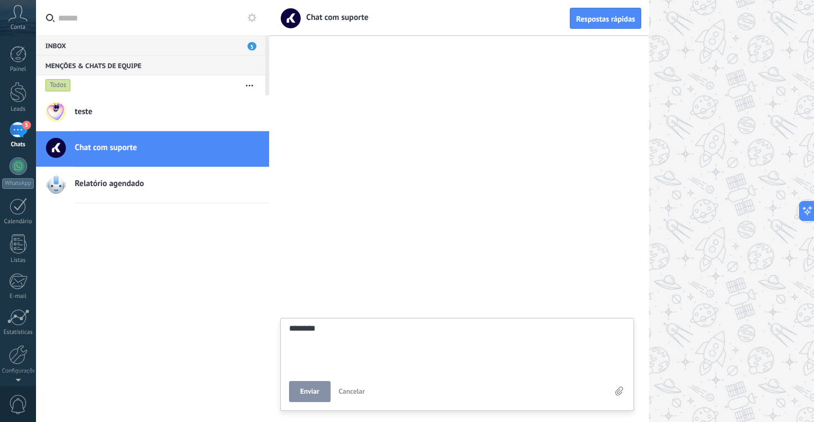
type textarea "*********"
type textarea "**********"
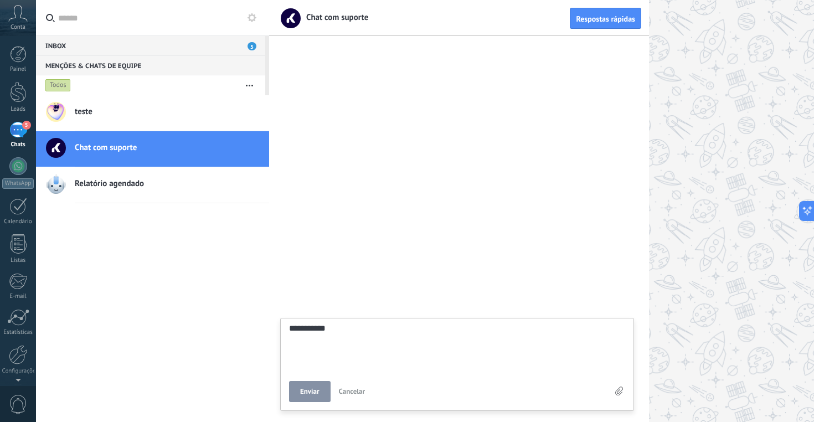
scroll to position [22, 0]
type textarea "**********"
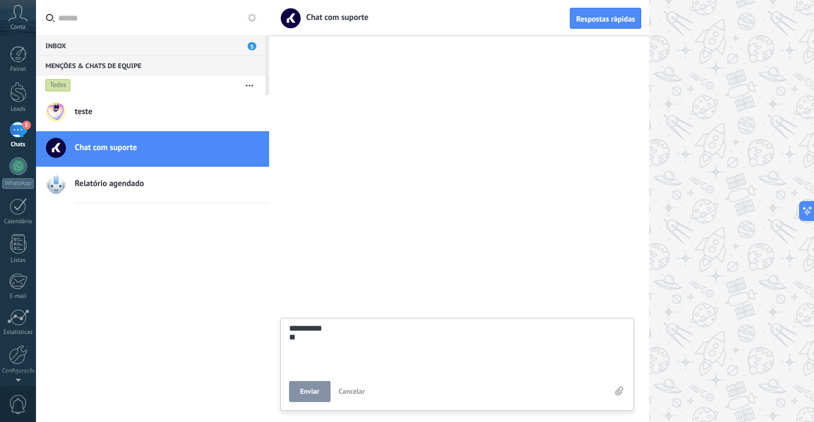
type textarea "**********"
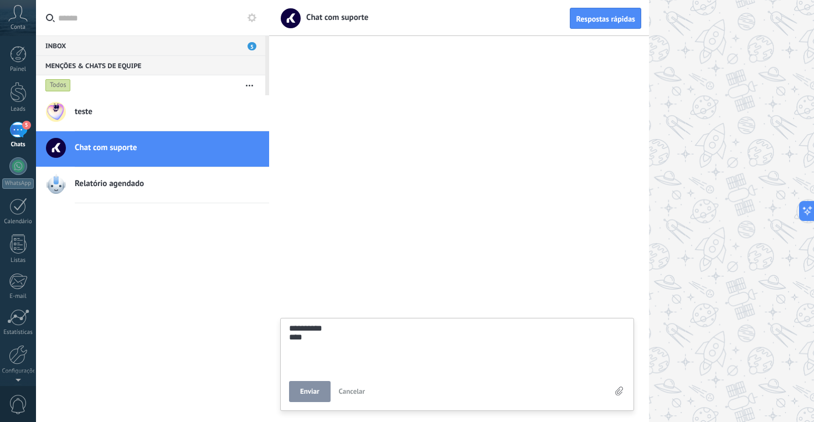
type textarea "**********"
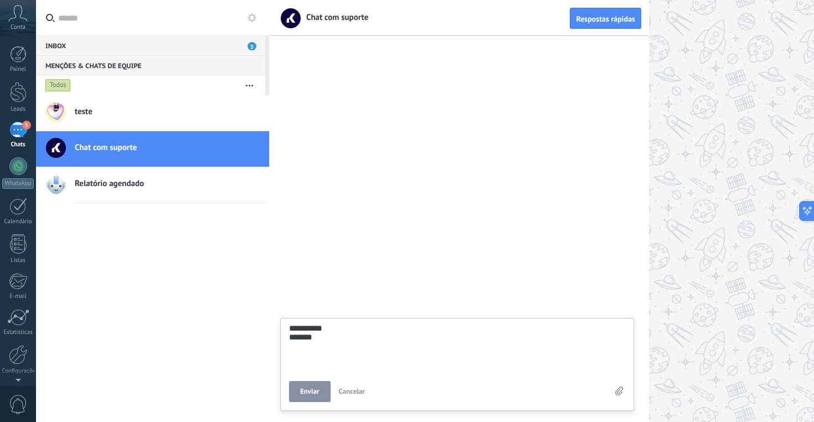
type textarea "**********"
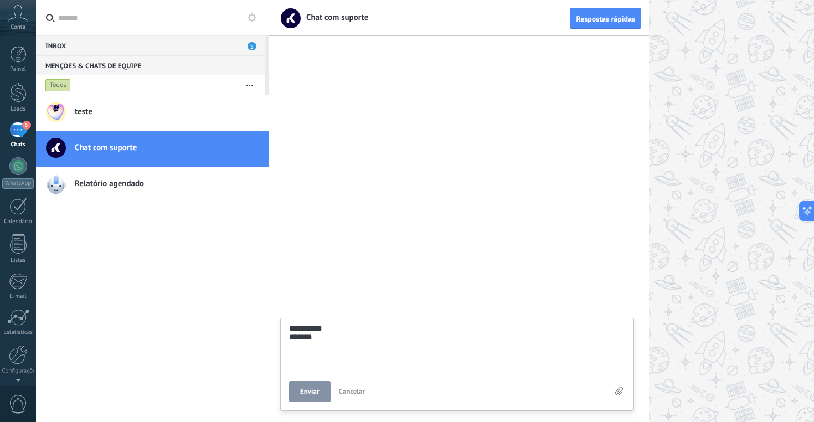
type textarea "**********"
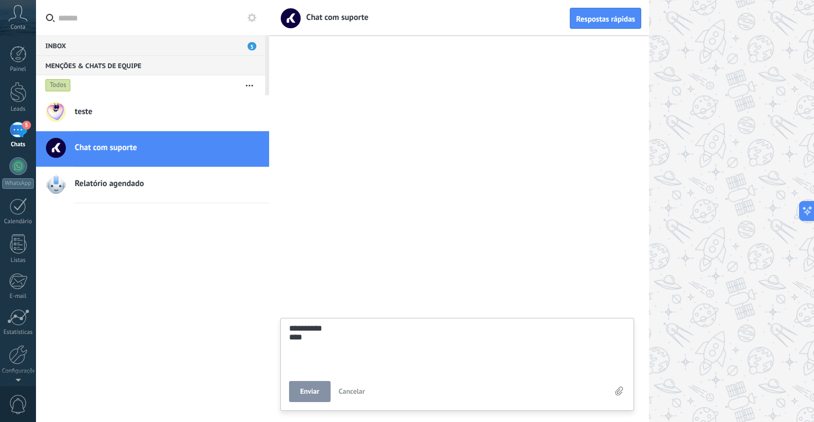
type textarea "**********"
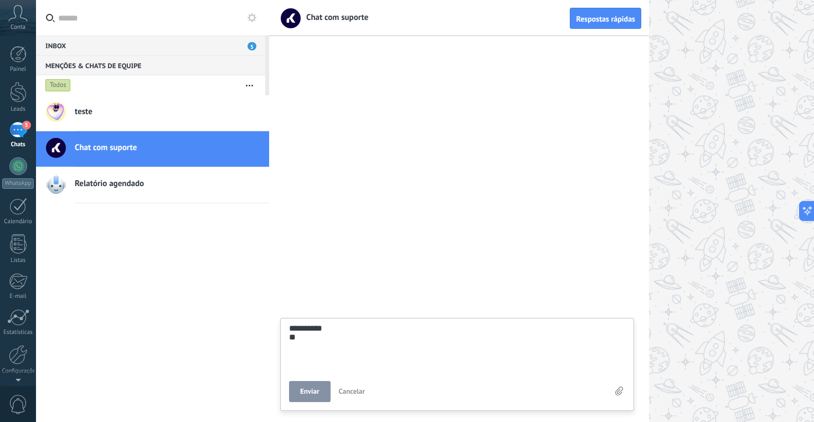
type textarea "**********"
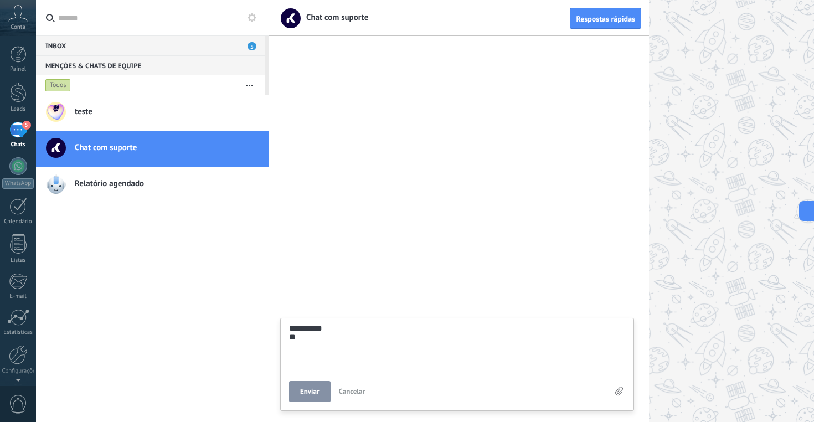
type textarea "**********"
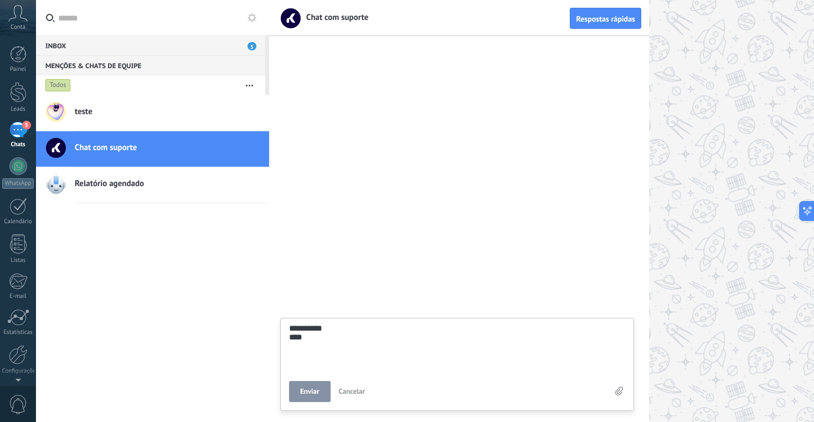
type textarea "**********"
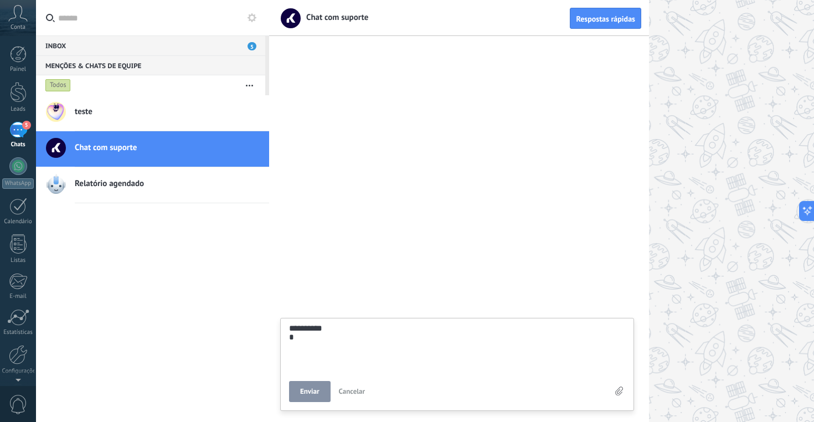
type textarea "**********"
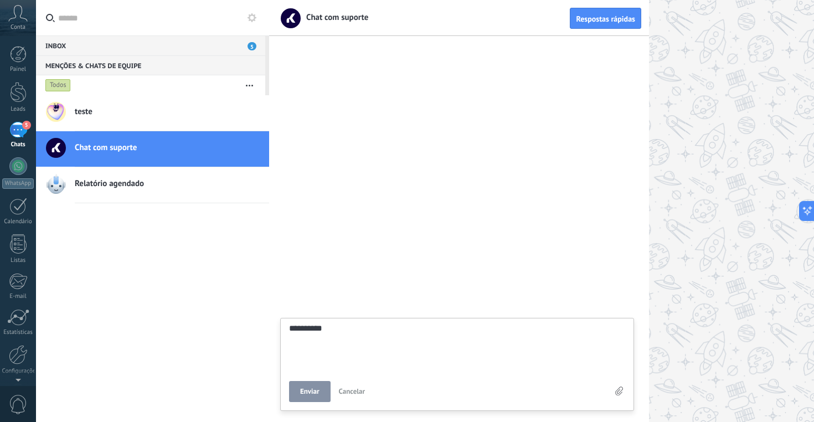
type textarea "**********"
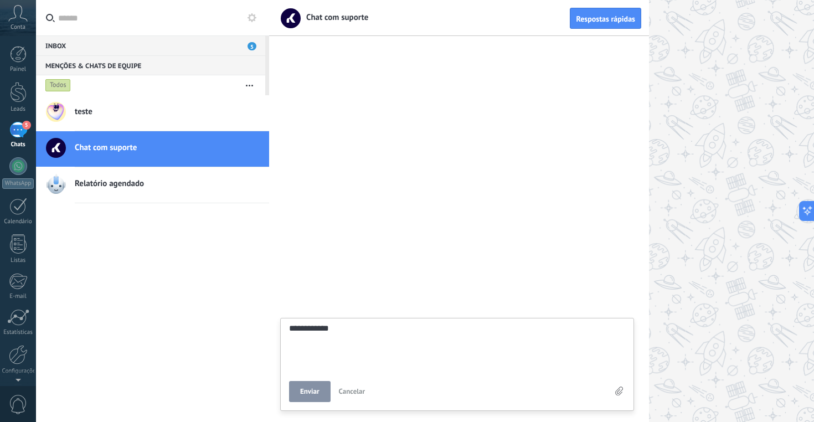
type textarea "**********"
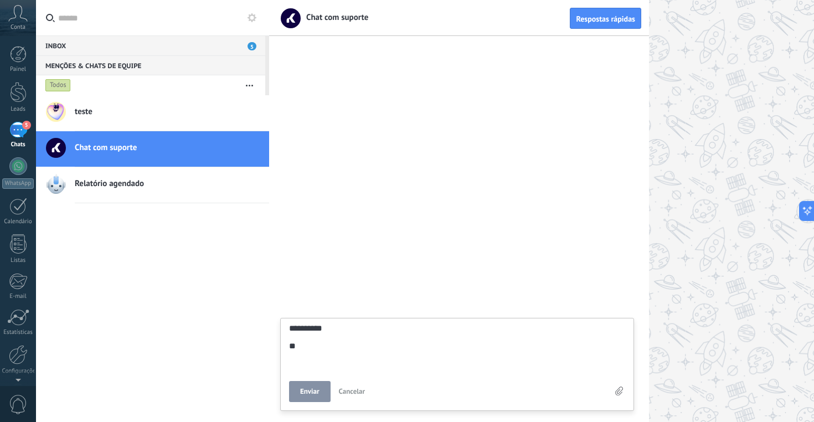
type textarea "**********"
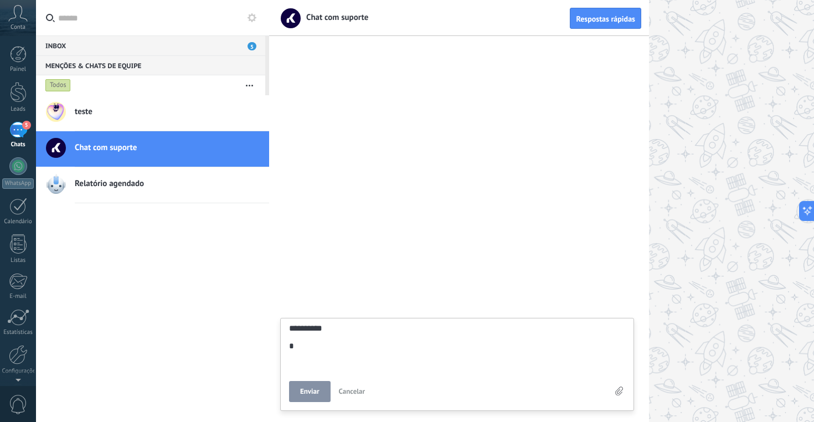
type textarea "**********"
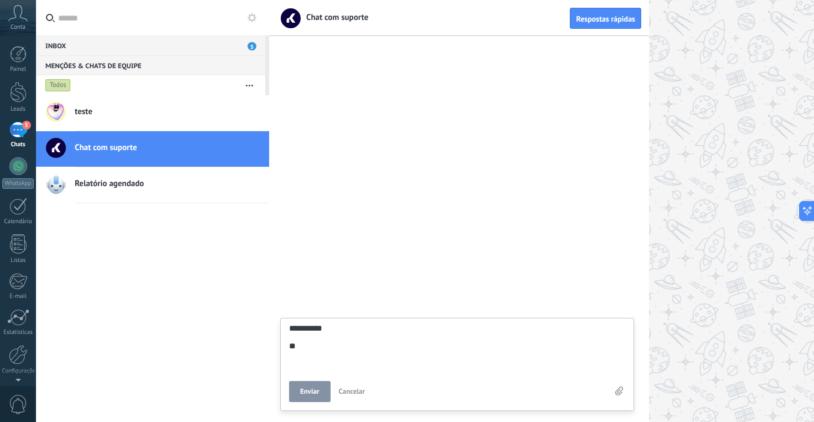
type textarea "**********"
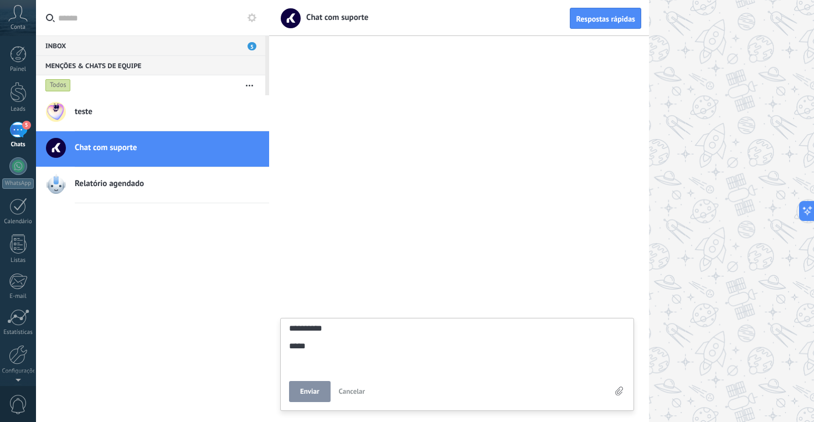
type textarea "**********"
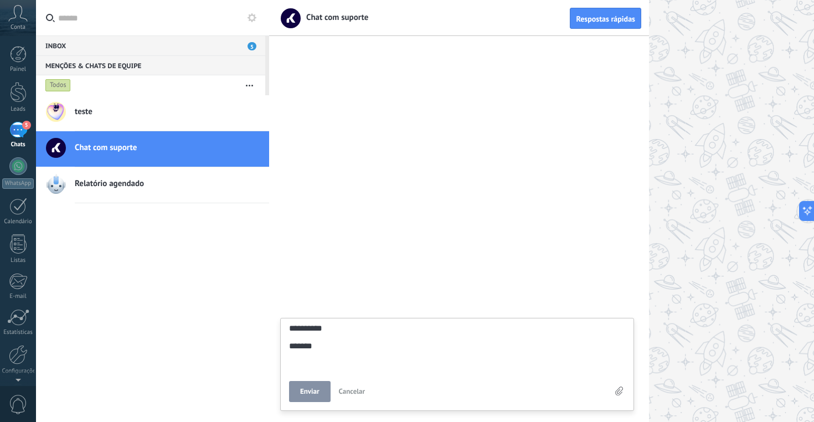
type textarea "**********"
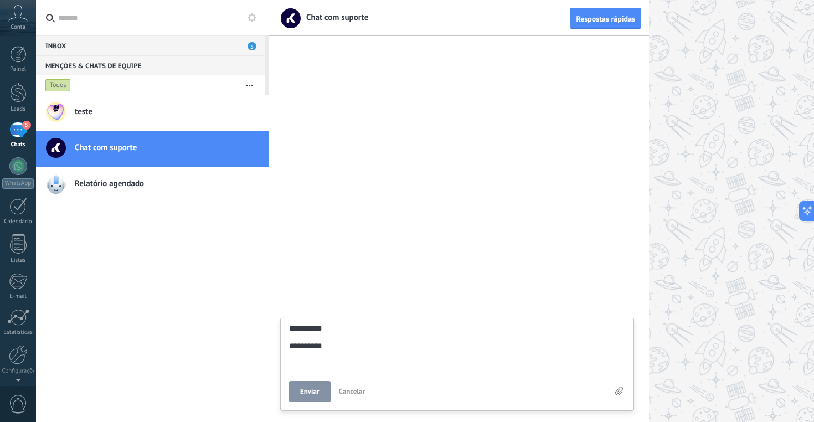
type textarea "**********"
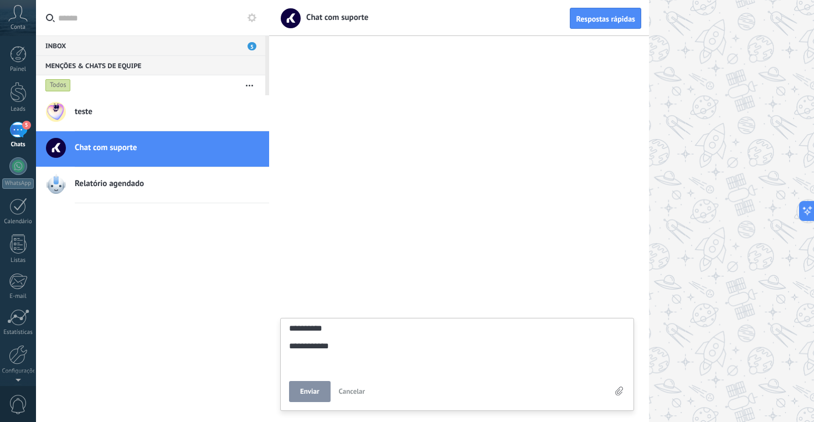
type textarea "**********"
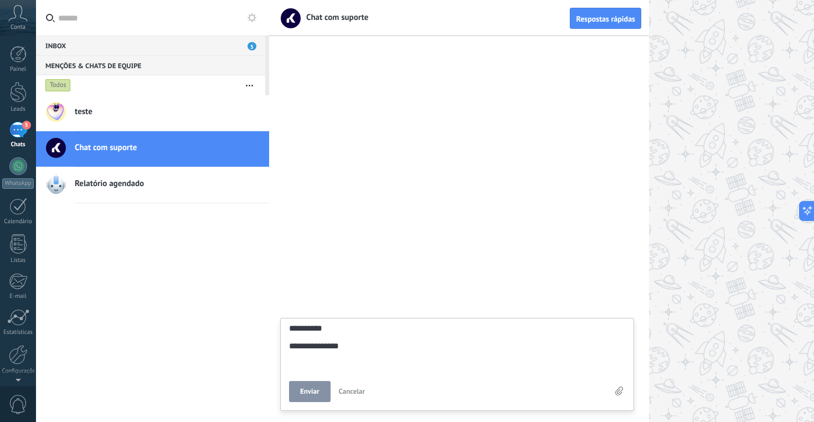
type textarea "**********"
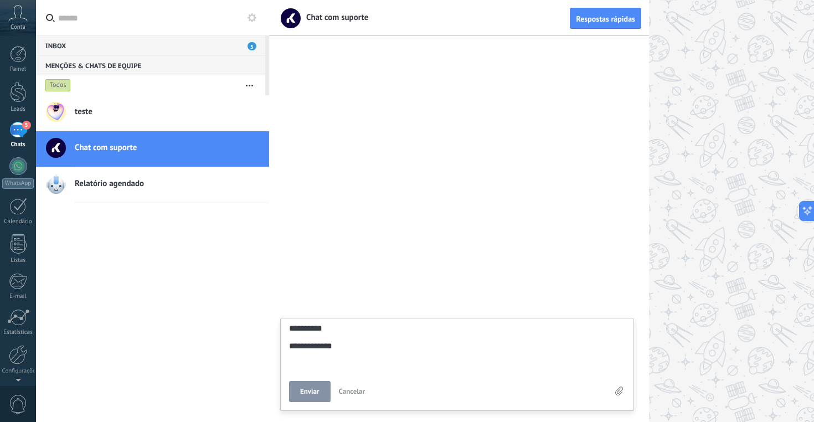
type textarea "**********"
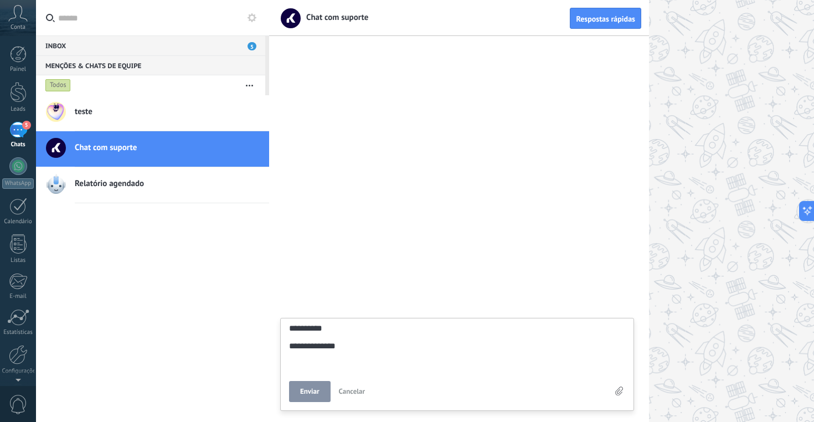
type textarea "**********"
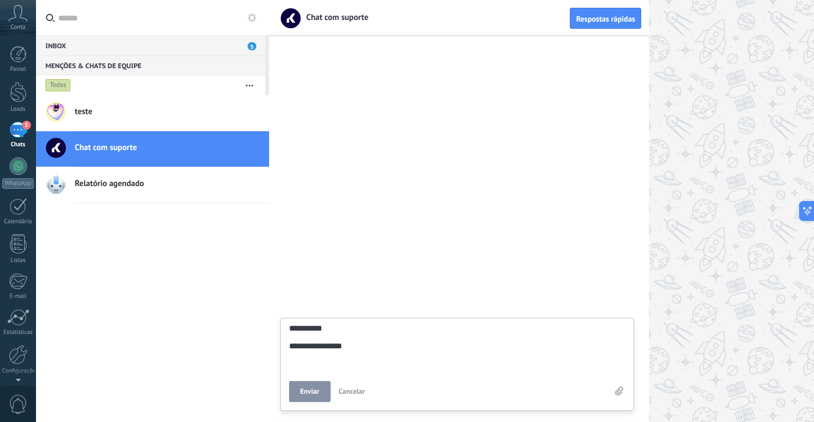
type textarea "**********"
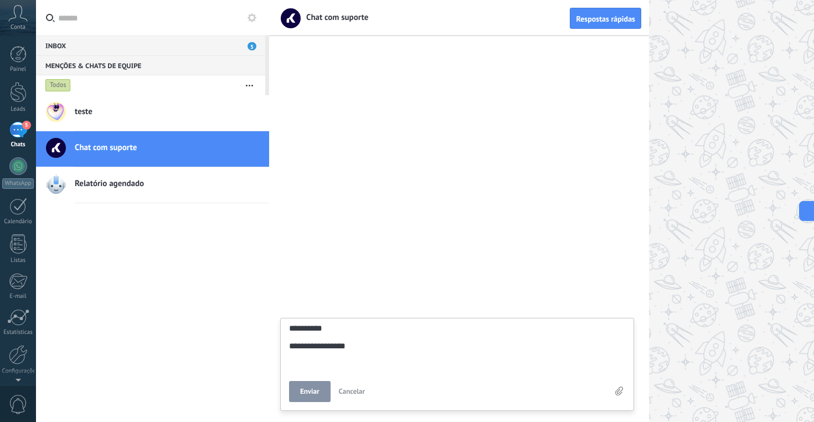
type textarea "**********"
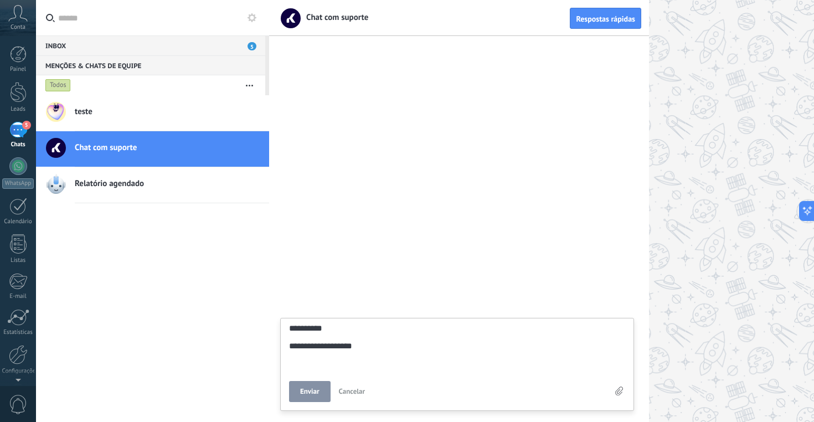
type textarea "**********"
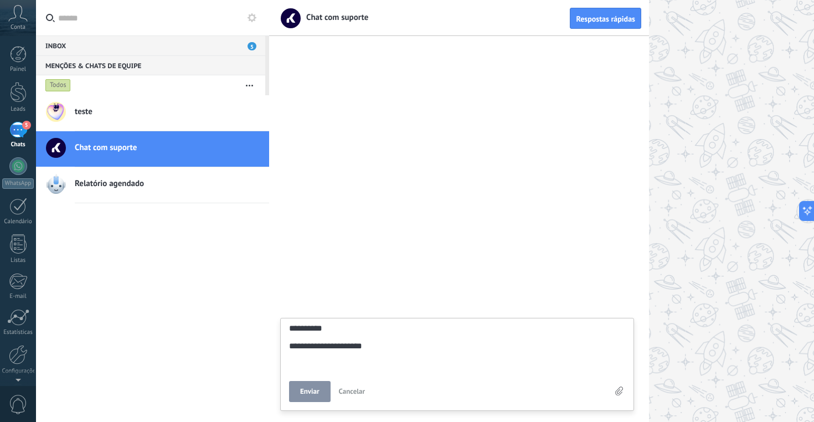
type textarea "**********"
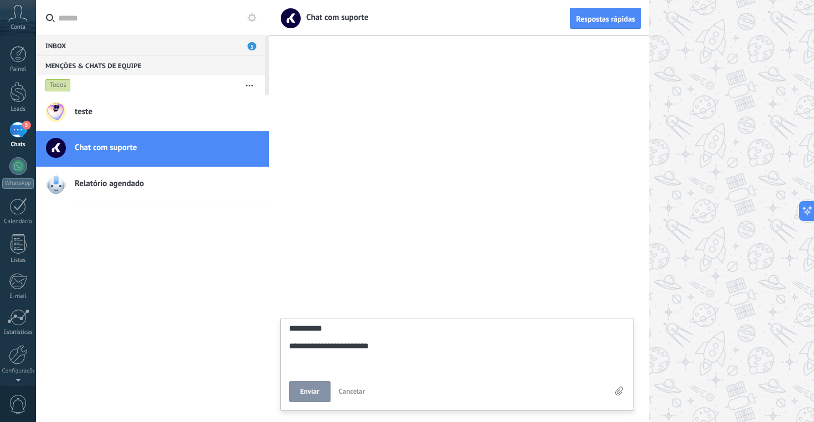
type textarea "**********"
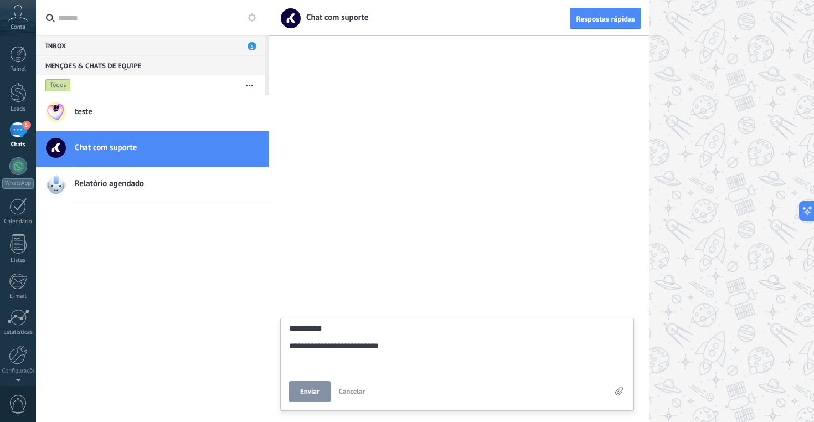
type textarea "**********"
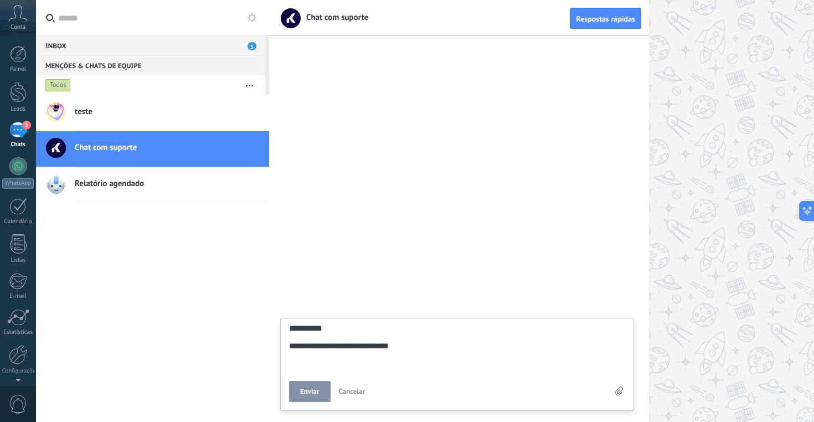
type textarea "**********"
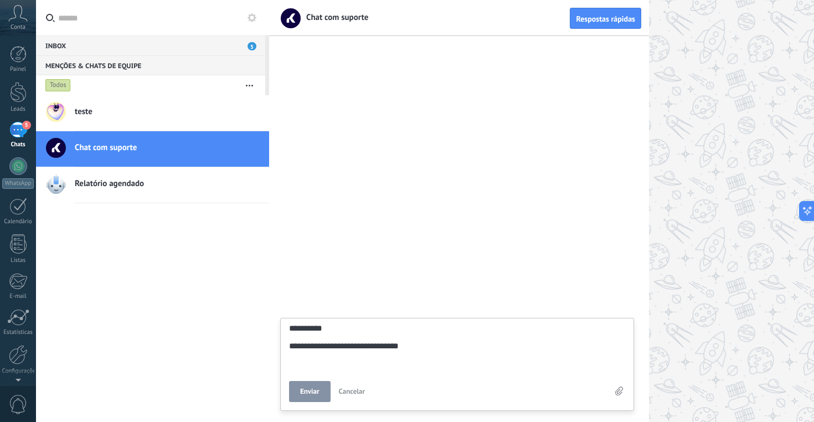
type textarea "**********"
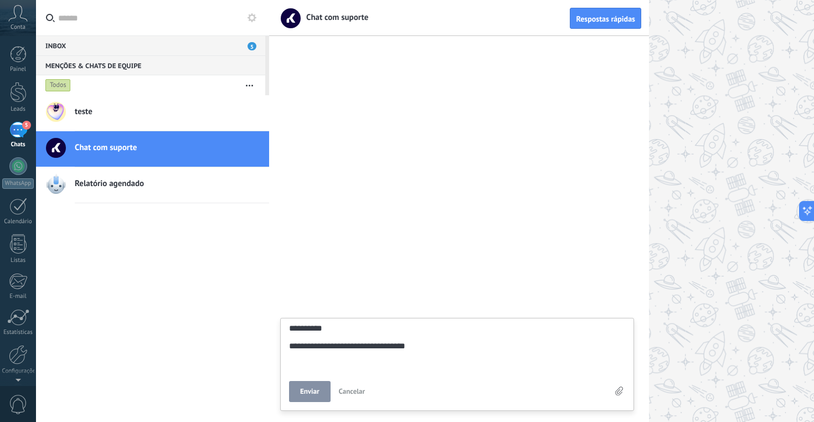
type textarea "**********"
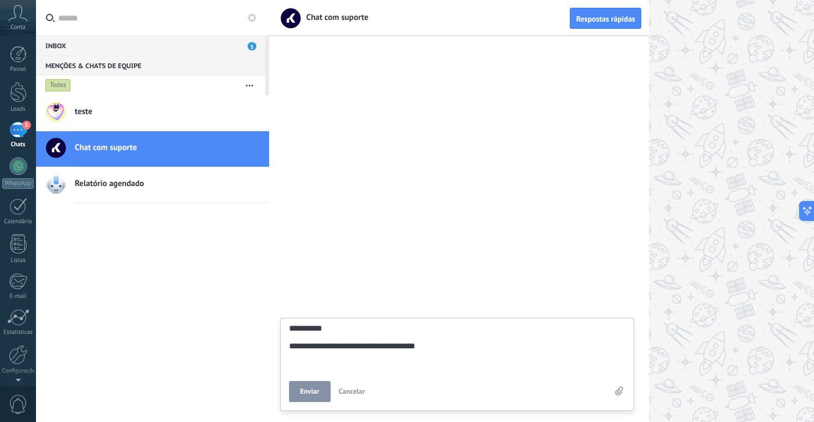
type textarea "**********"
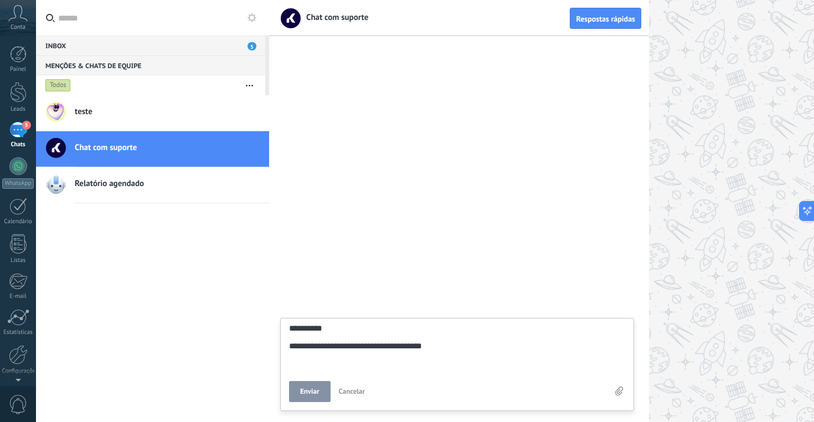
type textarea "**********"
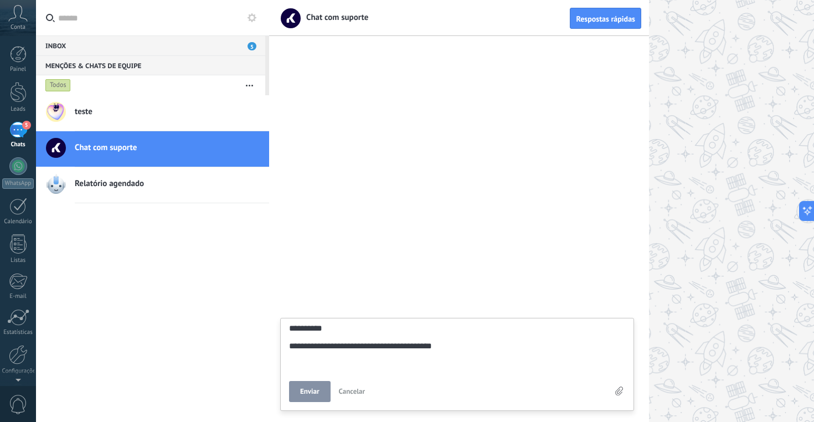
type textarea "**********"
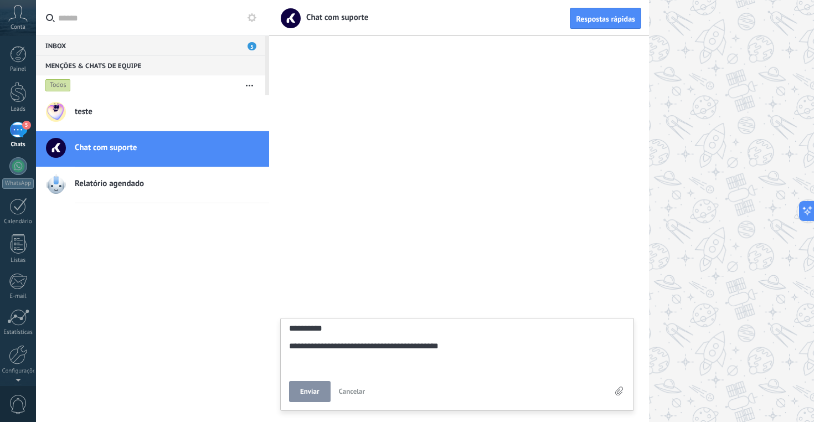
type textarea "**********"
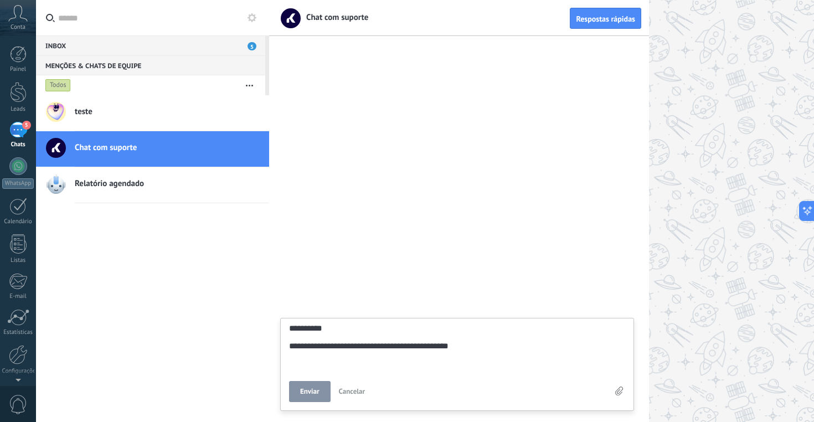
type textarea "**********"
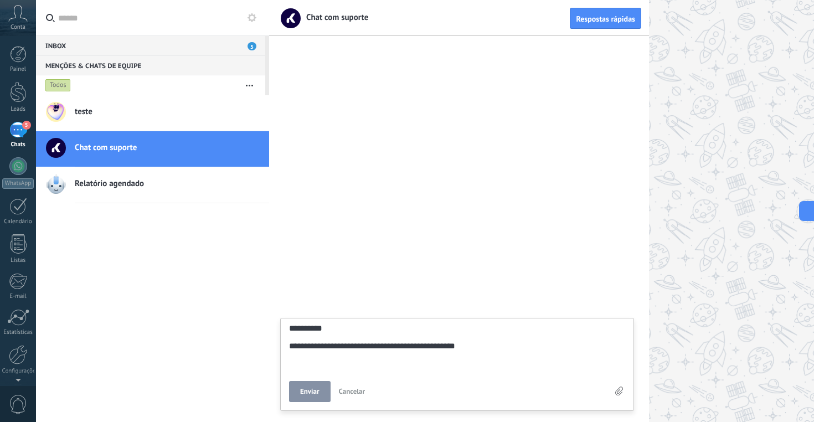
type textarea "**********"
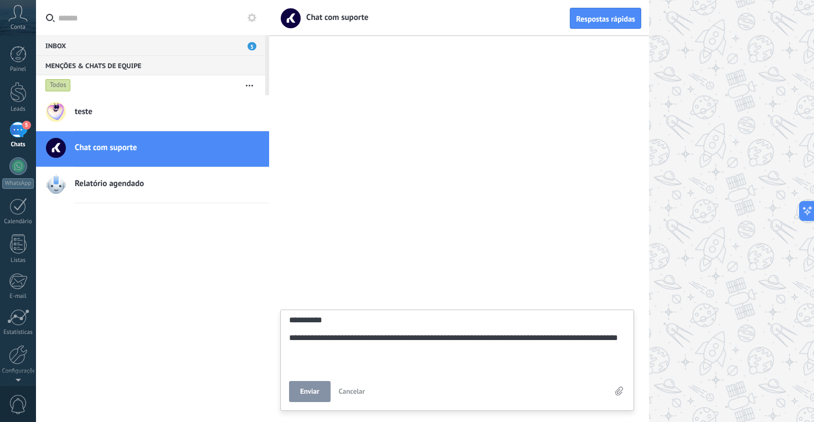
scroll to position [54, 0]
click at [310, 392] on span "Enviar" at bounding box center [309, 392] width 19 height 8
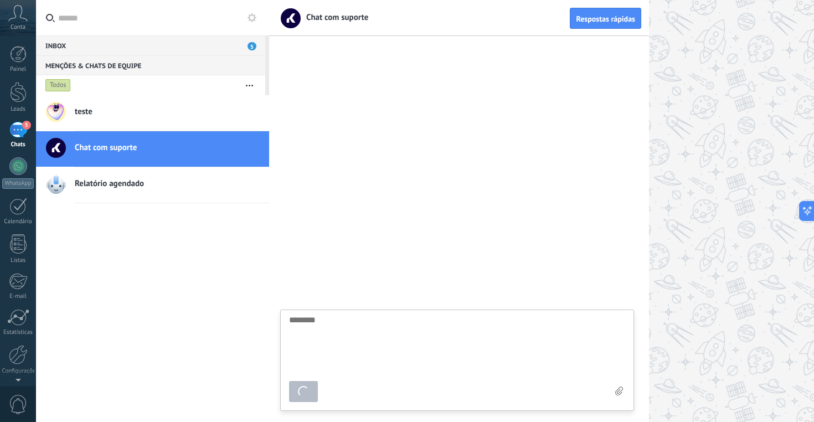
scroll to position [11, 0]
